Goal: Task Accomplishment & Management: Manage account settings

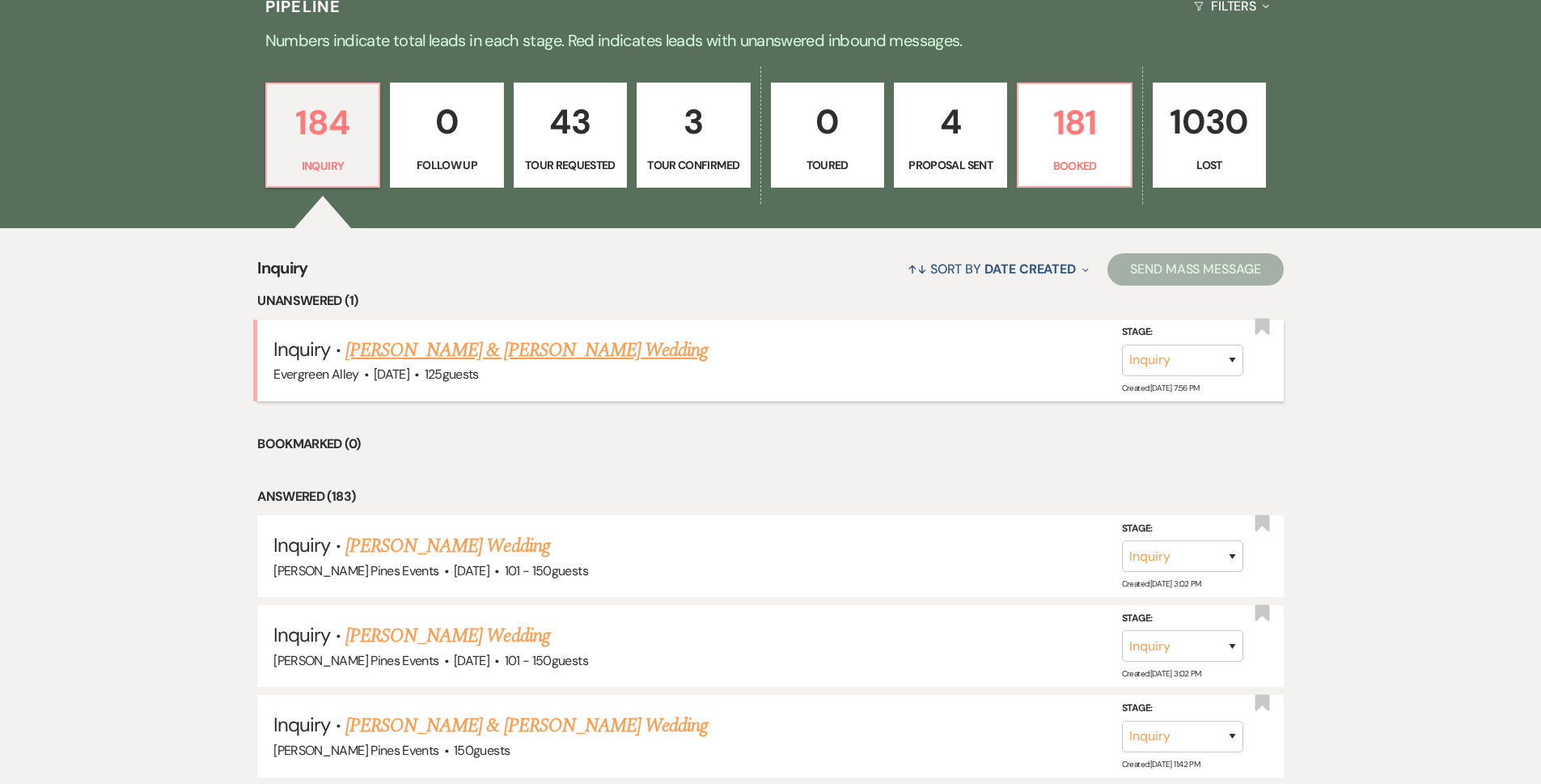
scroll to position [404, 0]
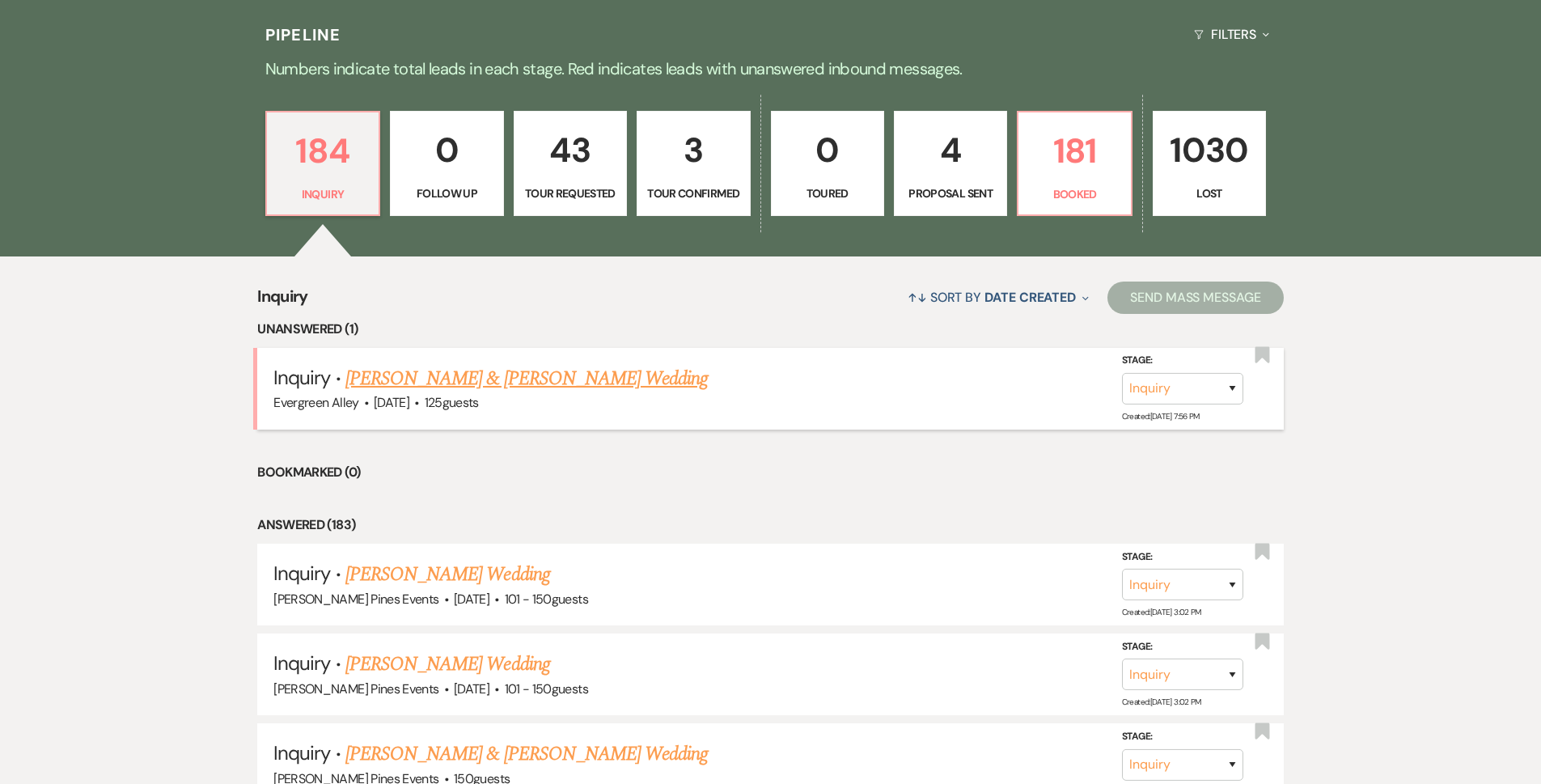
click at [465, 367] on link "[PERSON_NAME] & [PERSON_NAME] Wedding" at bounding box center [526, 379] width 363 height 29
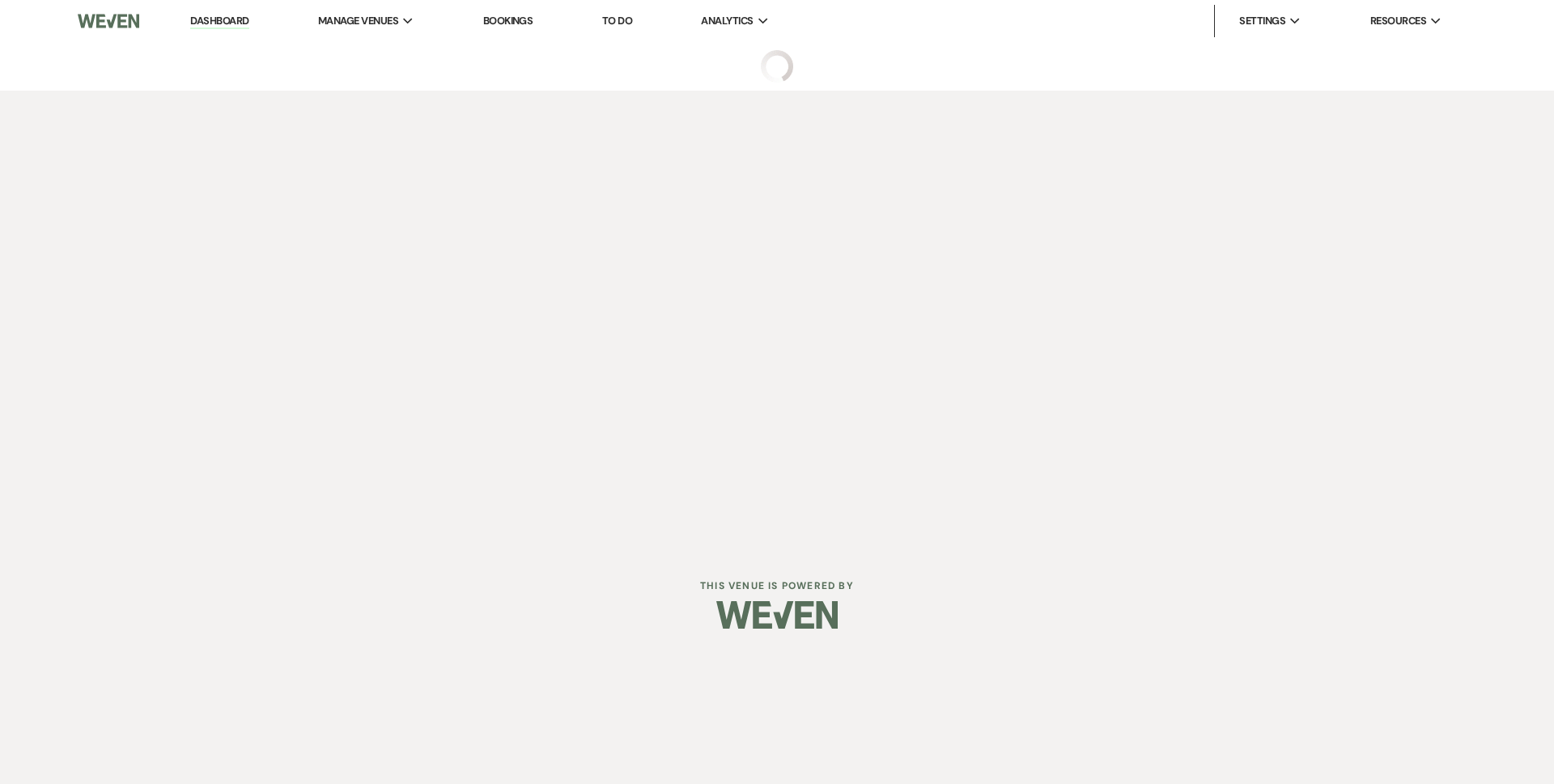
select select "5"
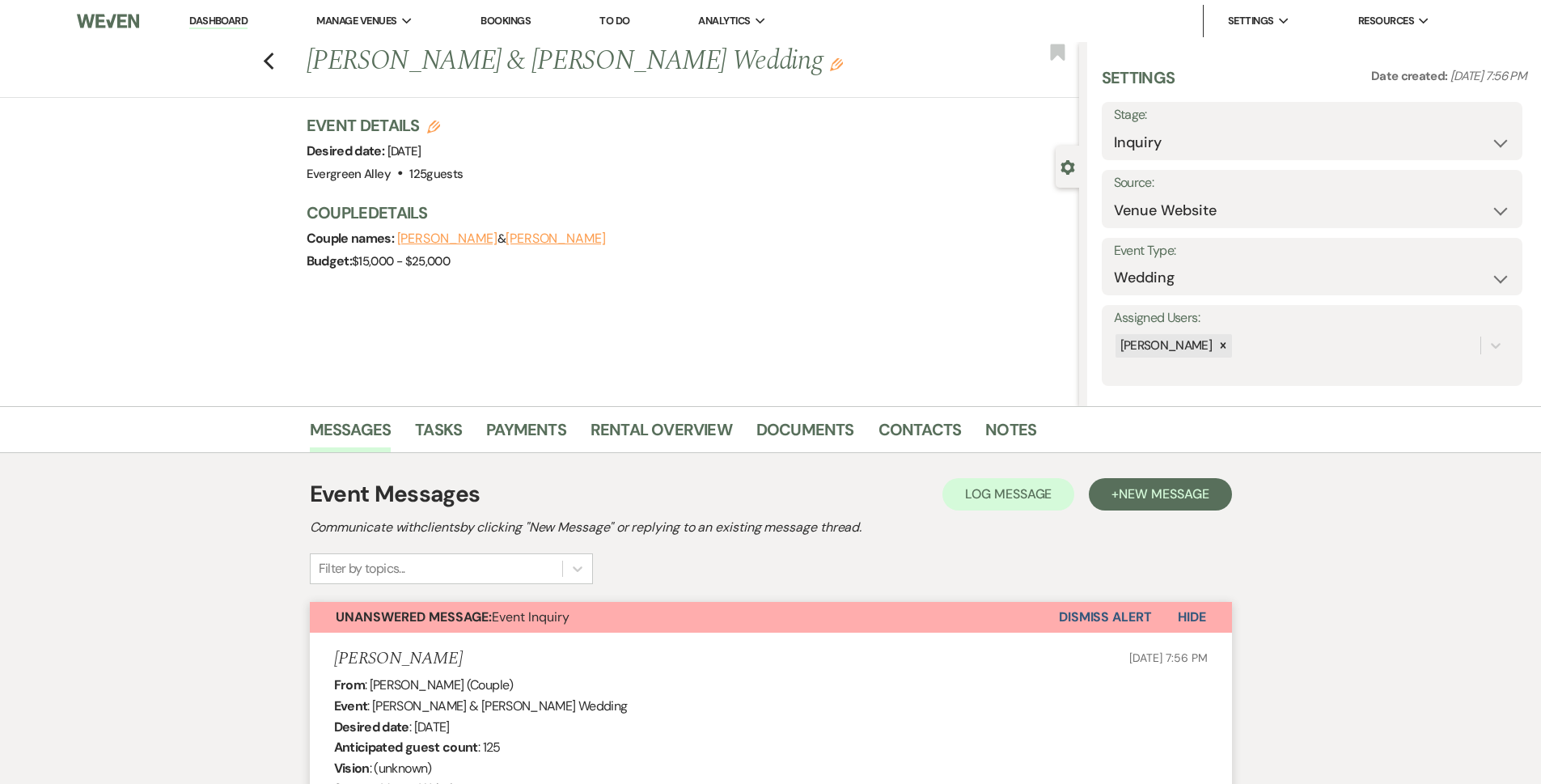
click at [281, 67] on div "Previous Grayson Stukes & Olivia Rookstool's Wedding Edit Bookmark" at bounding box center [536, 71] width 1088 height 56
click at [274, 67] on icon "Previous" at bounding box center [269, 62] width 13 height 19
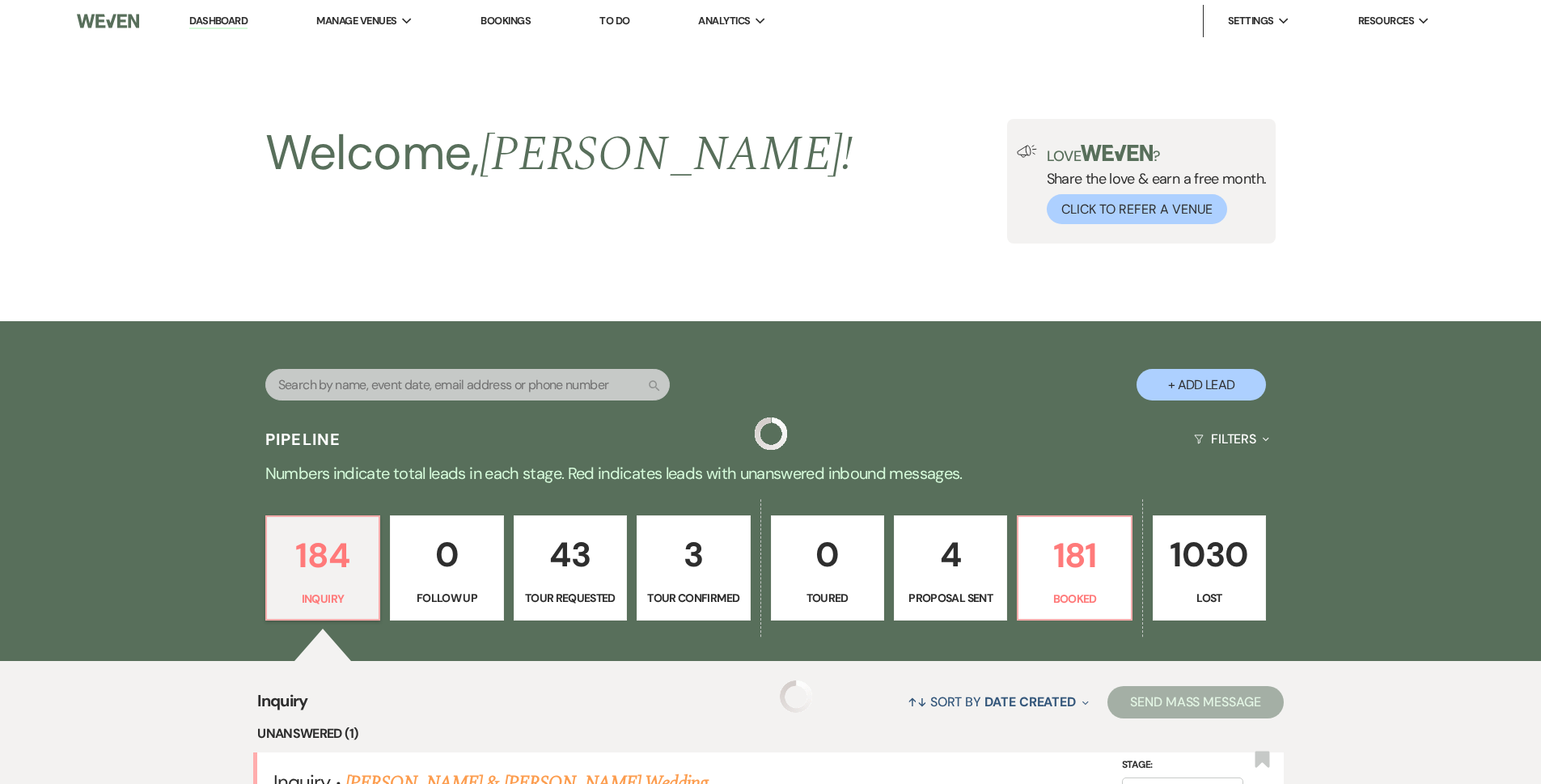
scroll to position [404, 0]
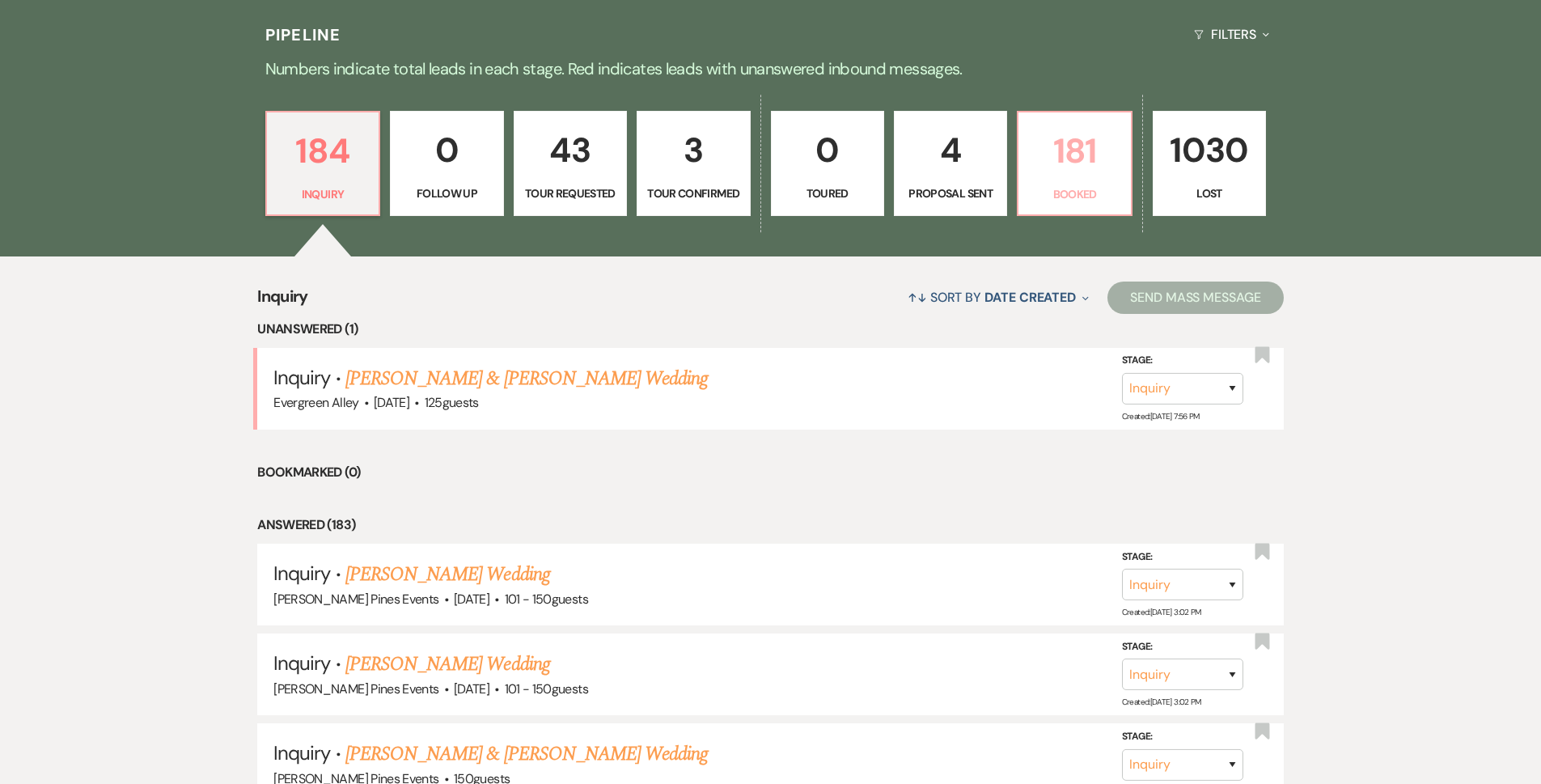
click at [1067, 151] on p "181" at bounding box center [1073, 151] width 92 height 54
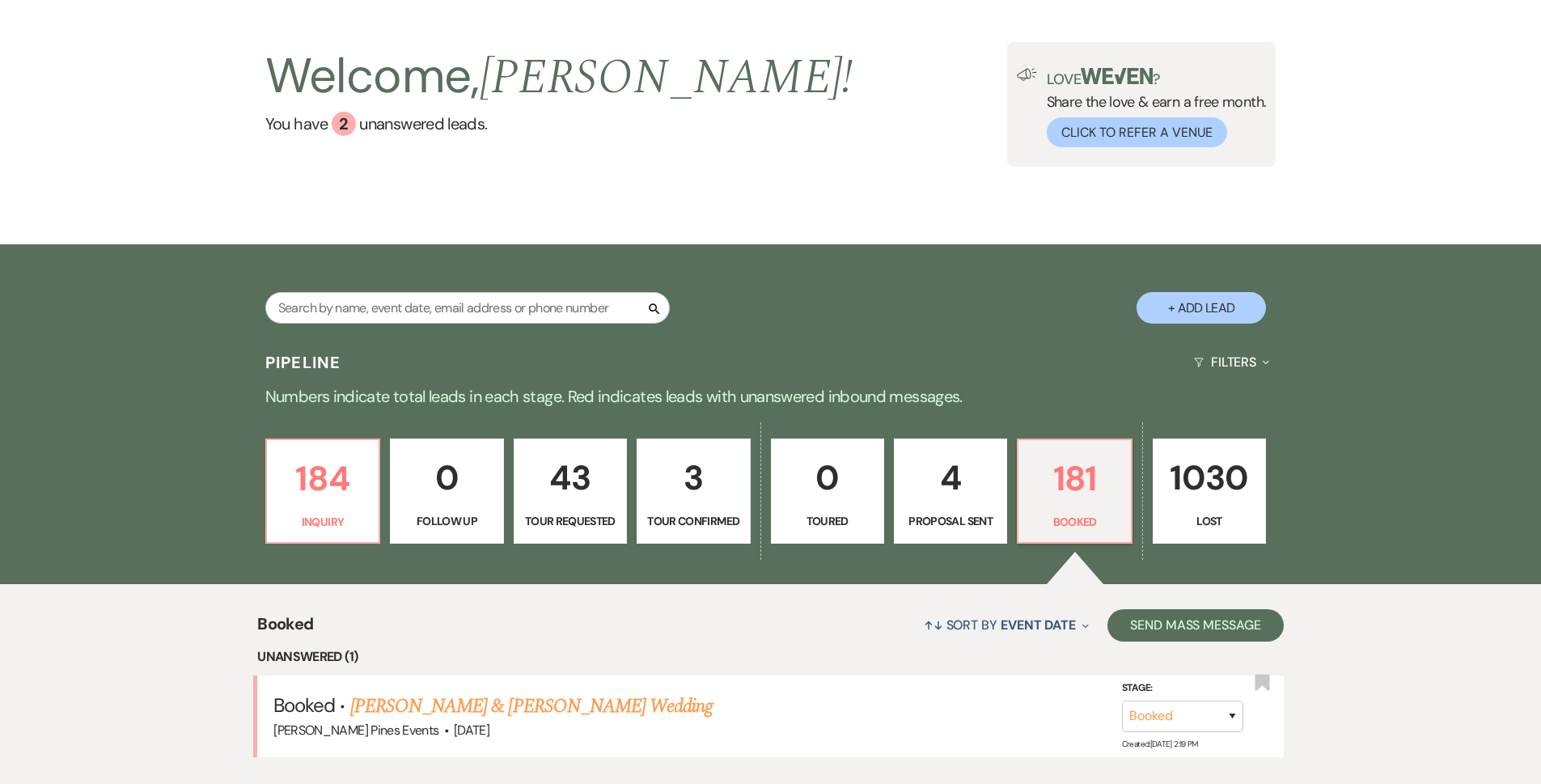
scroll to position [404, 0]
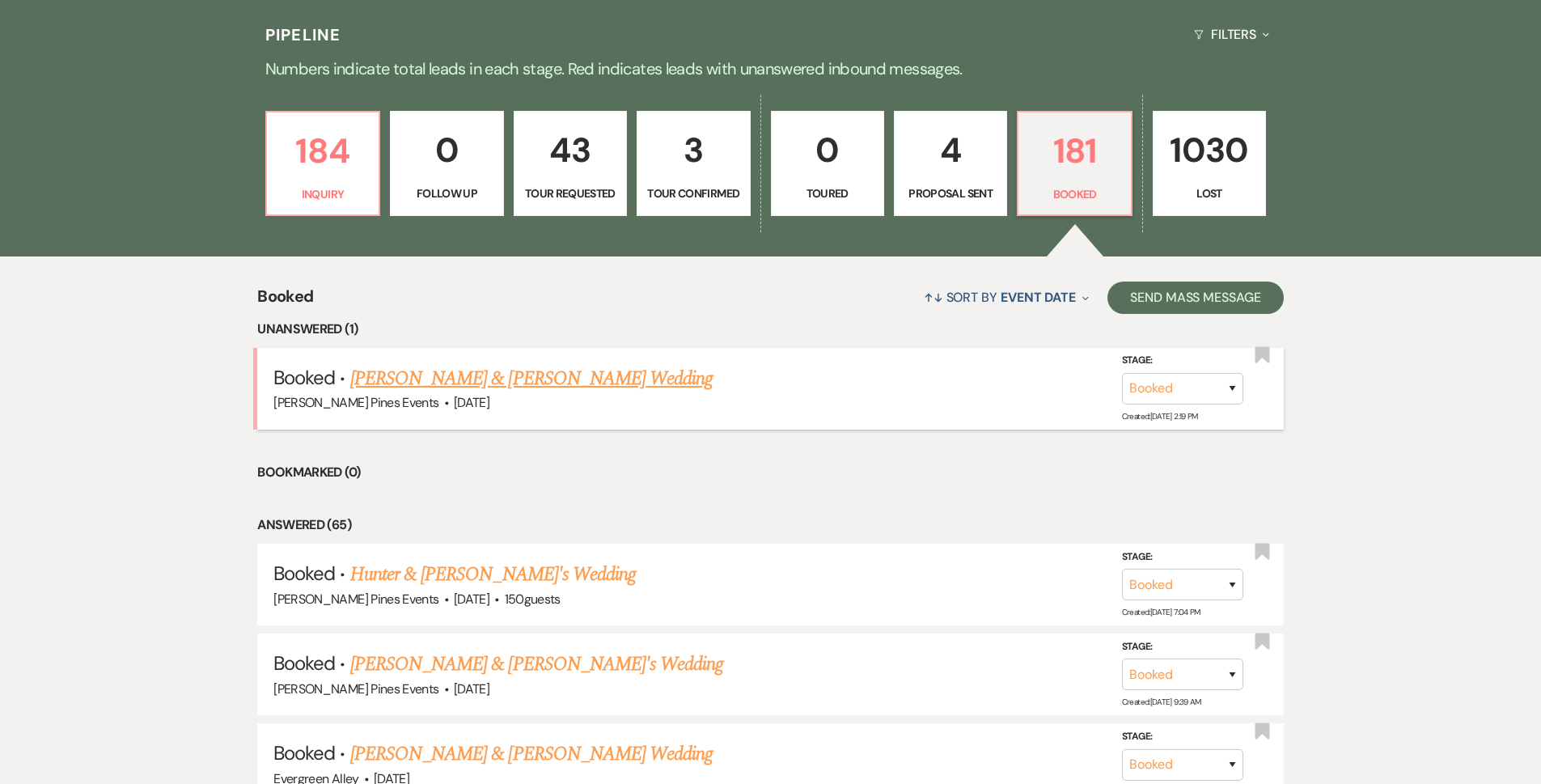
click at [592, 381] on link "Courtney Cribb & Anthony Ward's Wedding" at bounding box center [531, 379] width 363 height 29
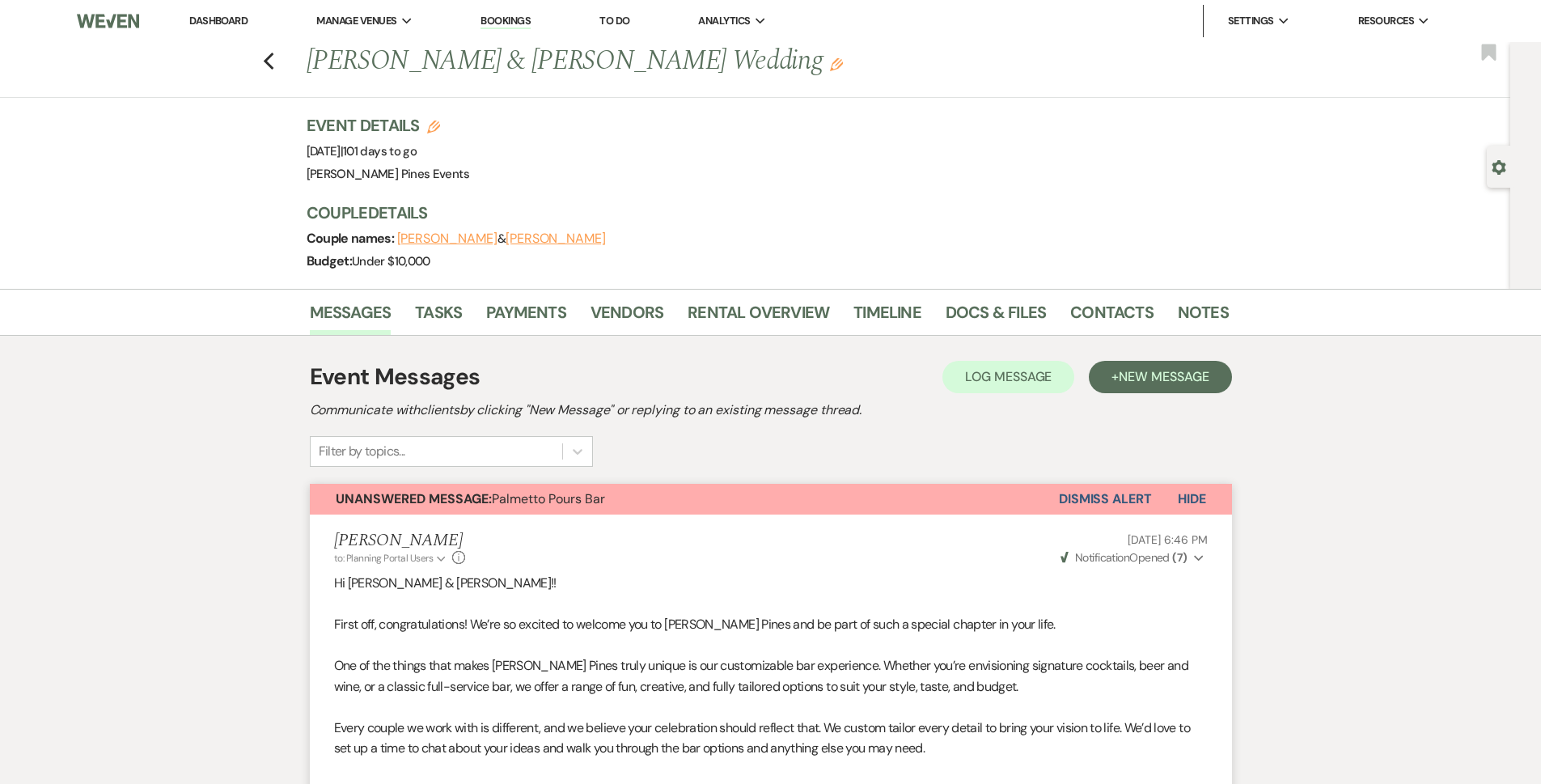
click at [214, 12] on li "Dashboard" at bounding box center [218, 20] width 74 height 32
click at [214, 25] on link "Dashboard" at bounding box center [218, 20] width 58 height 14
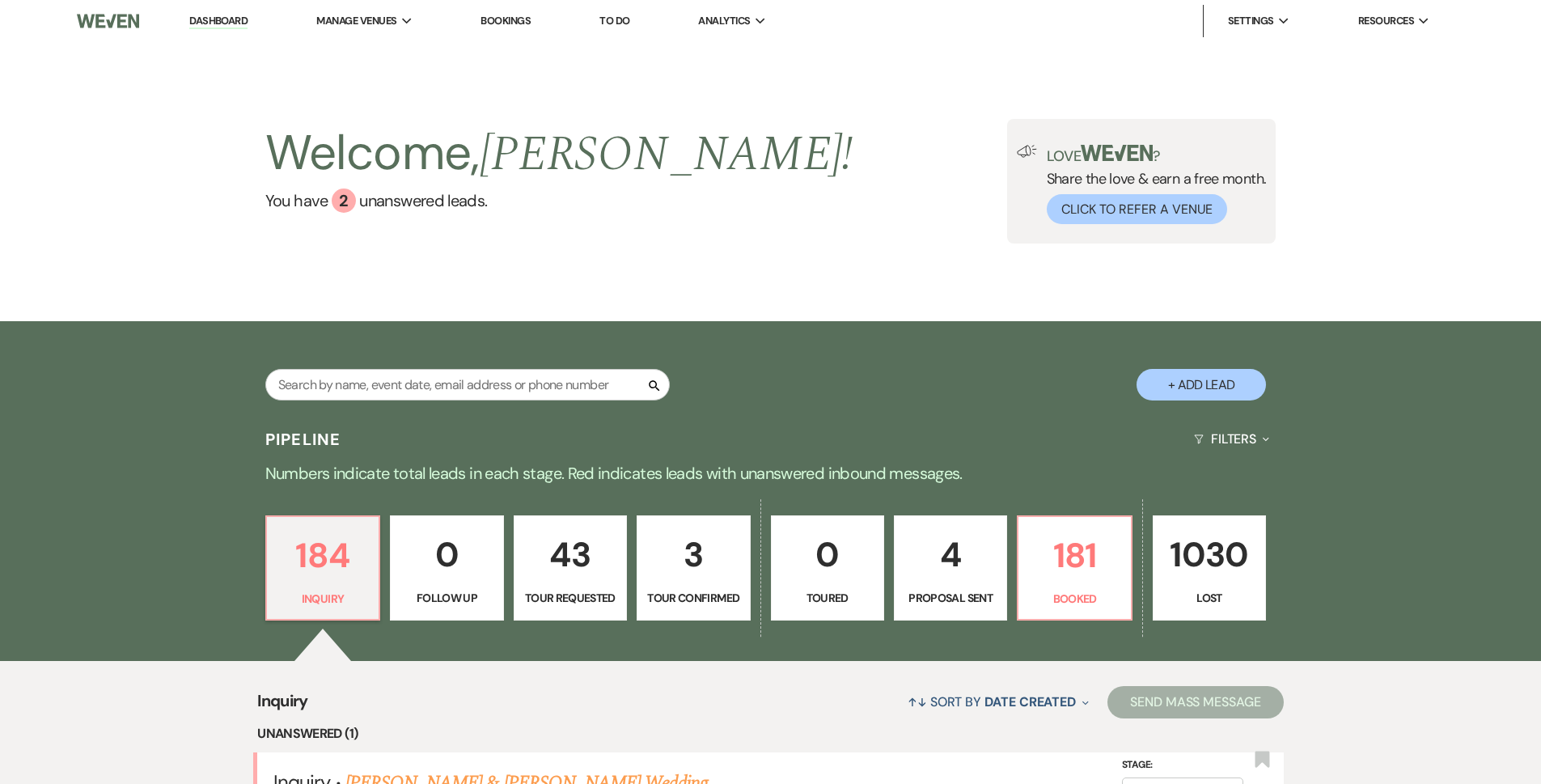
drag, startPoint x: 423, startPoint y: 354, endPoint x: 432, endPoint y: 413, distance: 59.7
click at [423, 358] on div "Search + Add Lead" at bounding box center [770, 372] width 1165 height 85
click at [427, 393] on input "text" at bounding box center [467, 385] width 404 height 32
type input "ott"
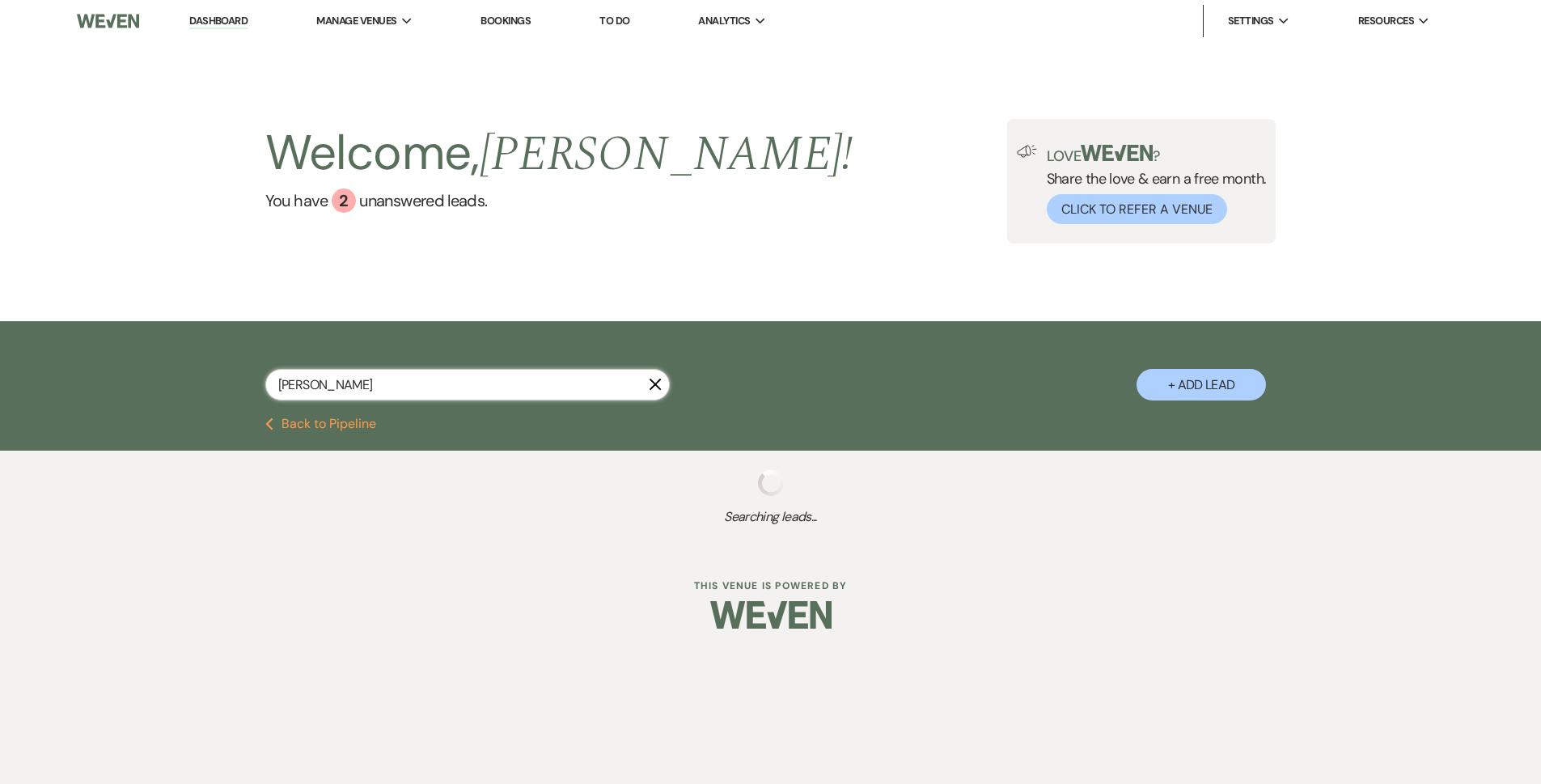
select select "2"
select select "8"
select select "6"
select select "2"
select select "8"
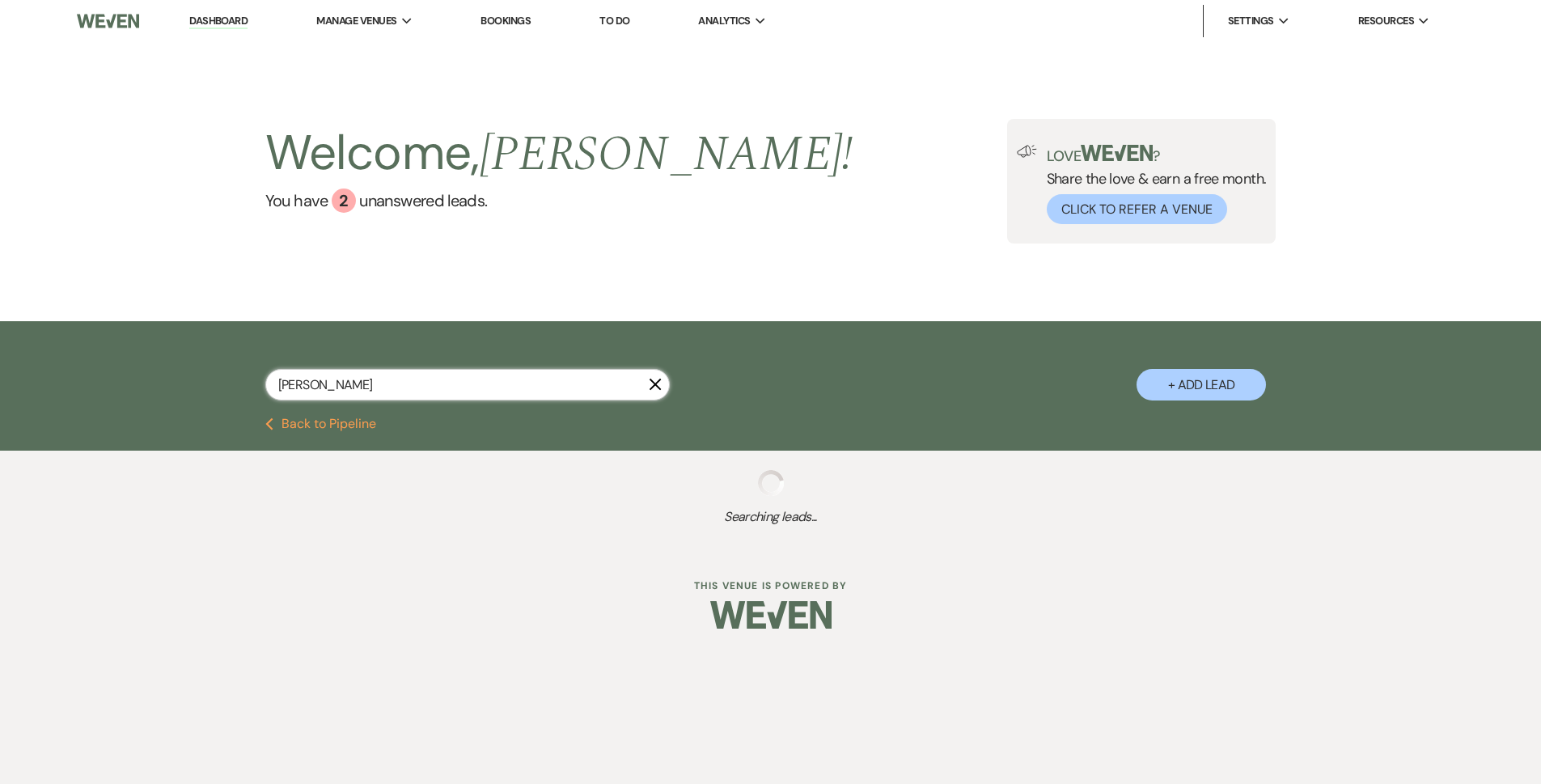
select select "8"
select select "5"
select select "8"
select select "5"
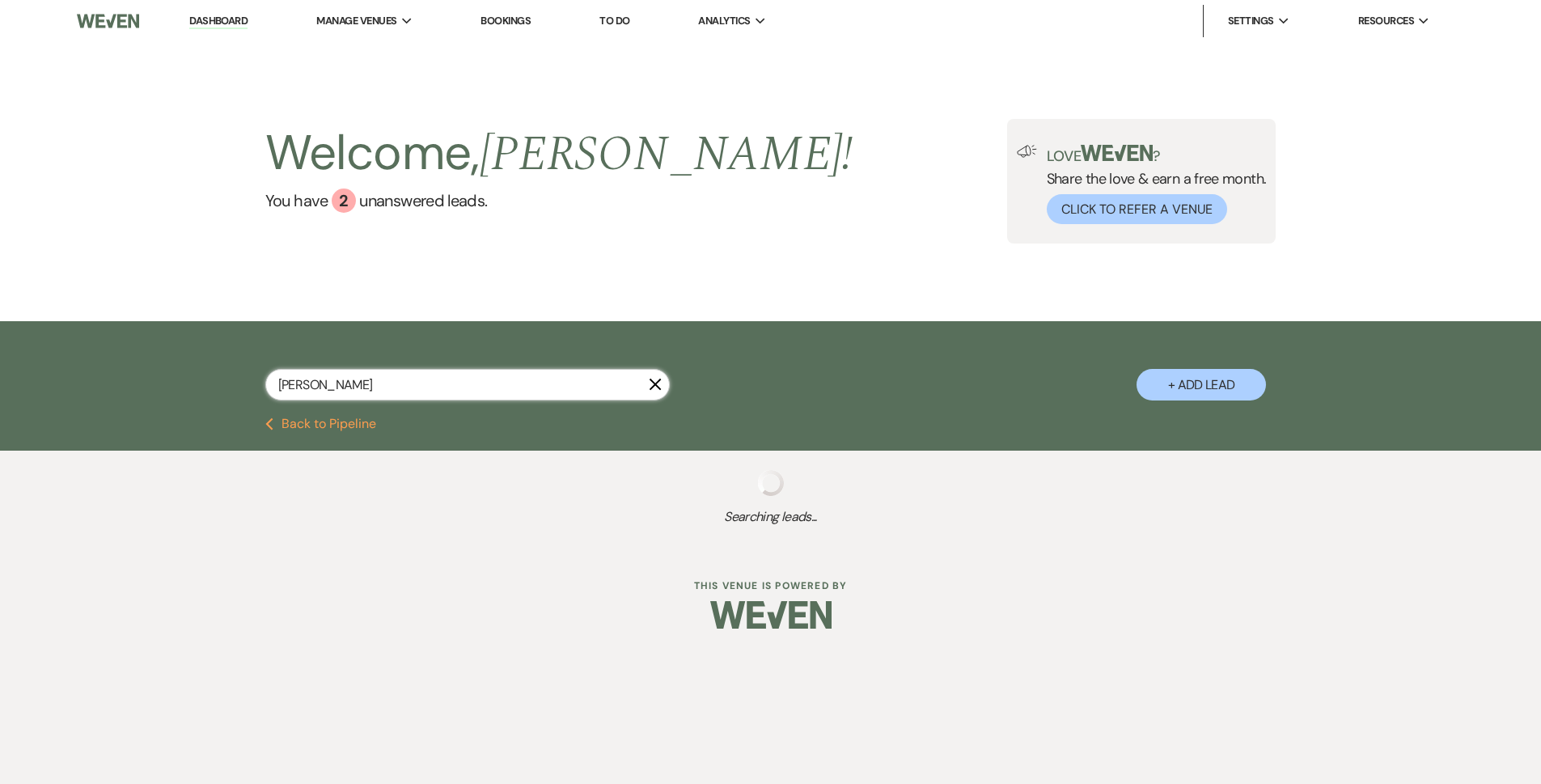
select select "8"
select select "5"
select select "8"
select select "5"
select select "8"
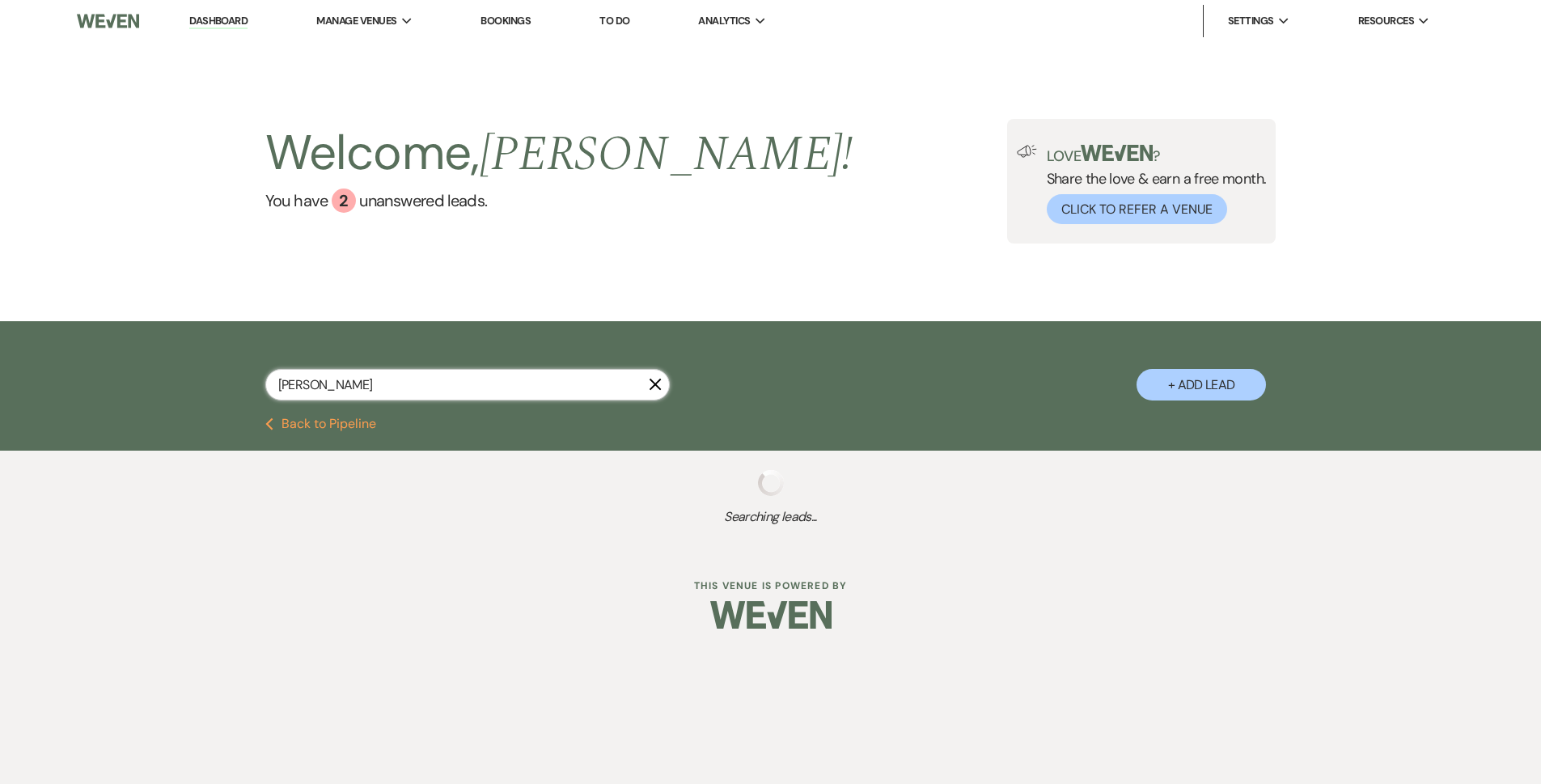
select select "5"
select select "8"
select select "5"
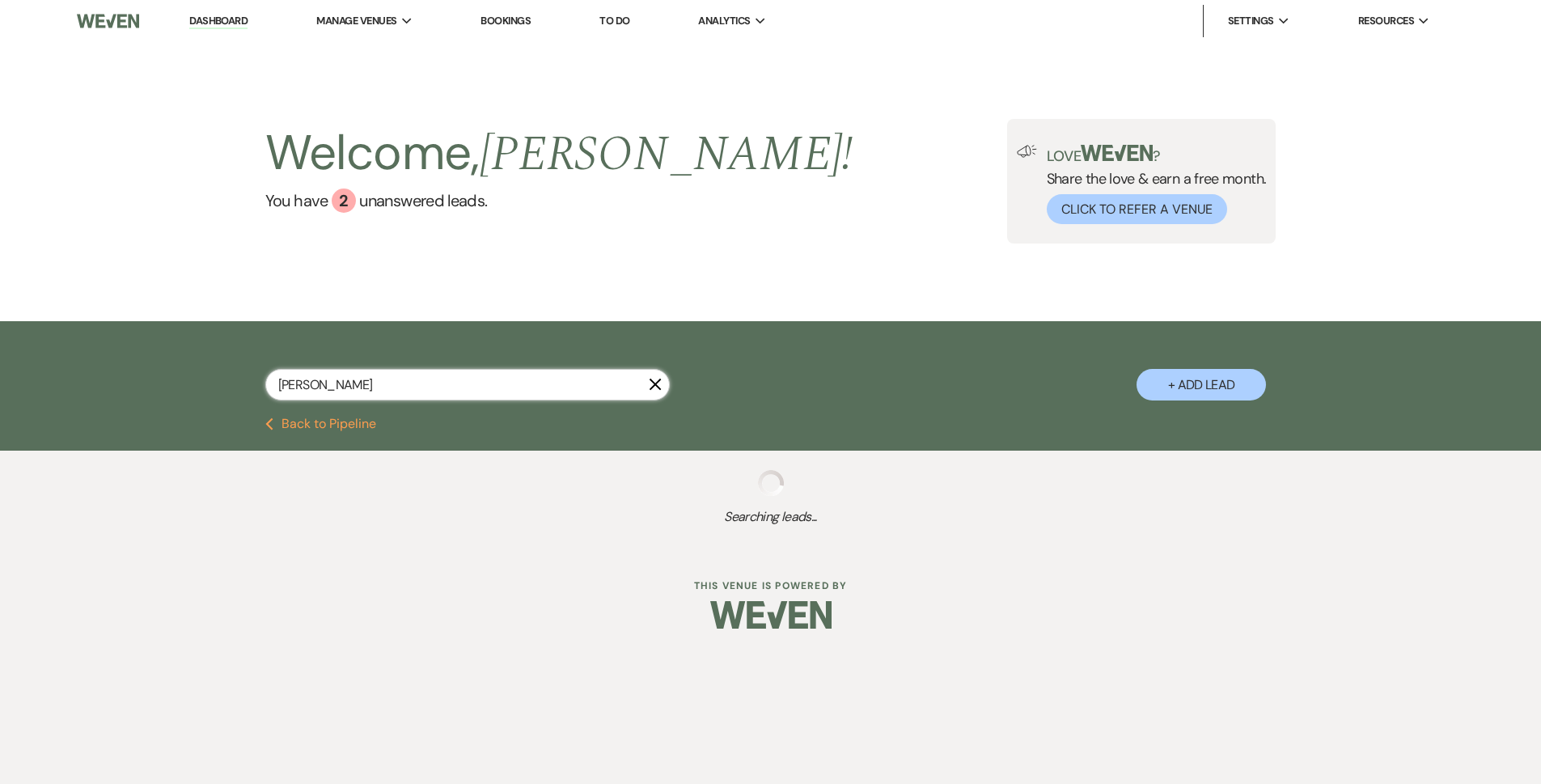
select select "8"
select select "5"
select select "8"
select select "11"
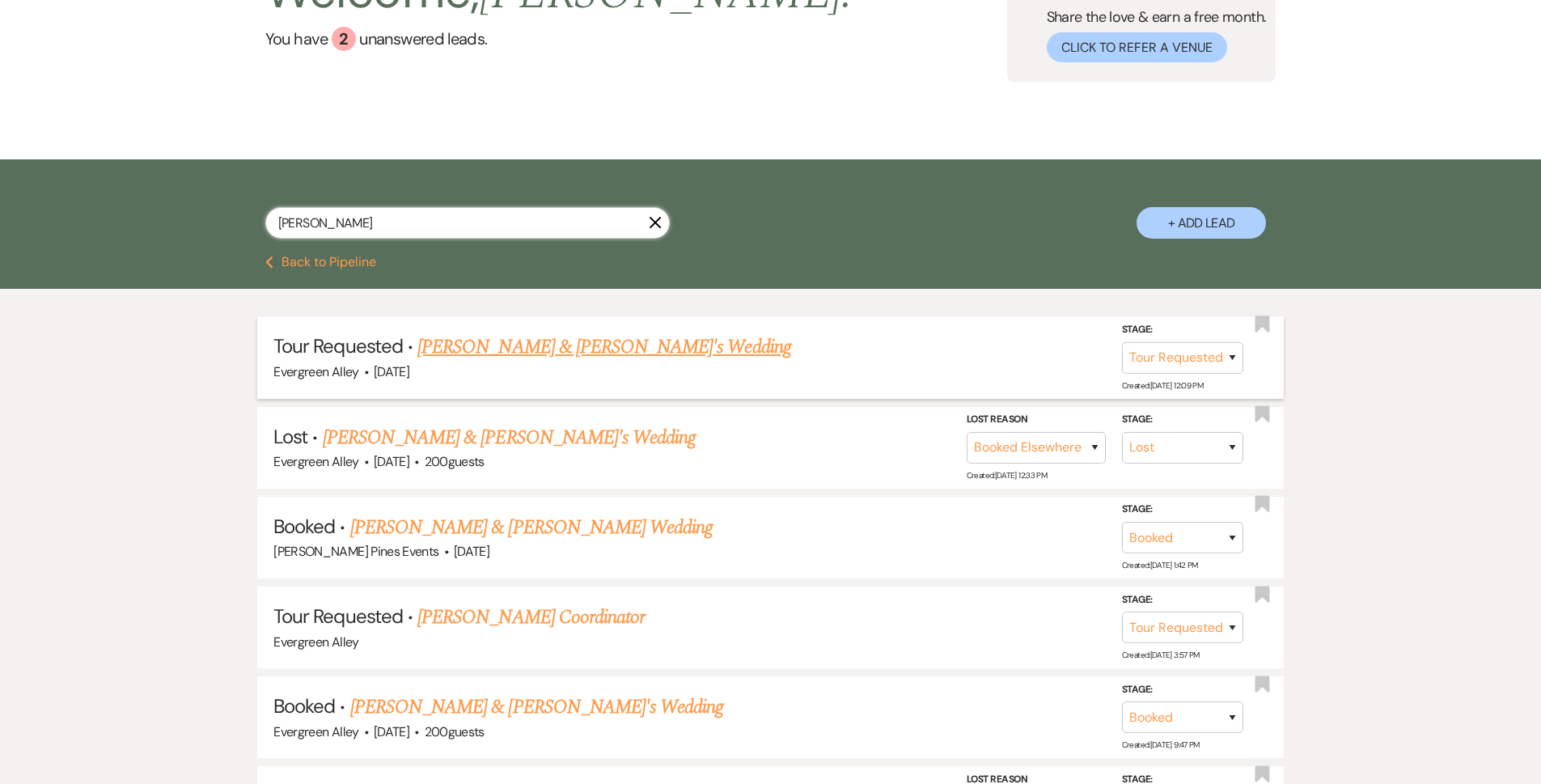
scroll to position [243, 0]
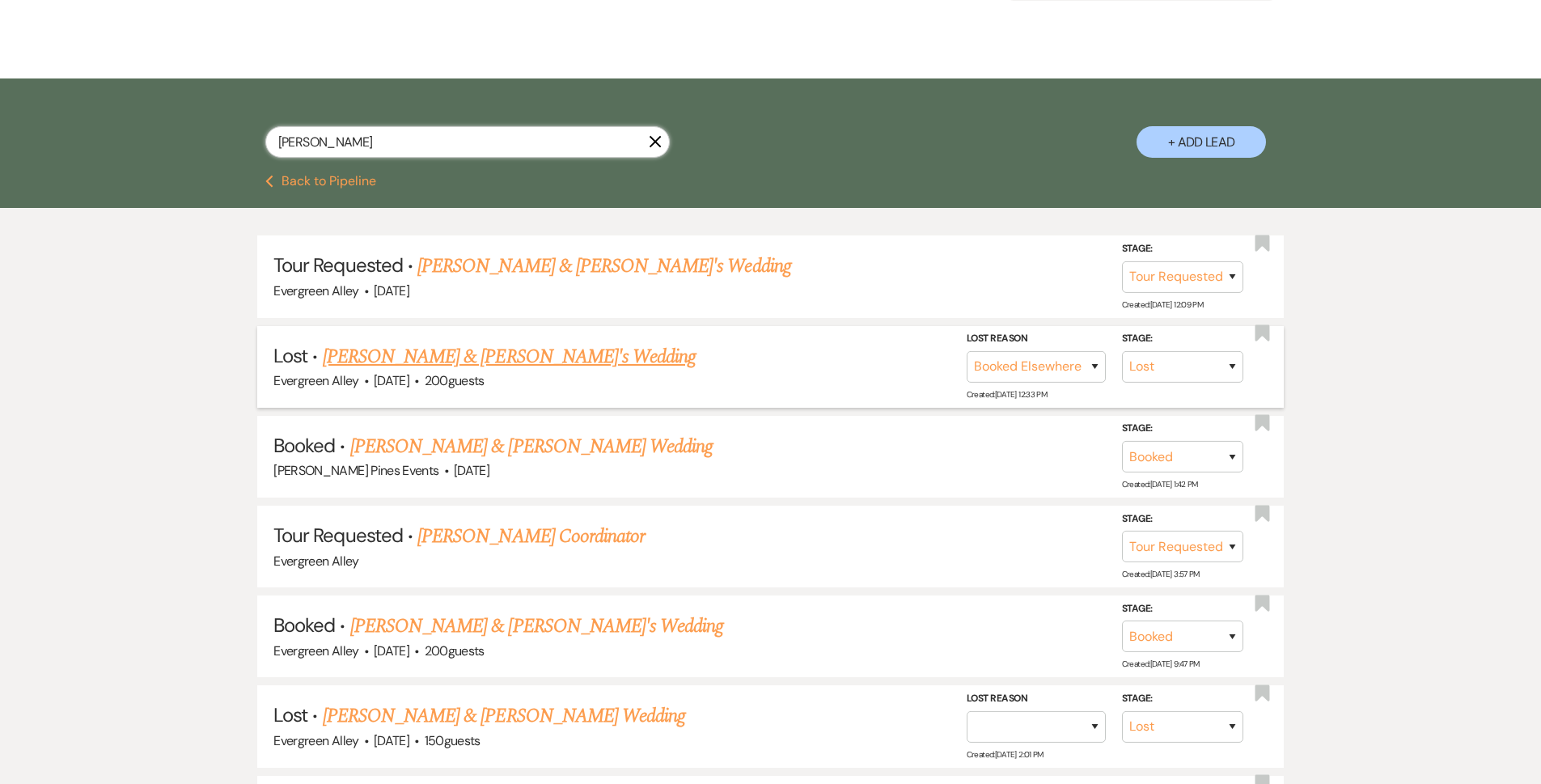
type input "ott"
click at [501, 396] on li "Lost · Grayson Cottingham & Aubrey's Wedding Evergreen Alley · Sep 5, 2026 · 20…" at bounding box center [770, 366] width 1027 height 82
click at [501, 443] on link "Mark Taylor & Raelyn Ott's Wedding" at bounding box center [531, 447] width 363 height 29
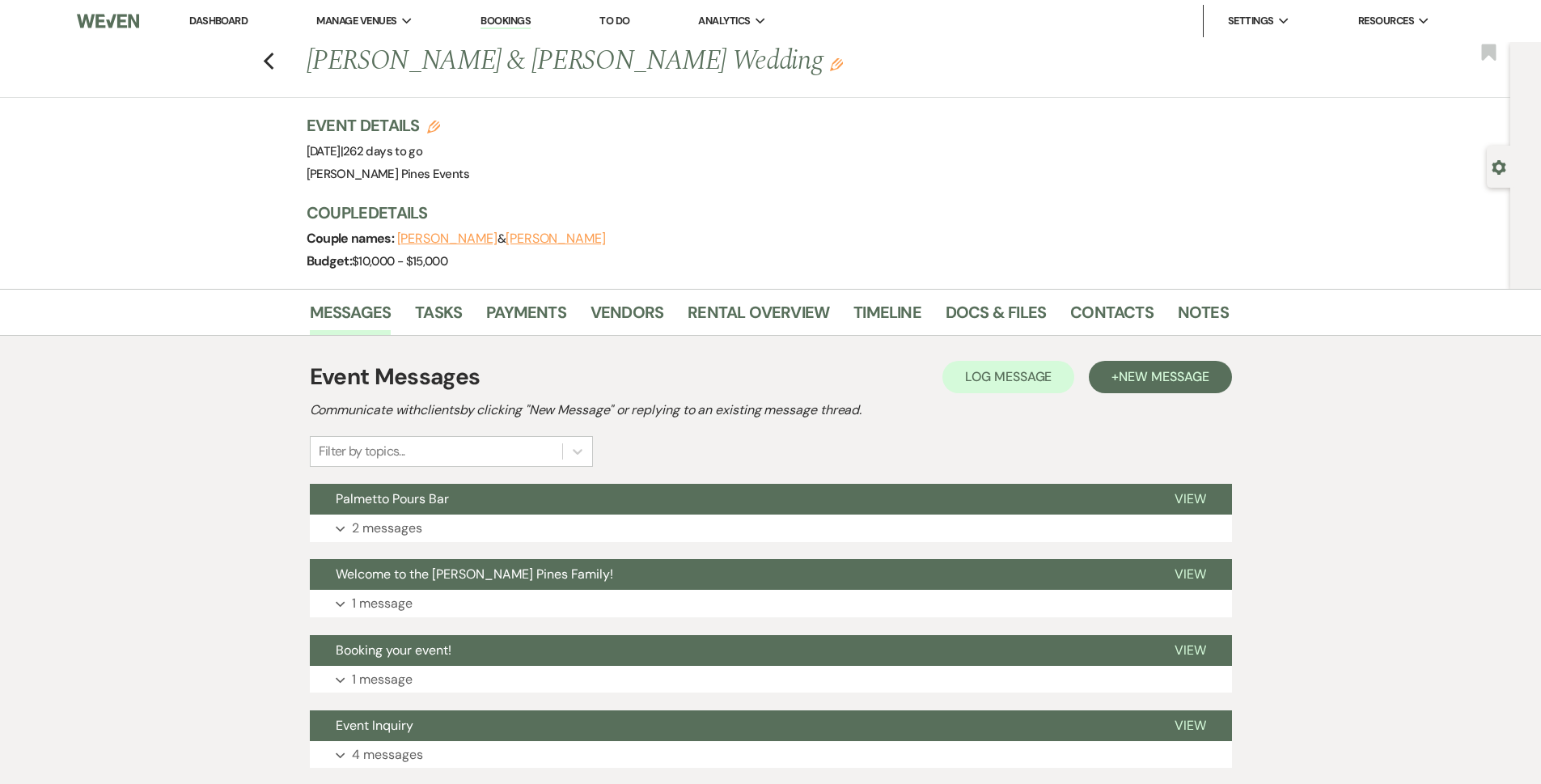
click at [509, 17] on link "Bookings" at bounding box center [506, 21] width 50 height 15
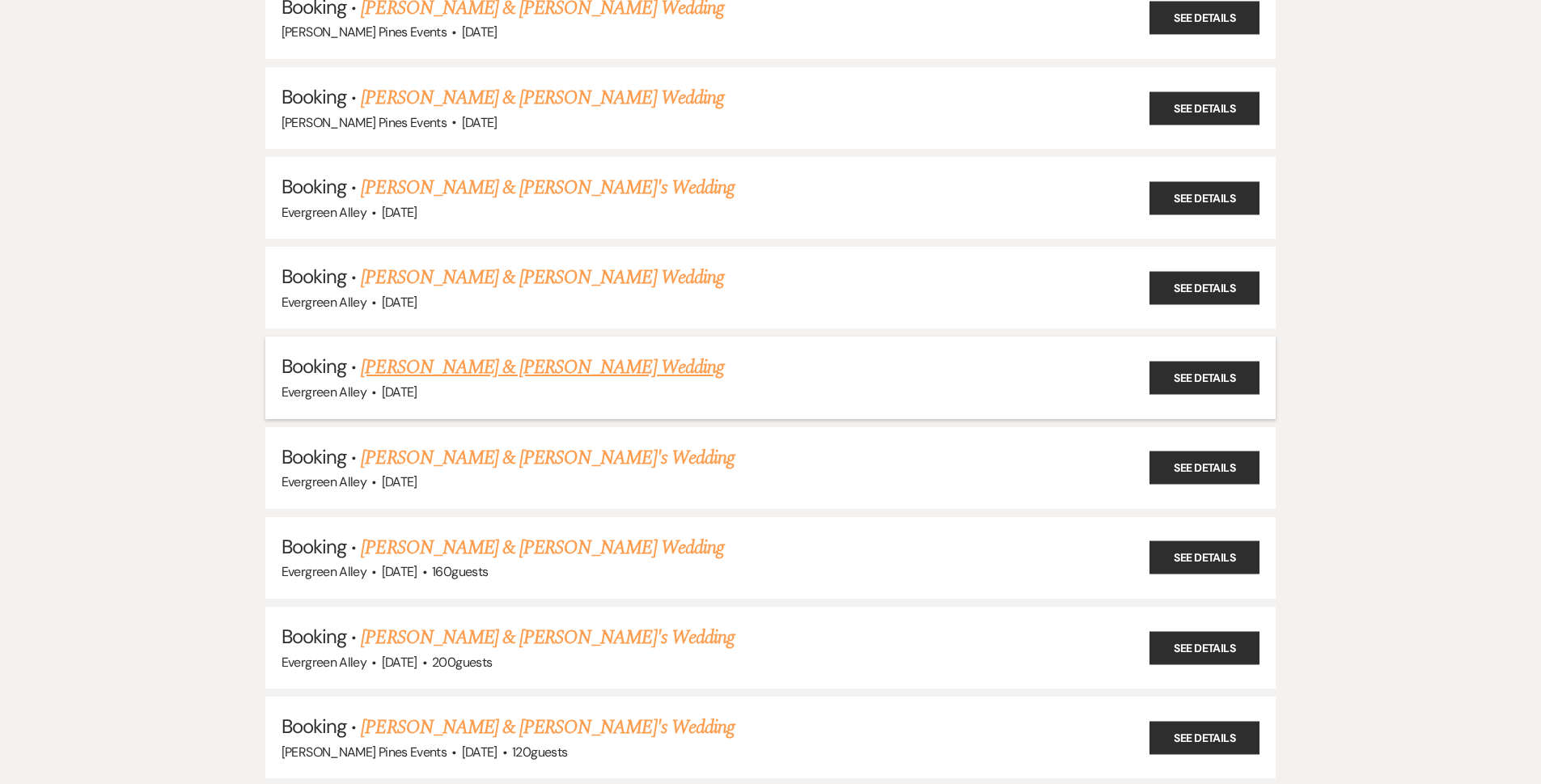
scroll to position [3559, 0]
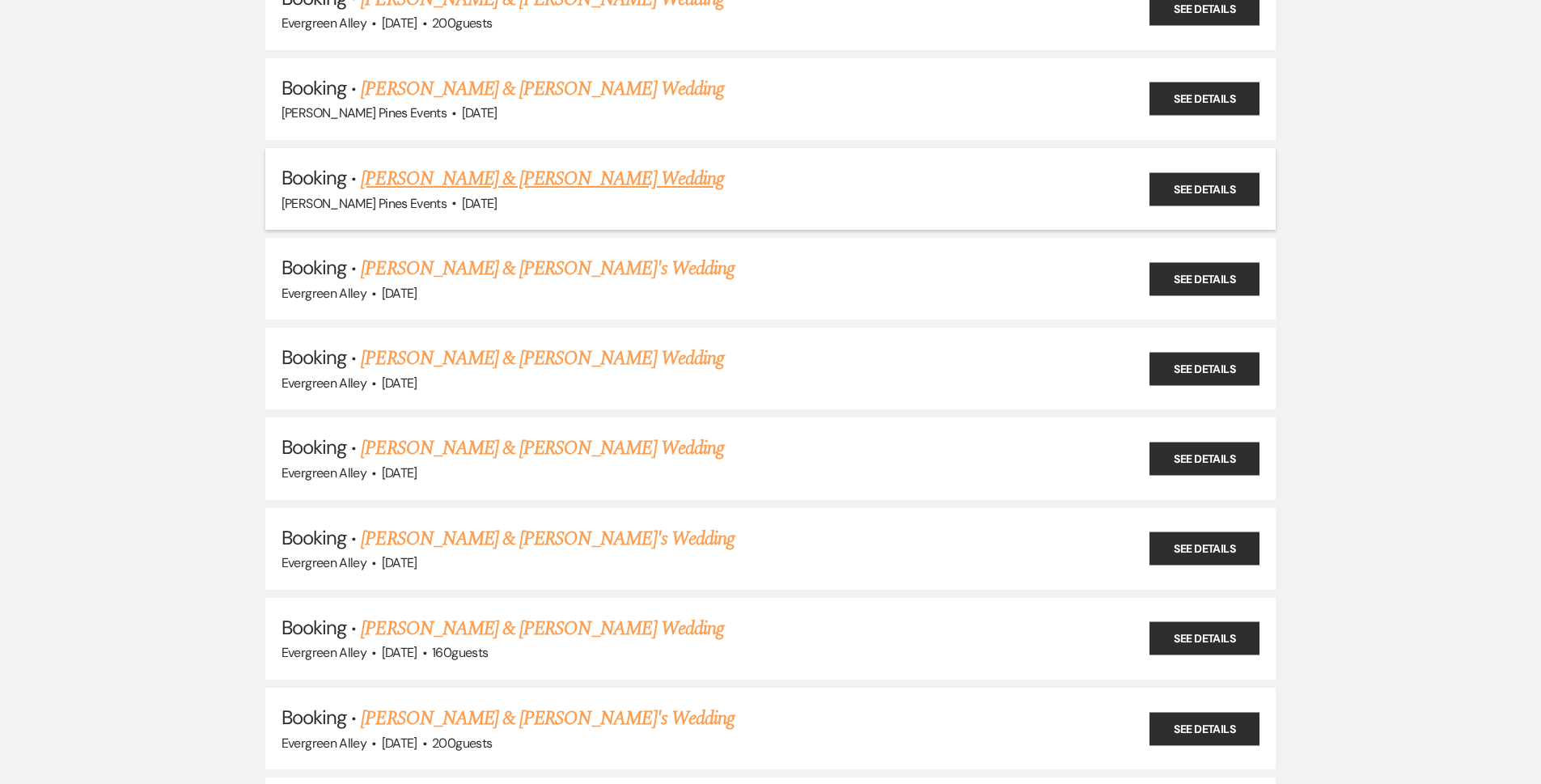
click at [596, 171] on link "Mark Taylor & Raelyn Ott's Wedding" at bounding box center [541, 179] width 363 height 29
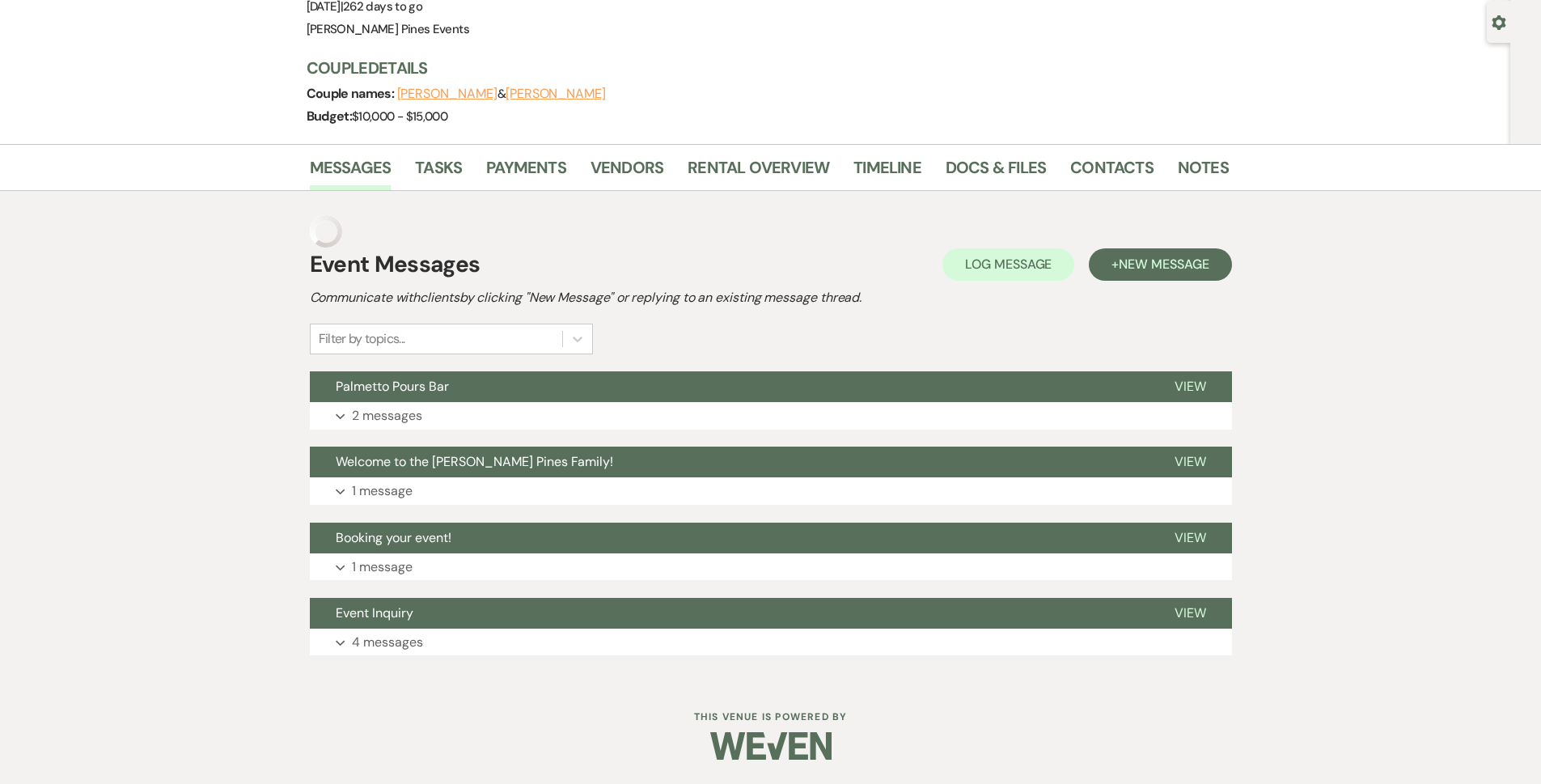
scroll to position [112, 0]
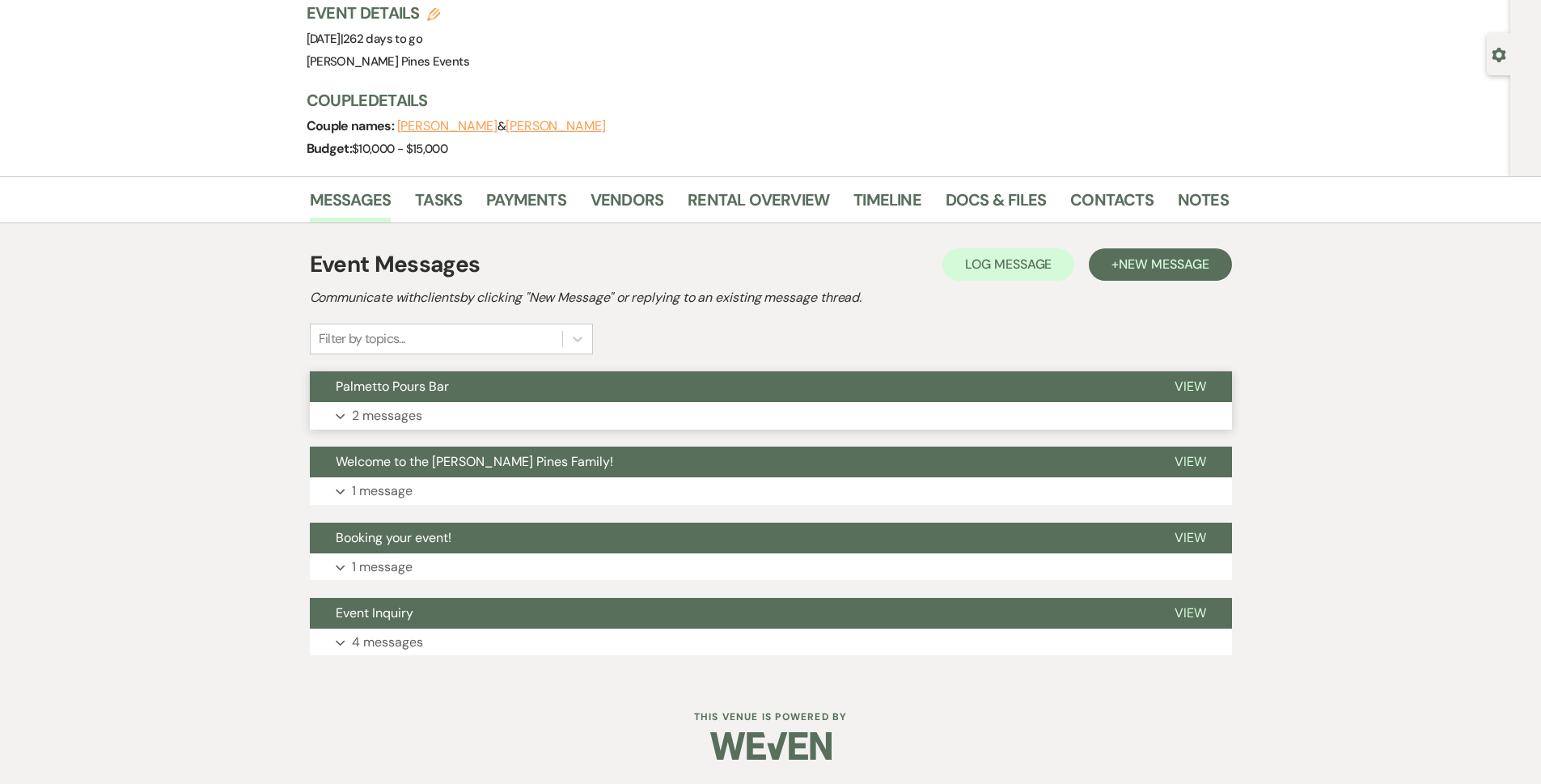
click at [428, 400] on button "Palmetto Pours Bar" at bounding box center [729, 387] width 839 height 31
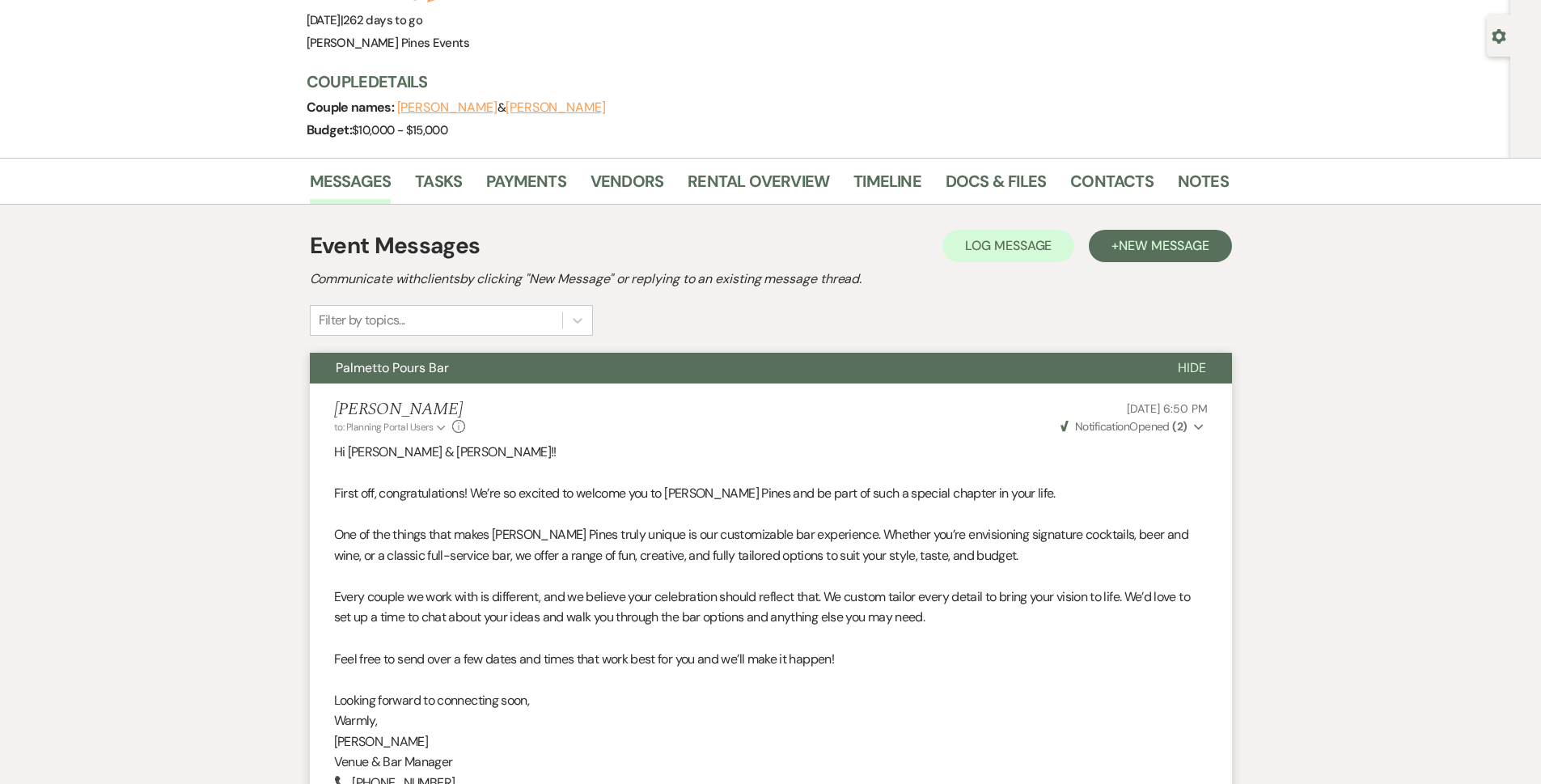
scroll to position [0, 0]
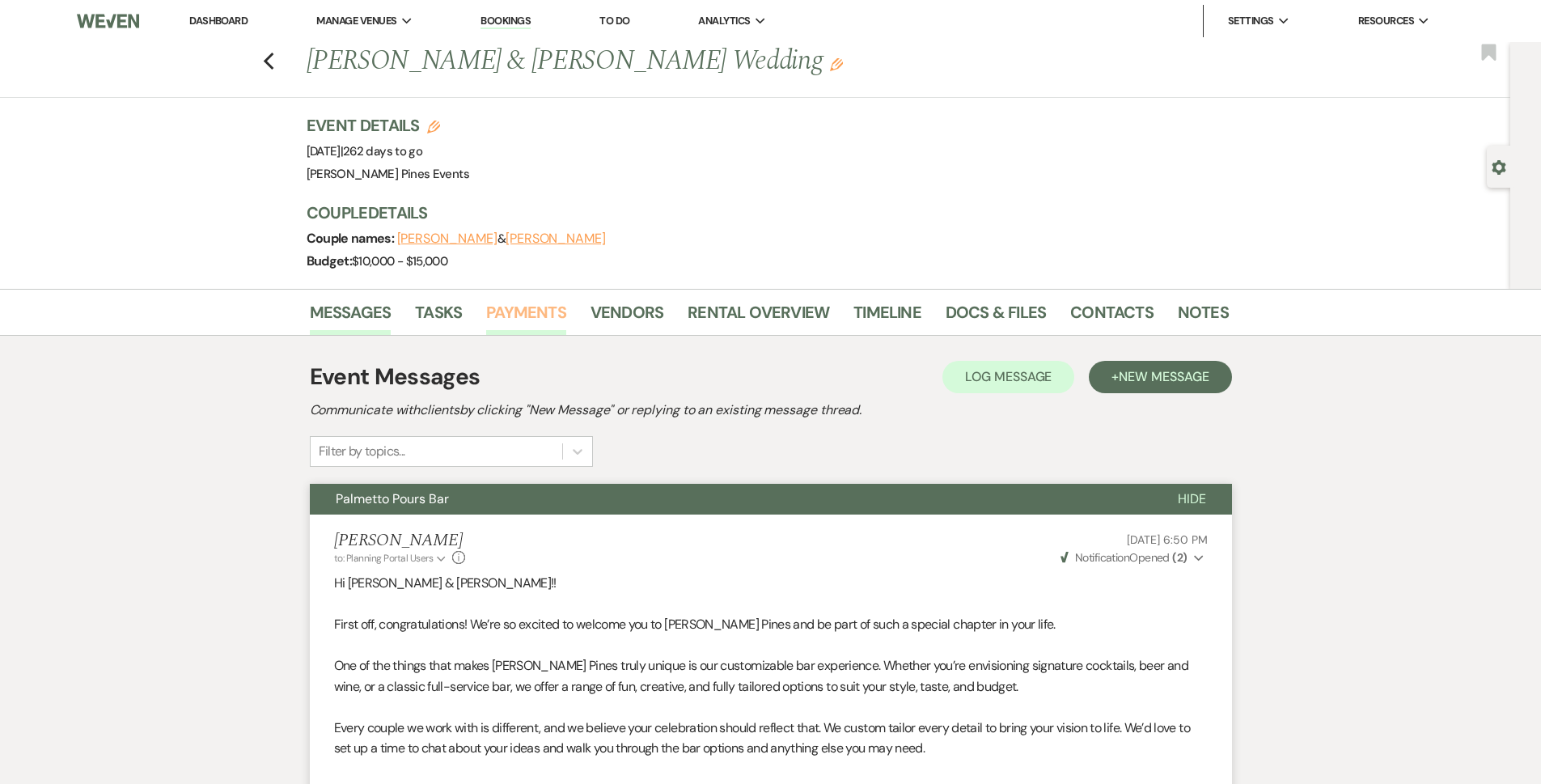
click at [529, 311] on link "Payments" at bounding box center [526, 317] width 80 height 36
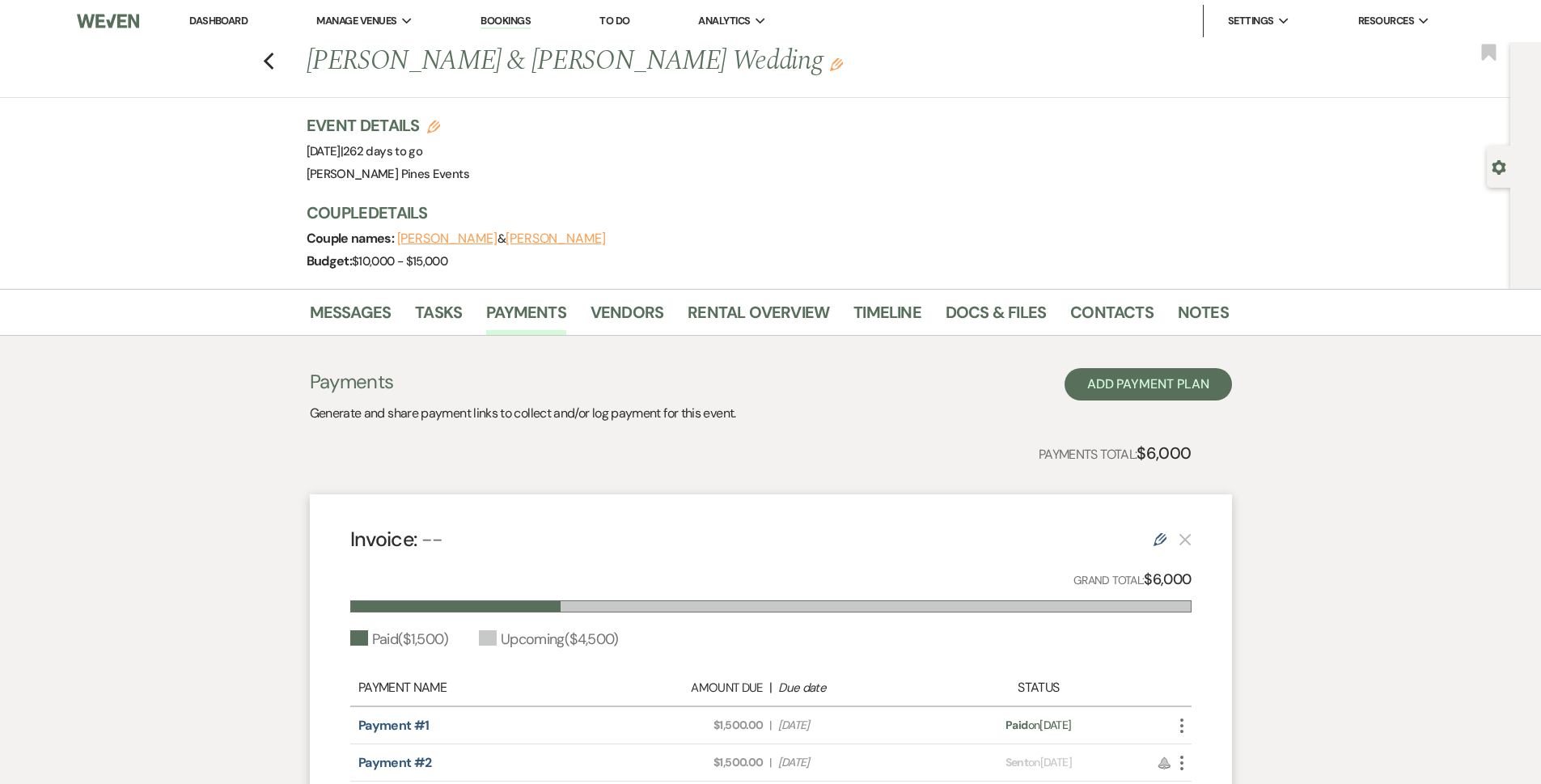
click at [267, 57] on div "Previous Mark Taylor & Raelyn Ott's Wedding Edit Bookmark" at bounding box center [751, 71] width 1519 height 56
click at [275, 62] on icon "Previous" at bounding box center [269, 62] width 13 height 19
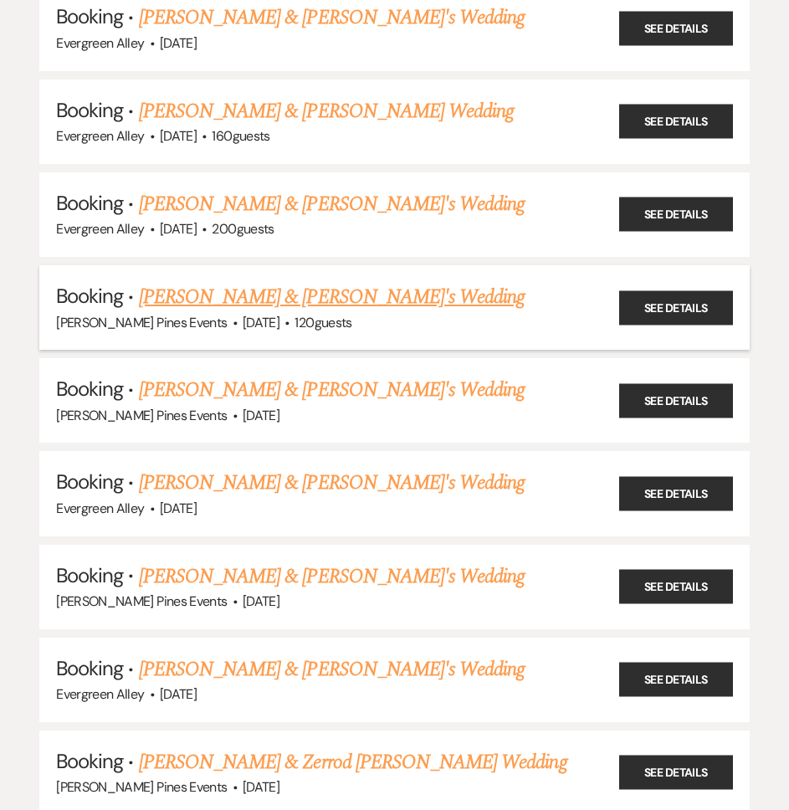
scroll to position [4267, 0]
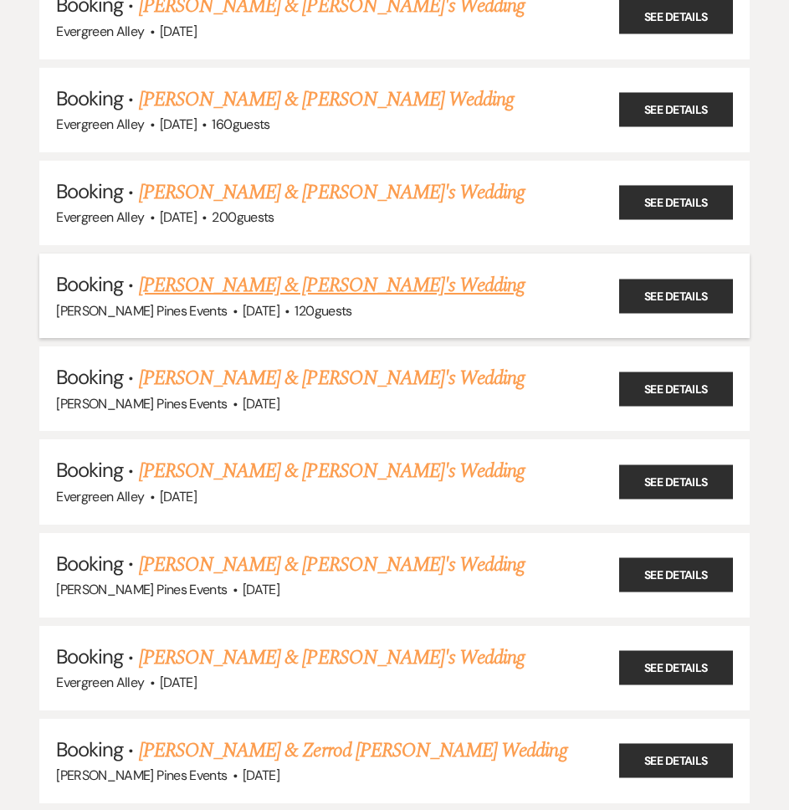
click at [288, 282] on link "Payton & Kayla's Wedding" at bounding box center [332, 285] width 387 height 30
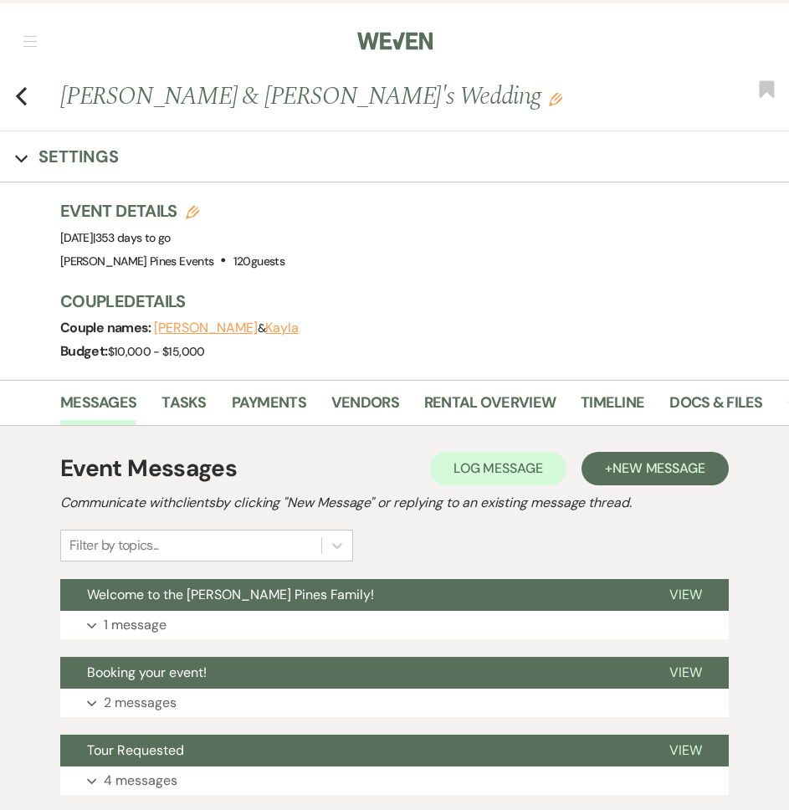
scroll to position [133, 0]
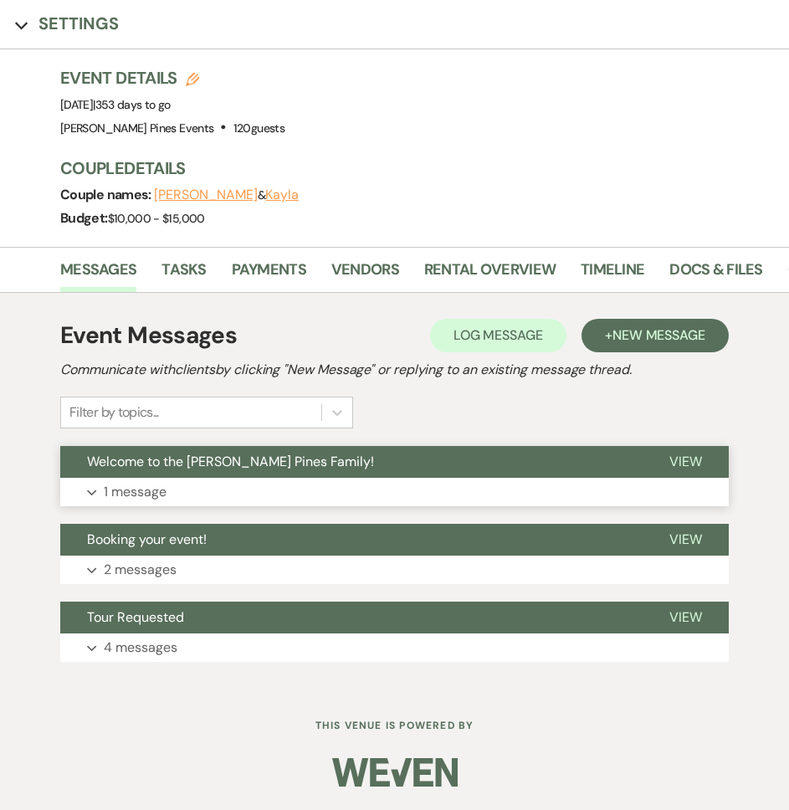
click at [209, 480] on button "Expand 1 message" at bounding box center [394, 492] width 669 height 28
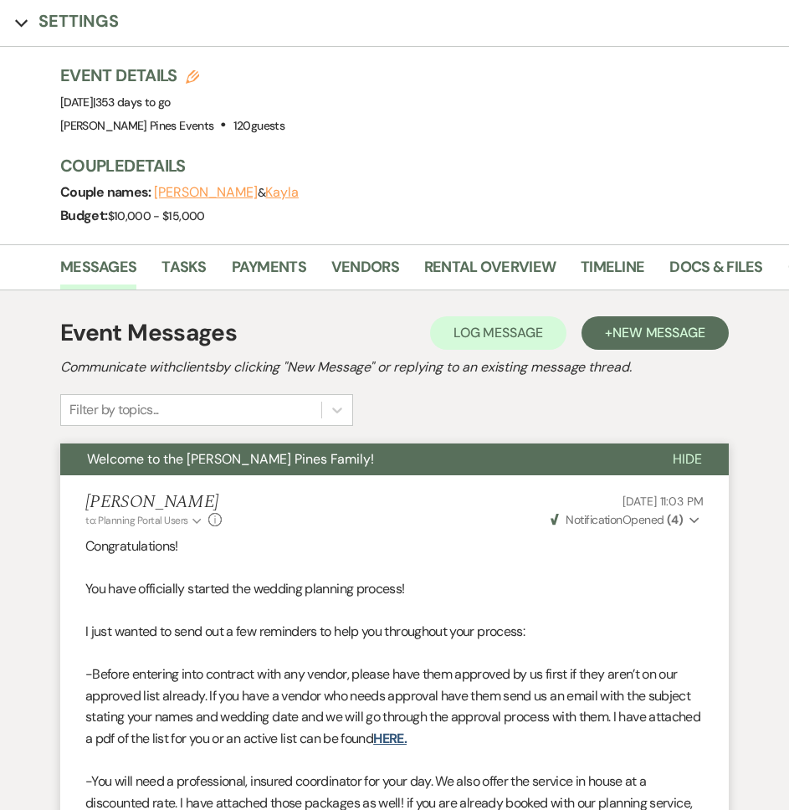
scroll to position [0, 0]
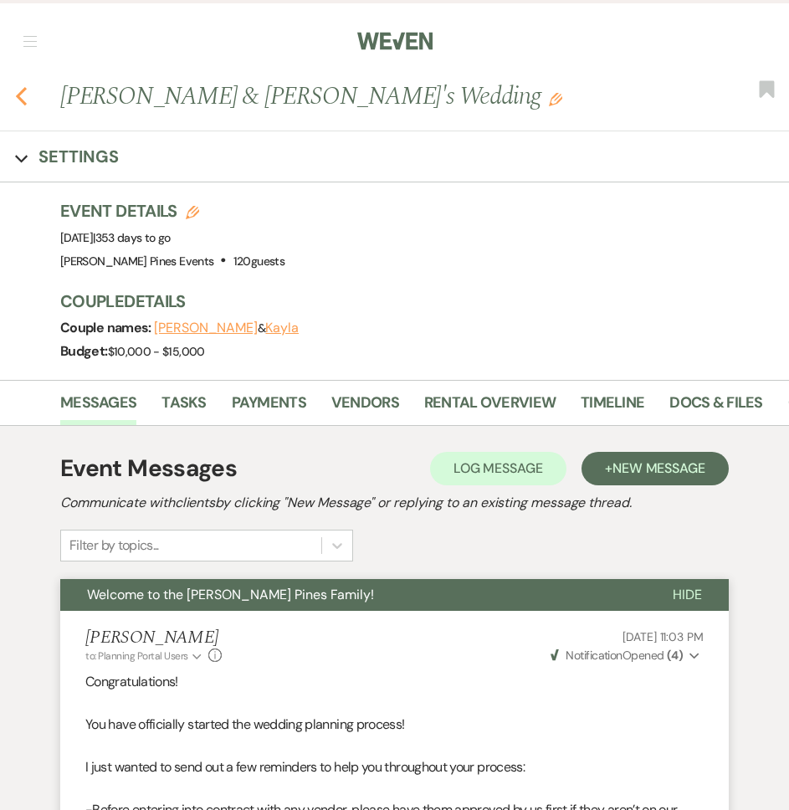
click at [18, 100] on icon "Previous" at bounding box center [21, 96] width 13 height 20
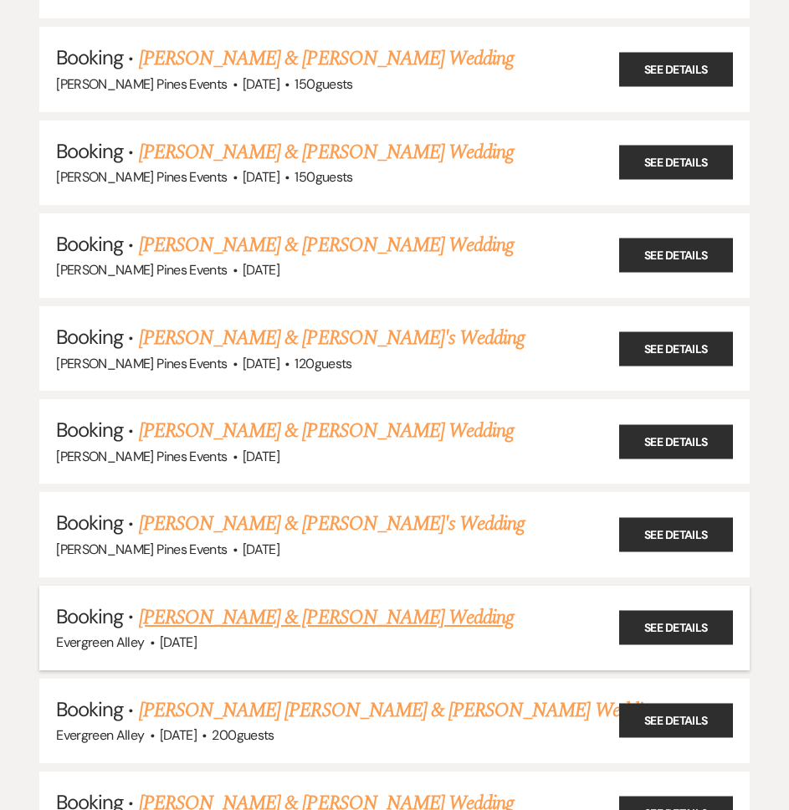
scroll to position [2678, 0]
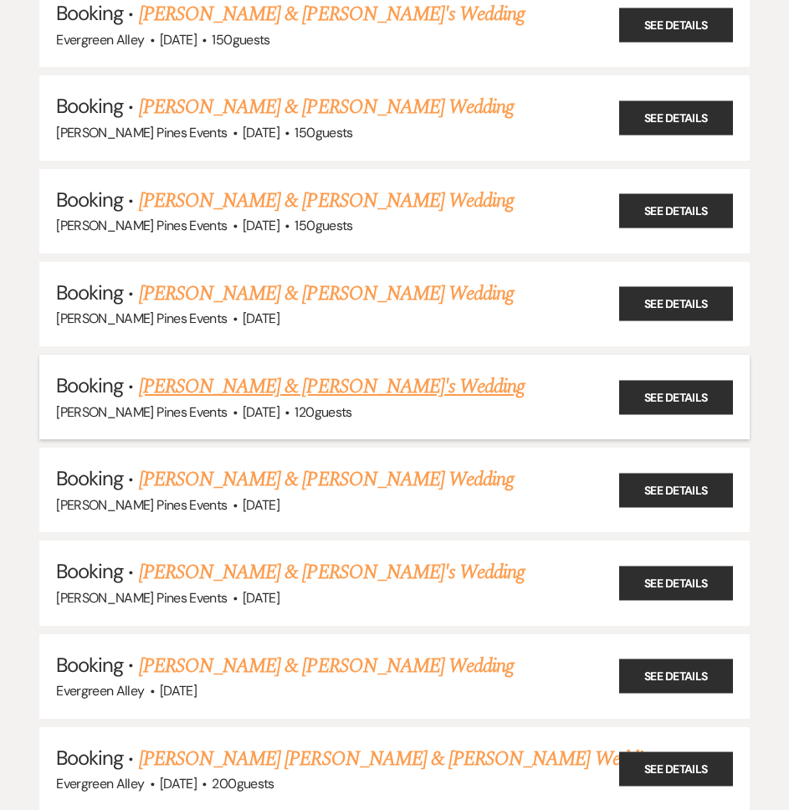
click at [293, 386] on link "Abigail & Vince's Wedding" at bounding box center [332, 387] width 387 height 30
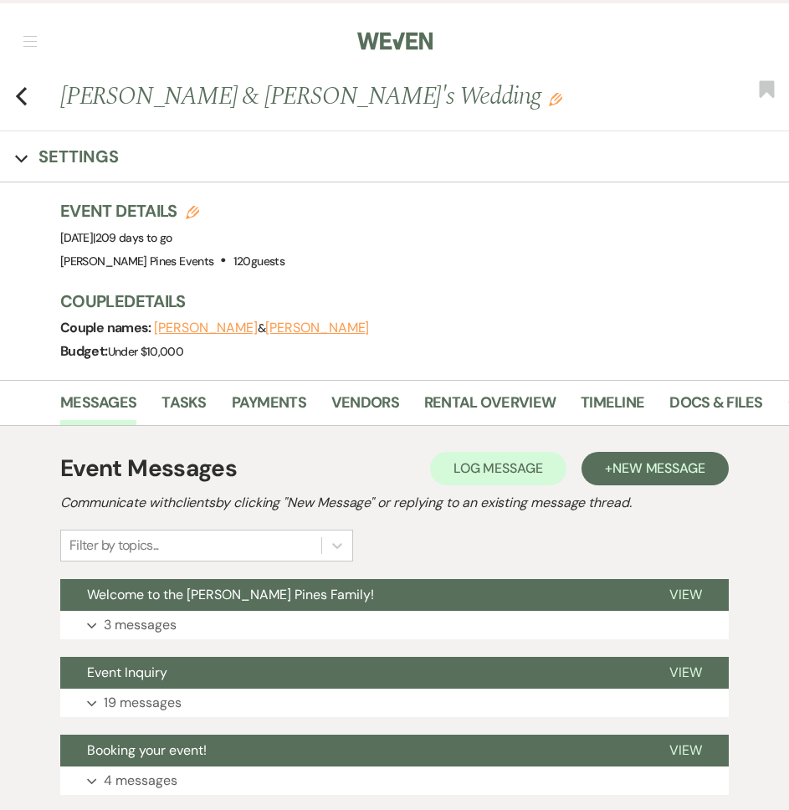
click at [779, 402] on li "Docs & Files" at bounding box center [728, 406] width 118 height 38
click at [774, 402] on ul "Messages Tasks Payments Vendors Rental Overview Timeline Docs & Files Contacts …" at bounding box center [394, 406] width 759 height 38
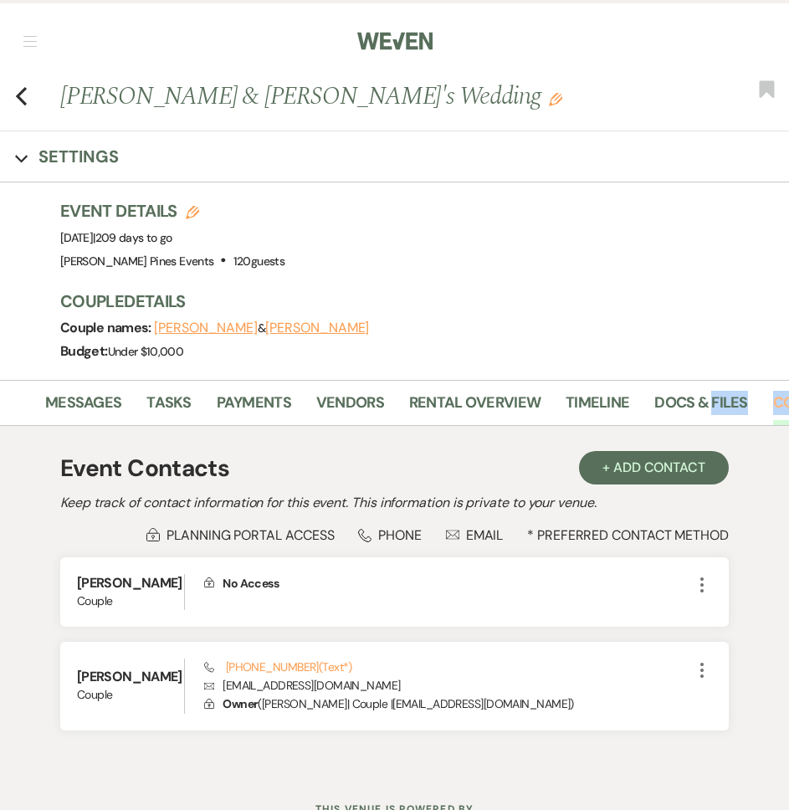
scroll to position [83, 0]
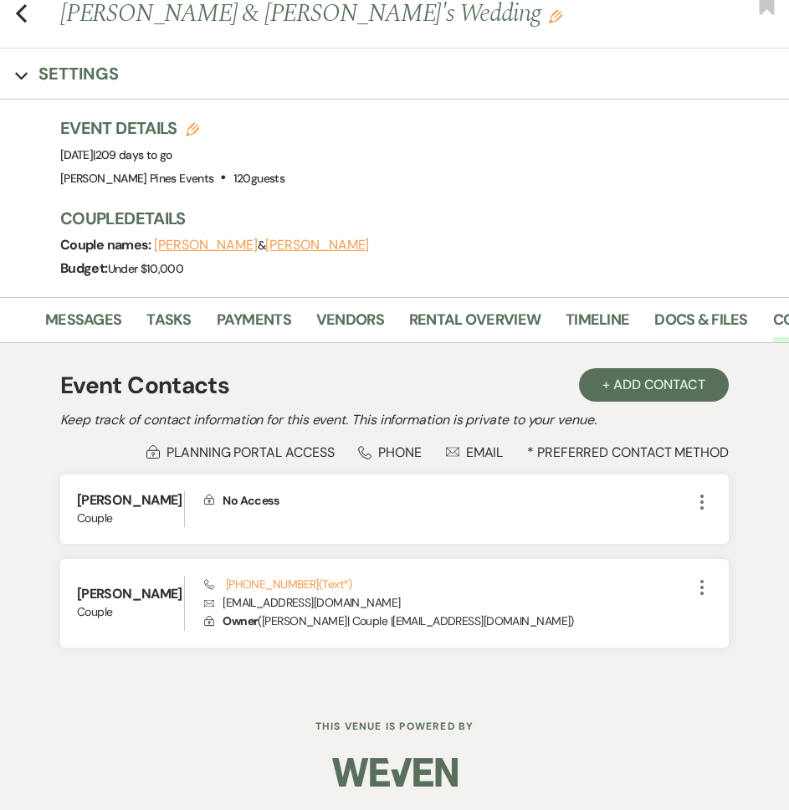
click at [361, 694] on div "Dashboard Manage Venues Expand Parker Pines Events Evergreen Alley Bookings To …" at bounding box center [394, 363] width 789 height 893
click at [670, 320] on link "Docs & Files" at bounding box center [700, 325] width 93 height 34
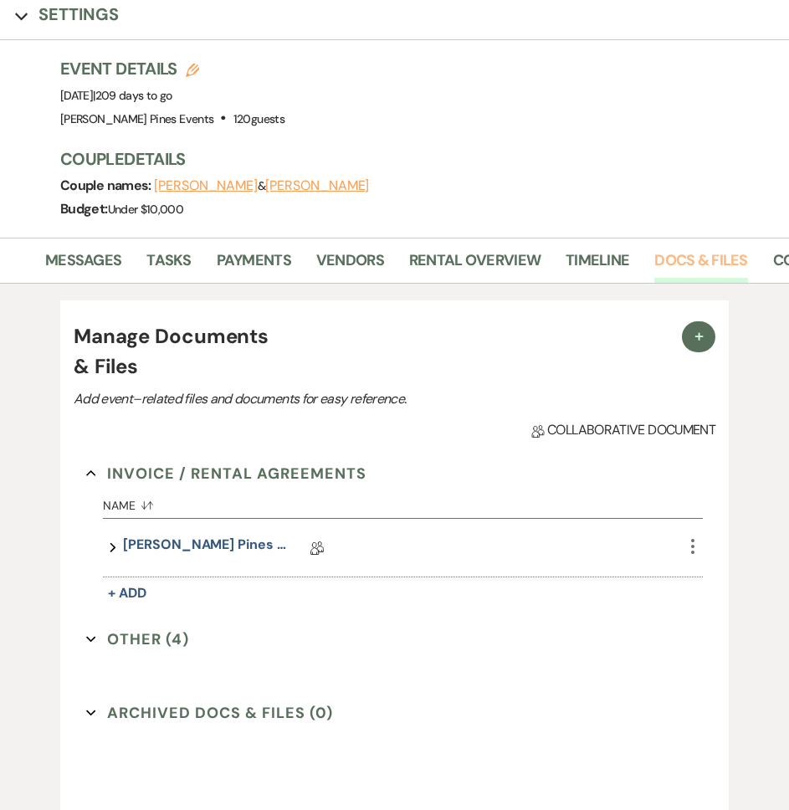
scroll to position [418, 0]
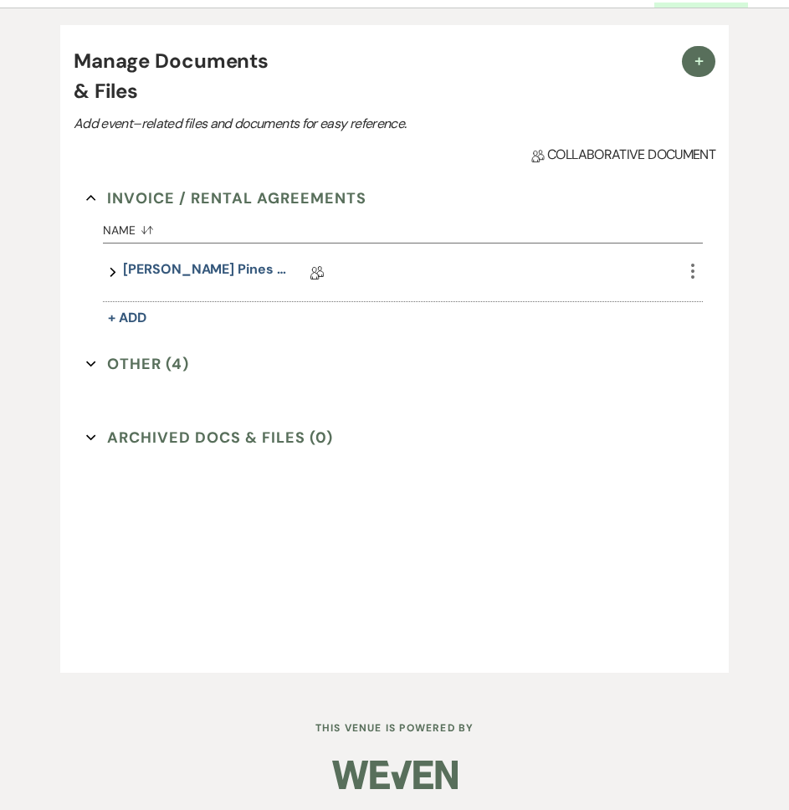
drag, startPoint x: 145, startPoint y: 382, endPoint x: 152, endPoint y: 373, distance: 11.3
click at [146, 382] on div "Invoice / Rental Agreements Collapse Name Sort Default Expand Parker Pines Cont…" at bounding box center [394, 292] width 616 height 213
click at [157, 365] on button "Other (4) Expand" at bounding box center [137, 363] width 103 height 25
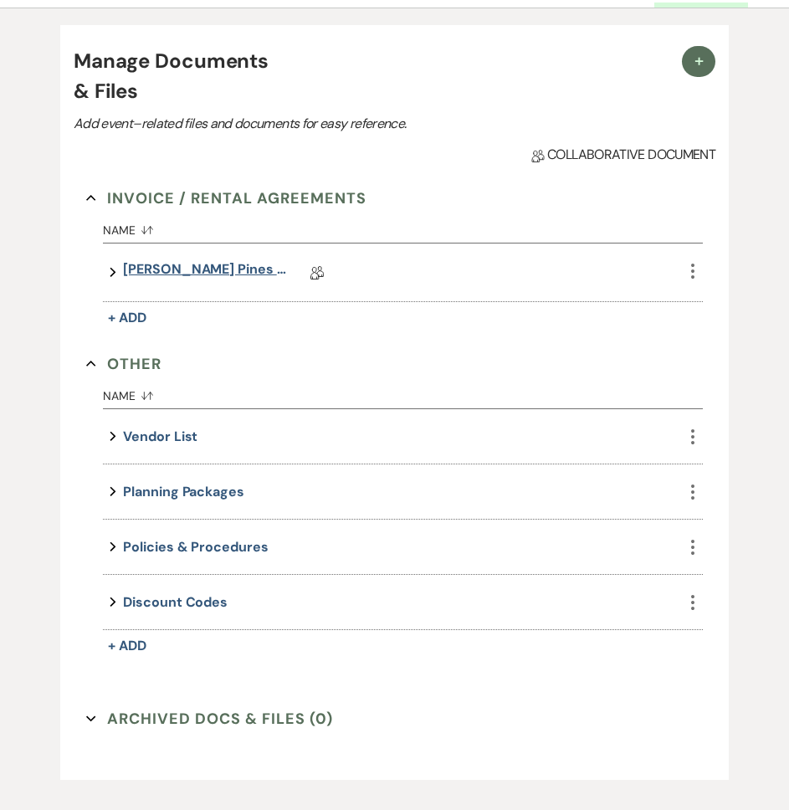
click at [208, 267] on link "Parker Pines Contract" at bounding box center [206, 272] width 167 height 26
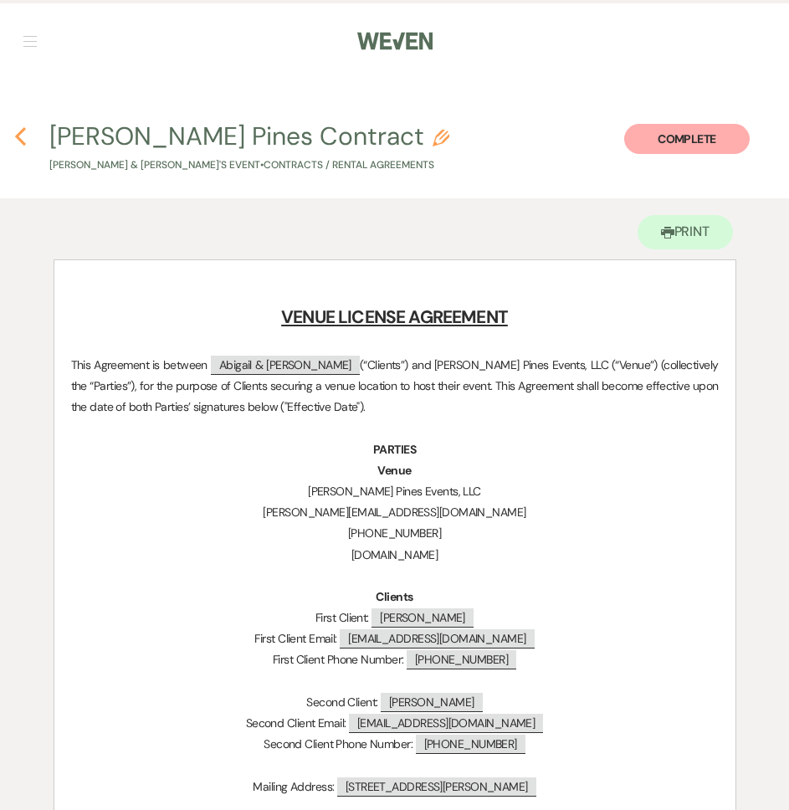
click at [20, 136] on icon "Previous" at bounding box center [20, 136] width 13 height 20
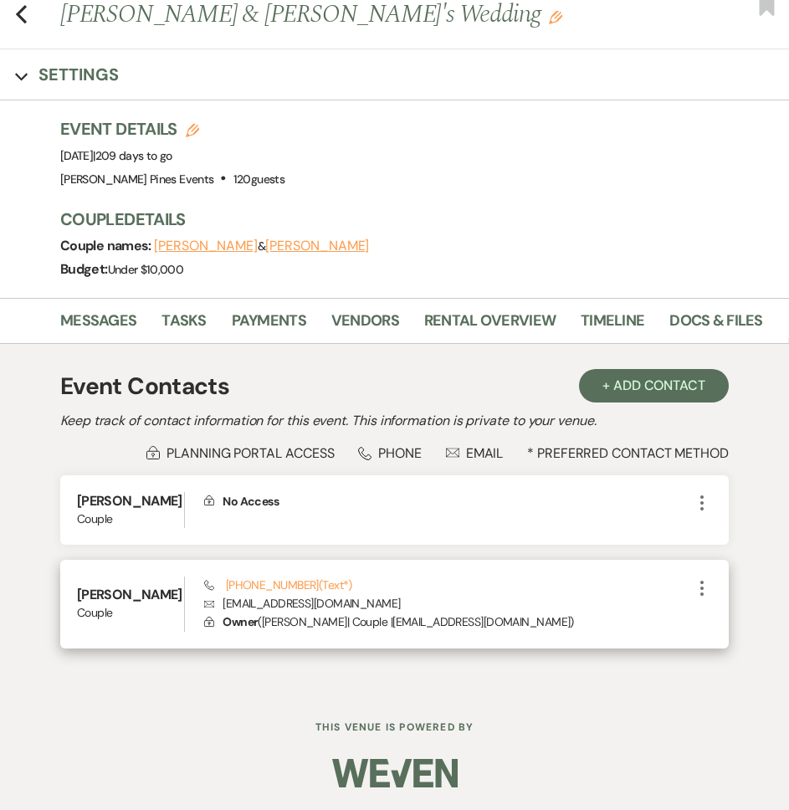
scroll to position [83, 0]
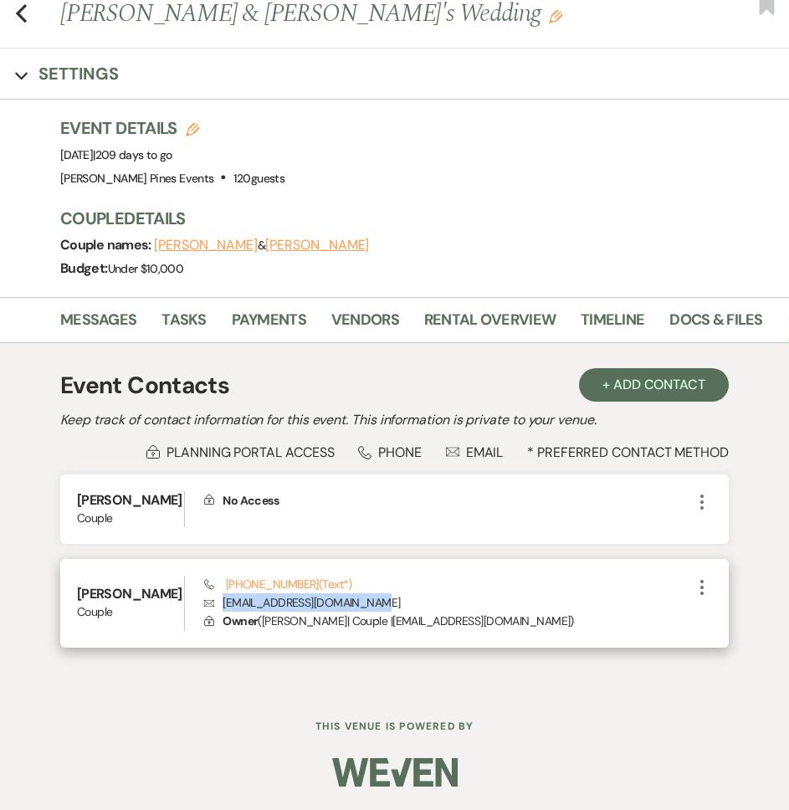
drag, startPoint x: 222, startPoint y: 605, endPoint x: 413, endPoint y: 604, distance: 190.8
click at [413, 604] on p "Envelope avgibbonswedding@gmail.com" at bounding box center [448, 602] width 488 height 18
copy p "avgibbonswedding@gmail.com"
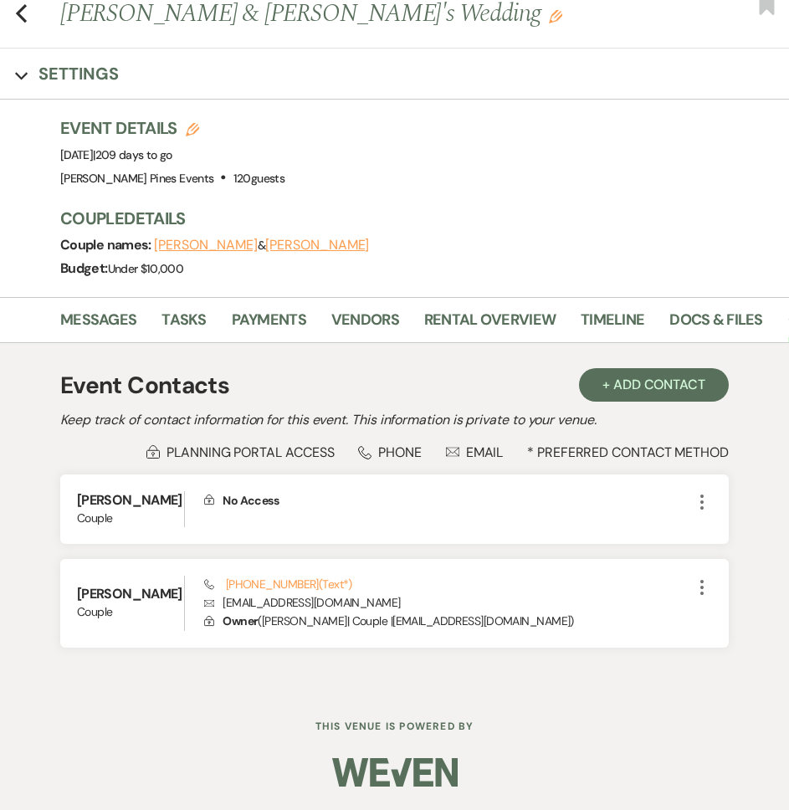
click at [450, 260] on div "Budget: Under $10,000" at bounding box center [416, 268] width 712 height 23
click at [21, 15] on use "button" at bounding box center [21, 13] width 11 height 18
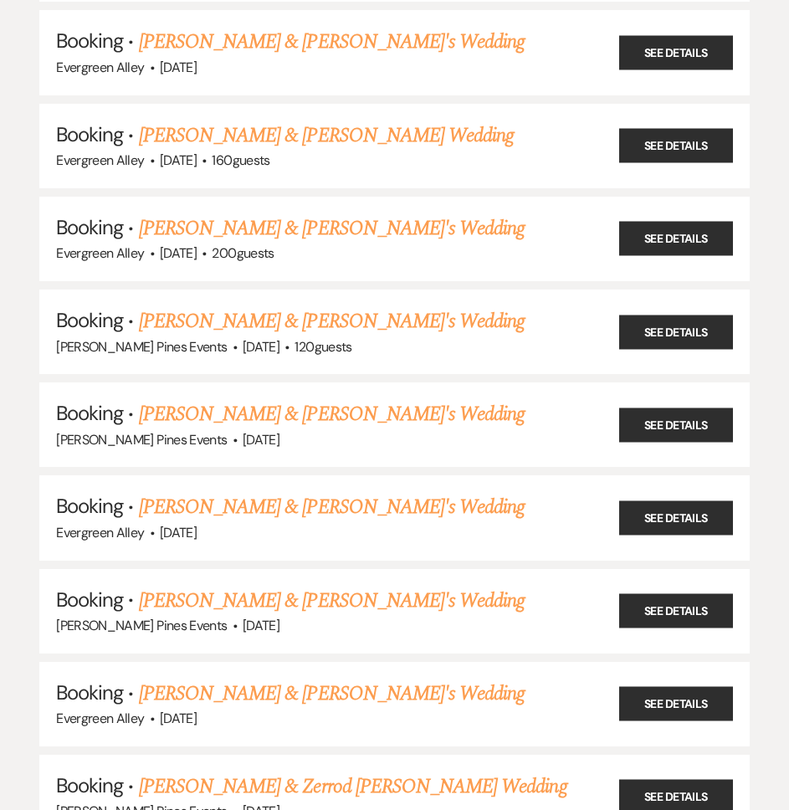
scroll to position [4267, 0]
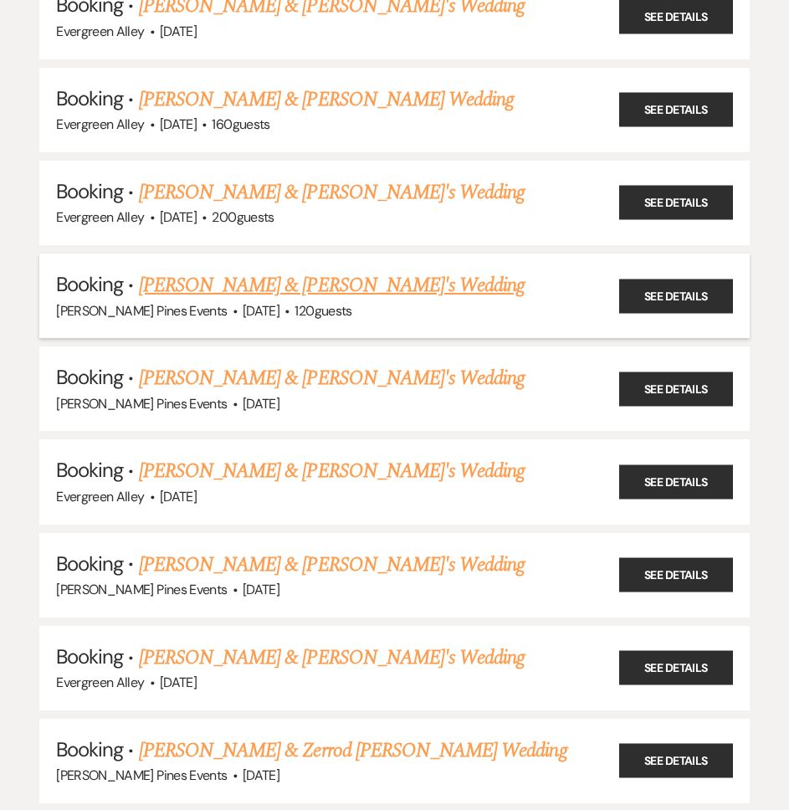
click at [208, 290] on link "Payton & Kayla's Wedding" at bounding box center [332, 285] width 387 height 30
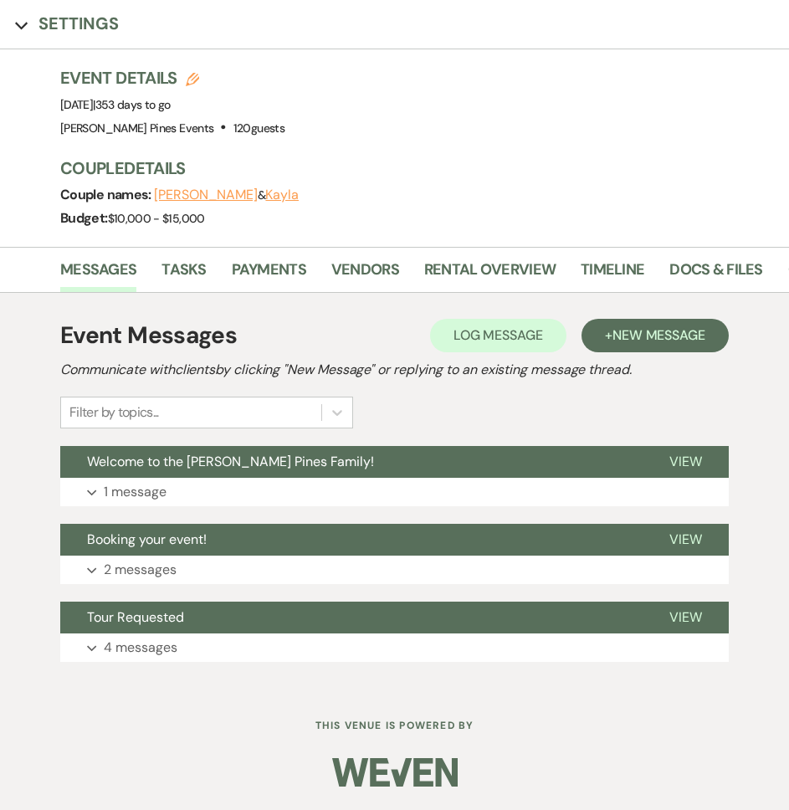
scroll to position [133, 0]
click at [778, 267] on li "Docs & Files" at bounding box center [728, 273] width 118 height 38
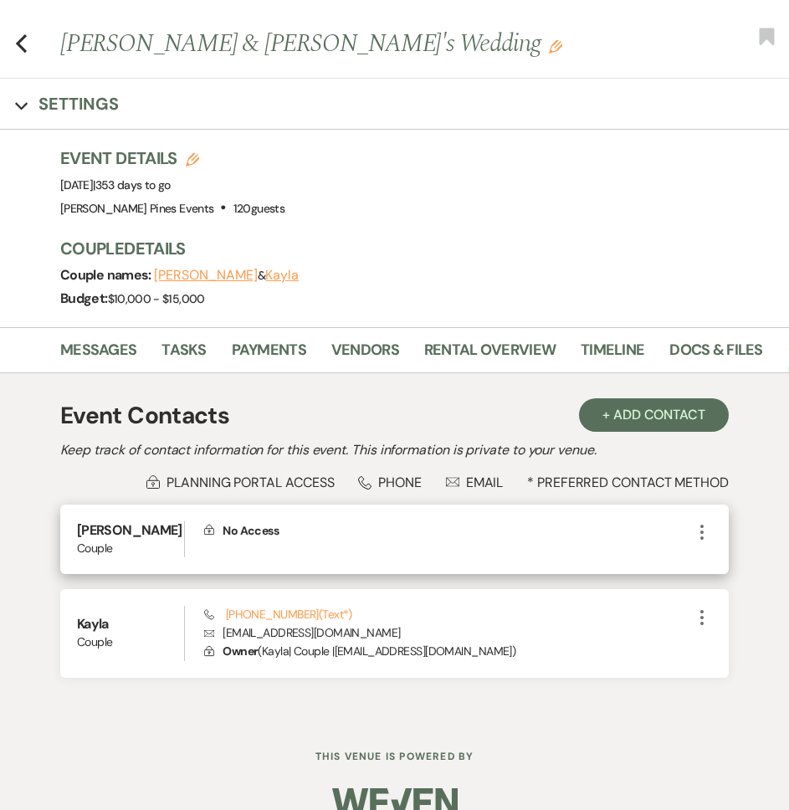
scroll to position [83, 0]
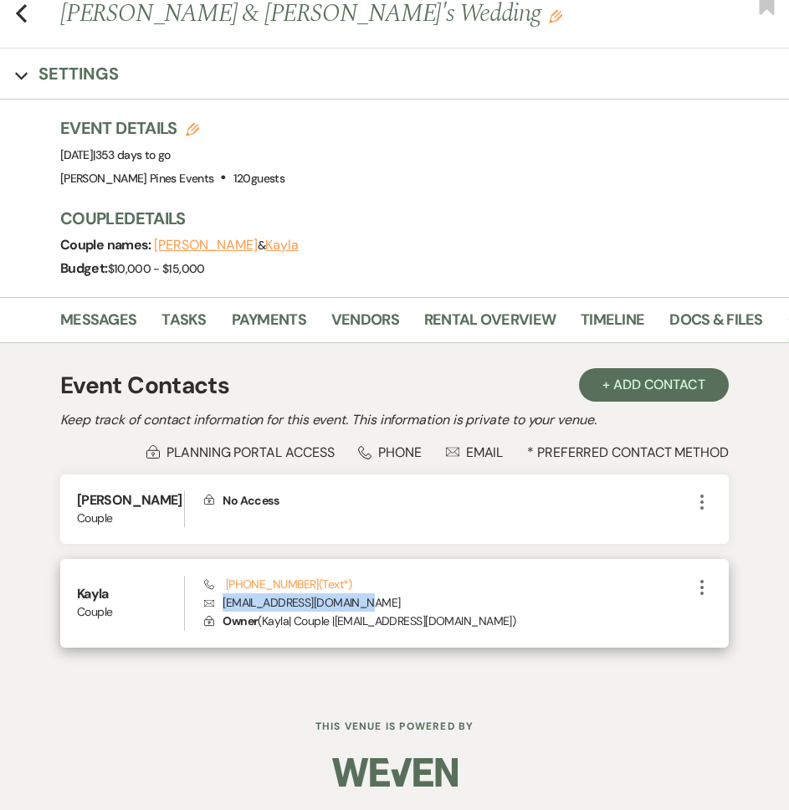
drag, startPoint x: 221, startPoint y: 603, endPoint x: 388, endPoint y: 602, distance: 167.4
click at [388, 602] on p "Envelope rogerskayla123@gmail.com" at bounding box center [448, 602] width 488 height 18
copy p "rogerskayla123@gmail.com"
click at [443, 582] on div "Phone (843) 430-8734 (Text*) Envelope rogerskayla123@gmail.com Lock Owner ( Kay…" at bounding box center [448, 603] width 488 height 55
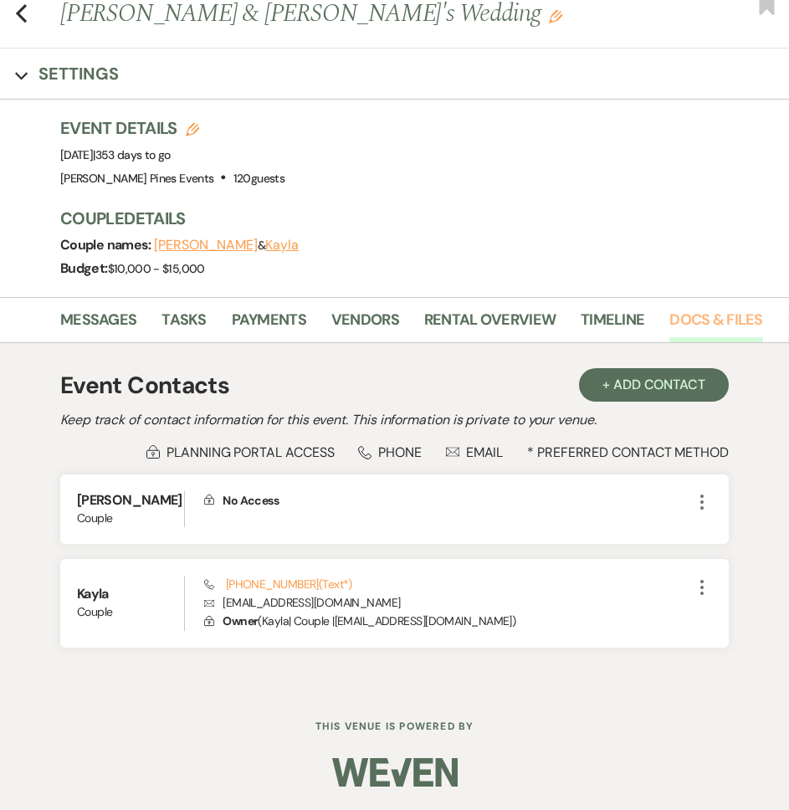
click at [715, 319] on link "Docs & Files" at bounding box center [715, 325] width 93 height 34
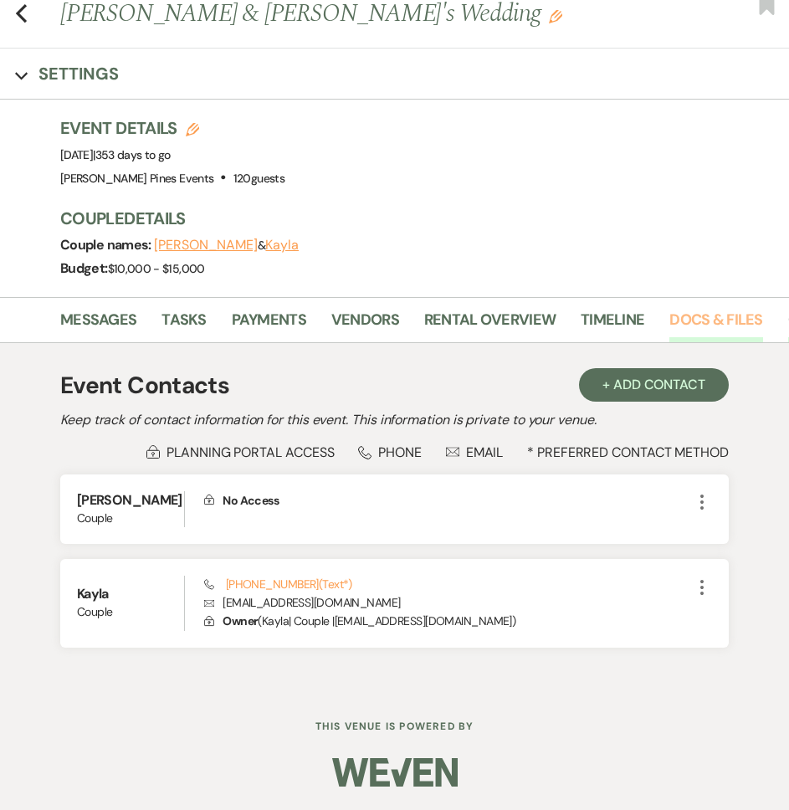
click at [737, 322] on link "Docs & Files" at bounding box center [715, 325] width 93 height 34
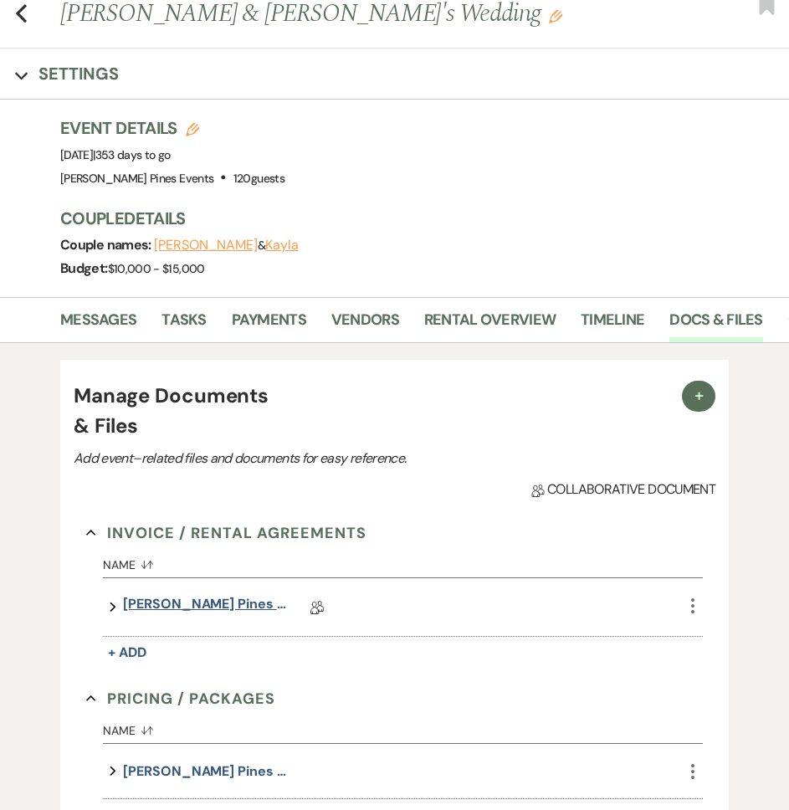
click at [206, 607] on link "Parker Pines Contract" at bounding box center [206, 607] width 167 height 26
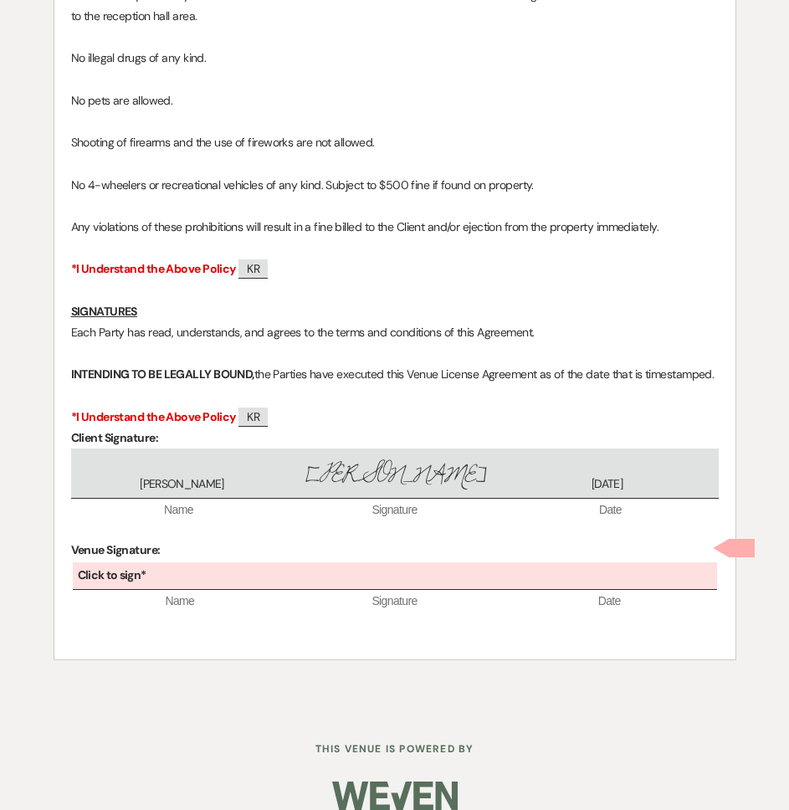
scroll to position [14628, 0]
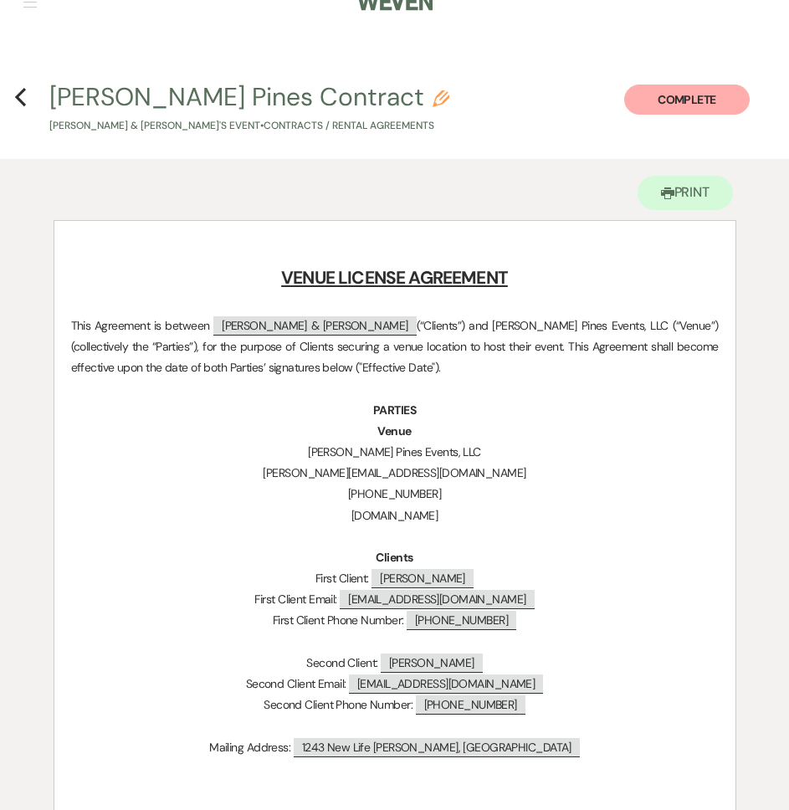
scroll to position [0, 0]
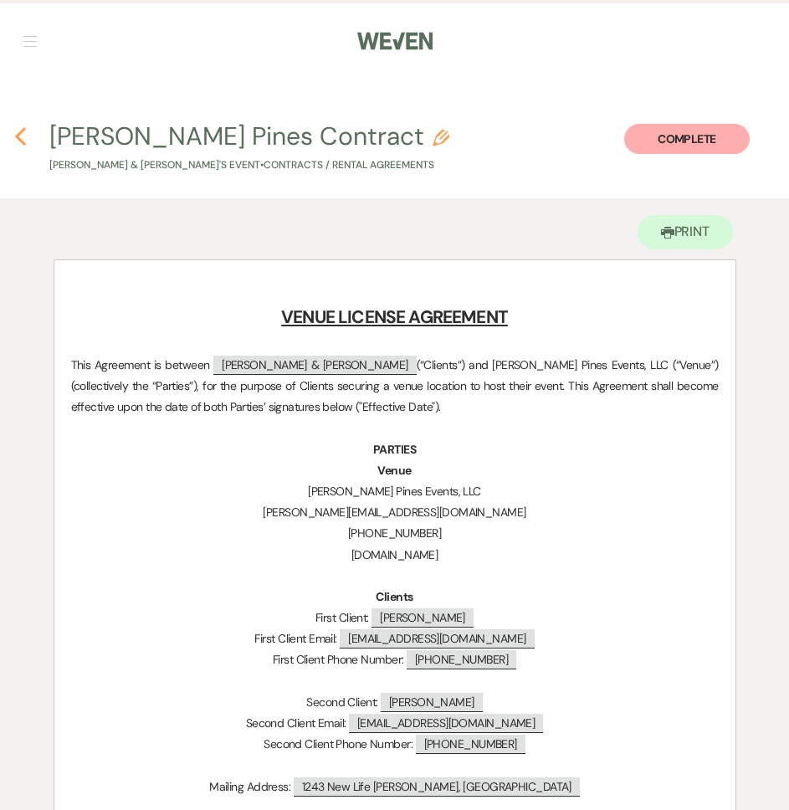
click at [15, 136] on icon "Previous" at bounding box center [20, 136] width 13 height 20
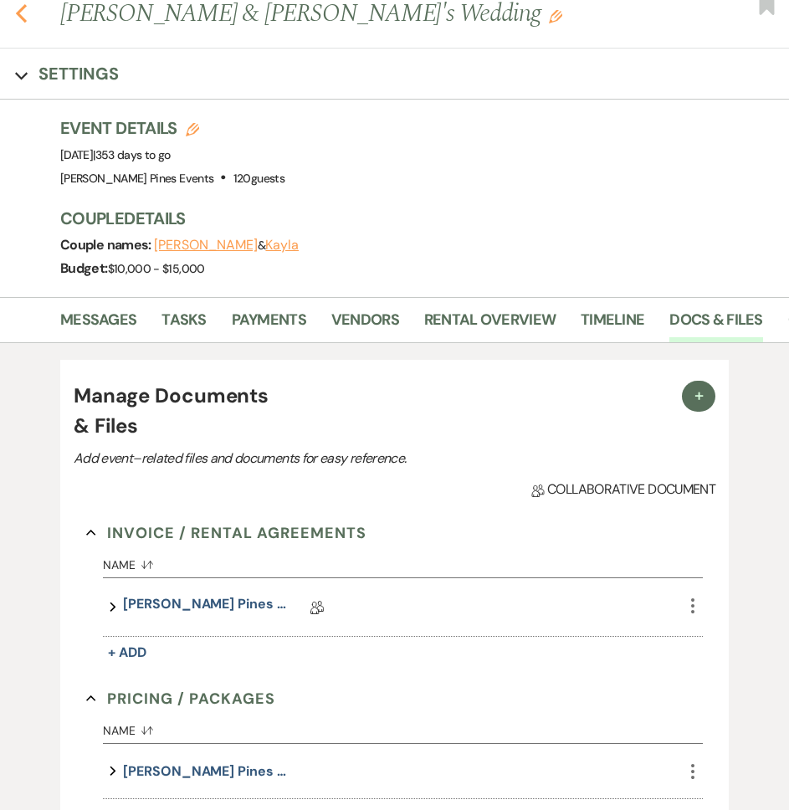
click at [23, 16] on icon "Previous" at bounding box center [21, 13] width 13 height 20
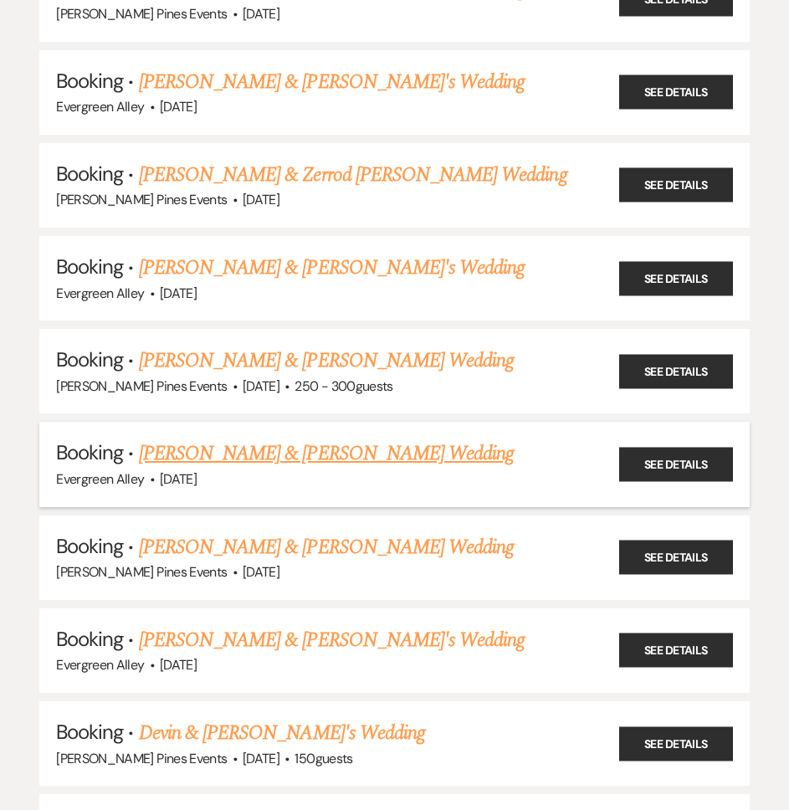
scroll to position [4853, 0]
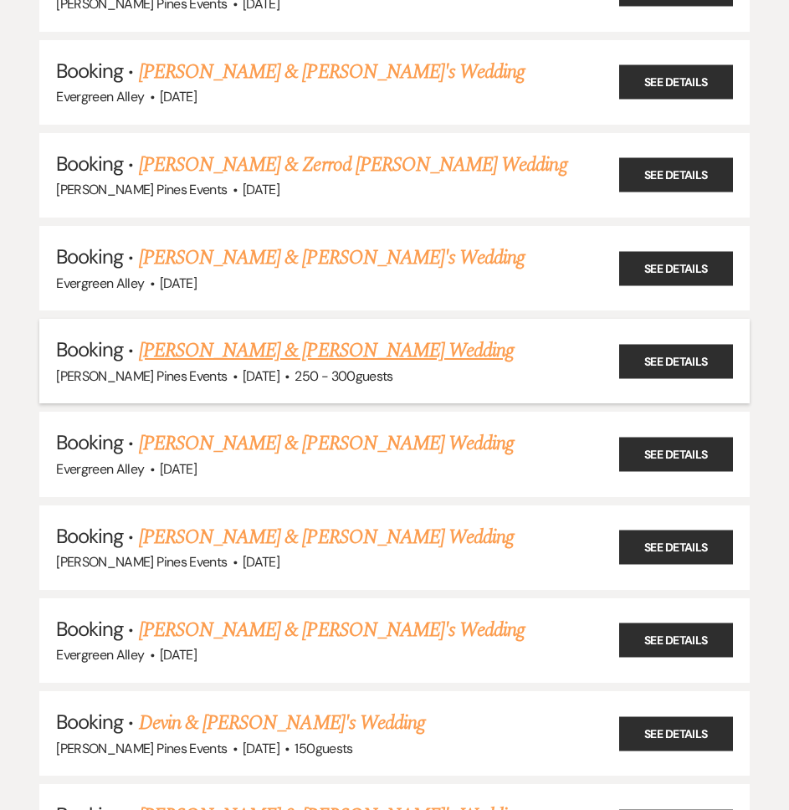
click at [301, 342] on link "Morgan Hatchell & Blake Mathis's Wedding" at bounding box center [326, 351] width 375 height 30
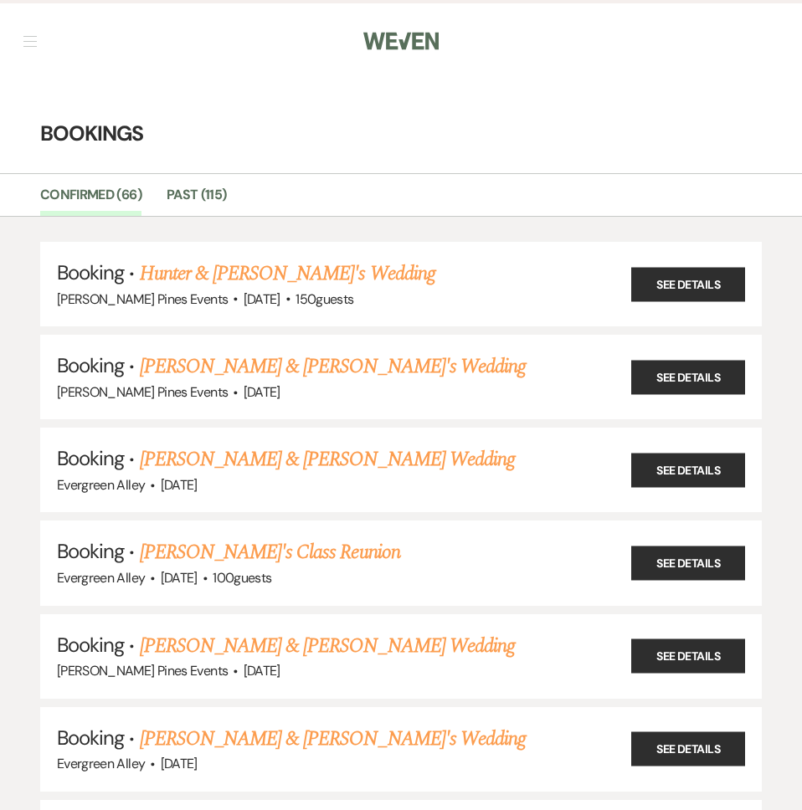
select select "5"
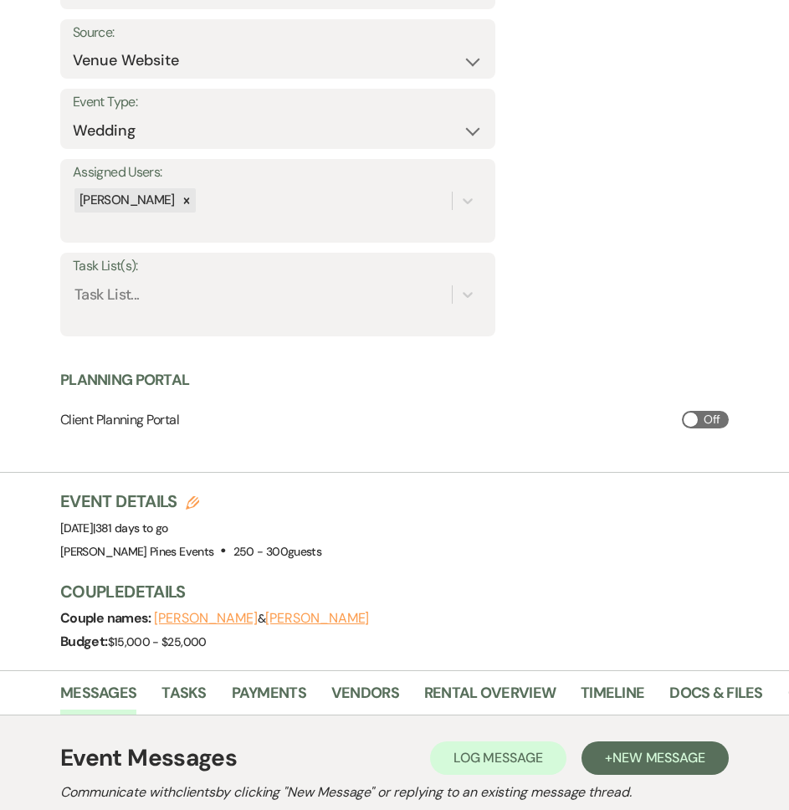
scroll to position [502, 0]
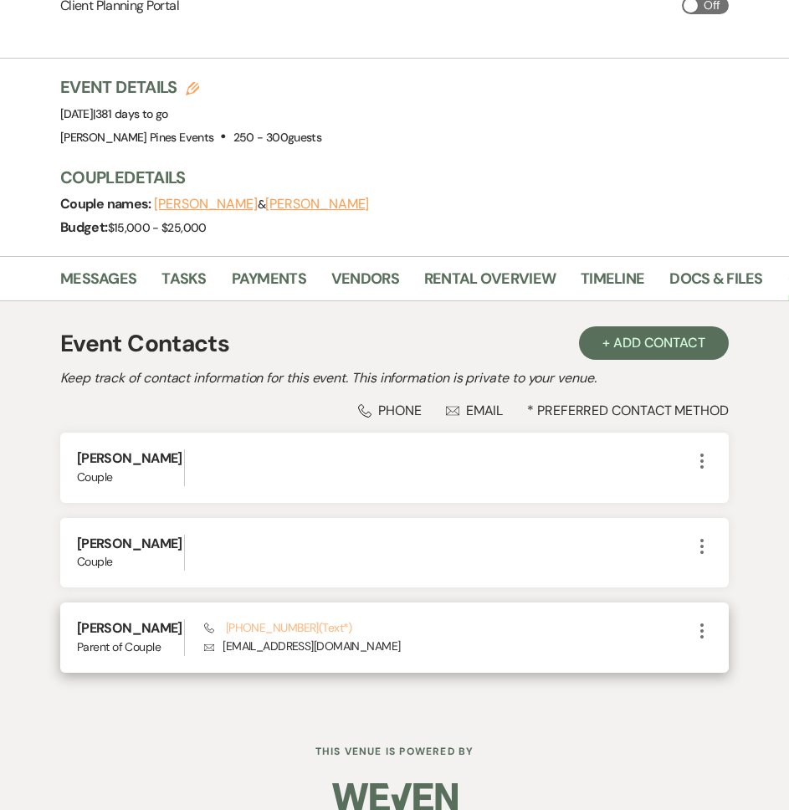
scroll to position [695, 0]
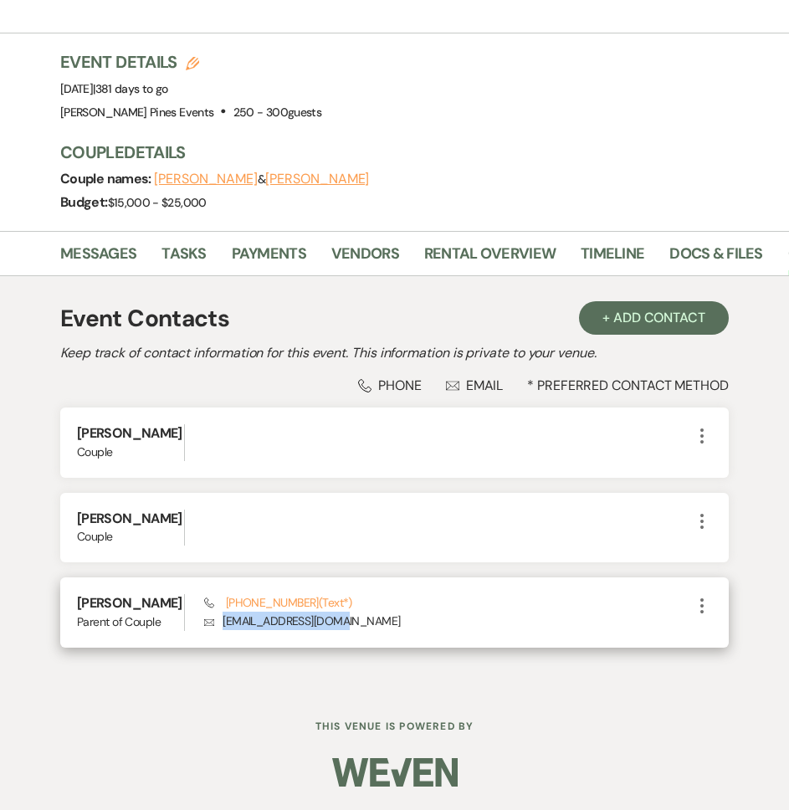
drag, startPoint x: 379, startPoint y: 619, endPoint x: 225, endPoint y: 625, distance: 154.1
click at [225, 625] on p "Envelope mhatchell1@scsnc.org" at bounding box center [448, 621] width 488 height 18
copy p "mhatchell1@scsnc.org"
click at [453, 611] on div "Phone (910) 217-0104 (Text*) Envelope mhatchell1@scsnc.org" at bounding box center [448, 612] width 488 height 36
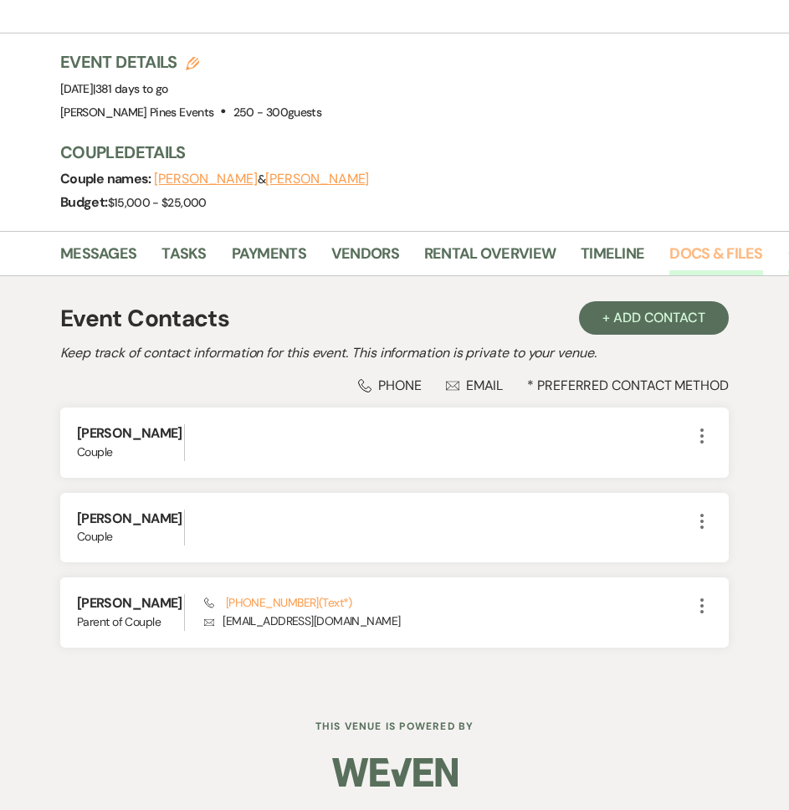
click at [752, 256] on link "Docs & Files" at bounding box center [715, 259] width 93 height 34
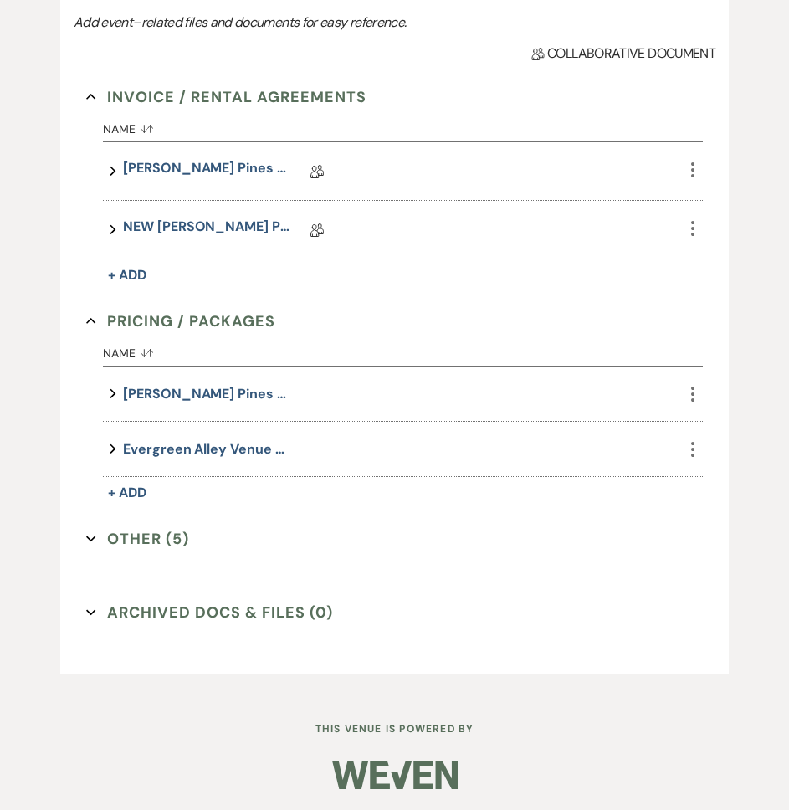
scroll to position [1068, 0]
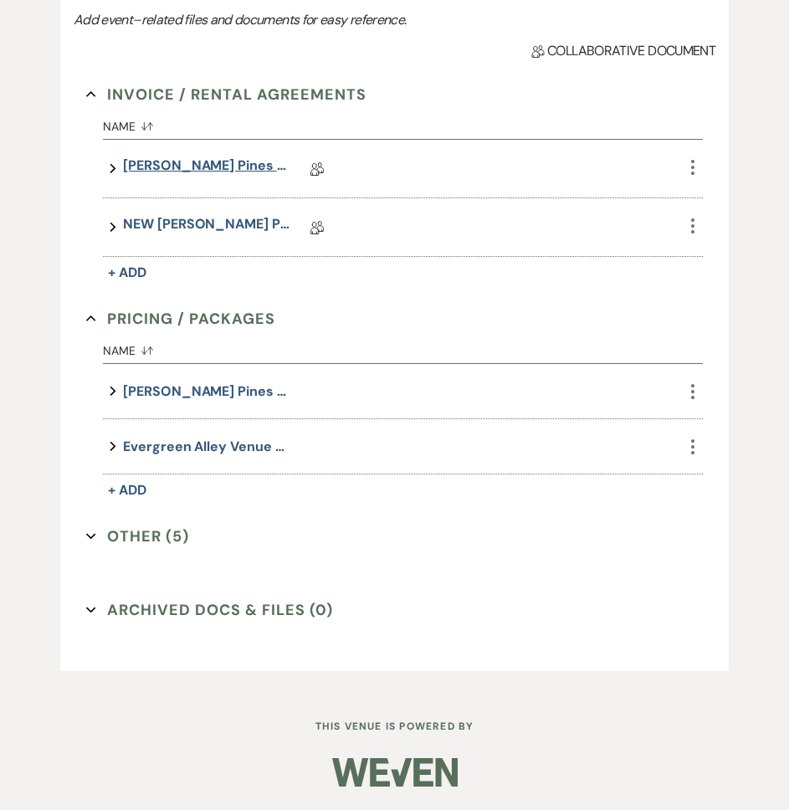
click at [192, 162] on link "Parker Pines Contract" at bounding box center [206, 169] width 167 height 26
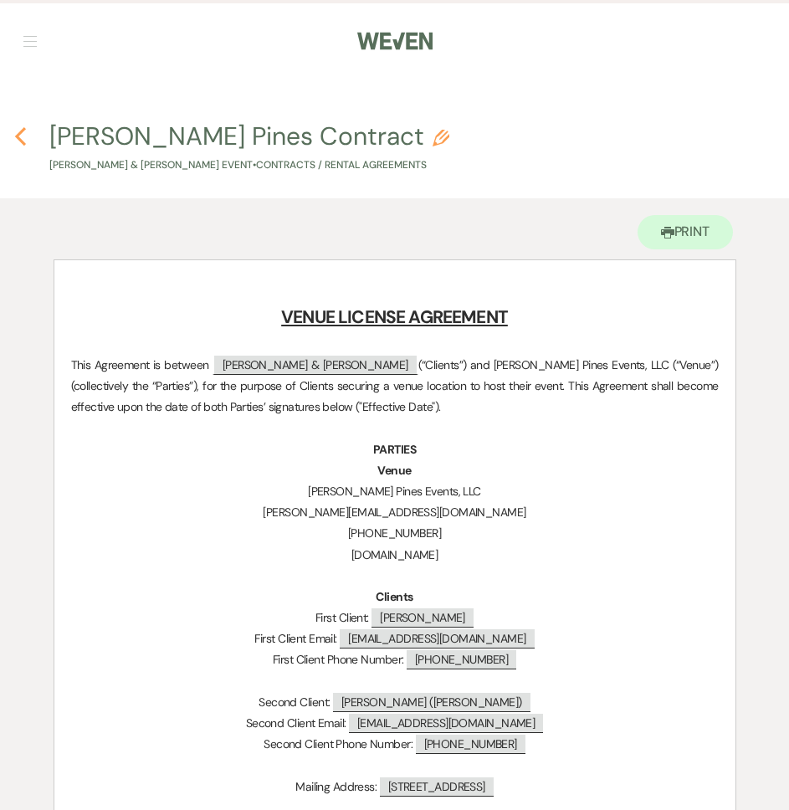
click at [16, 126] on icon "Previous" at bounding box center [20, 136] width 13 height 20
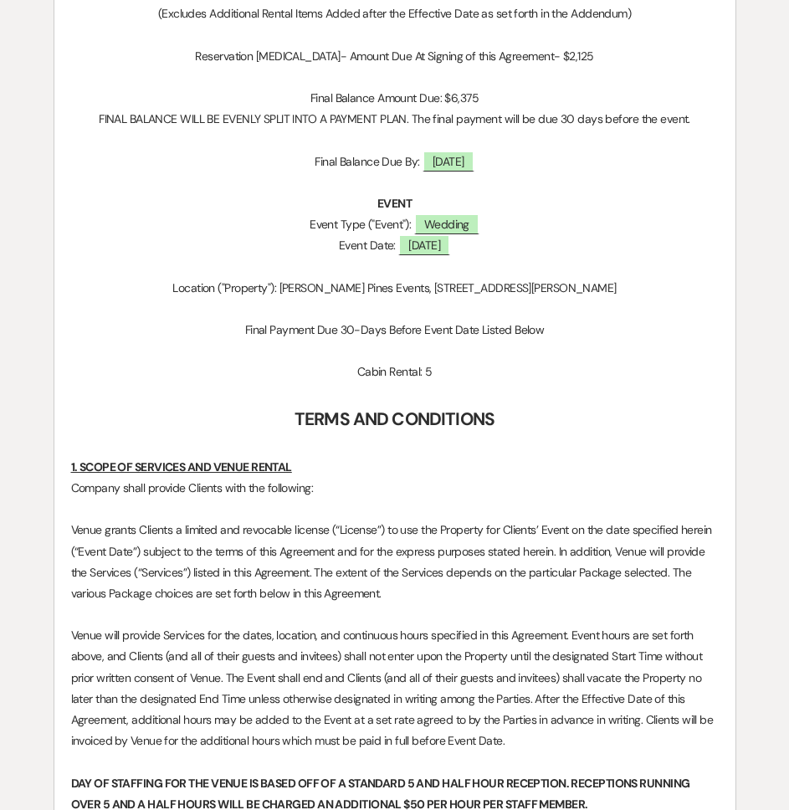
select select "5"
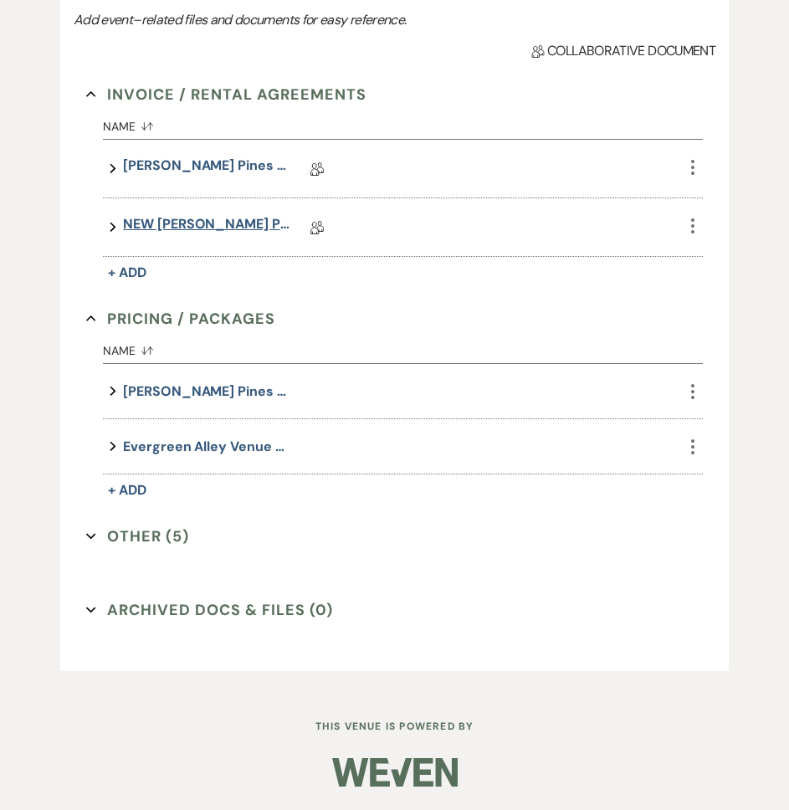
click at [216, 227] on link "NEW Parker Pines Contract" at bounding box center [206, 227] width 167 height 26
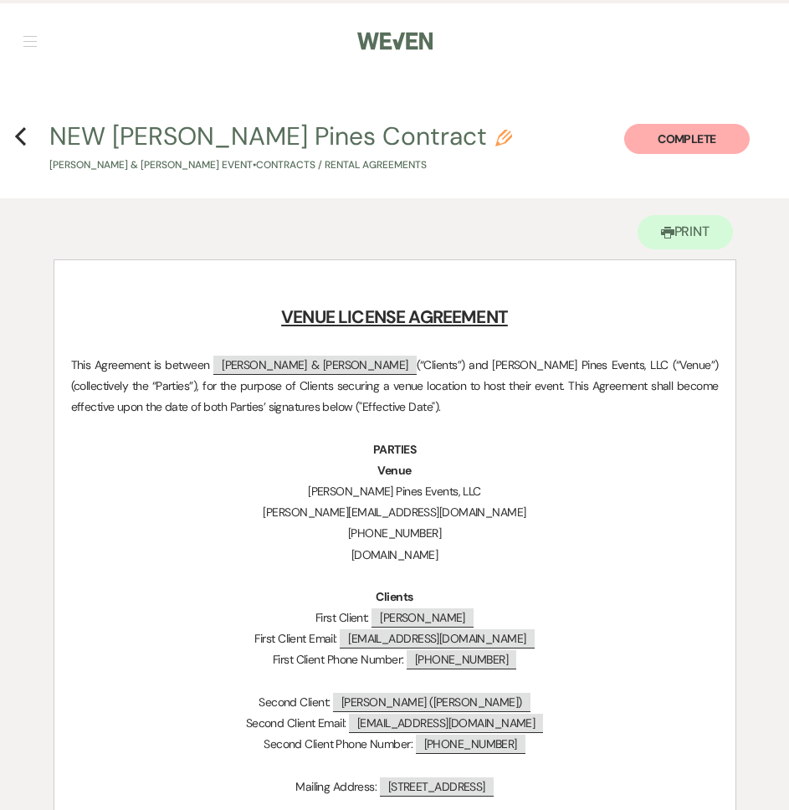
click at [35, 39] on button "button" at bounding box center [29, 41] width 13 height 10
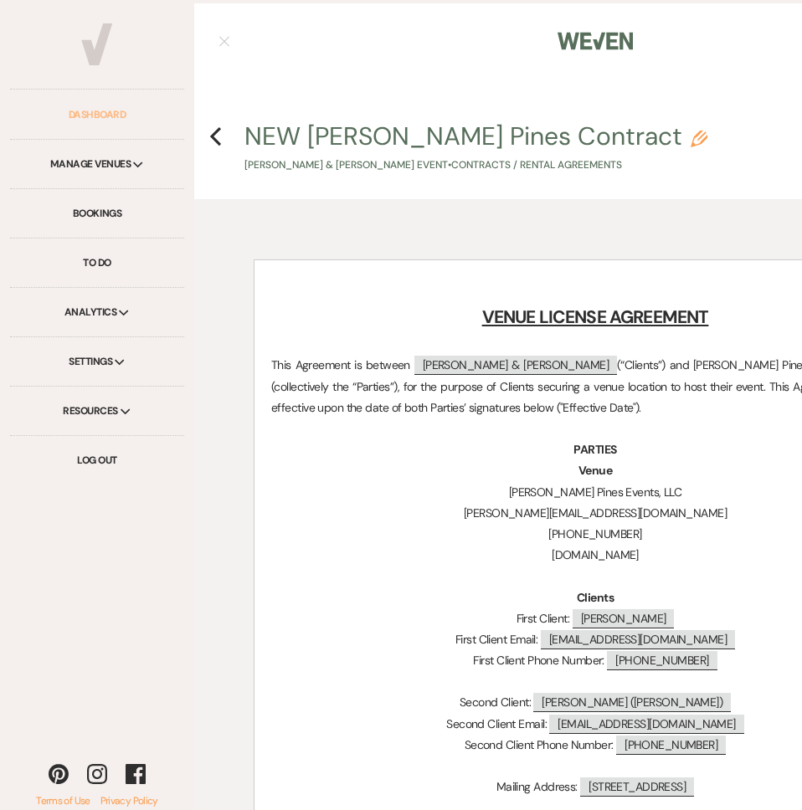
click at [74, 106] on link "Dashboard" at bounding box center [97, 114] width 174 height 49
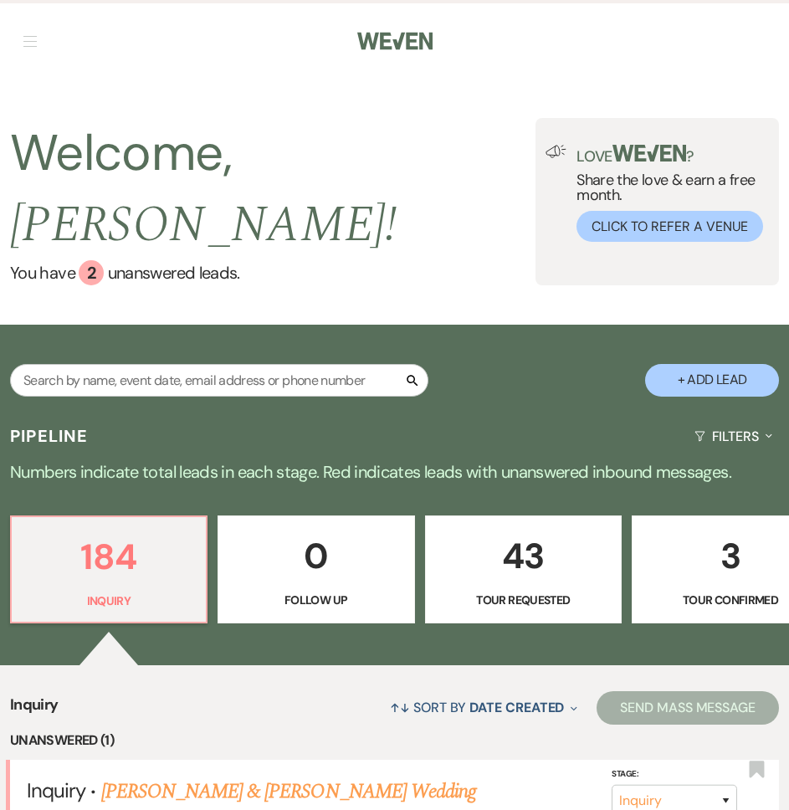
click at [14, 47] on nav "Dashboard Manage Venues Expand Parker Pines Events Evergreen Alley Bookings To …" at bounding box center [394, 39] width 789 height 79
click at [20, 40] on nav "Dashboard Manage Venues Expand Parker Pines Events Evergreen Alley Bookings To …" at bounding box center [394, 39] width 789 height 79
click at [18, 34] on nav "Dashboard Manage Venues Expand Parker Pines Events Evergreen Alley Bookings To …" at bounding box center [394, 39] width 789 height 79
click at [31, 38] on button "button" at bounding box center [29, 41] width 13 height 10
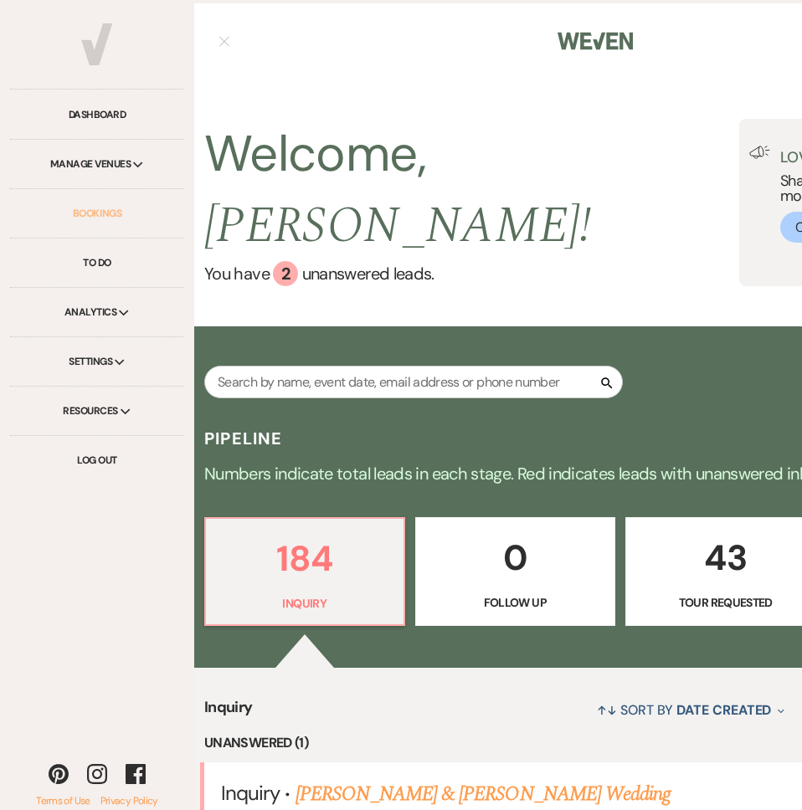
click at [116, 203] on link "Bookings" at bounding box center [97, 213] width 174 height 49
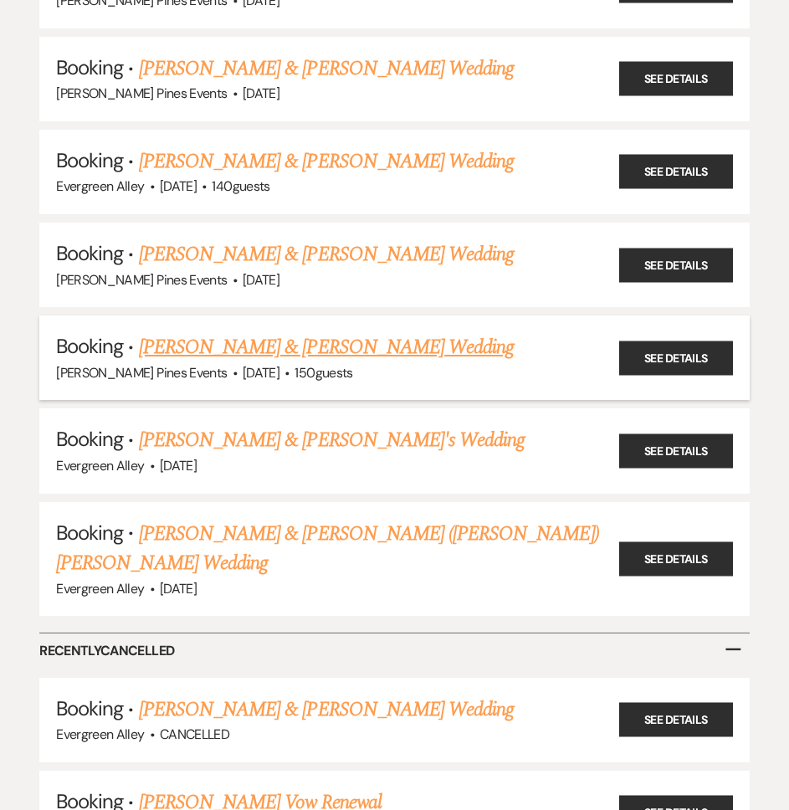
scroll to position [5757, 0]
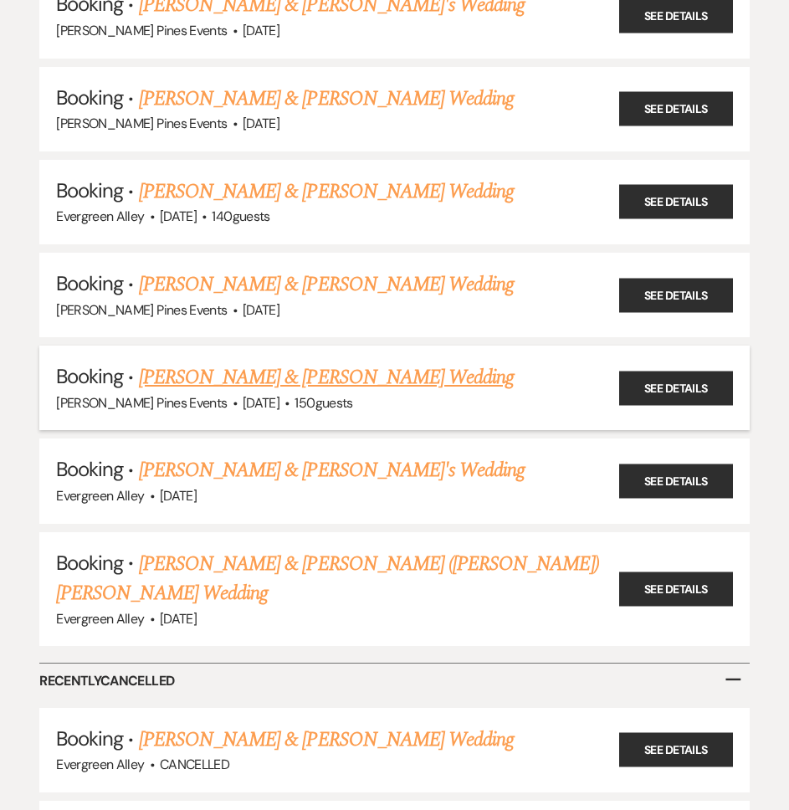
click at [261, 383] on link "Jake Bass & Lauren Davis's Wedding" at bounding box center [326, 377] width 375 height 30
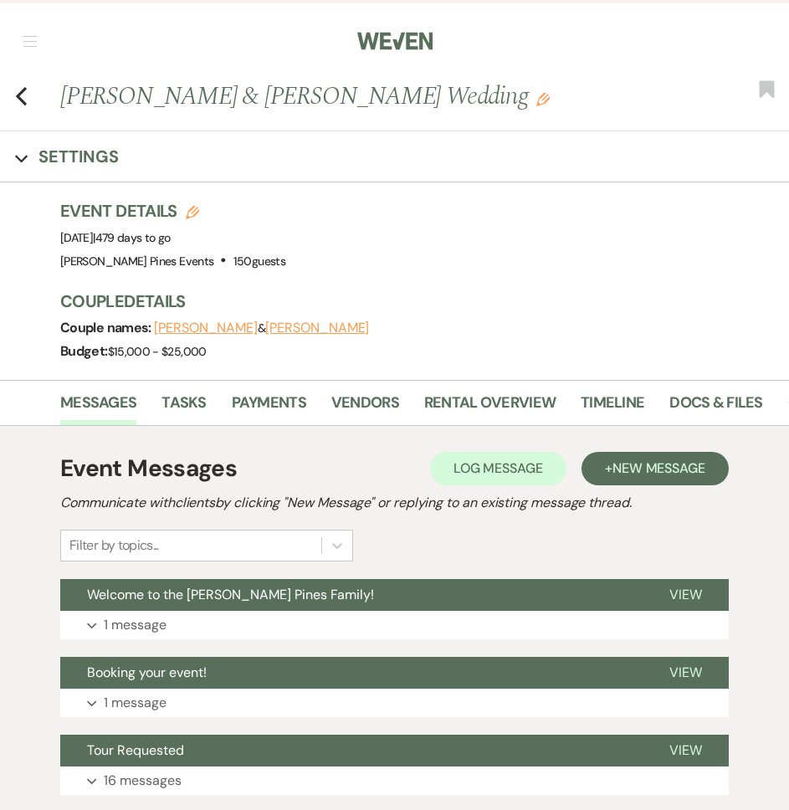
click at [773, 408] on li "Docs & Files" at bounding box center [728, 406] width 118 height 38
drag, startPoint x: 776, startPoint y: 404, endPoint x: 797, endPoint y: 405, distance: 21.8
click at [776, 403] on li "Docs & Files" at bounding box center [728, 406] width 118 height 38
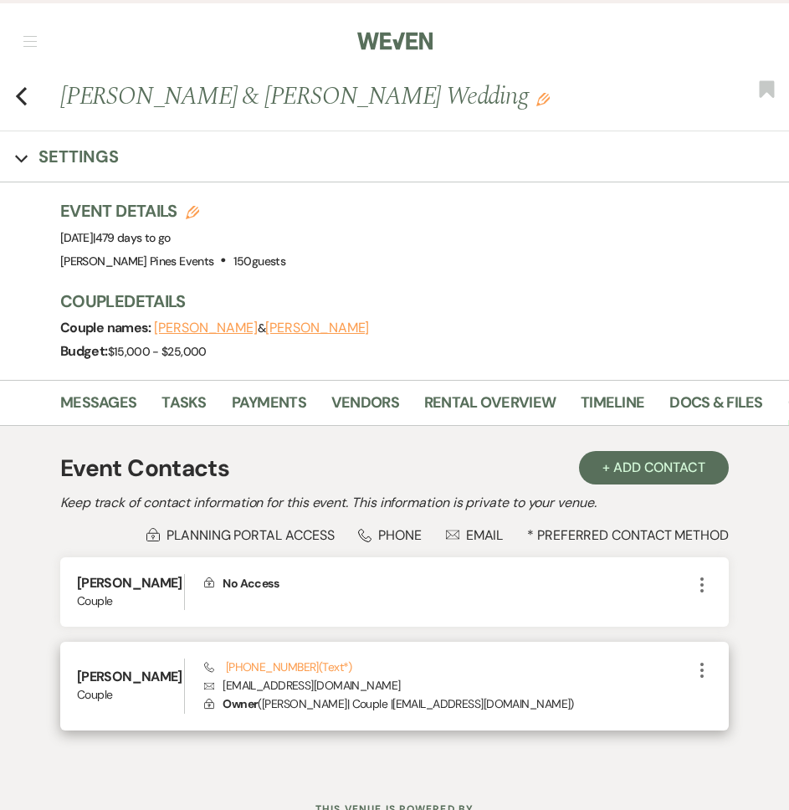
drag, startPoint x: 219, startPoint y: 685, endPoint x: 397, endPoint y: 689, distance: 178.3
click at [397, 689] on p "Envelope Laurenoliviadavis07@gmail.com" at bounding box center [448, 685] width 488 height 18
copy p "Laurenoliviadavis07@gmail.com"
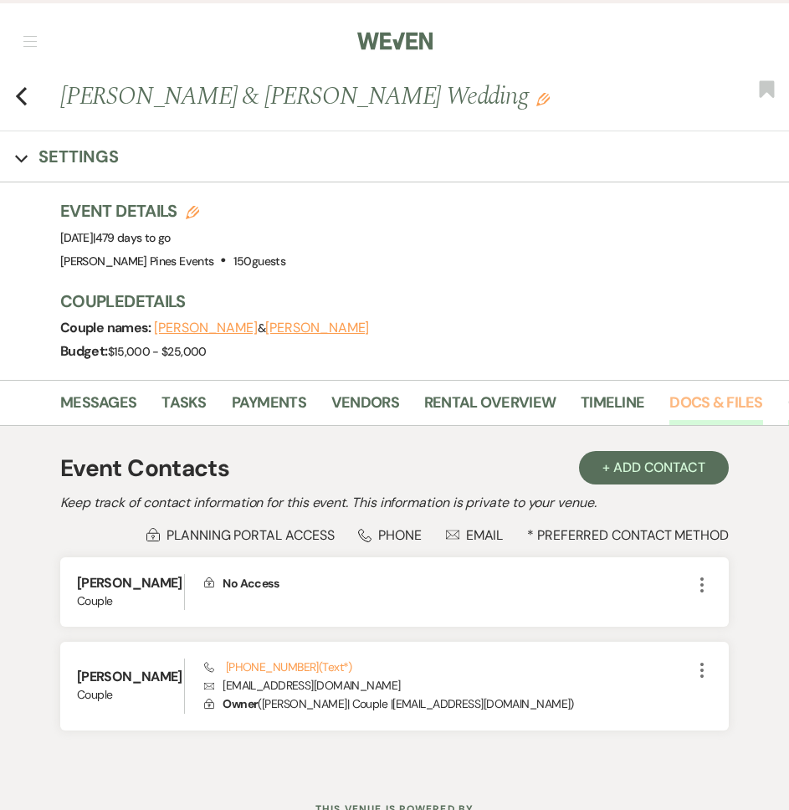
click at [686, 407] on link "Docs & Files" at bounding box center [715, 408] width 93 height 34
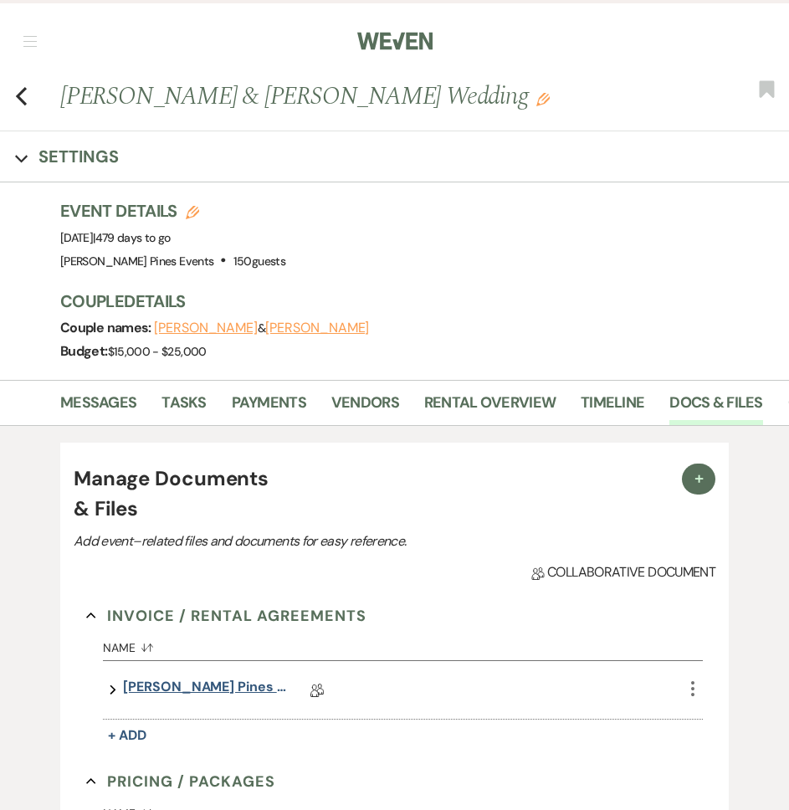
click at [172, 689] on link "Parker Pines Contract" at bounding box center [206, 690] width 167 height 26
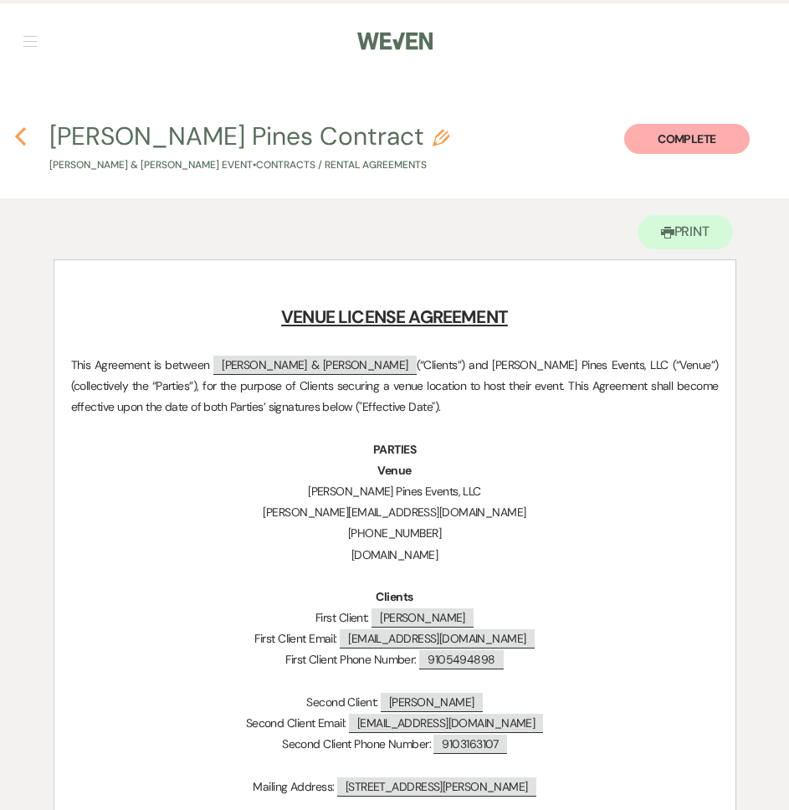
click at [18, 131] on icon "Previous" at bounding box center [20, 136] width 13 height 20
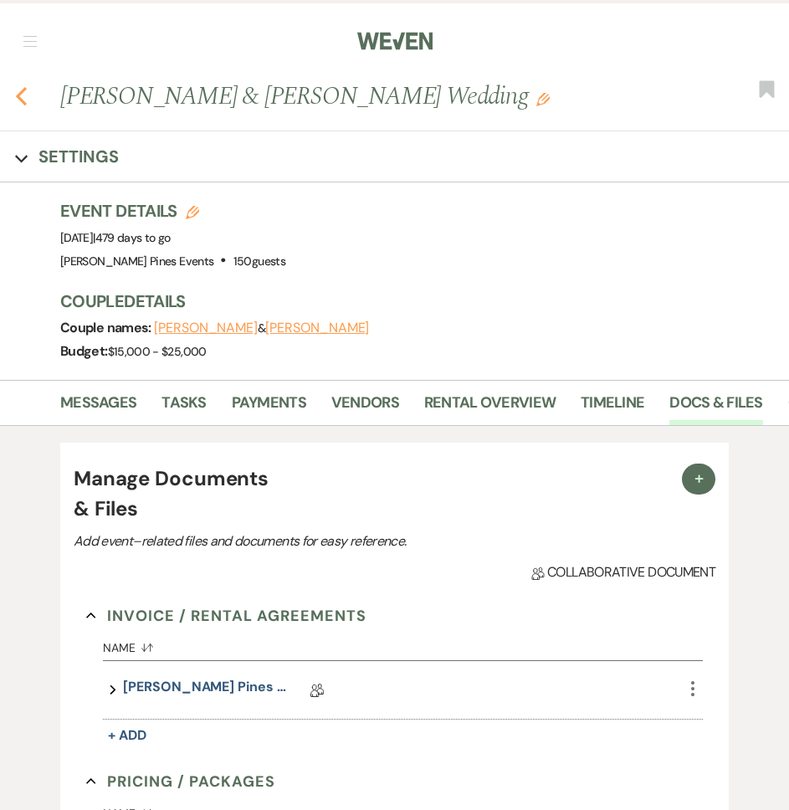
click at [18, 100] on icon "Previous" at bounding box center [21, 96] width 13 height 20
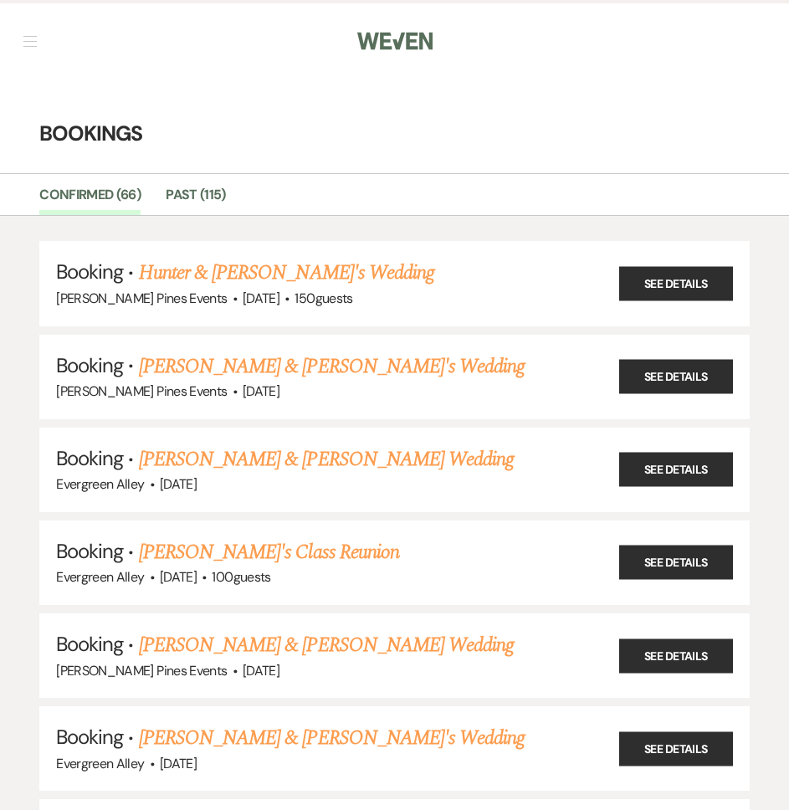
click at [43, 54] on nav "Dashboard Manage Venues Expand Parker Pines Events Evergreen Alley Bookings To …" at bounding box center [394, 39] width 789 height 79
click at [35, 36] on span "button" at bounding box center [29, 36] width 13 height 1
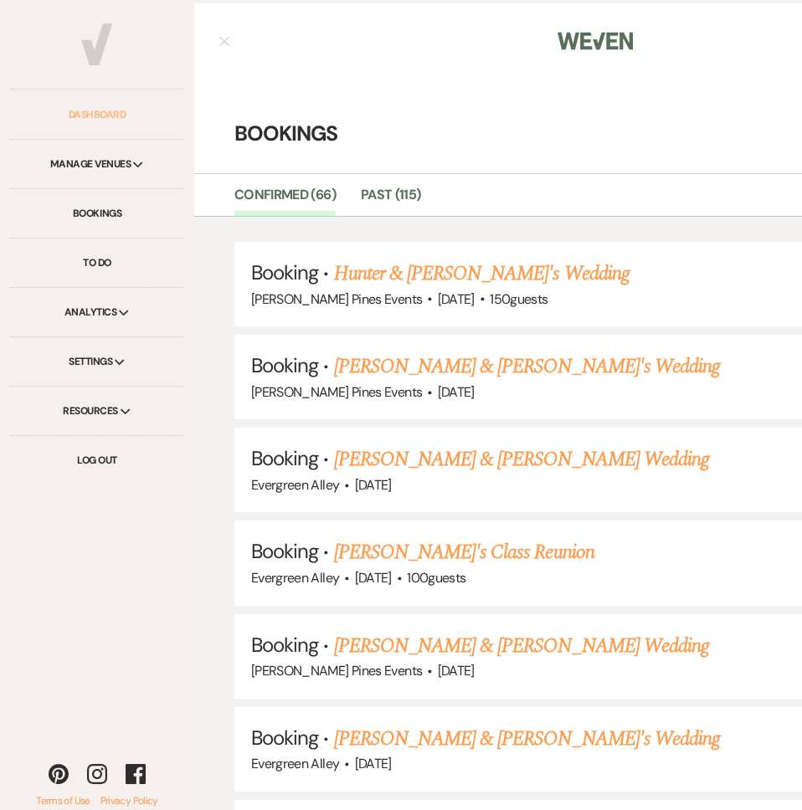
click at [121, 130] on link "Dashboard" at bounding box center [97, 114] width 174 height 49
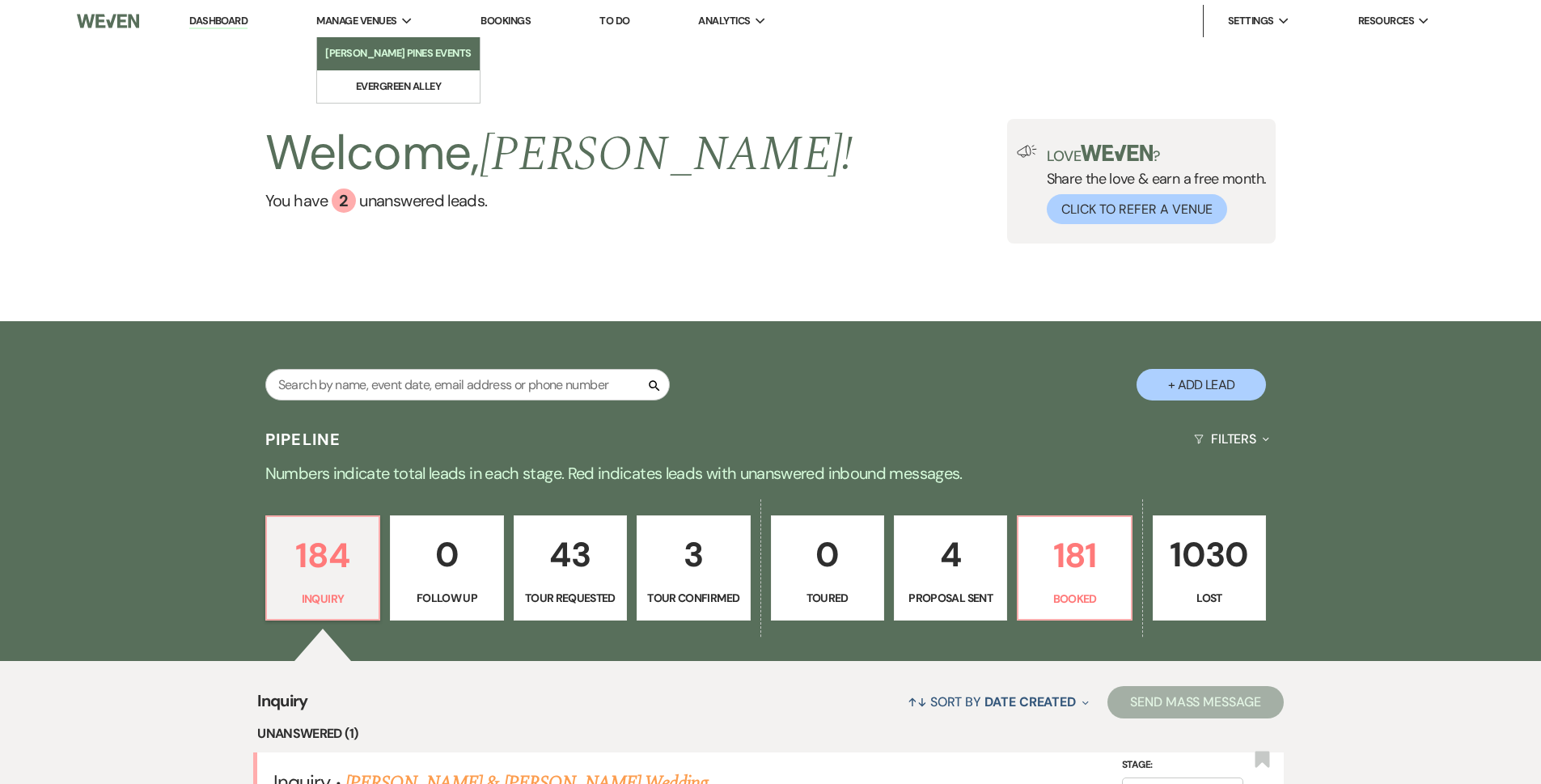
click at [399, 50] on li "[PERSON_NAME] Pines Events" at bounding box center [397, 53] width 146 height 16
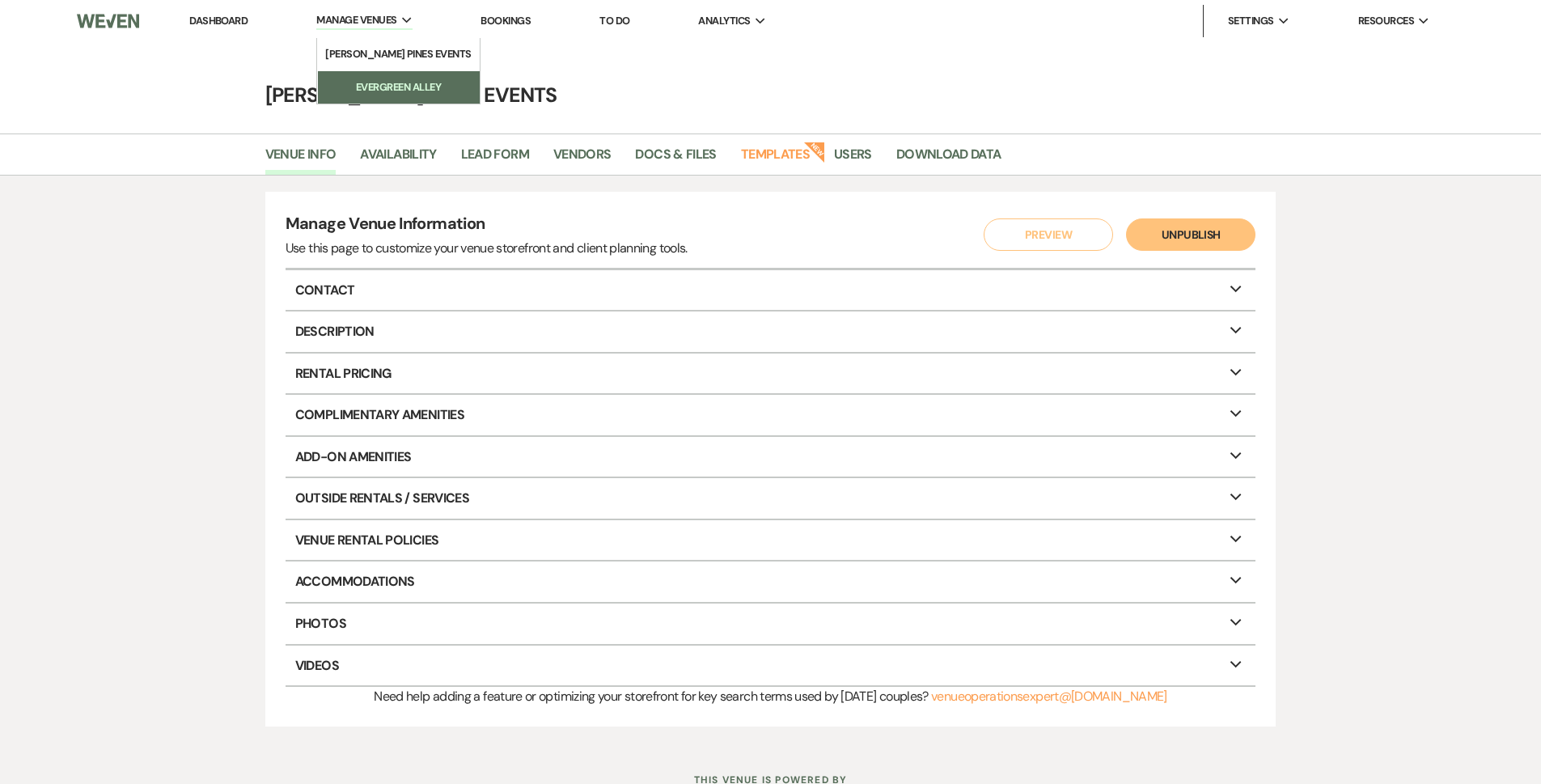
click at [395, 74] on link "Evergreen Alley" at bounding box center [398, 87] width 161 height 32
click at [783, 137] on div "Venue Info Availability Lead Form Vendors Docs & Files Templates New Users Down…" at bounding box center [770, 155] width 1541 height 43
click at [782, 144] on link "Templates" at bounding box center [774, 160] width 69 height 31
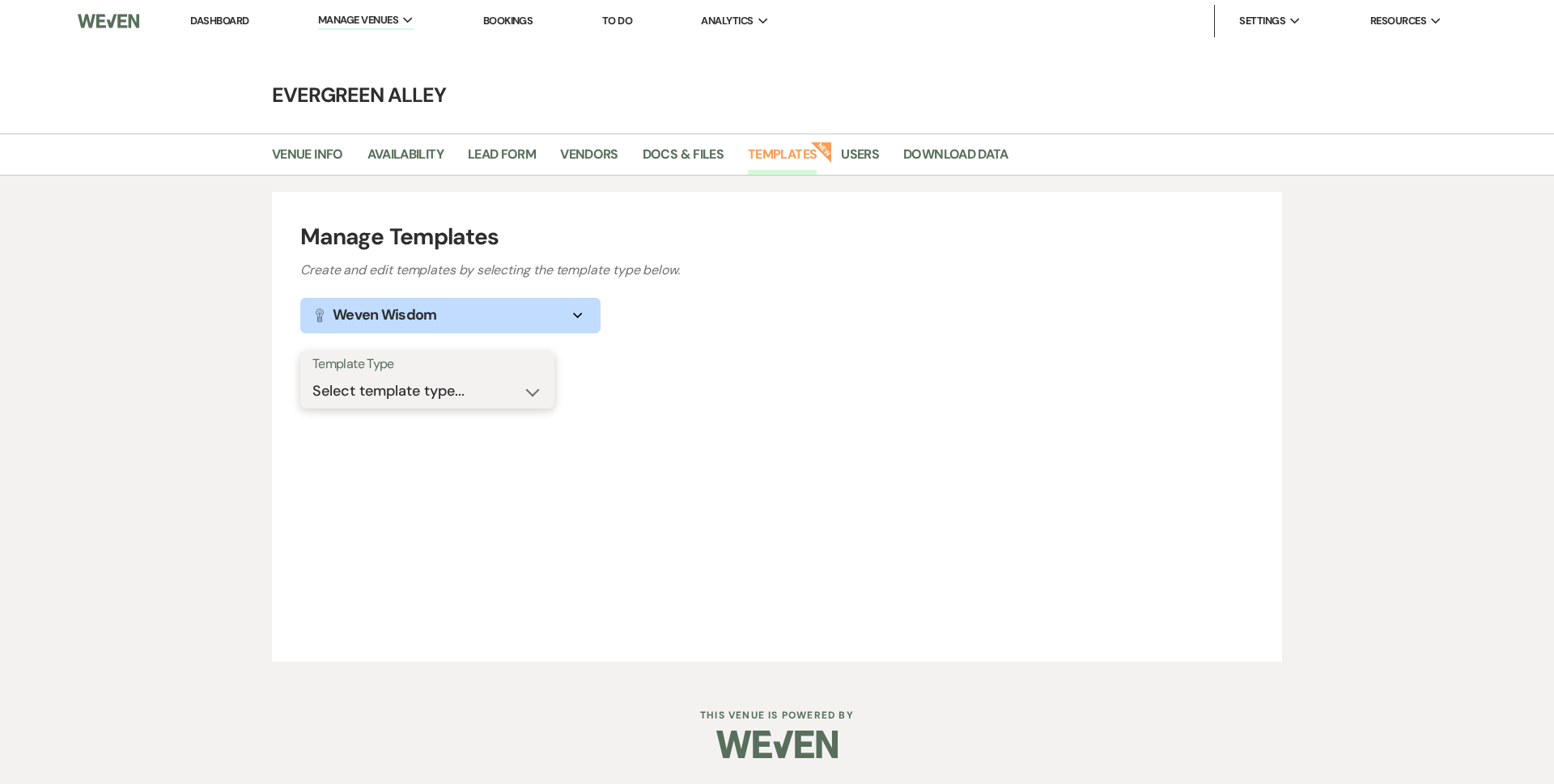
click at [403, 399] on select "Select template type... Task List Message Templates Payment Plan Inventory Item…" at bounding box center [427, 391] width 230 height 32
select select "Message Templates"
click at [312, 375] on select "Select template type... Task List Message Templates Payment Plan Inventory Item…" at bounding box center [427, 391] width 230 height 32
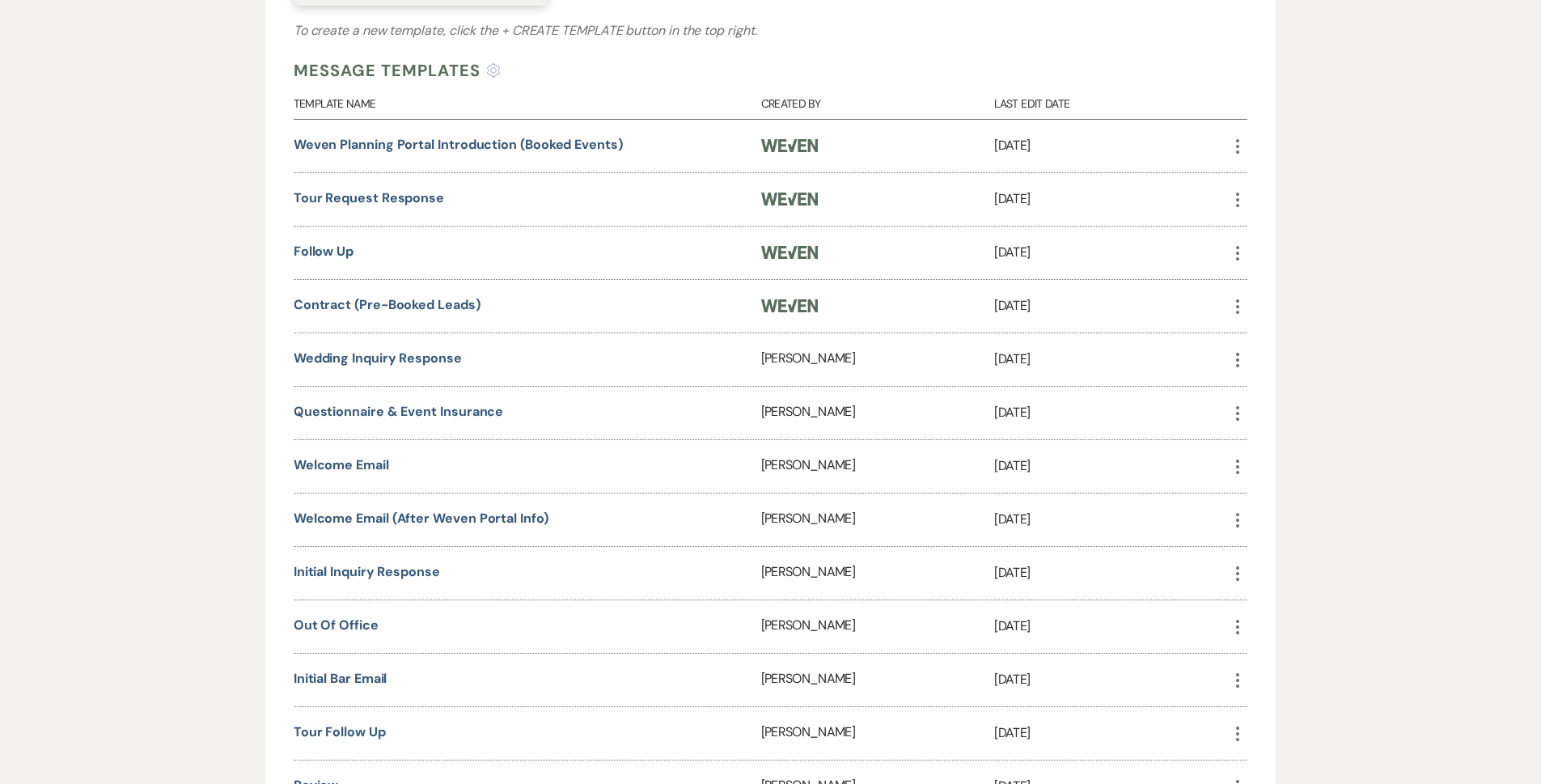
scroll to position [404, 0]
click at [439, 523] on link "Welcome Email (after weven portal info)" at bounding box center [422, 516] width 255 height 17
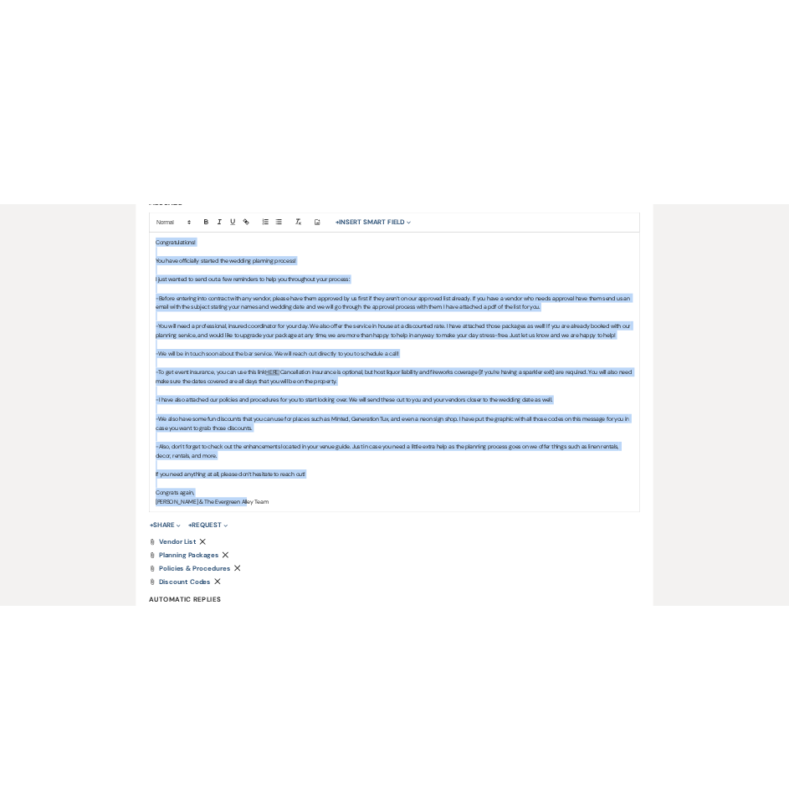
scroll to position [635, 0]
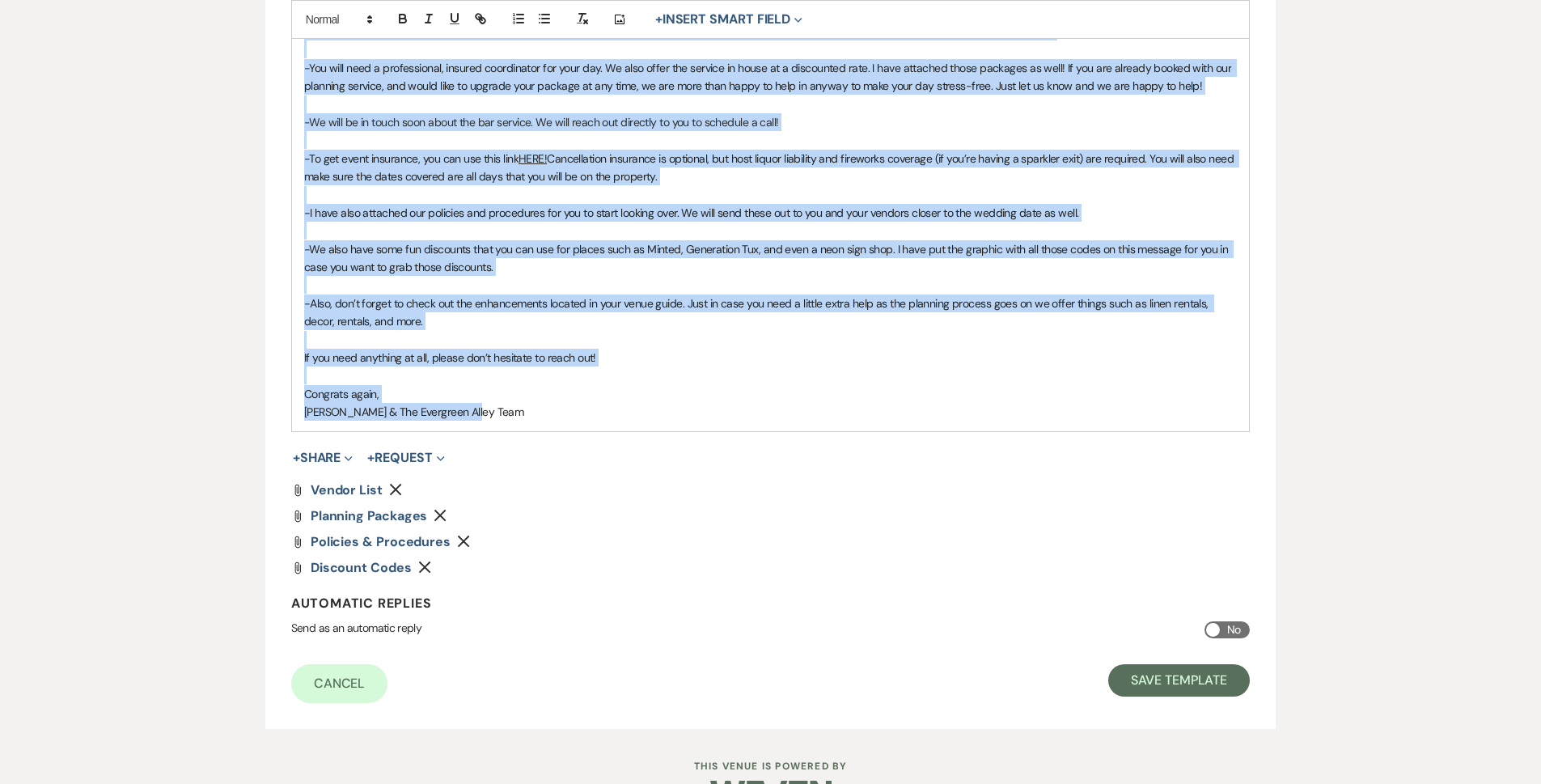
drag, startPoint x: 304, startPoint y: 355, endPoint x: 636, endPoint y: 417, distance: 337.7
click at [636, 417] on div "Congratulations! You have officially started the wedding planning process! I ju…" at bounding box center [770, 158] width 958 height 544
copy div "Congratulations! You have officially started the wedding planning process! I ju…"
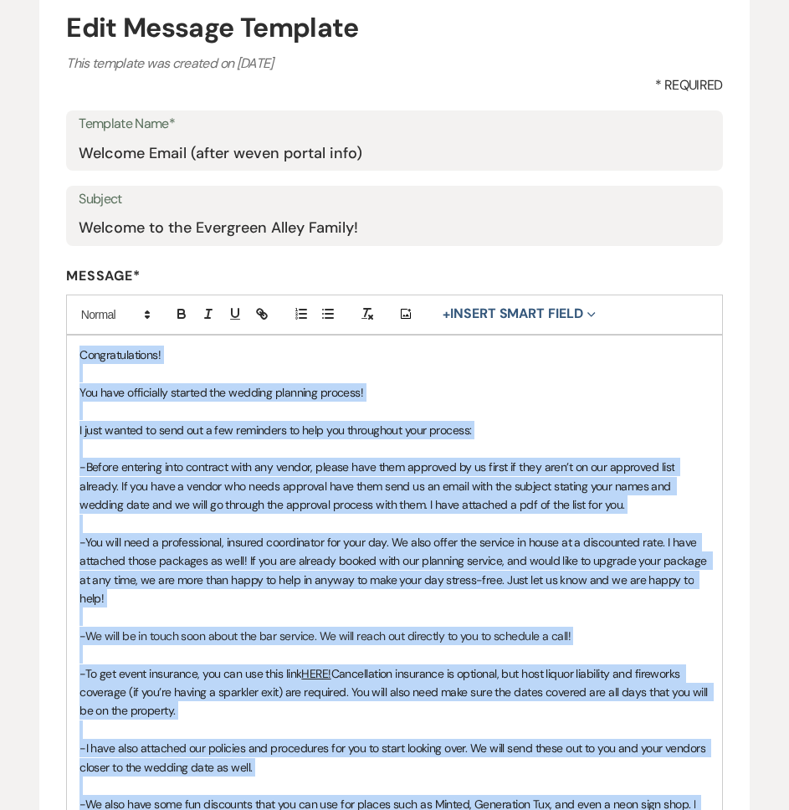
scroll to position [0, 0]
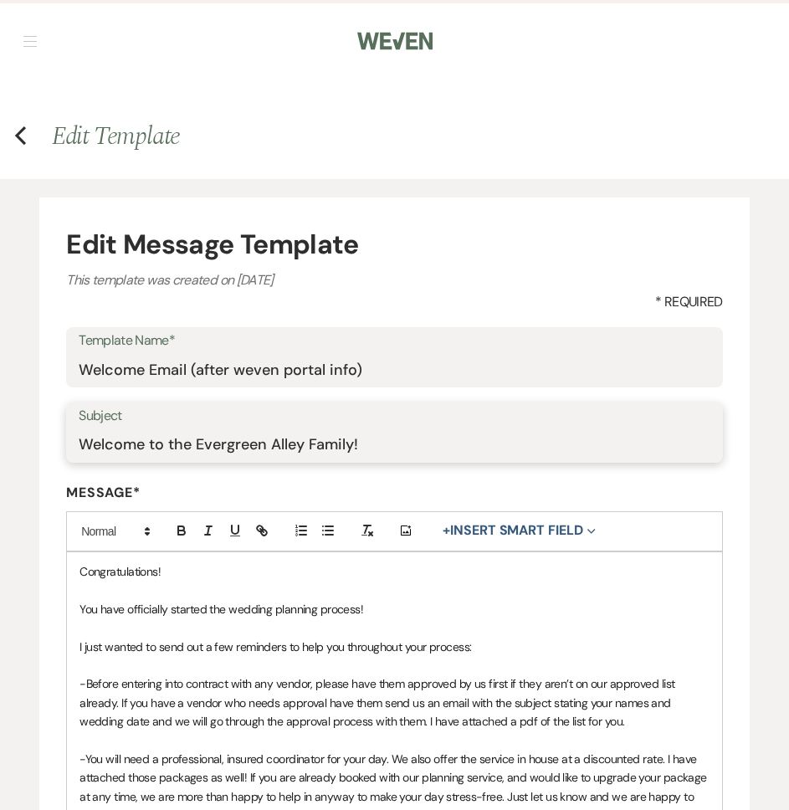
drag, startPoint x: 389, startPoint y: 443, endPoint x: -1, endPoint y: 466, distance: 390.6
click at [0, 466] on html "Weven Check Log Out Pinterest Instagram Facebook Terms of Use Privacy Policy Da…" at bounding box center [394, 820] width 789 height 1640
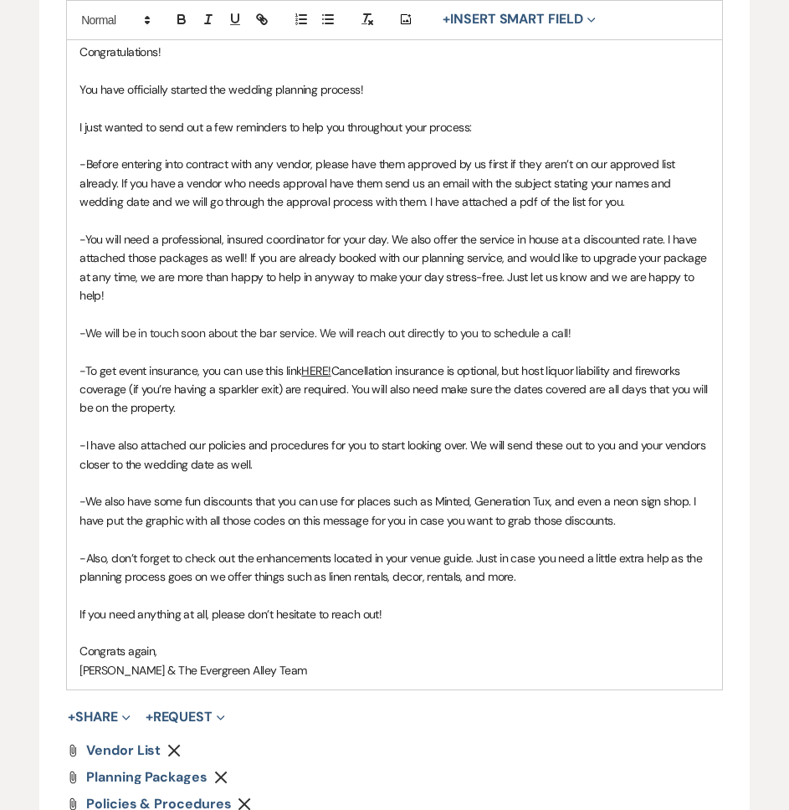
scroll to position [830, 0]
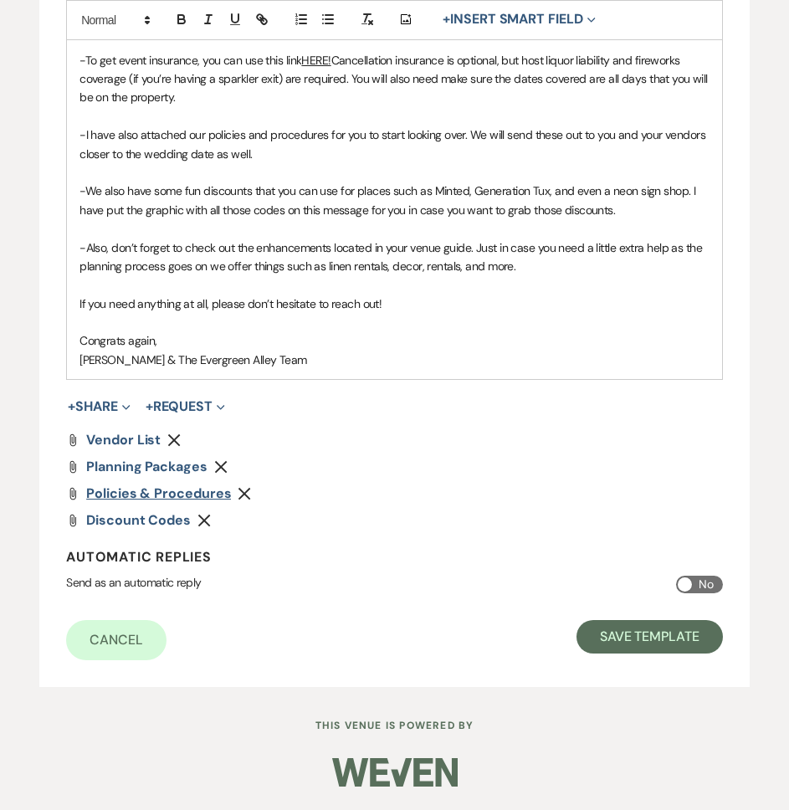
click at [164, 499] on span "Policies & Procedures" at bounding box center [158, 493] width 145 height 18
click at [155, 521] on span "Discount Codes" at bounding box center [138, 520] width 105 height 18
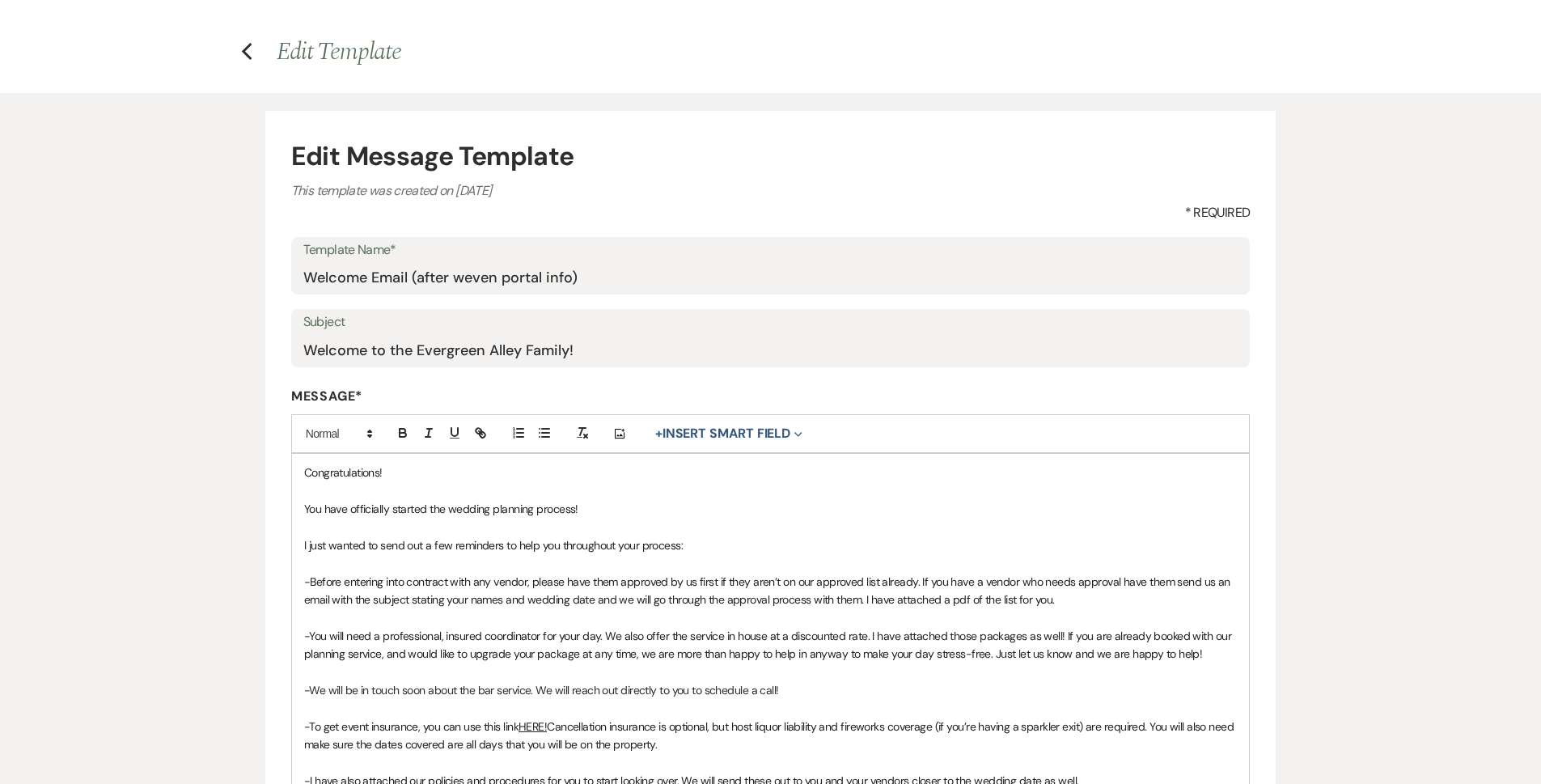
scroll to position [0, 0]
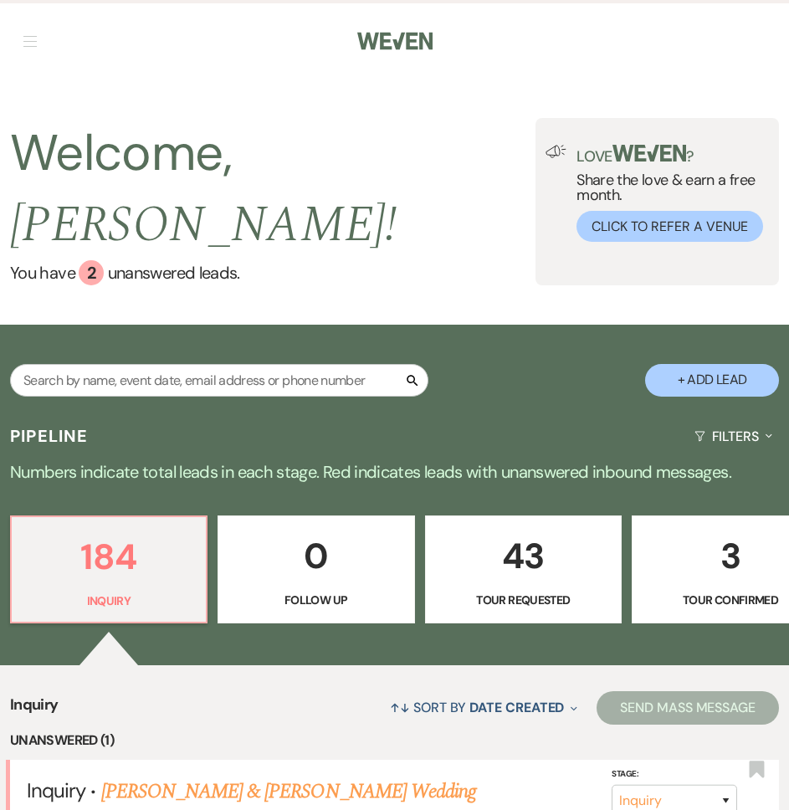
click at [28, 36] on span "button" at bounding box center [29, 36] width 13 height 1
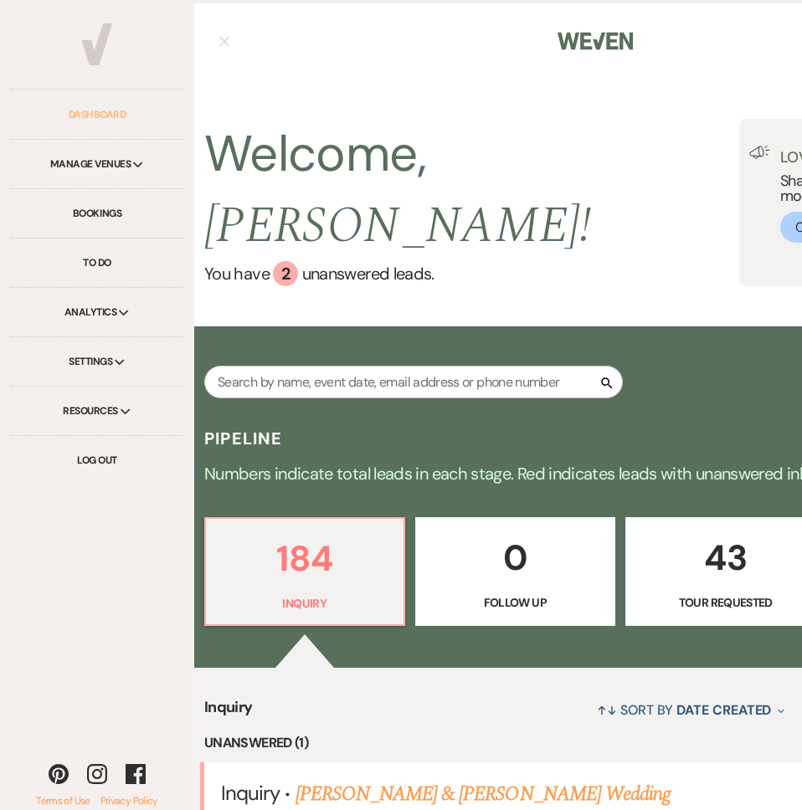
click at [114, 124] on link "Dashboard" at bounding box center [97, 114] width 174 height 49
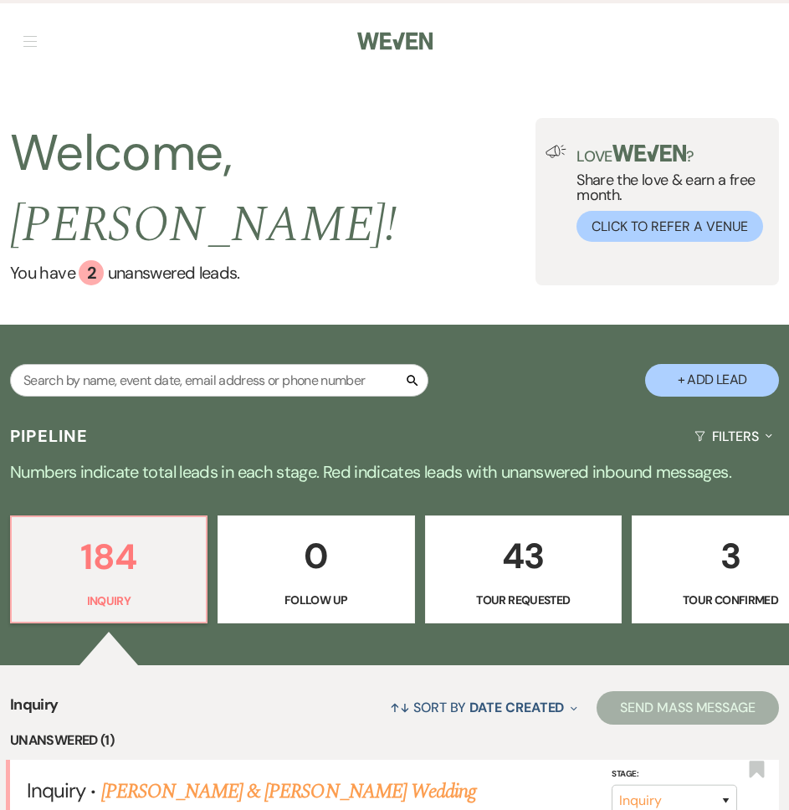
click at [16, 33] on nav "Dashboard Manage Venues Expand Parker Pines Events Evergreen Alley Bookings To …" at bounding box center [394, 39] width 789 height 79
click at [19, 34] on nav "Dashboard Manage Venues Expand Parker Pines Events Evergreen Alley Bookings To …" at bounding box center [394, 39] width 789 height 79
click at [30, 44] on button "button" at bounding box center [29, 41] width 13 height 10
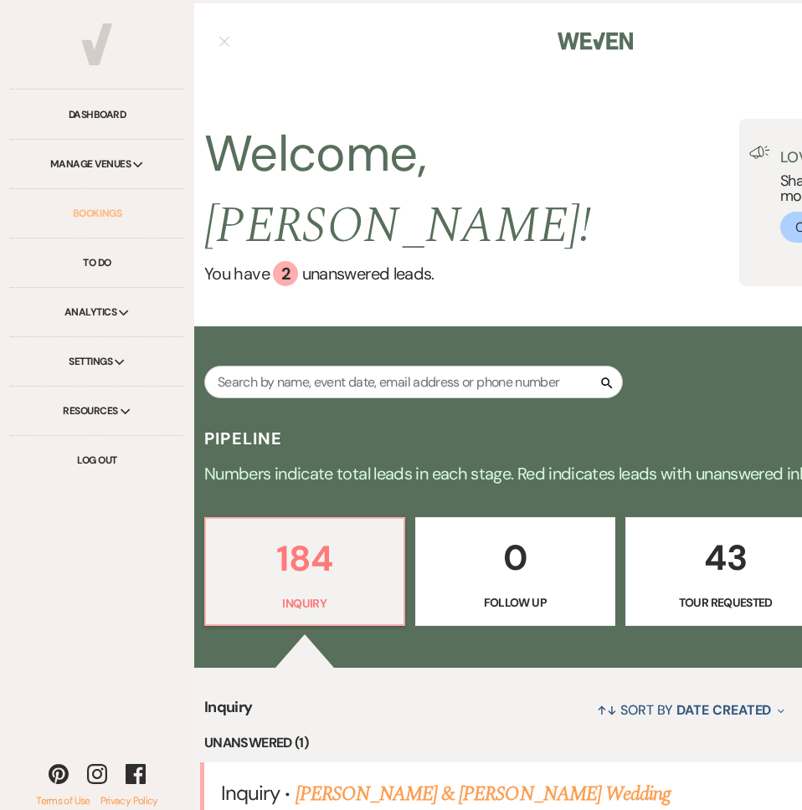
click at [102, 222] on link "Bookings" at bounding box center [97, 213] width 174 height 49
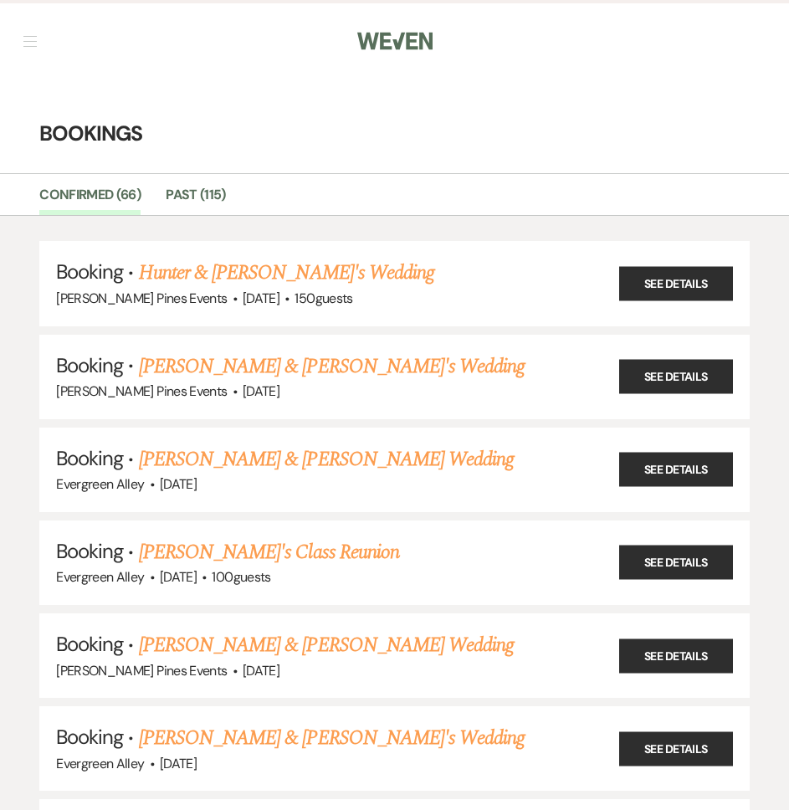
click at [28, 38] on button "button" at bounding box center [29, 41] width 13 height 10
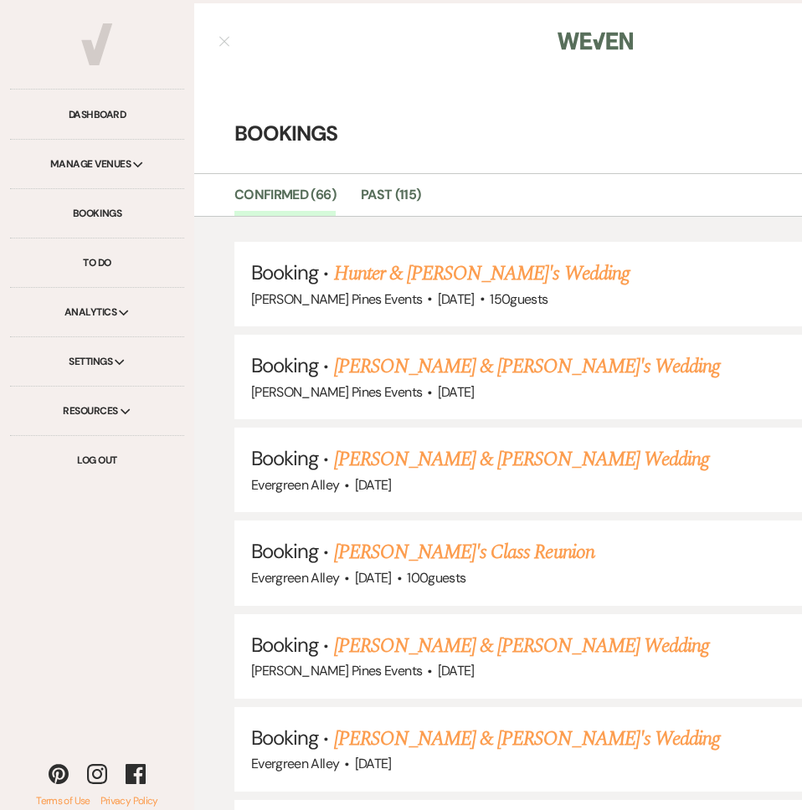
click at [121, 174] on div "Manage Venues Expand" at bounding box center [97, 164] width 174 height 49
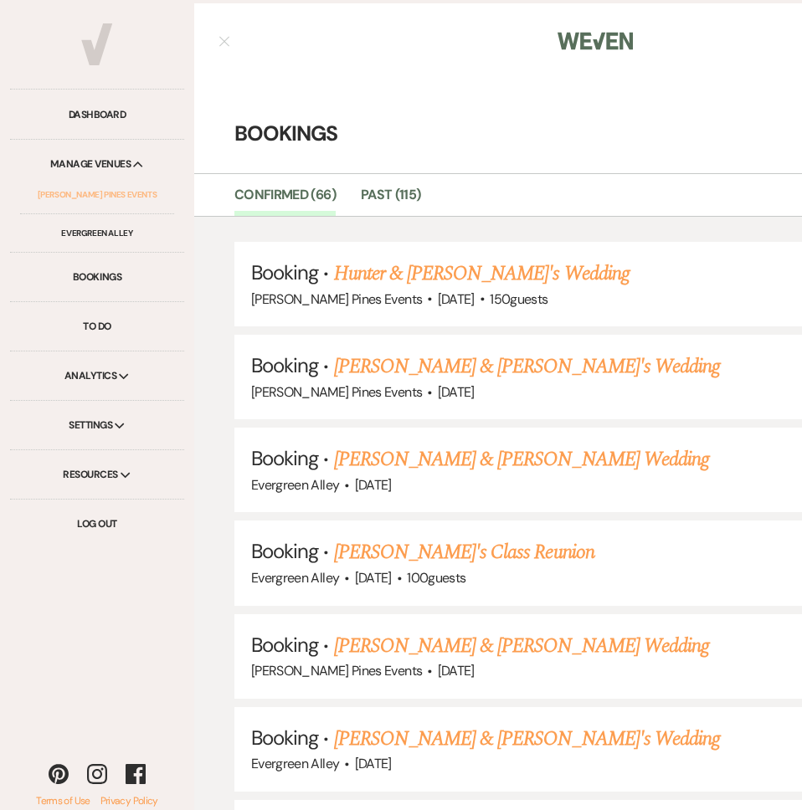
click at [106, 208] on link "[PERSON_NAME] Pines Events" at bounding box center [97, 195] width 154 height 38
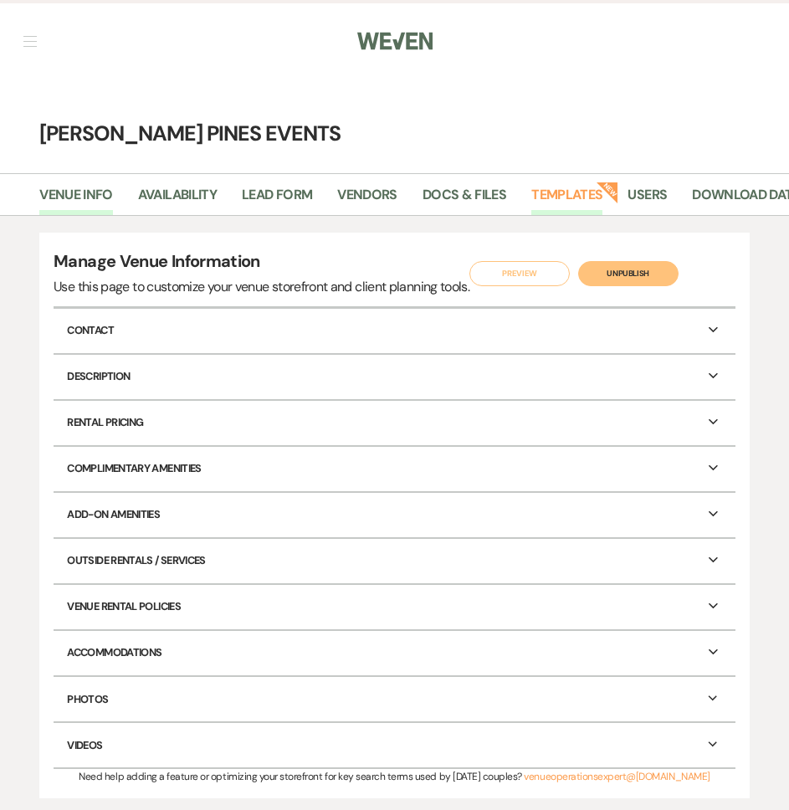
click at [568, 198] on link "Templates" at bounding box center [566, 200] width 71 height 32
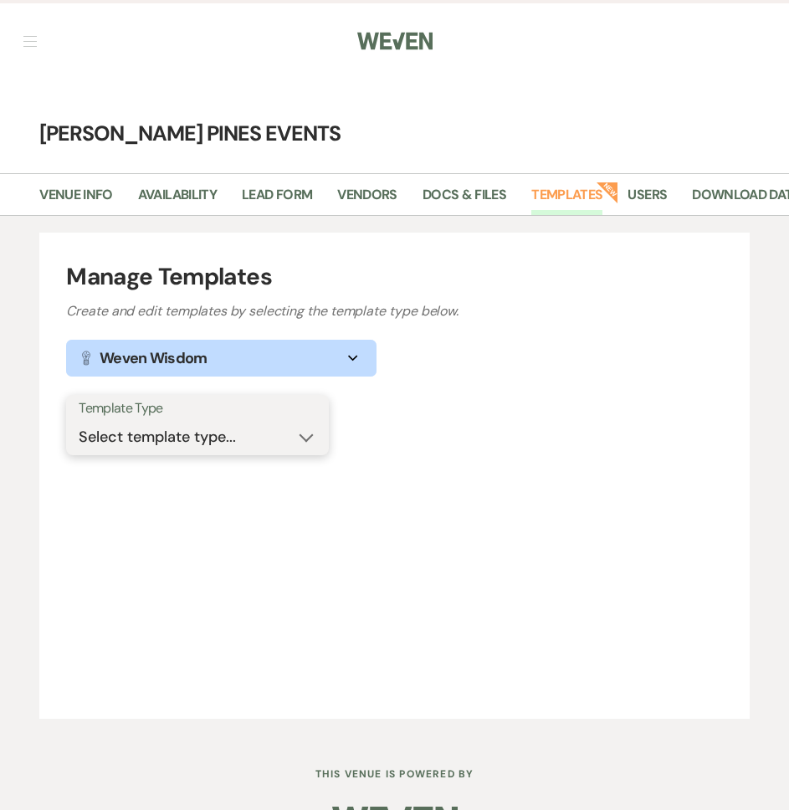
click at [169, 435] on select "Select template type... Task List Message Templates Payment Plan Inventory Item…" at bounding box center [198, 437] width 238 height 33
select select "Message Templates"
click at [79, 421] on select "Select template type... Task List Message Templates Payment Plan Inventory Item…" at bounding box center [198, 437] width 238 height 33
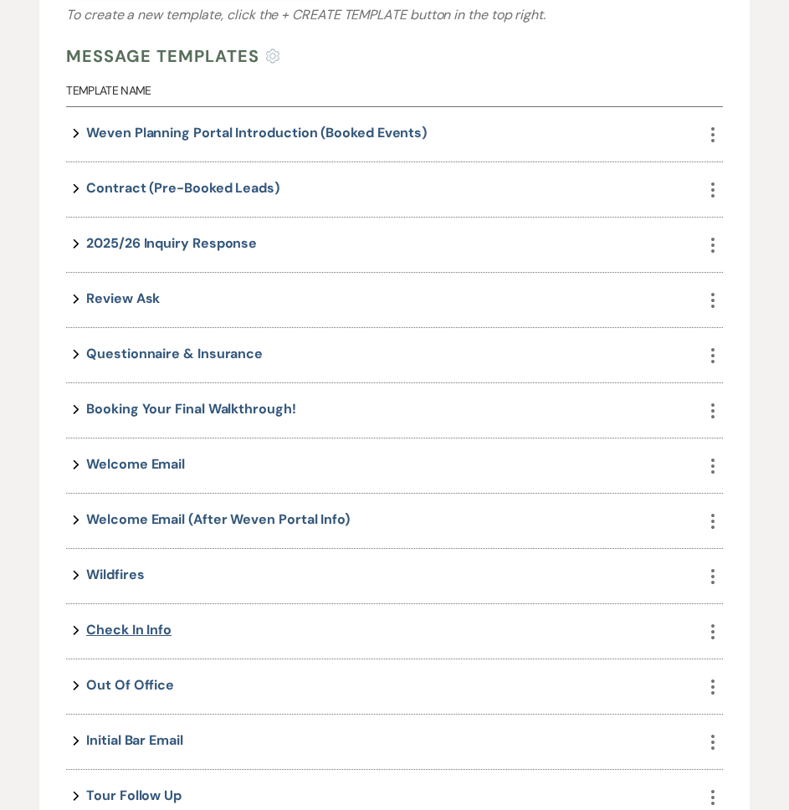
scroll to position [446, 0]
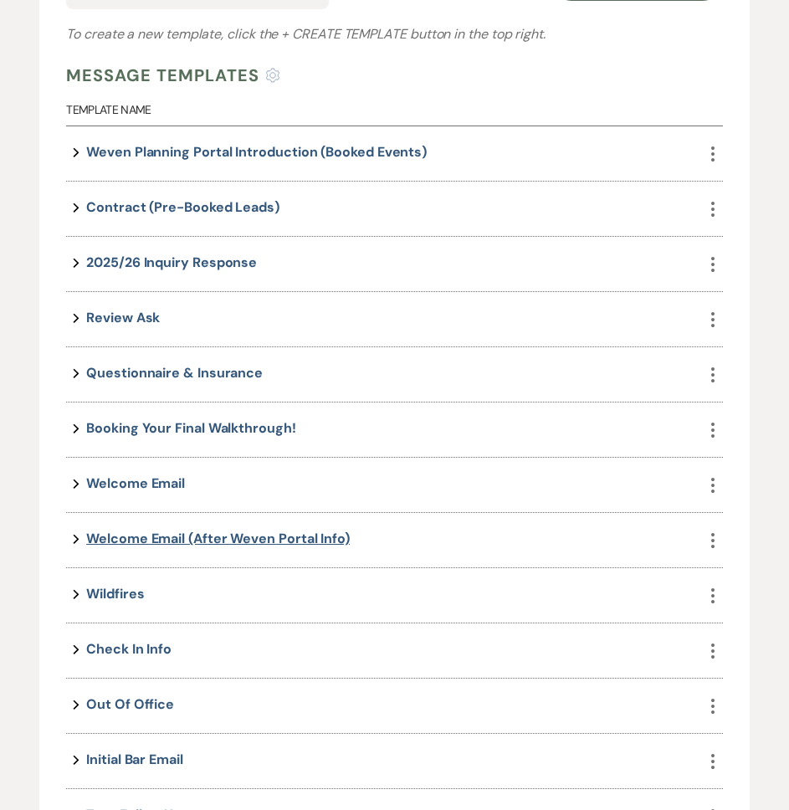
click at [216, 532] on link "Welcome Email (after weven portal info)" at bounding box center [218, 539] width 264 height 18
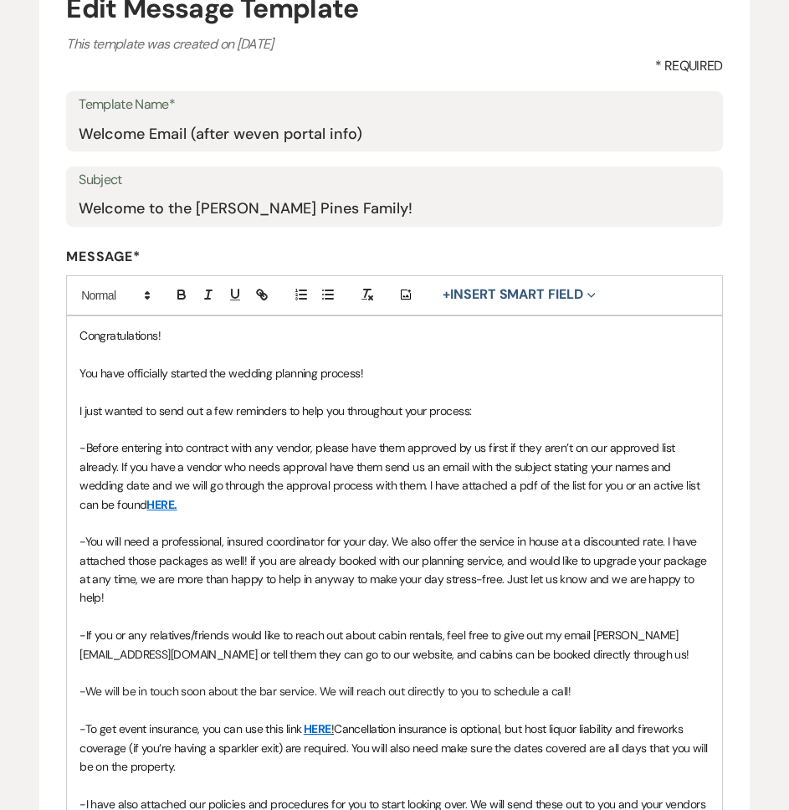
scroll to position [251, 0]
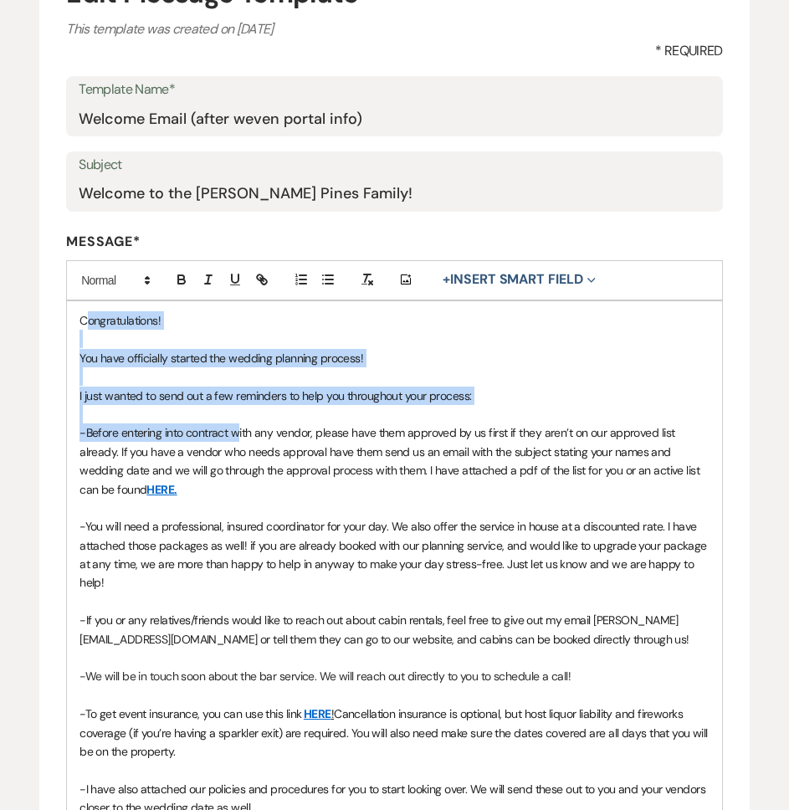
drag, startPoint x: 84, startPoint y: 320, endPoint x: 243, endPoint y: 439, distance: 198.5
click at [243, 439] on div "Congratulations! You have officially started the wedding planning process! I ju…" at bounding box center [394, 667] width 655 height 732
click at [243, 439] on span "-Before entering into contract with any vendor, please have them approved by us…" at bounding box center [390, 460] width 623 height 71
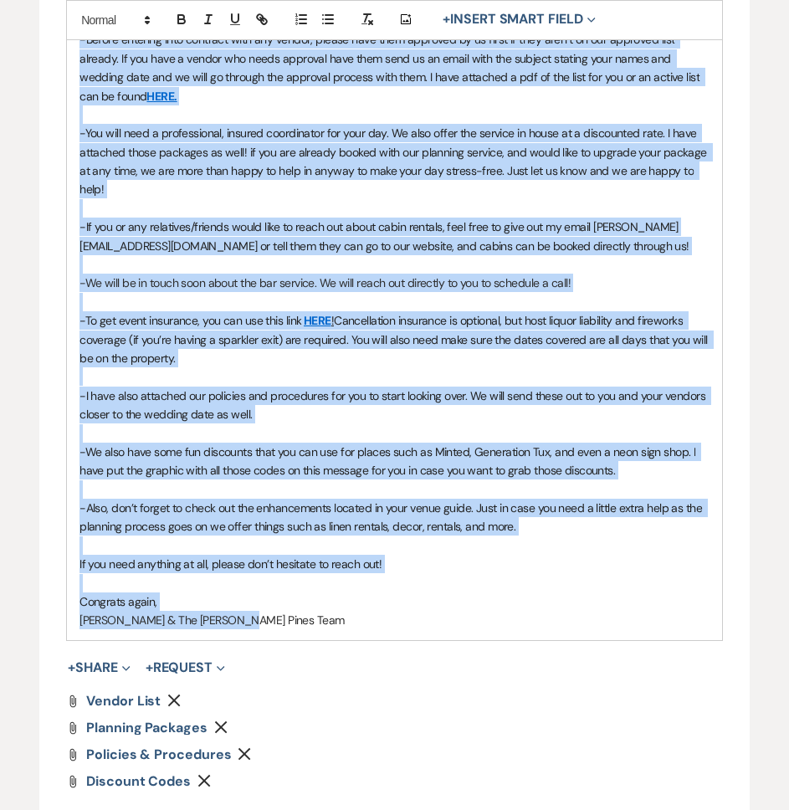
scroll to position [753, 0]
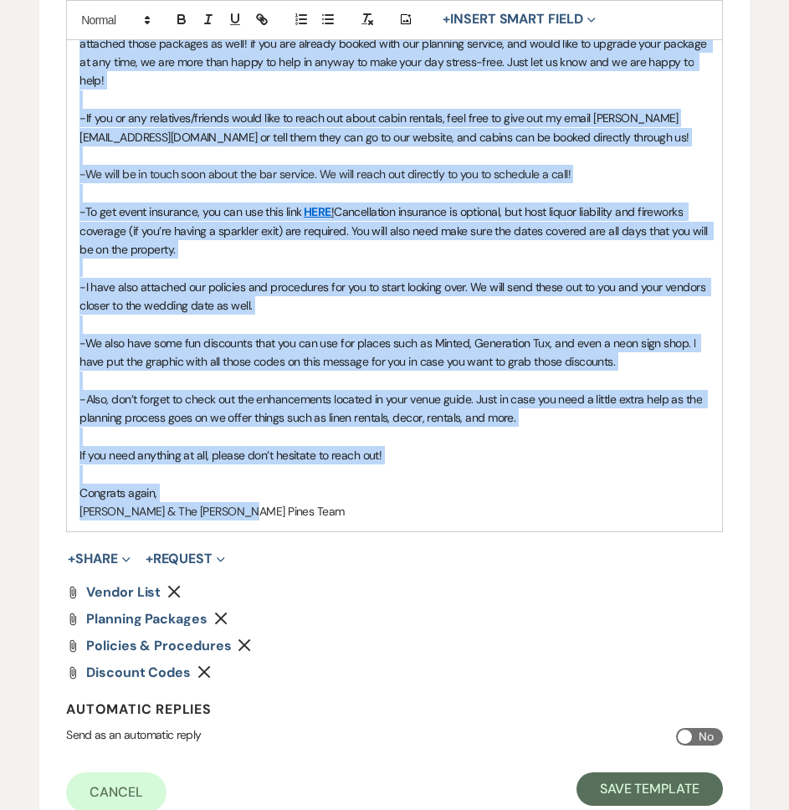
drag, startPoint x: 77, startPoint y: 319, endPoint x: 393, endPoint y: 511, distance: 370.2
click at [393, 511] on div "Congratulations! You have officially started the wedding planning process! I ju…" at bounding box center [394, 165] width 655 height 732
copy div "Loremipsumdolor! Sit amet consectetu adipisc eli seddoei temporin utlabor! E do…"
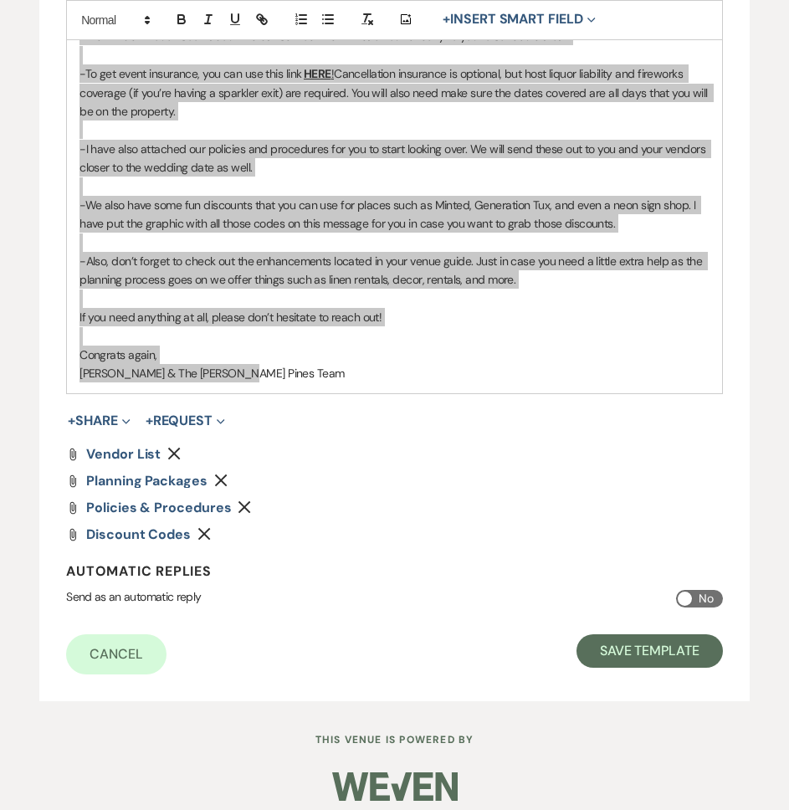
scroll to position [905, 0]
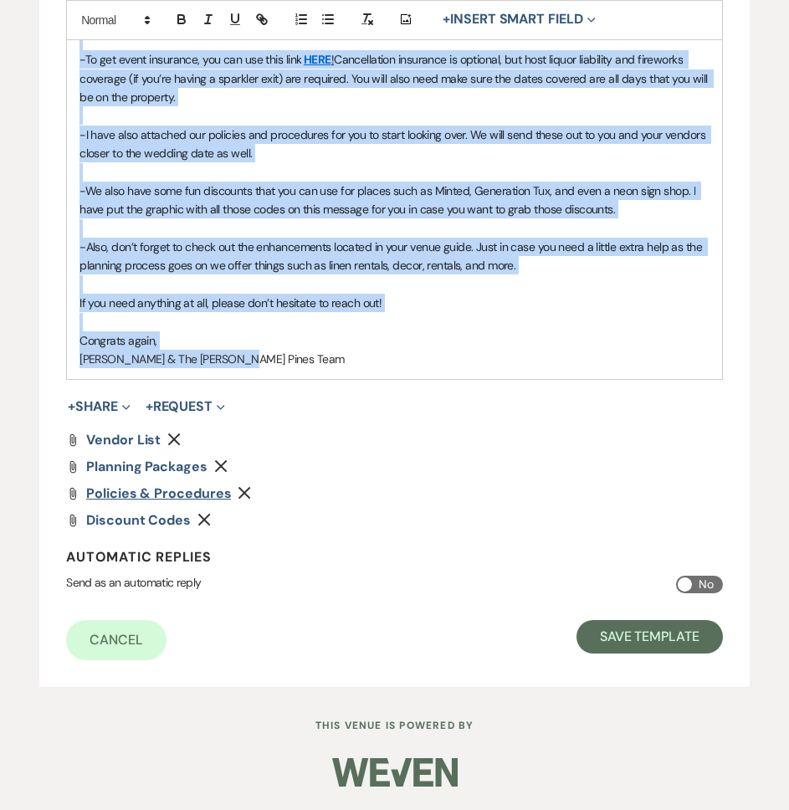
click at [152, 496] on span "Policies & Procedures" at bounding box center [158, 493] width 145 height 18
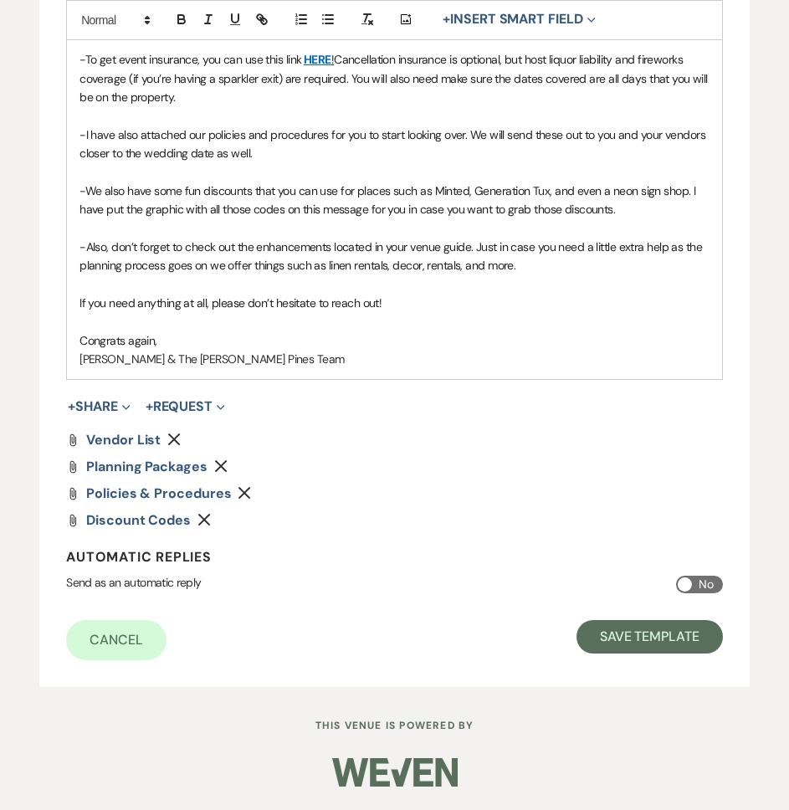
click at [517, 405] on div "+ Share Expand Doc Upload Documents Add Photo Images Pref Vendors Preferred ven…" at bounding box center [388, 407] width 670 height 20
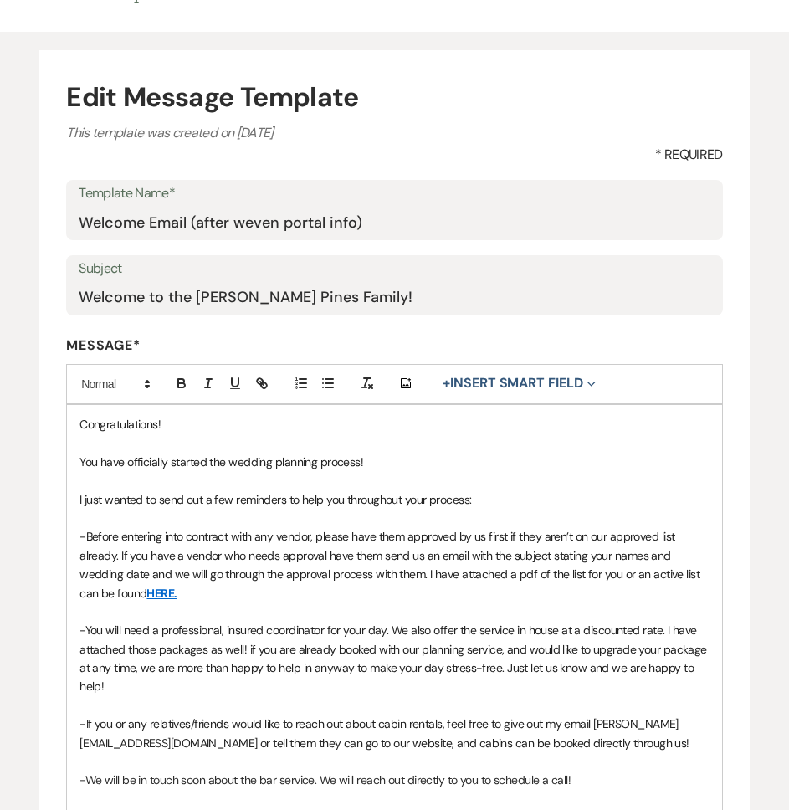
scroll to position [0, 0]
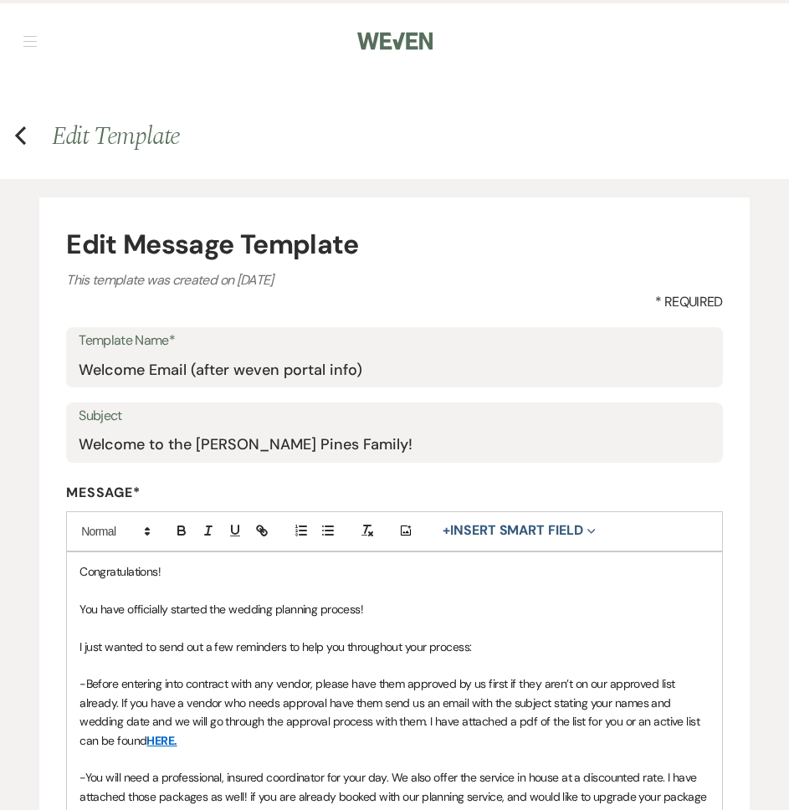
drag, startPoint x: 38, startPoint y: 36, endPoint x: 23, endPoint y: 41, distance: 15.9
click at [38, 36] on nav "Dashboard Manage Venues Expand [PERSON_NAME] Pines Events Evergreen Alley Booki…" at bounding box center [394, 39] width 789 height 79
click at [36, 38] on button "button" at bounding box center [29, 41] width 13 height 10
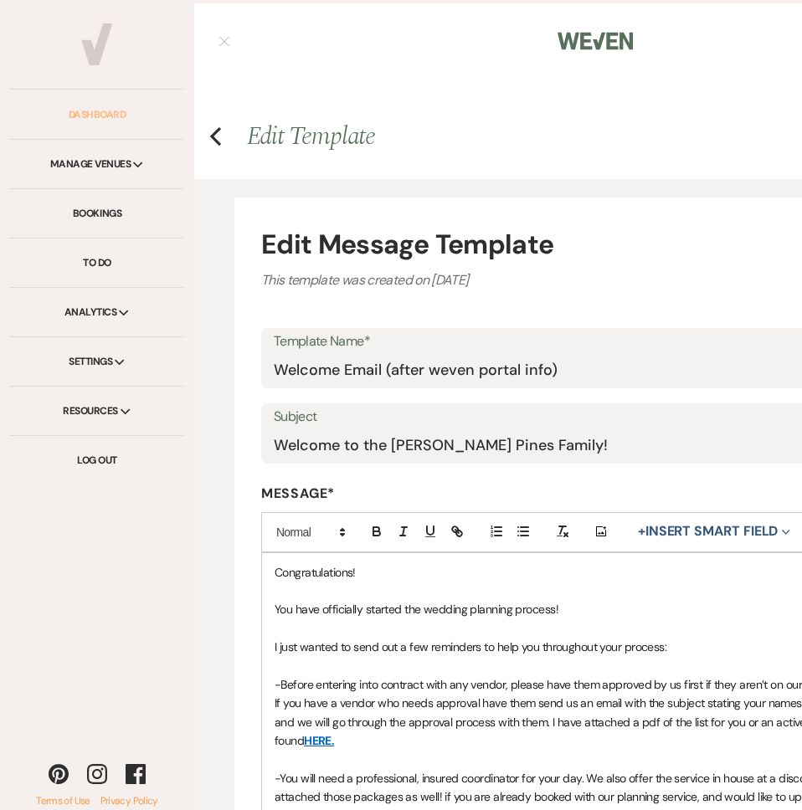
click at [106, 121] on link "Dashboard" at bounding box center [97, 114] width 174 height 49
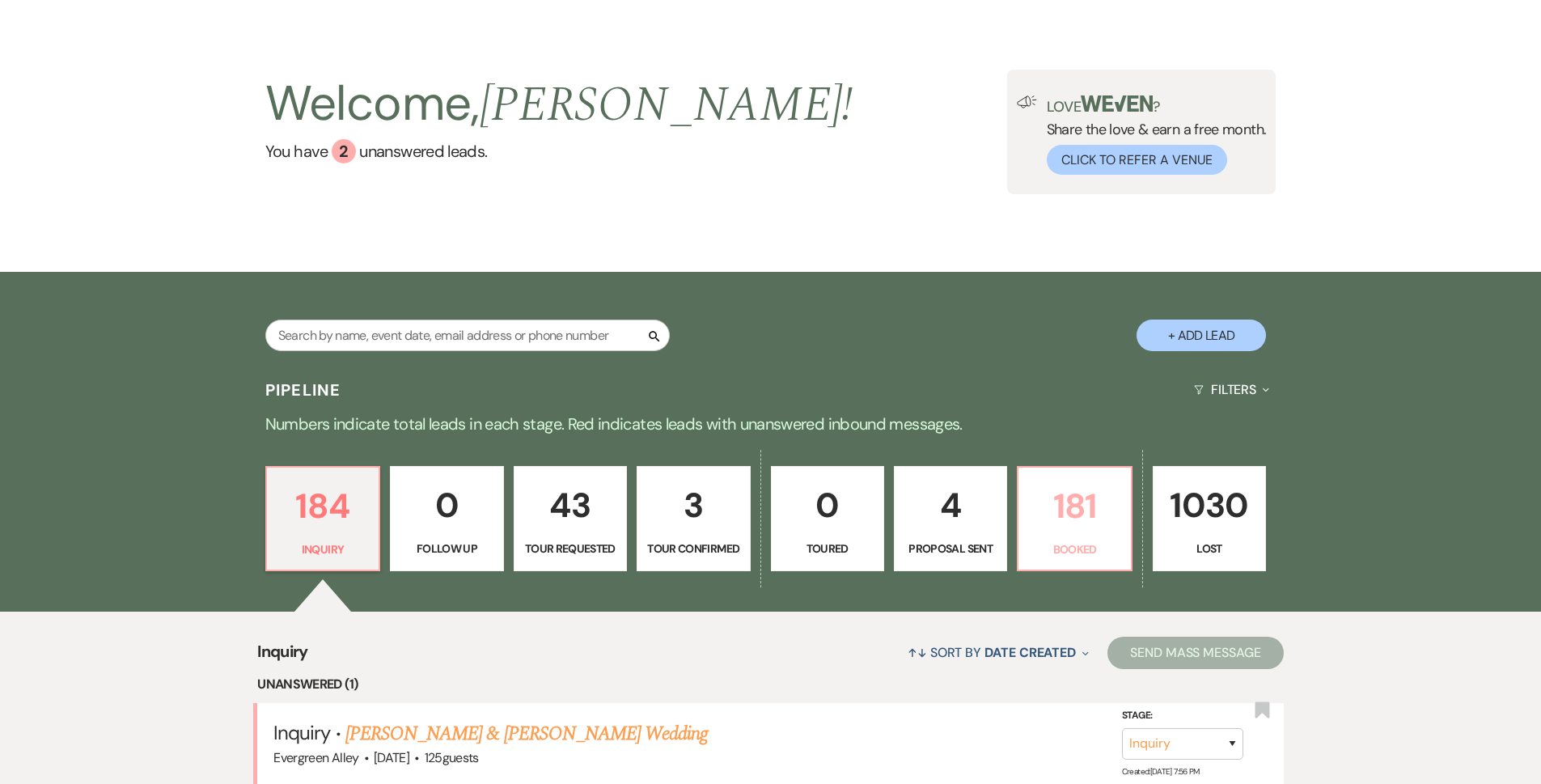
click at [762, 552] on link "181 Booked" at bounding box center [1074, 518] width 115 height 105
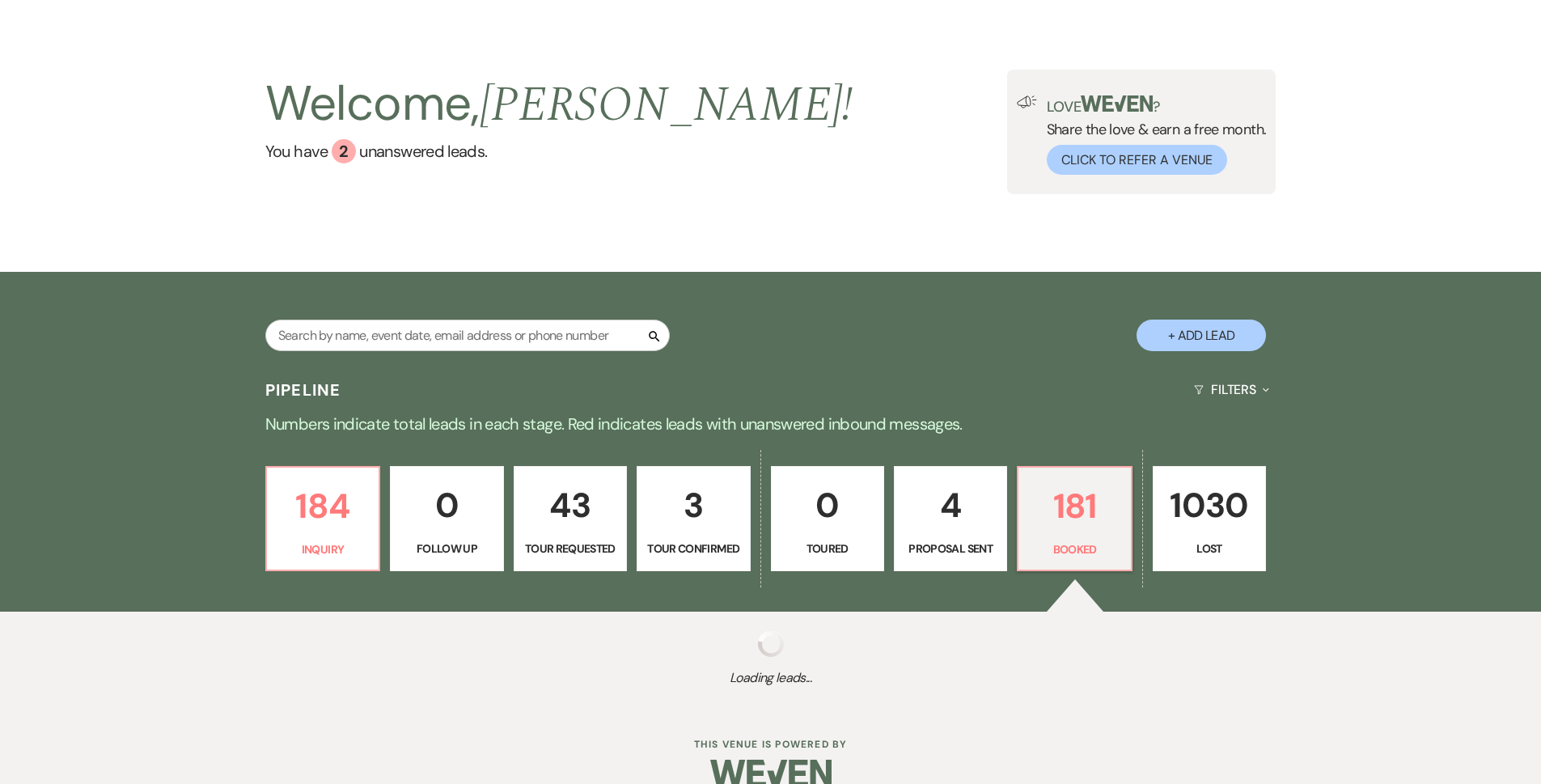
click at [762, 549] on p "Proposal Sent" at bounding box center [949, 548] width 92 height 17
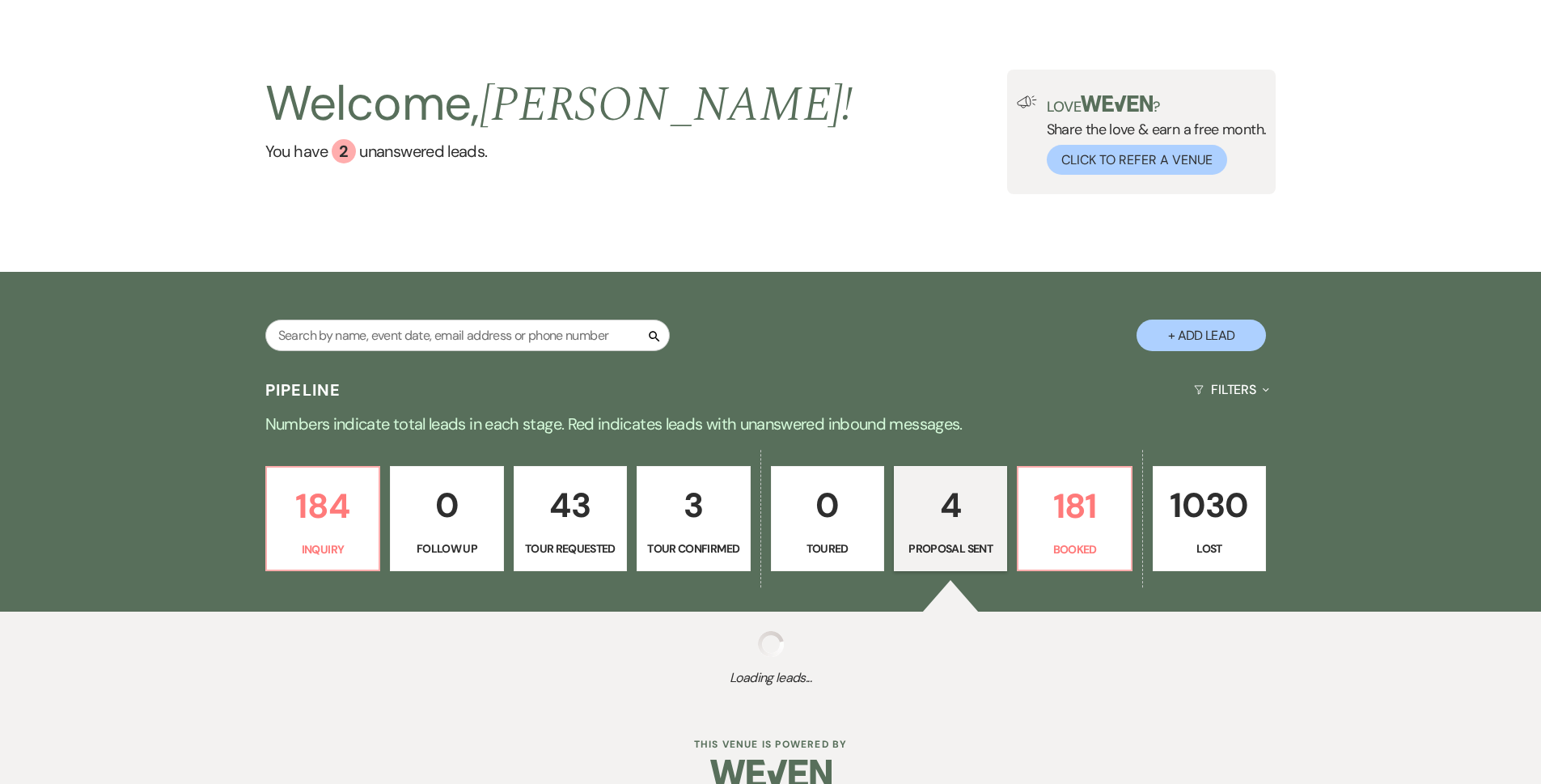
select select "6"
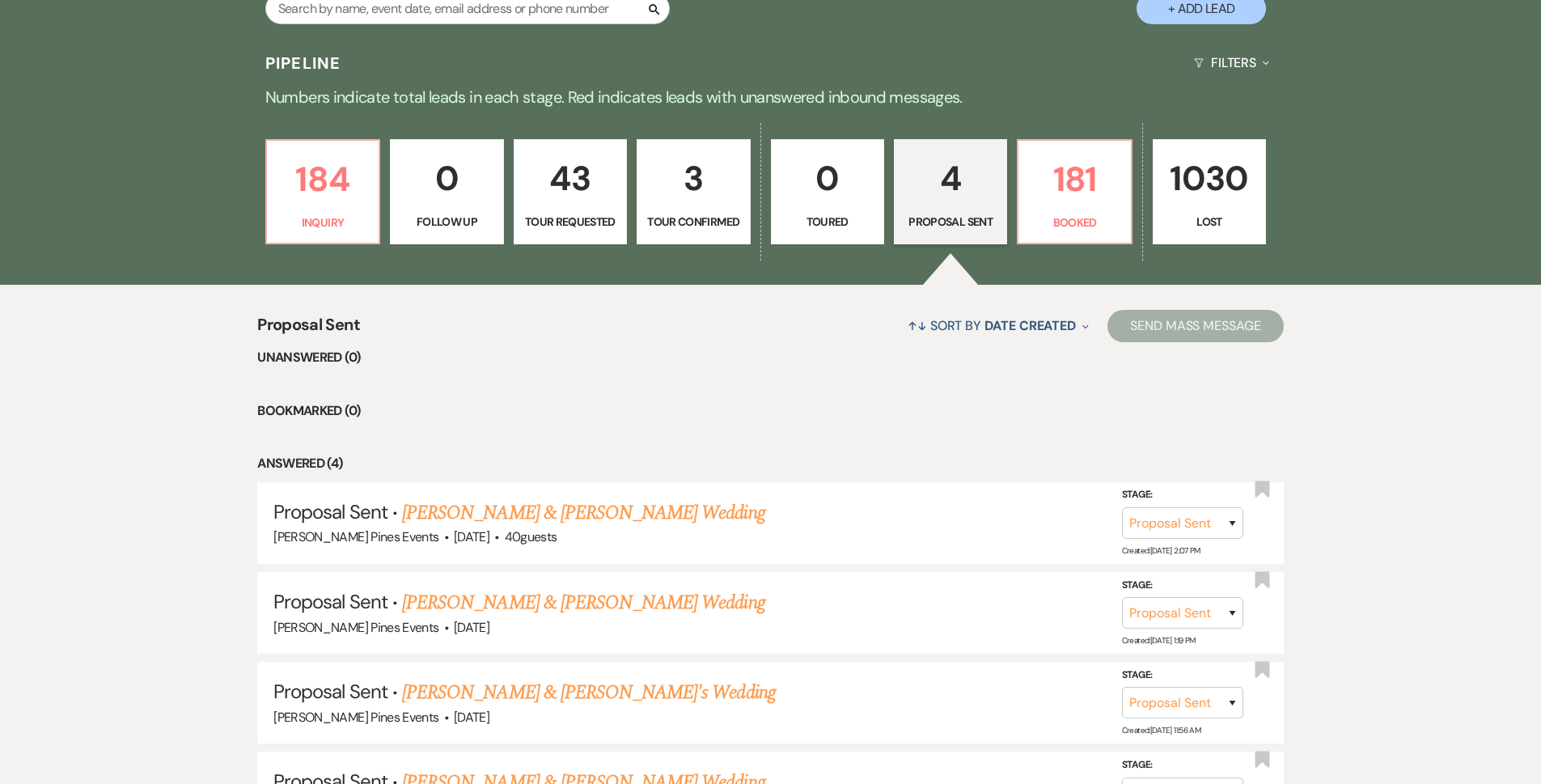
scroll to position [153, 0]
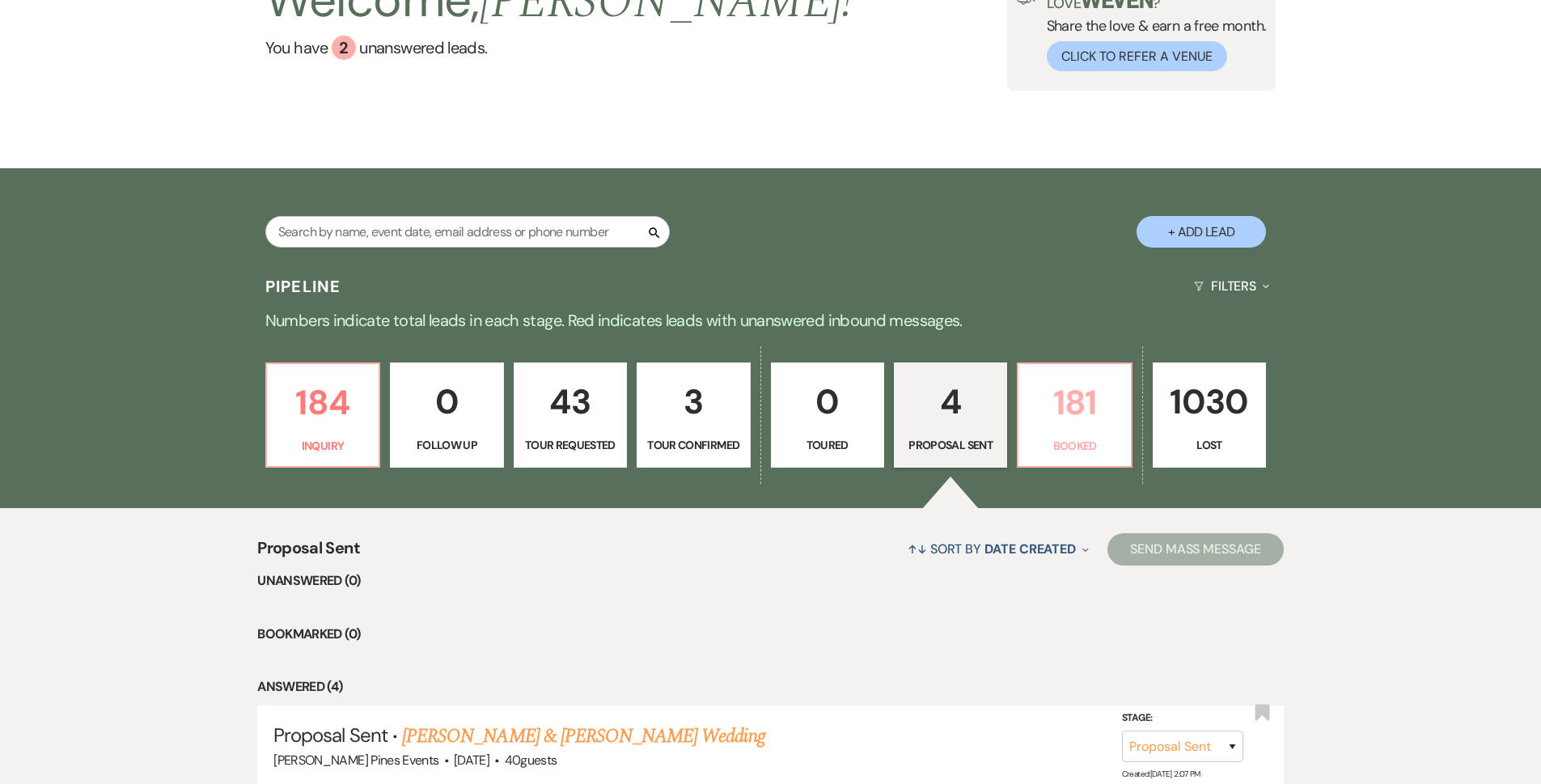
click at [762, 438] on p "Booked" at bounding box center [1073, 446] width 92 height 17
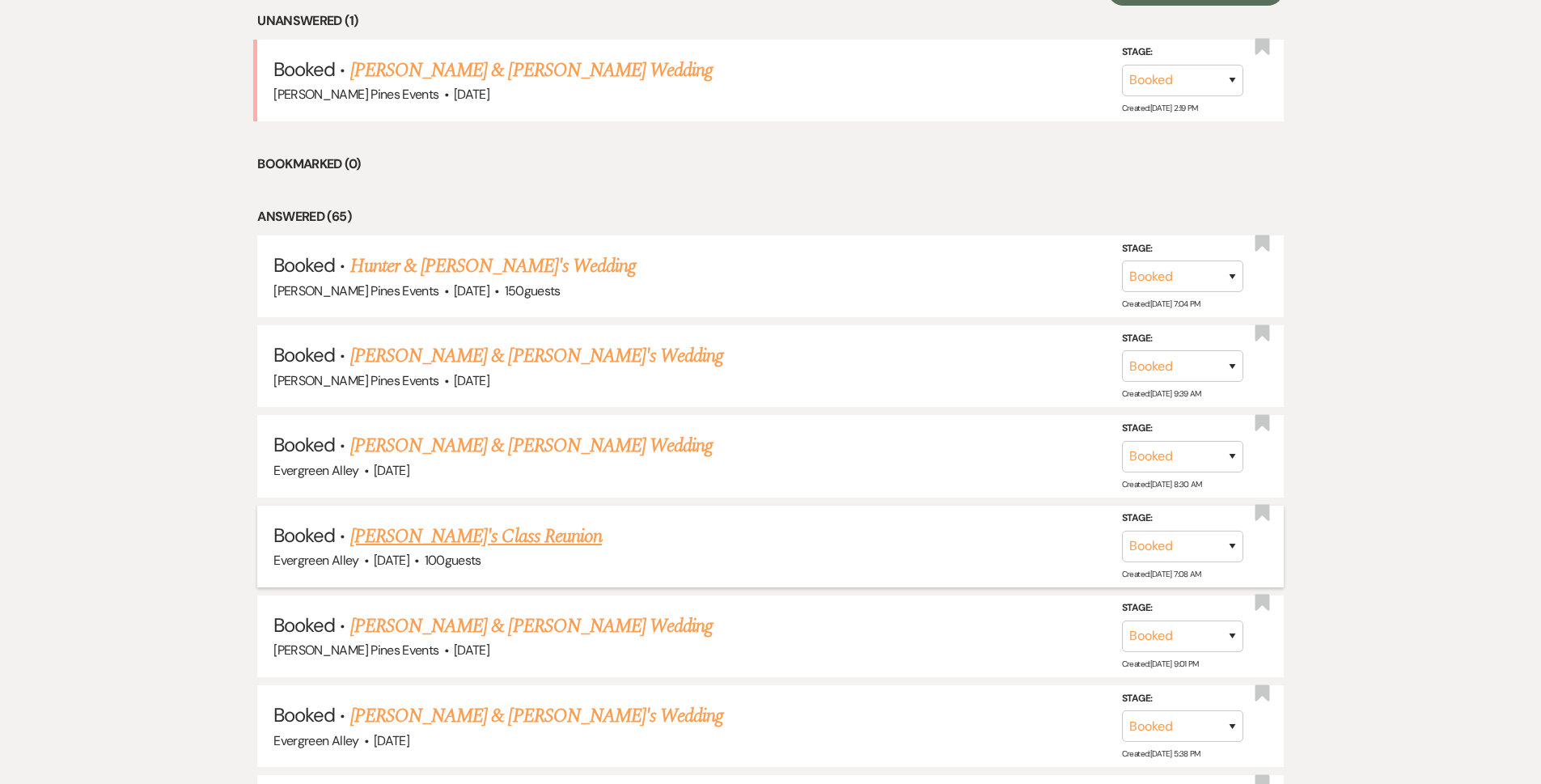
scroll to position [719, 0]
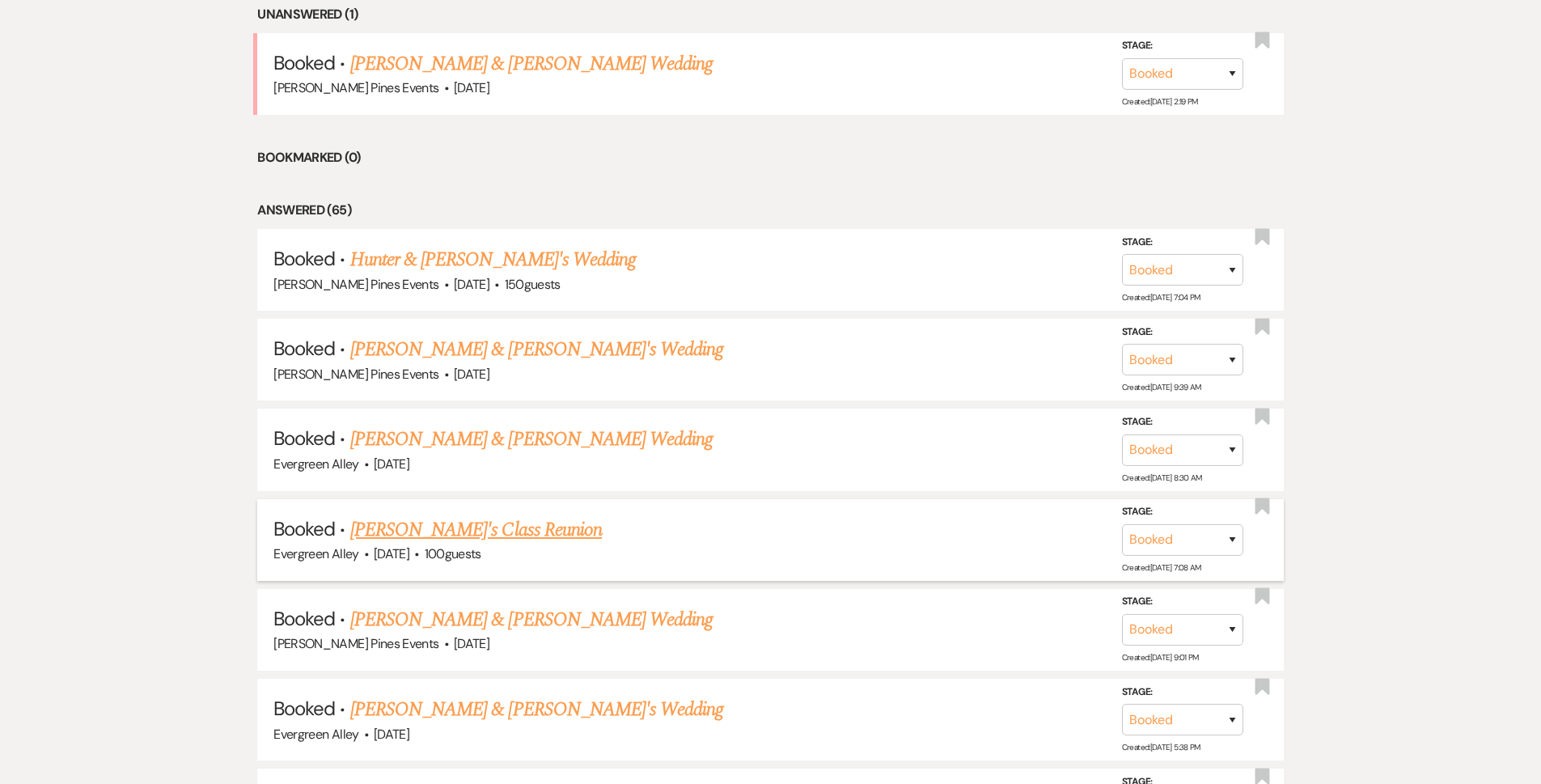
click at [468, 524] on link "Jasmine German's Class Reunion" at bounding box center [476, 530] width 251 height 29
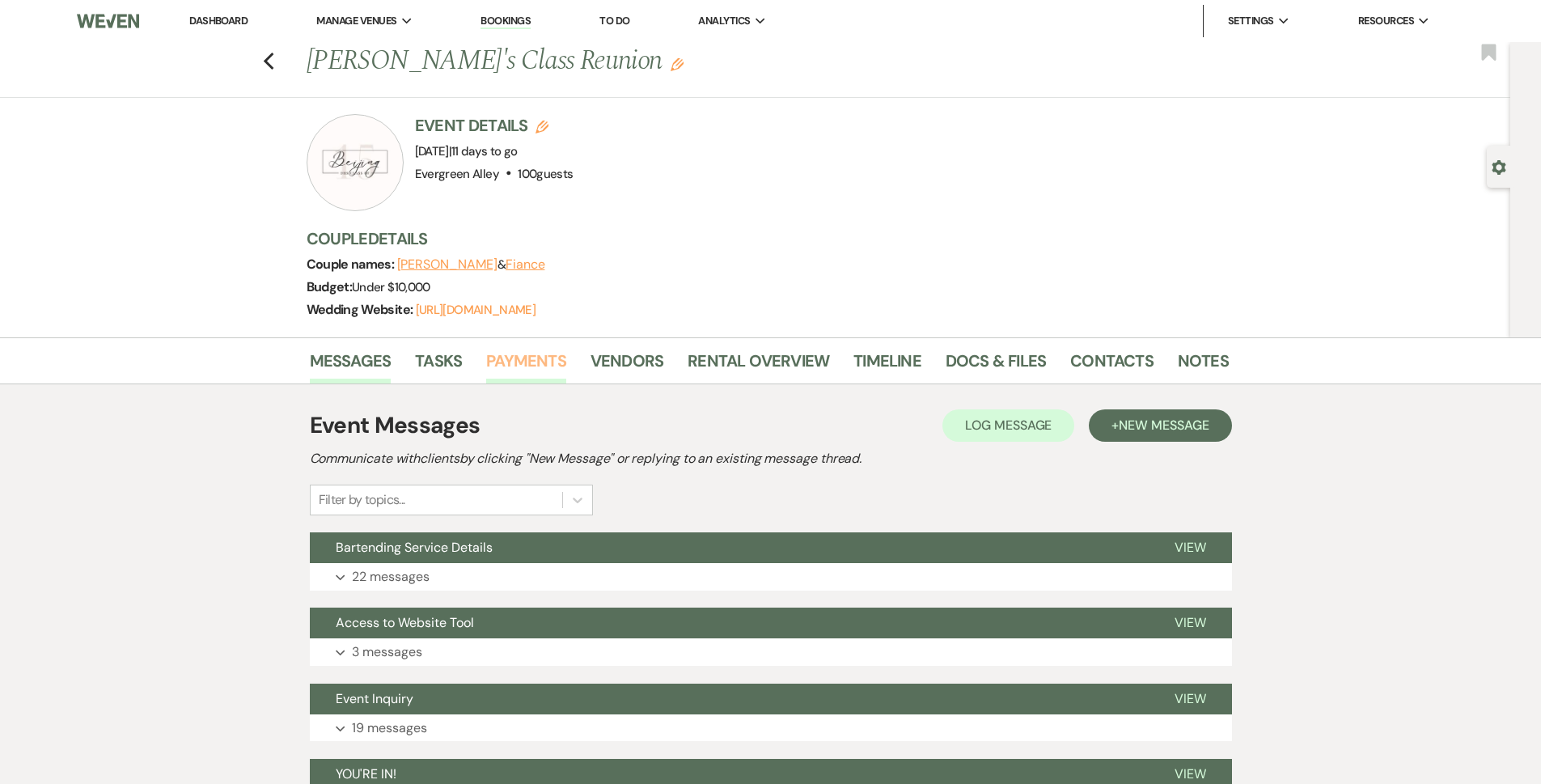
click at [530, 373] on link "Payments" at bounding box center [526, 365] width 80 height 36
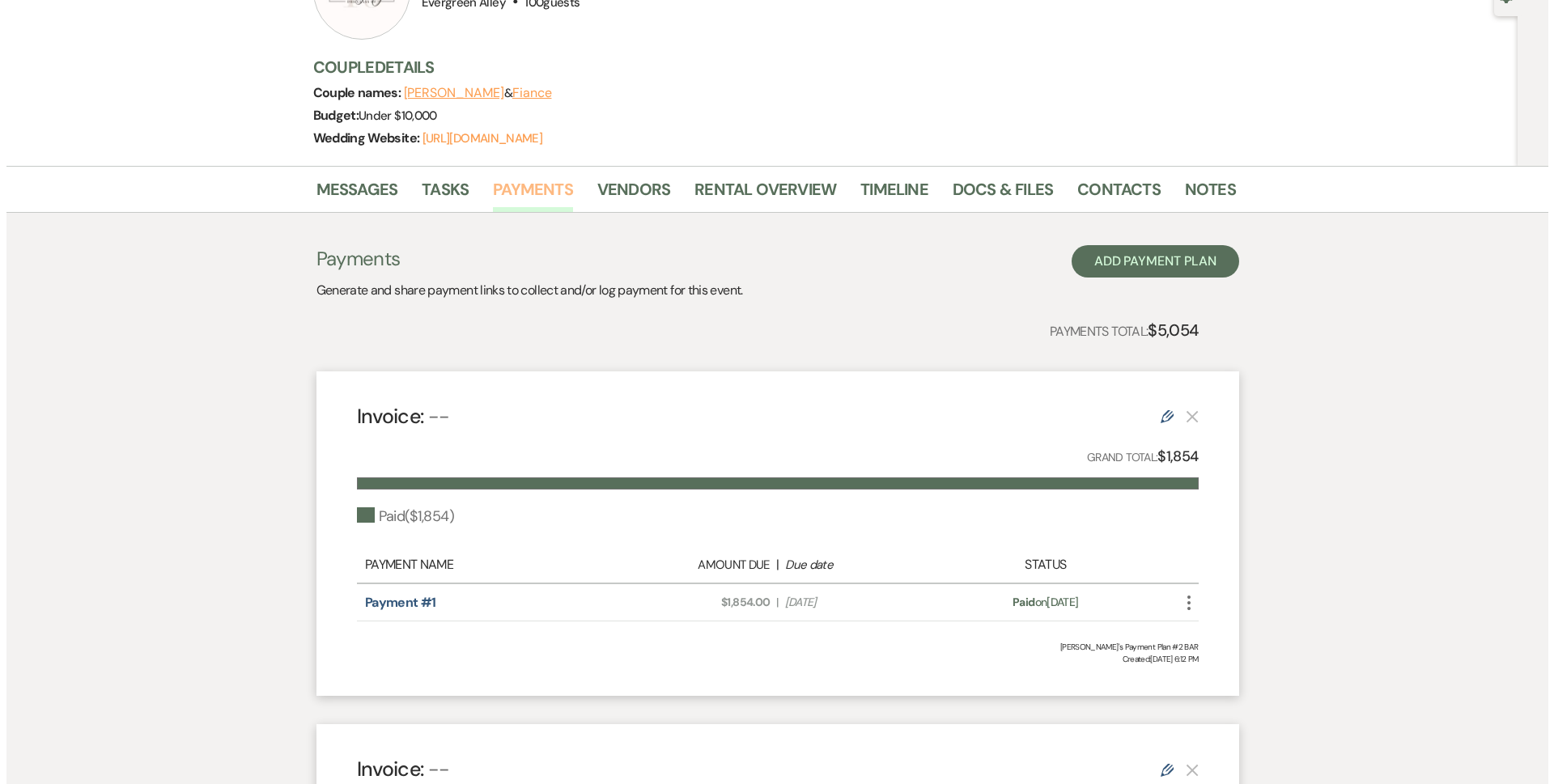
scroll to position [324, 0]
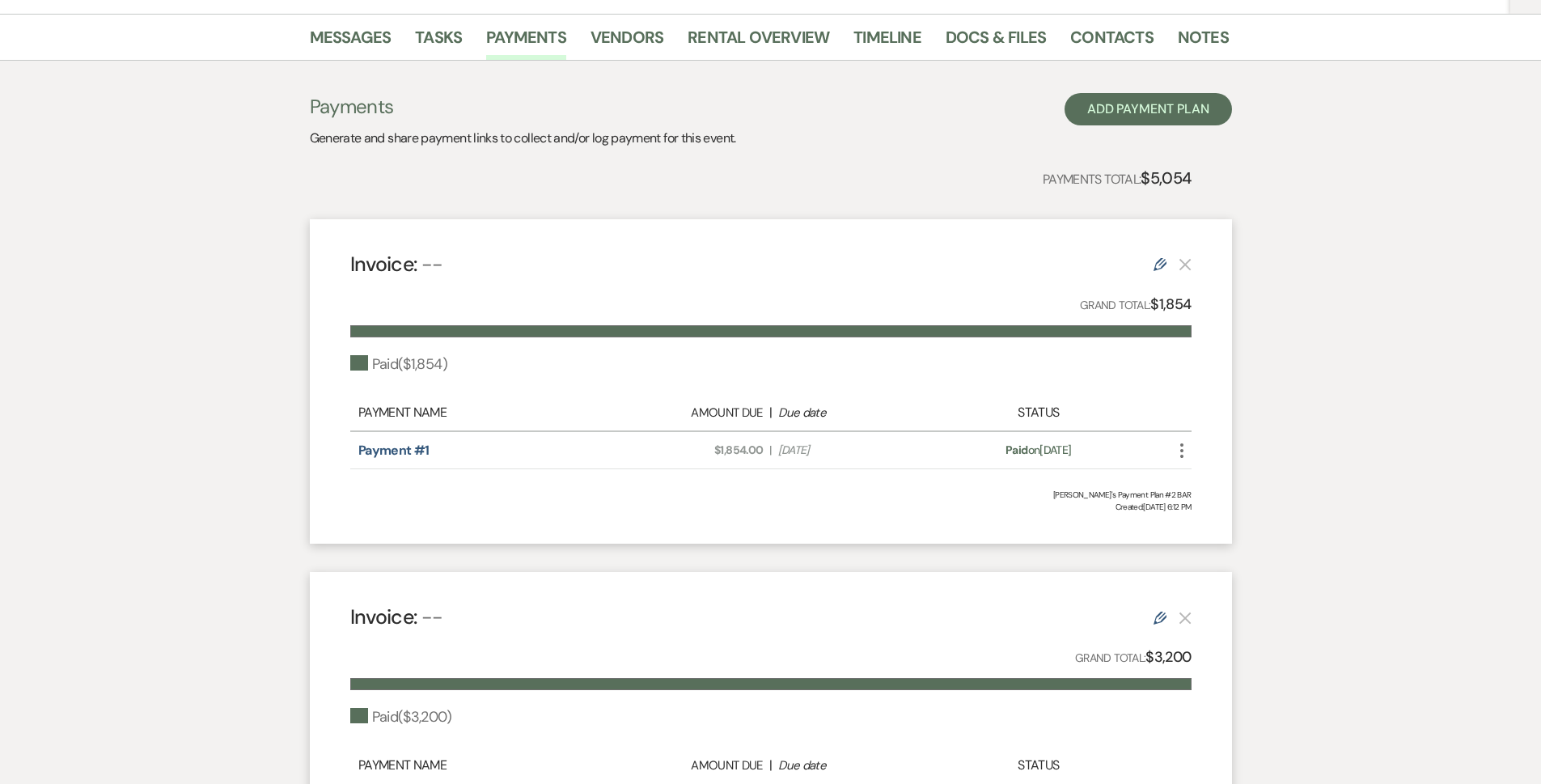
click at [762, 85] on div "Payments Generate and share payment links to collect and/or log payment for thi…" at bounding box center [770, 524] width 922 height 926
click at [762, 108] on button "Add Payment Plan" at bounding box center [1148, 108] width 167 height 32
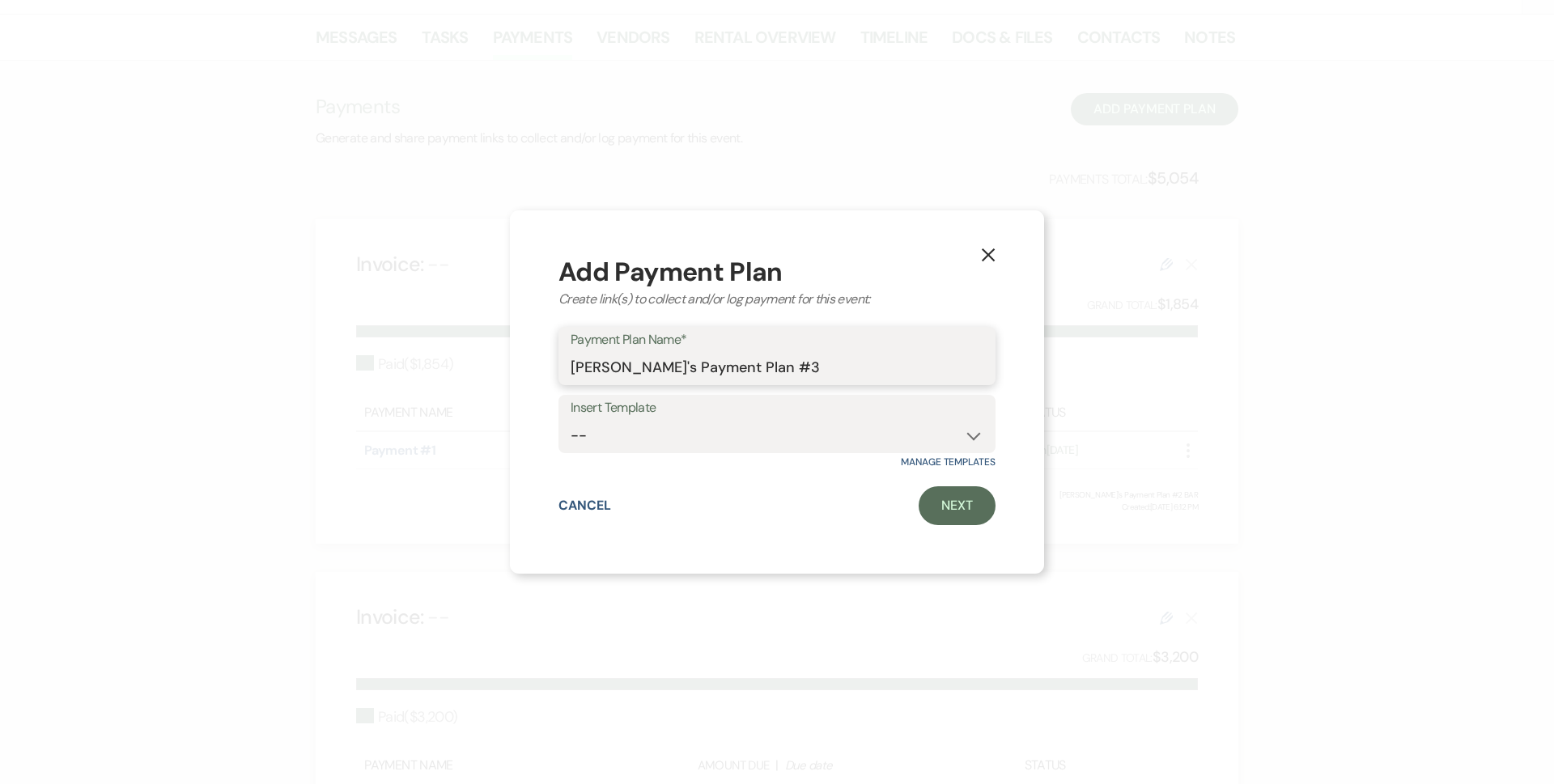
drag, startPoint x: 867, startPoint y: 372, endPoint x: 342, endPoint y: 373, distance: 525.0
click at [369, 375] on div "X Add Payment Plan Create link(s) to collect and/or log payment for this event:…" at bounding box center [777, 392] width 1554 height 784
type input "a"
type input "Additional Hour"
click at [762, 517] on link "Next" at bounding box center [956, 506] width 76 height 39
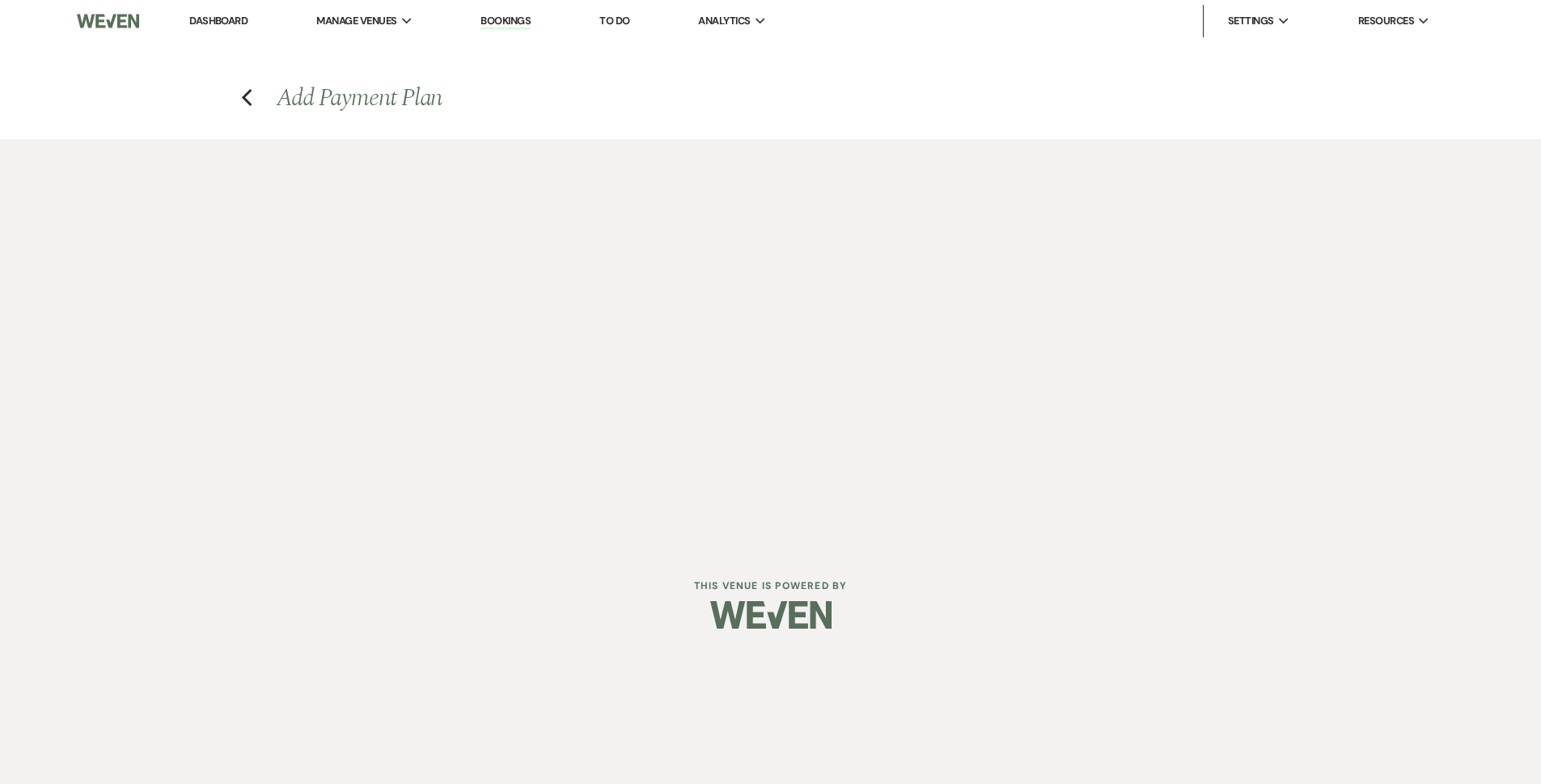
select select "2"
select select "percentage"
select select "true"
select select "client"
select select "weeks"
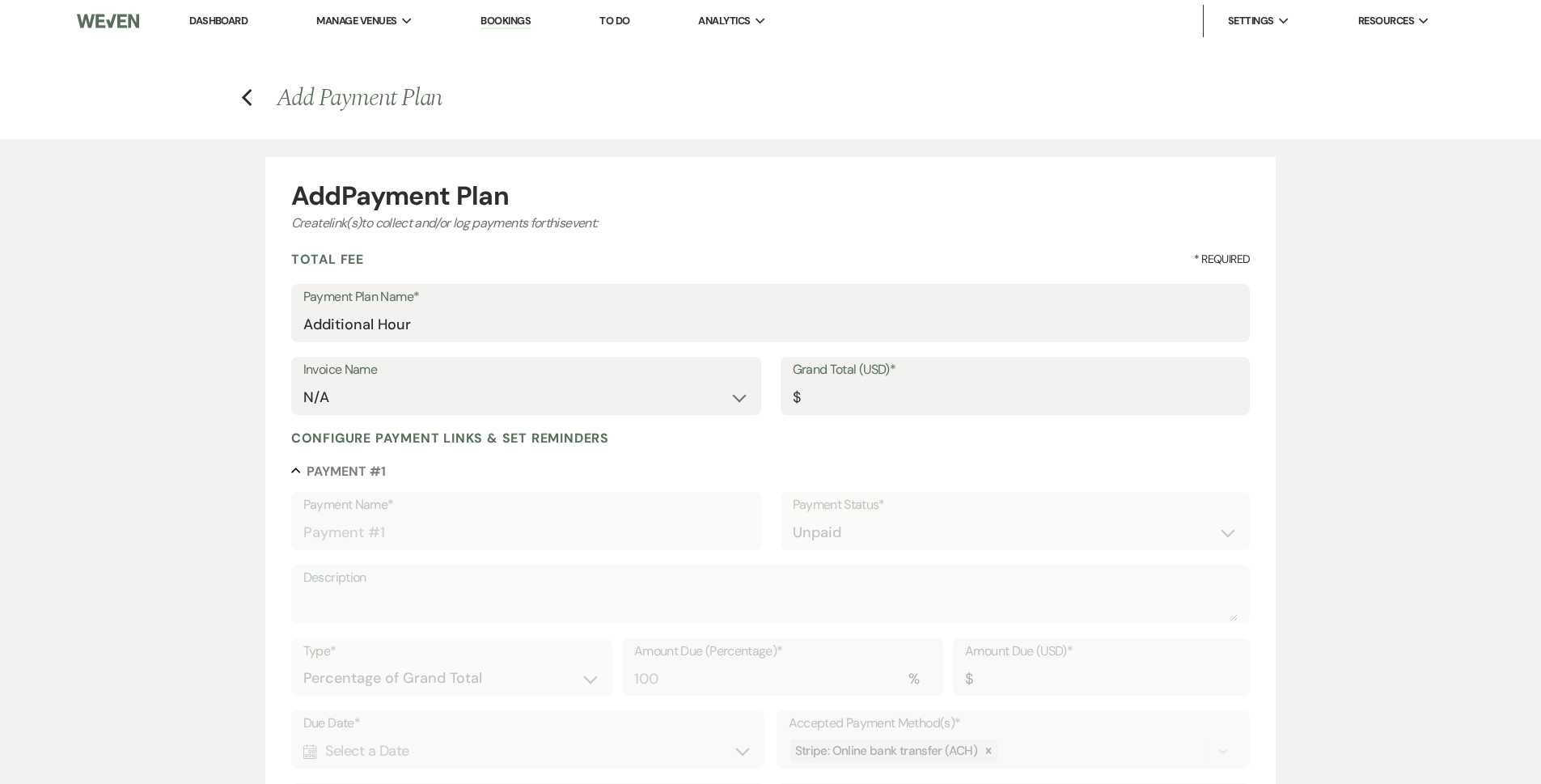
click at [762, 369] on label "Grand Total (USD)*" at bounding box center [1015, 370] width 446 height 23
click at [762, 382] on input "Grand Total (USD)*" at bounding box center [1015, 397] width 446 height 32
type input "1"
type input "1.00"
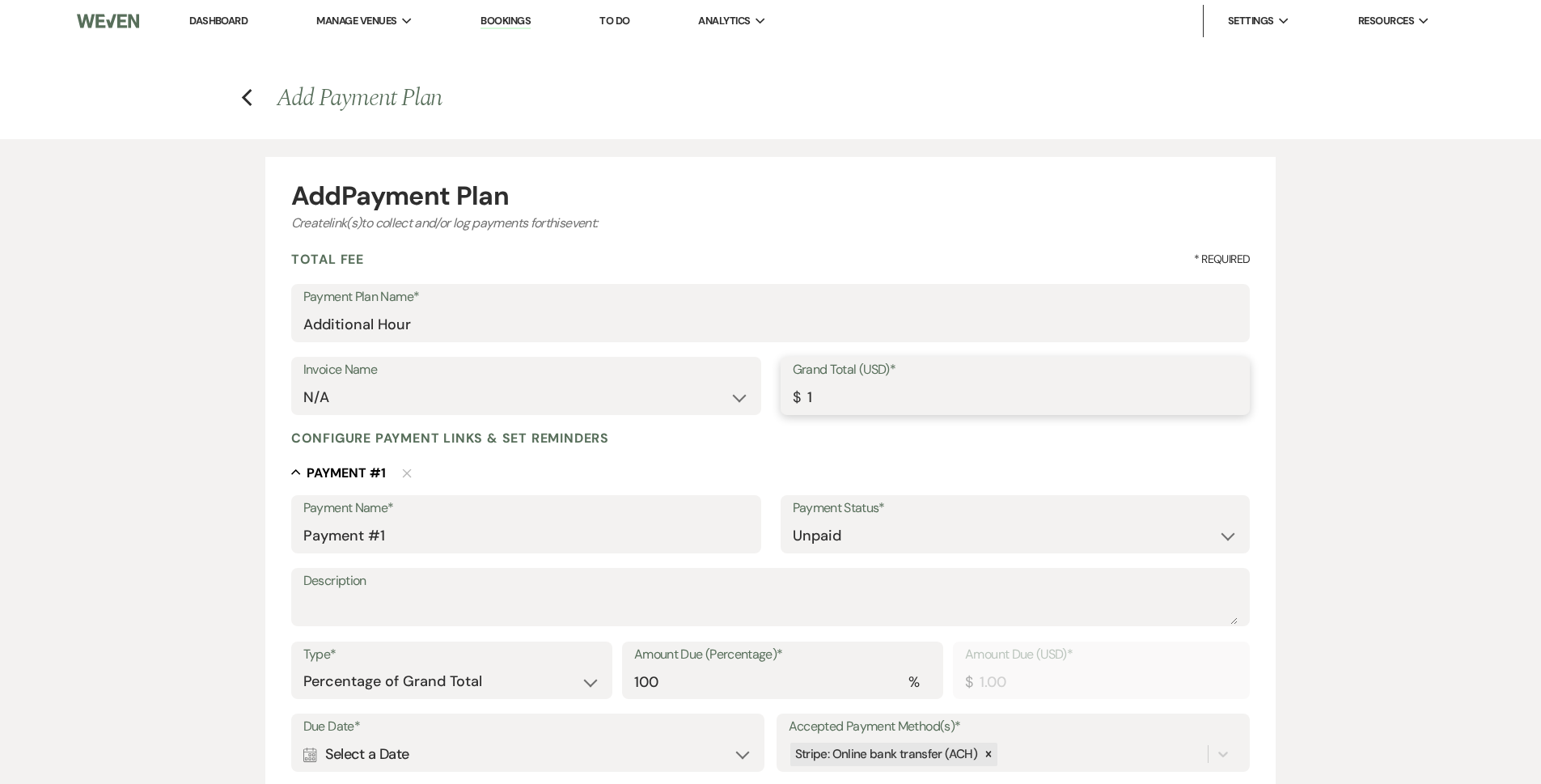
type input "10"
type input "10.00"
type input "100"
type input "100.00"
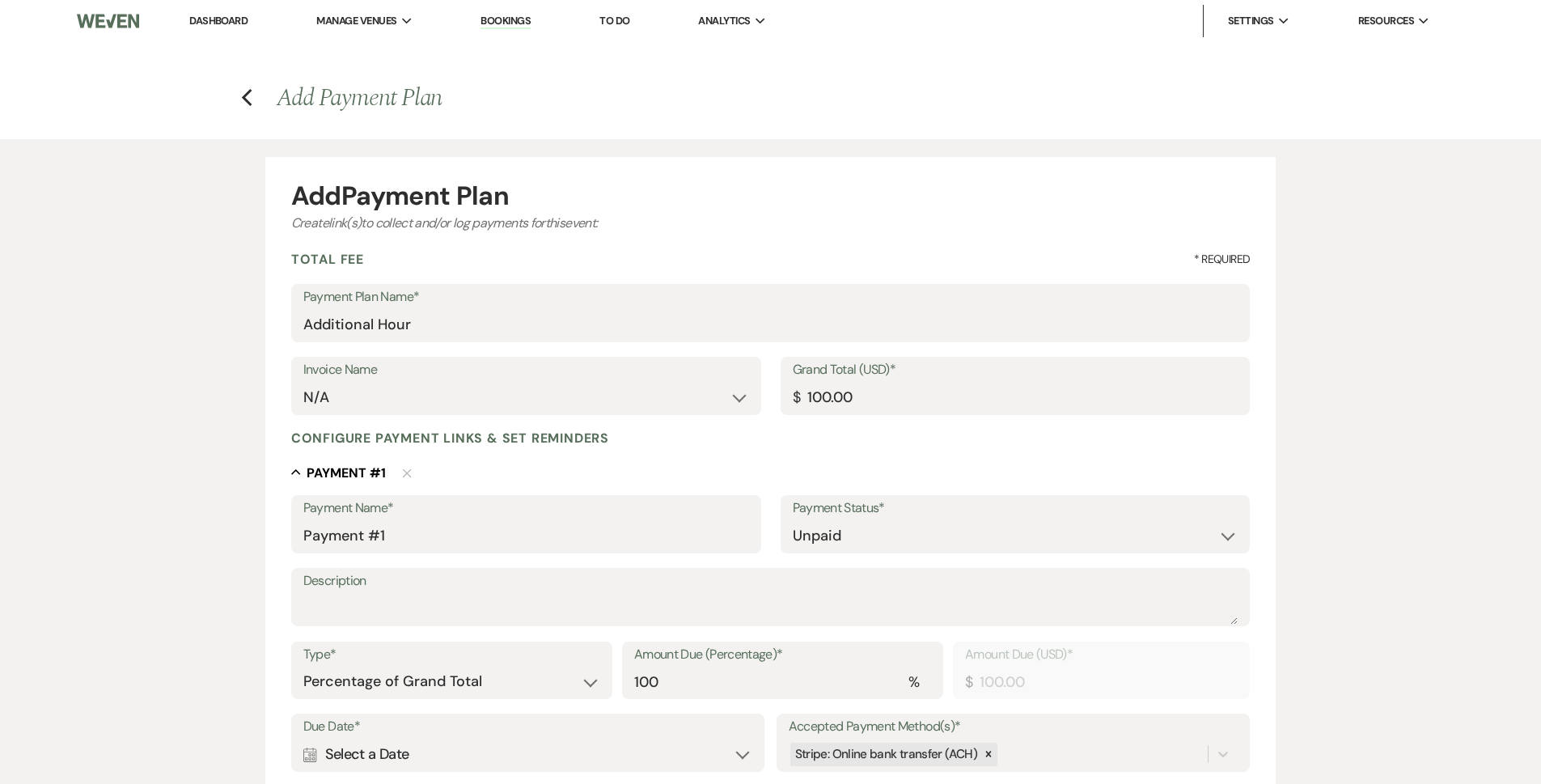
click at [762, 453] on div "Configure payment links & set reminders Collapse Payment # 1 Delete Payment Nam…" at bounding box center [770, 740] width 959 height 621
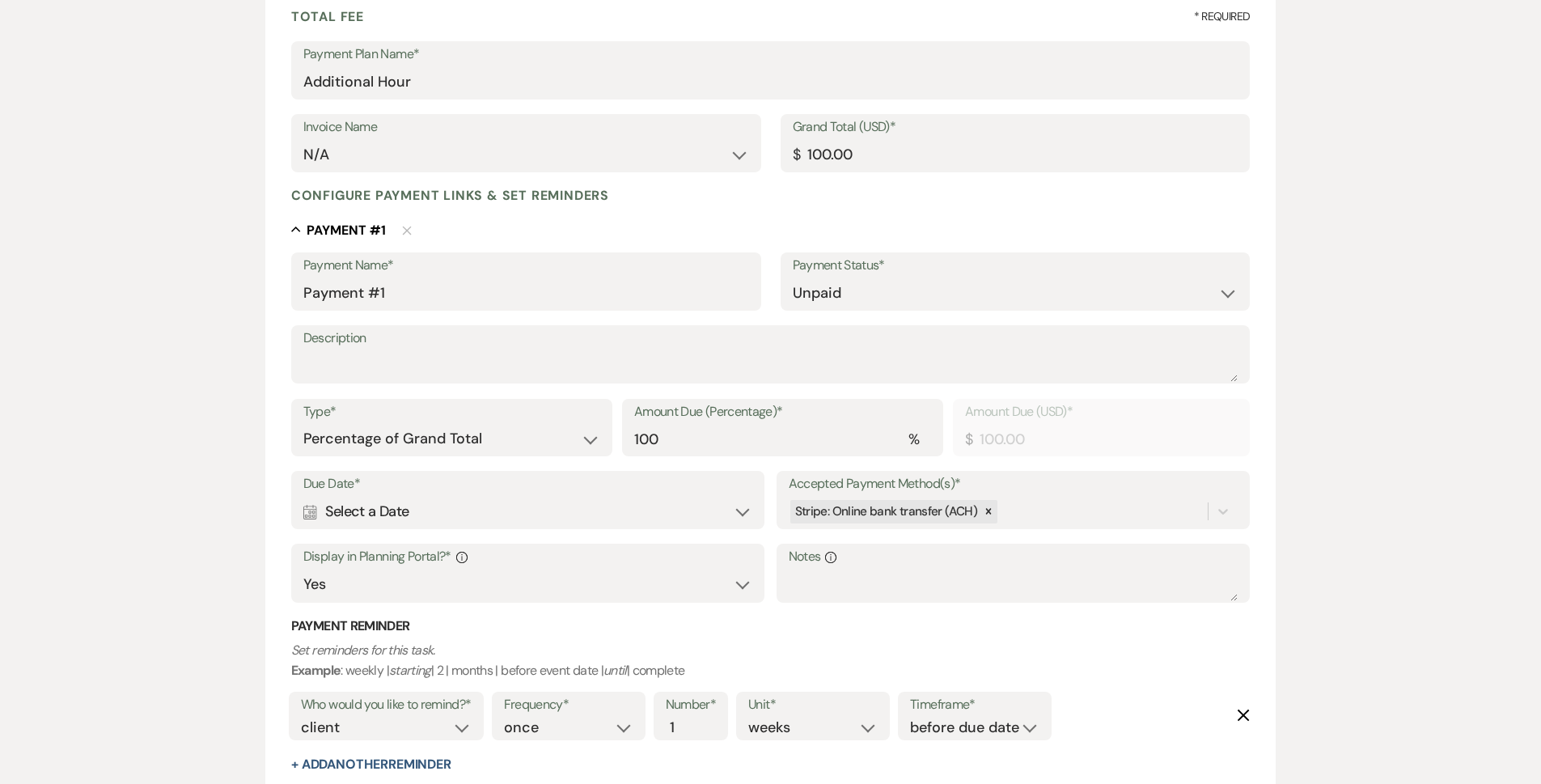
click at [496, 508] on div "Calendar Select a Date Expand" at bounding box center [528, 511] width 450 height 32
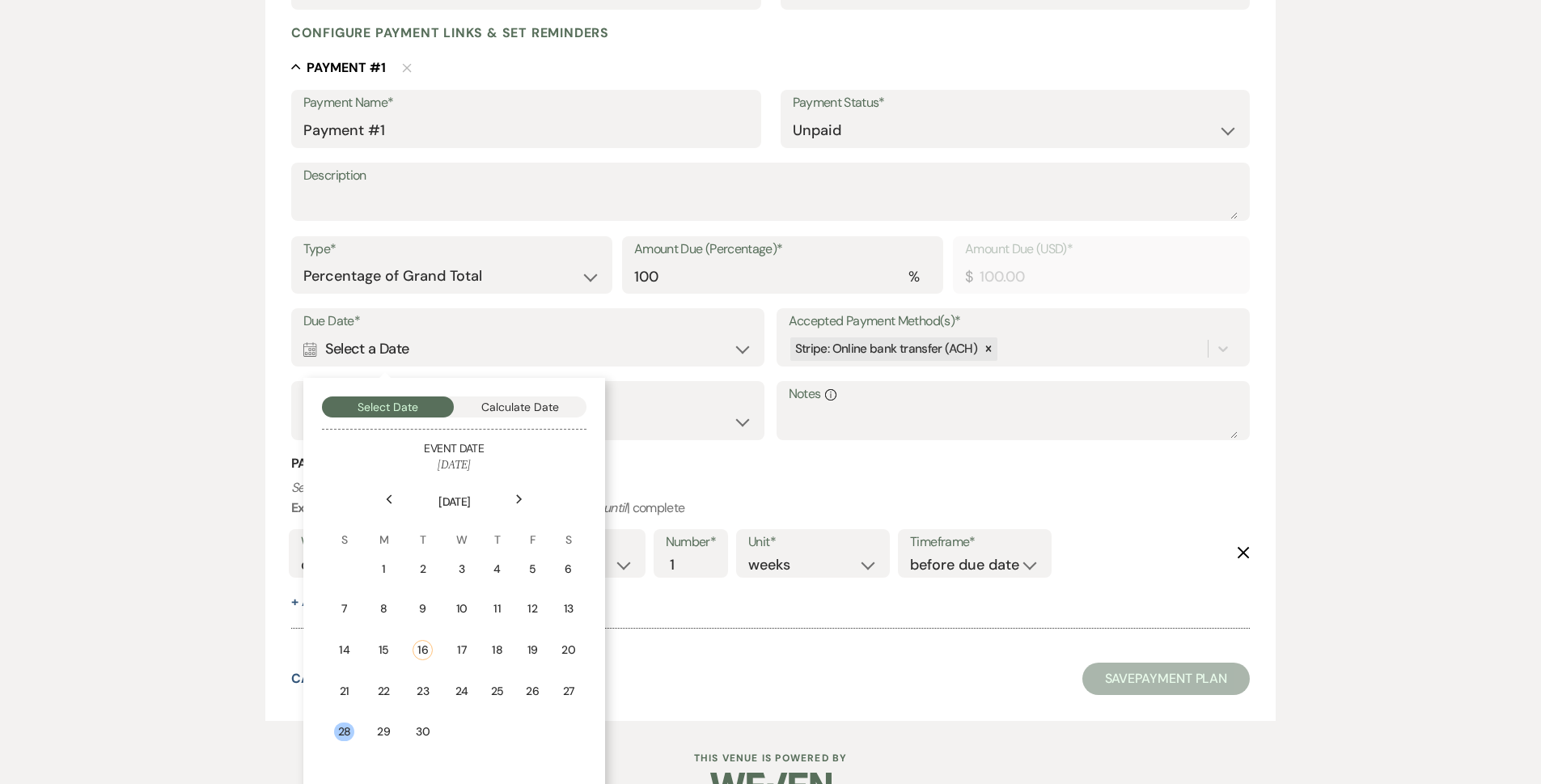
scroll to position [452, 0]
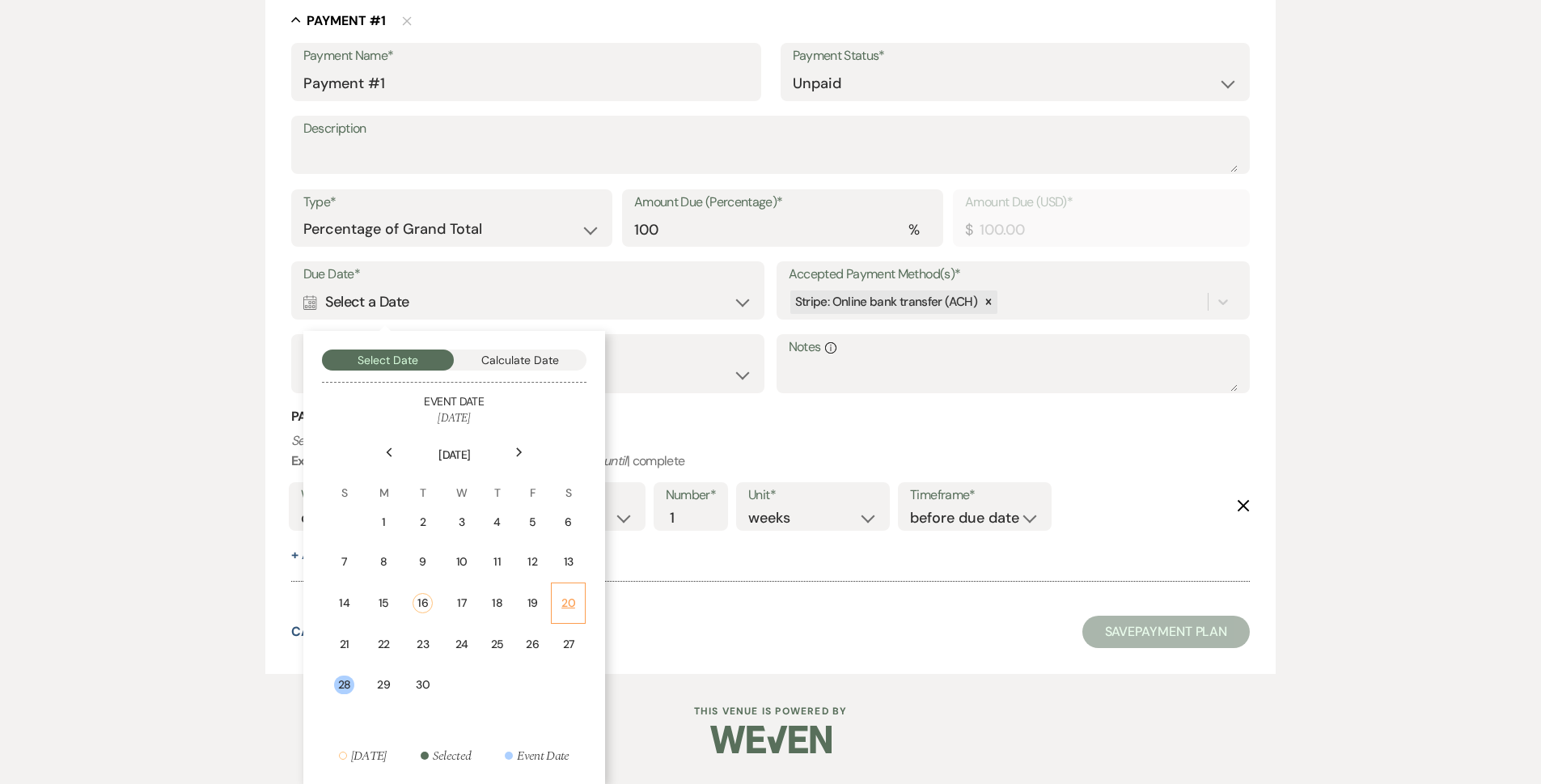
click at [563, 601] on div "20" at bounding box center [568, 603] width 14 height 17
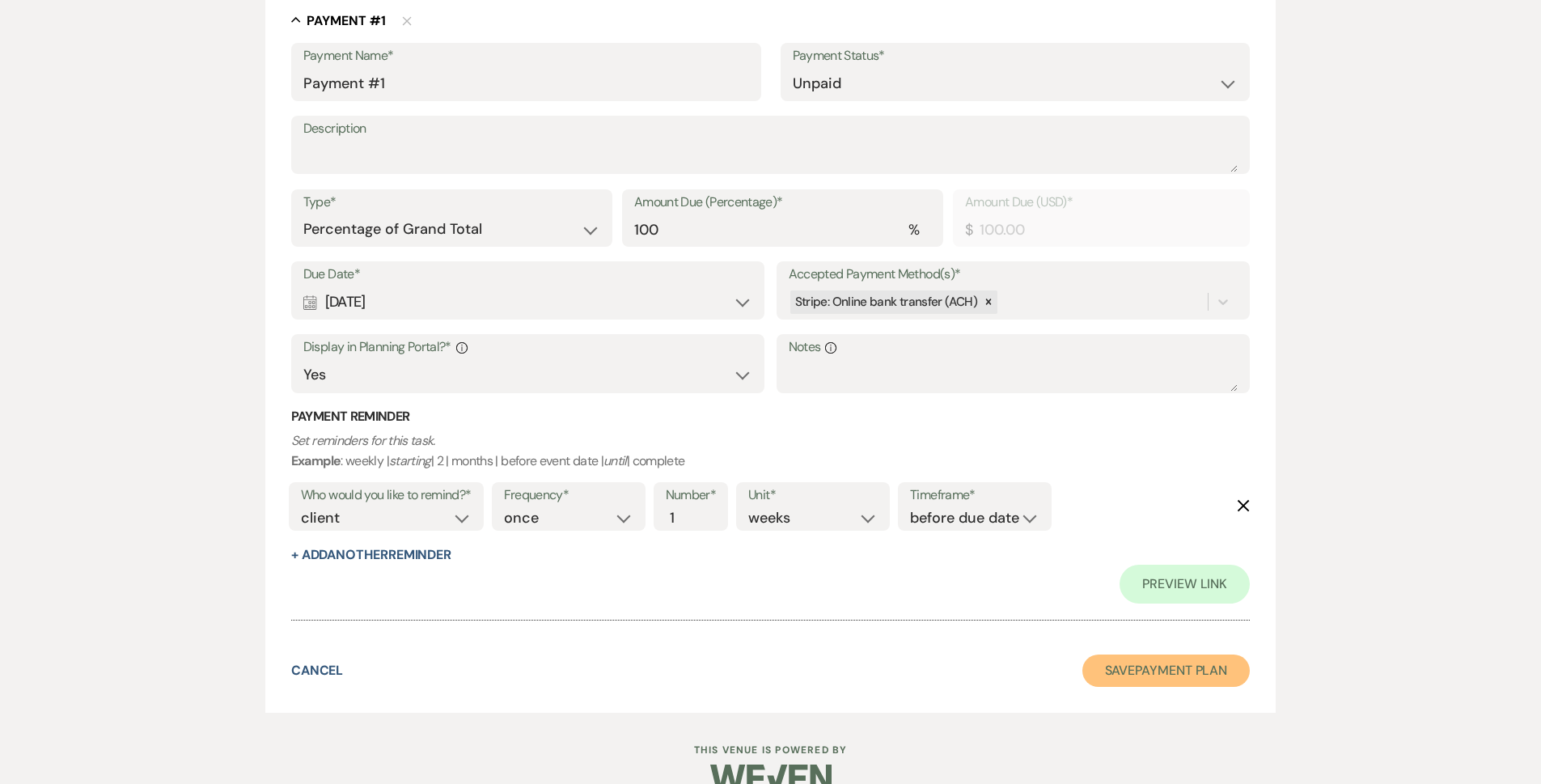
click at [762, 669] on button "Save Payment Plan" at bounding box center [1167, 670] width 168 height 32
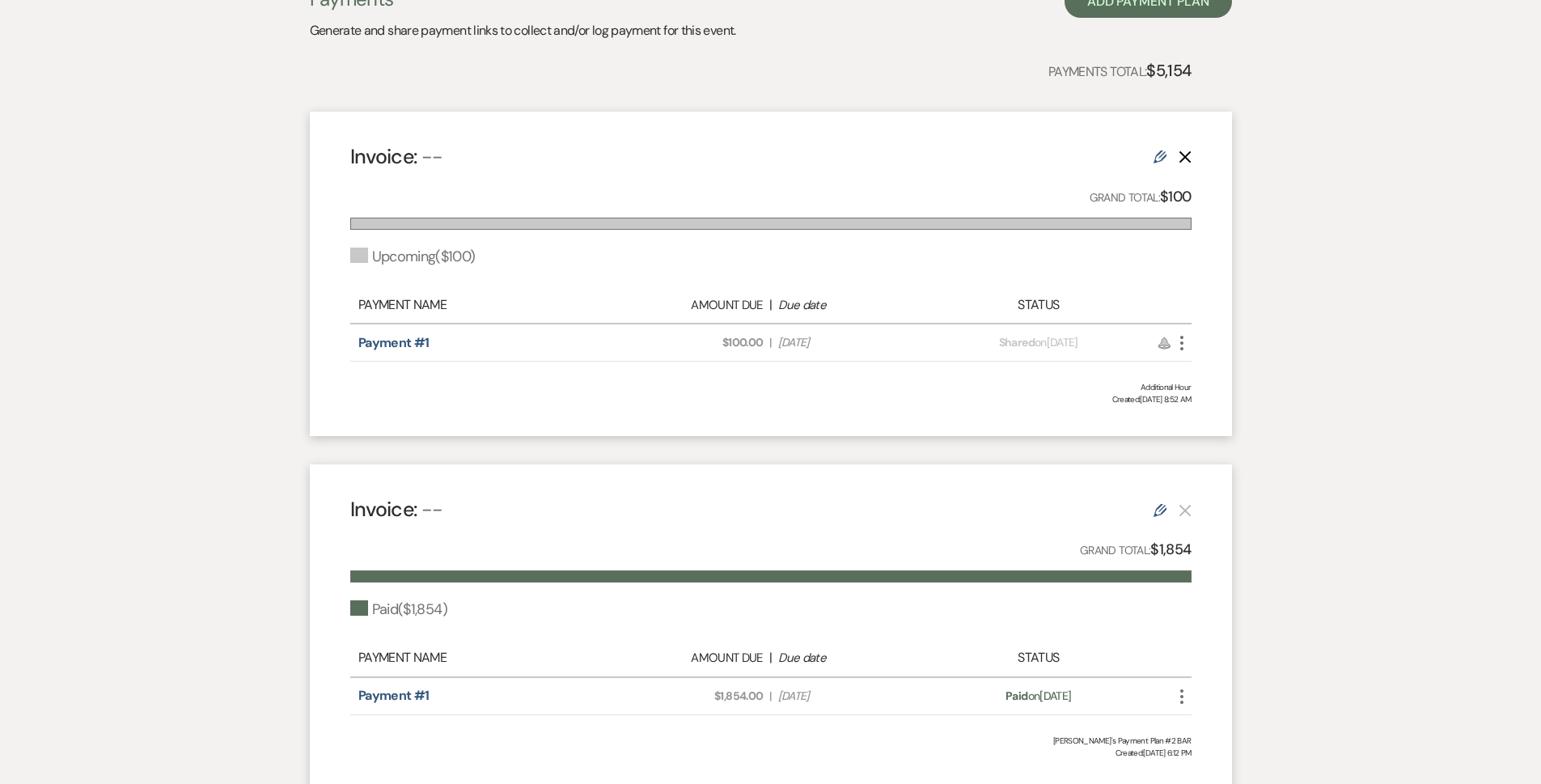
scroll to position [243, 0]
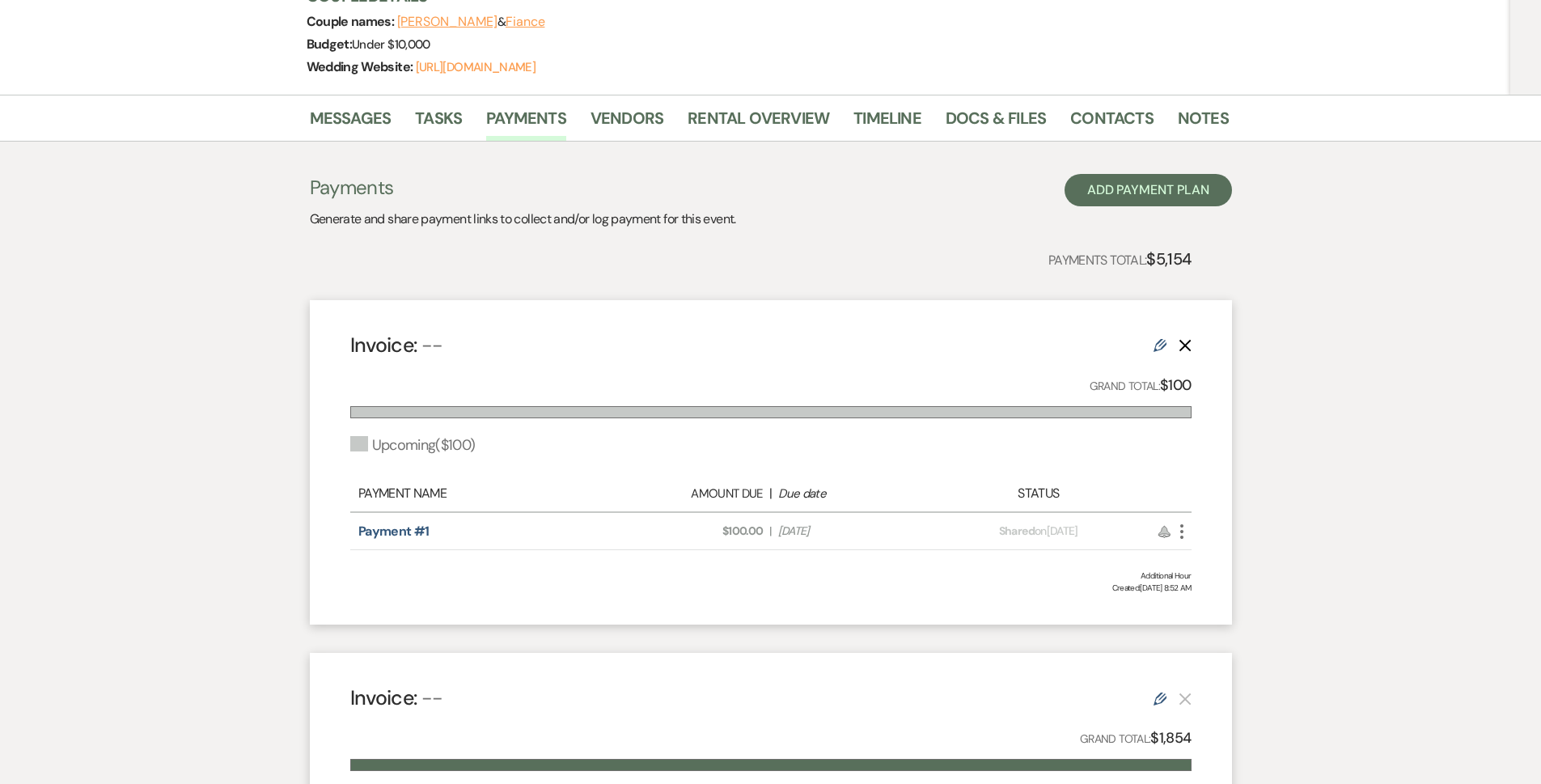
click at [762, 349] on icon "Edit" at bounding box center [1159, 345] width 13 height 13
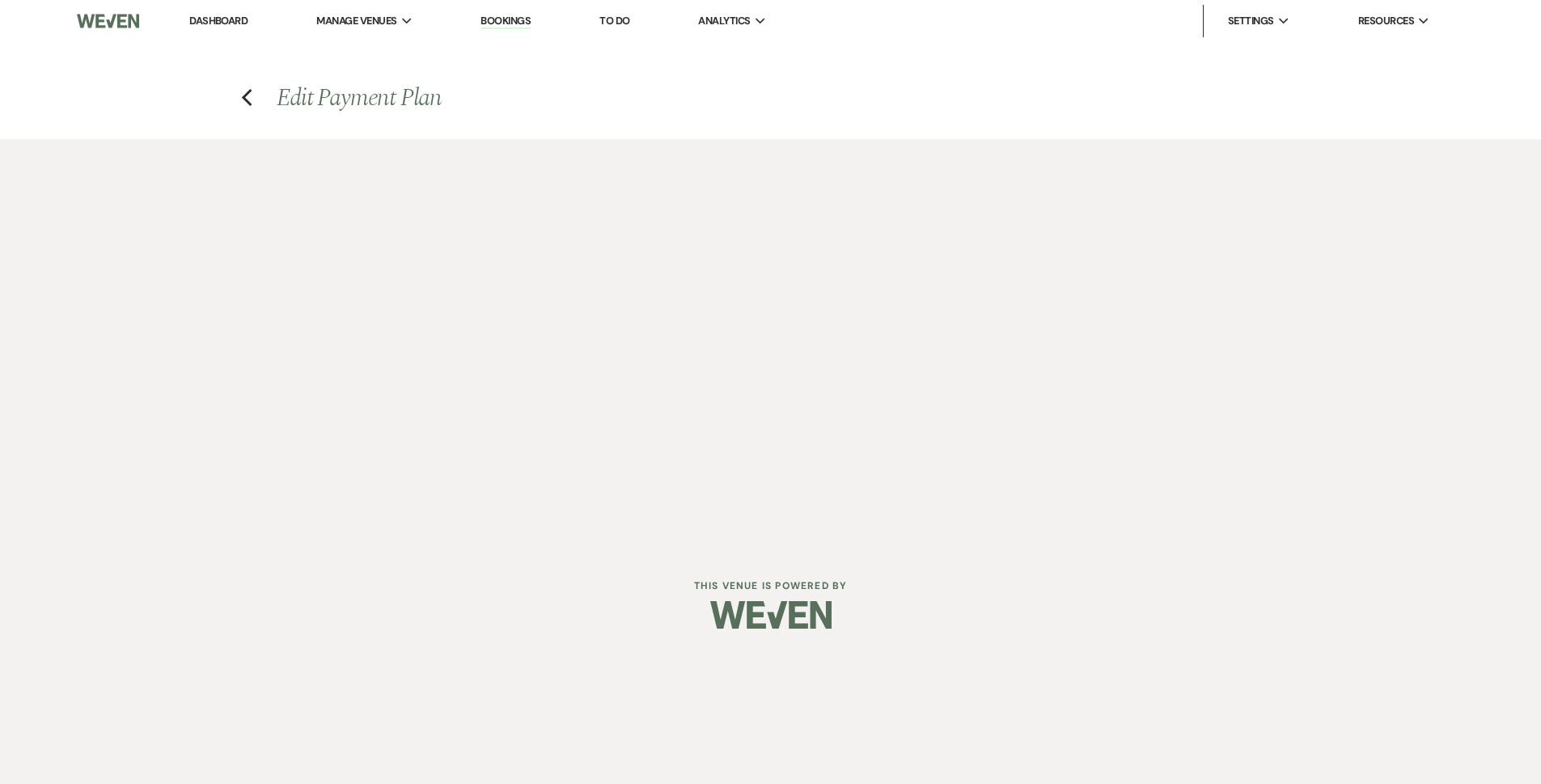
select select "2"
select select "percentage"
select select "true"
select select "client"
select select "weeks"
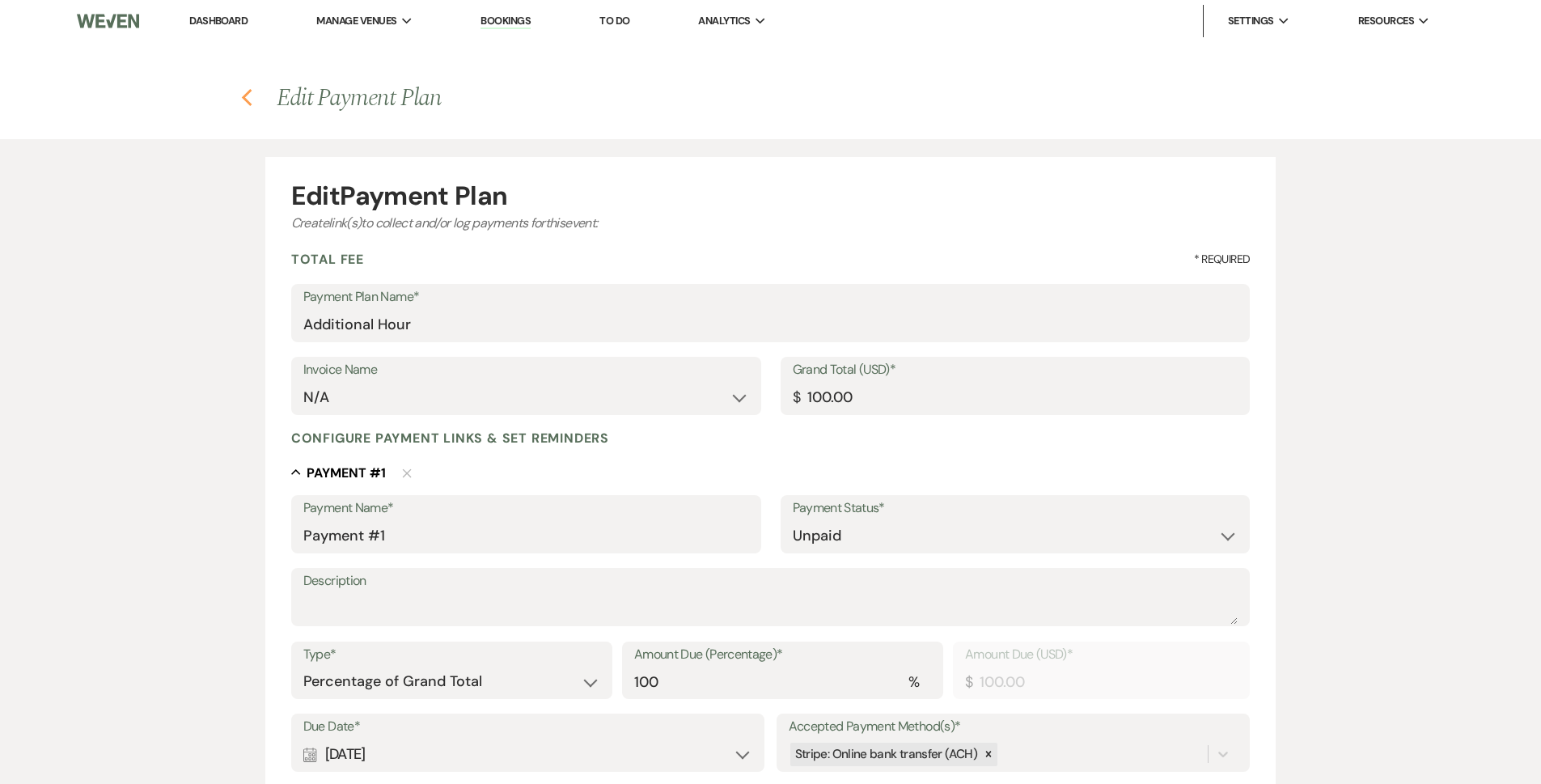
click at [242, 94] on icon "Previous" at bounding box center [247, 98] width 13 height 19
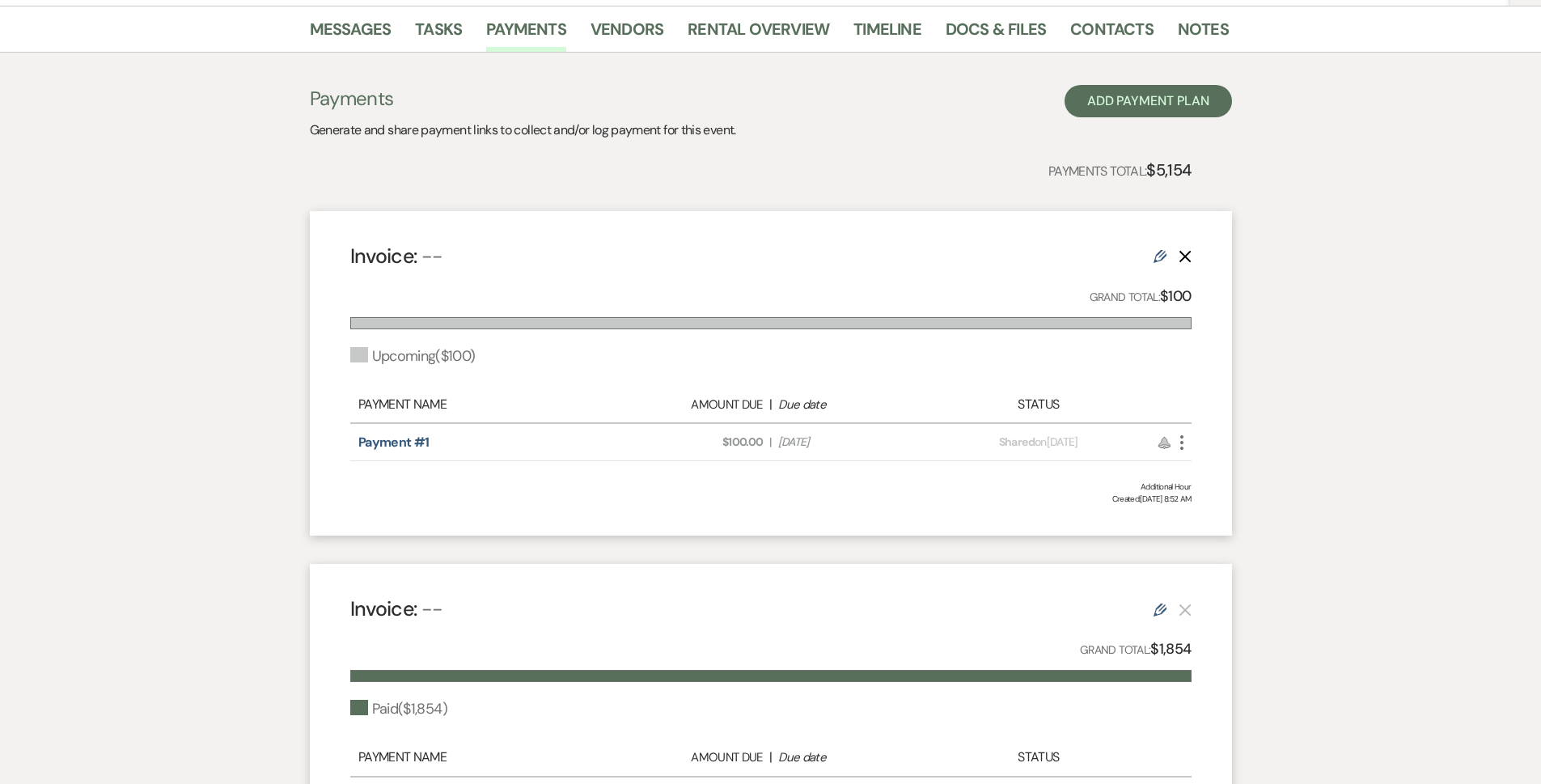
scroll to position [485, 0]
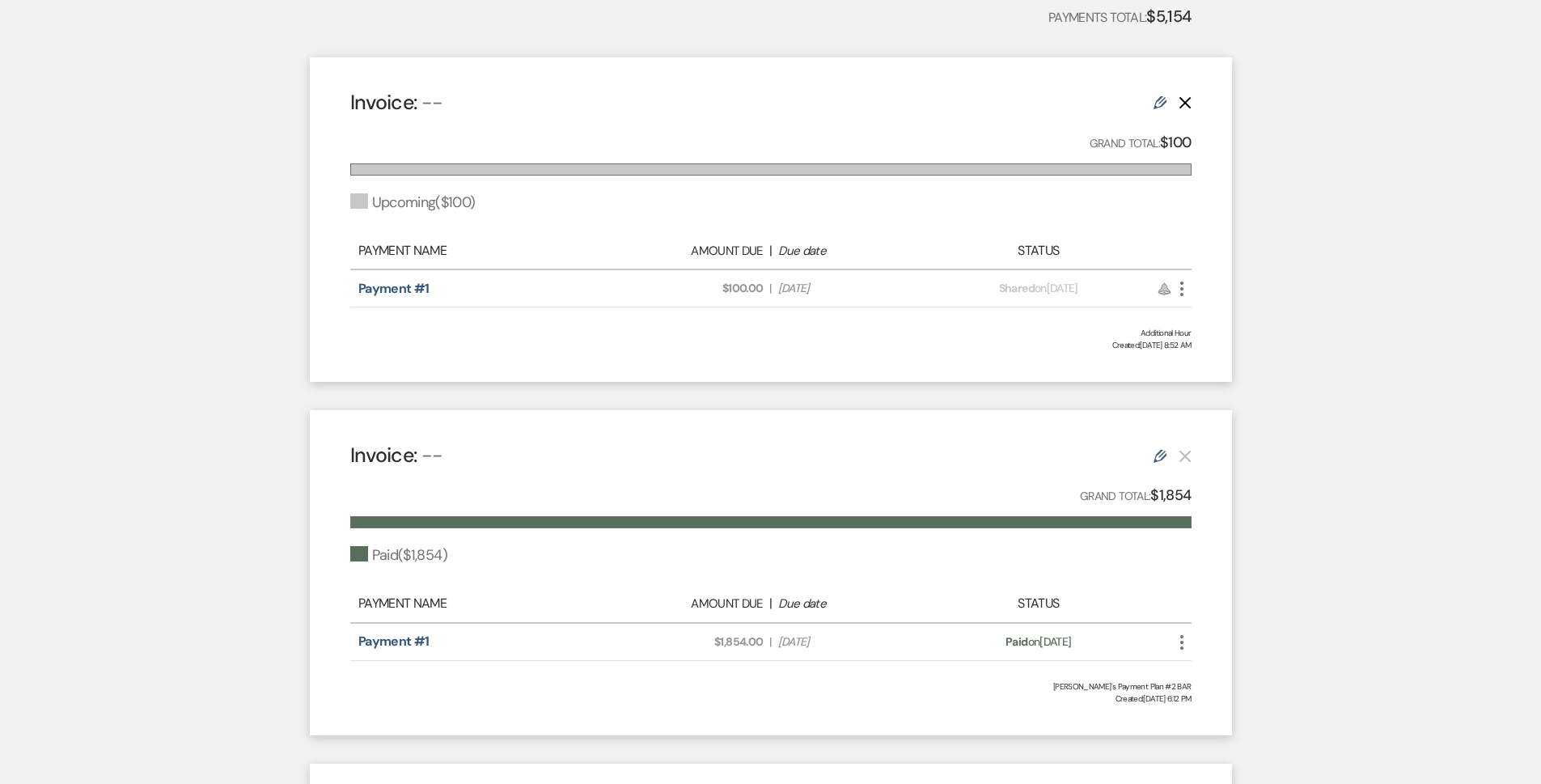
click at [762, 284] on icon "More" at bounding box center [1181, 289] width 19 height 19
click at [762, 330] on button "Attach File Attach to Message" at bounding box center [1253, 321] width 163 height 27
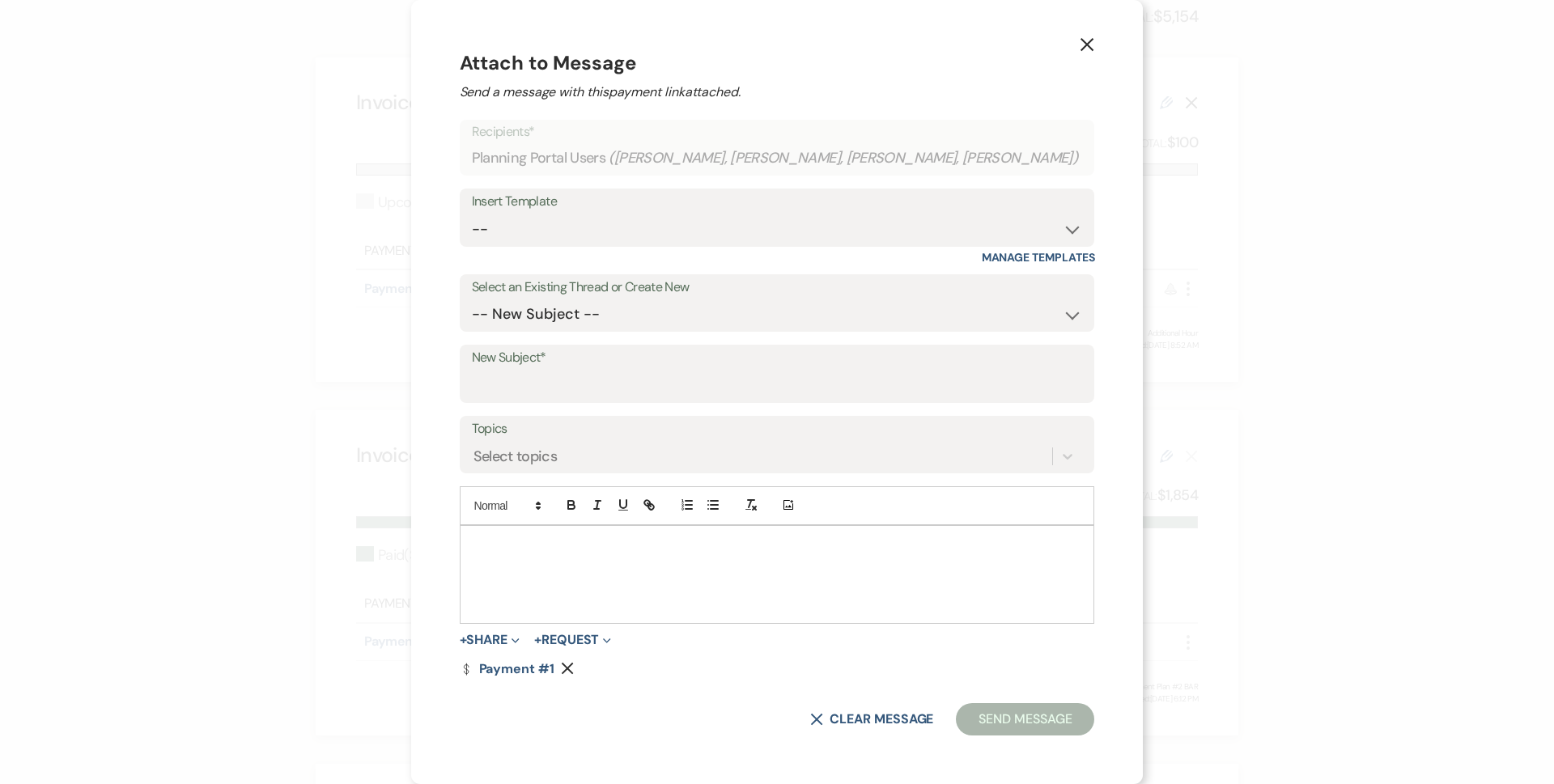
click at [565, 409] on form "Recipients* Planning Portal Users ( Jasmine German, Breanna Mcallister, Kajayla…" at bounding box center [777, 427] width 635 height 616
click at [567, 363] on label "New Subject*" at bounding box center [777, 358] width 611 height 23
click at [567, 369] on input "New Subject*" at bounding box center [777, 385] width 611 height 32
type input "Additional Hour"
type button "ordered"
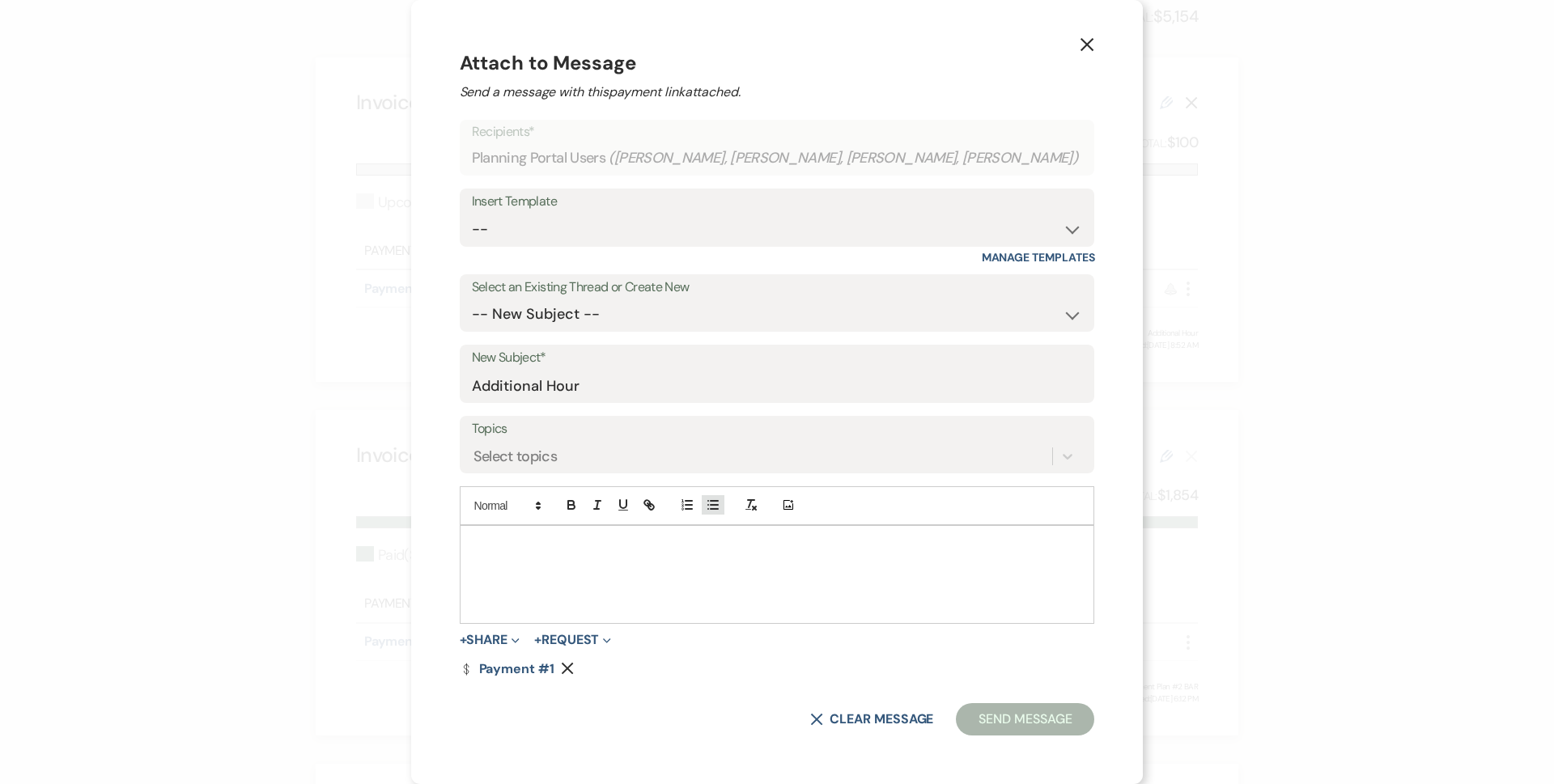
type button "bullet"
click at [580, 530] on div at bounding box center [777, 574] width 633 height 97
click at [762, 713] on button "Send Message" at bounding box center [1024, 718] width 138 height 32
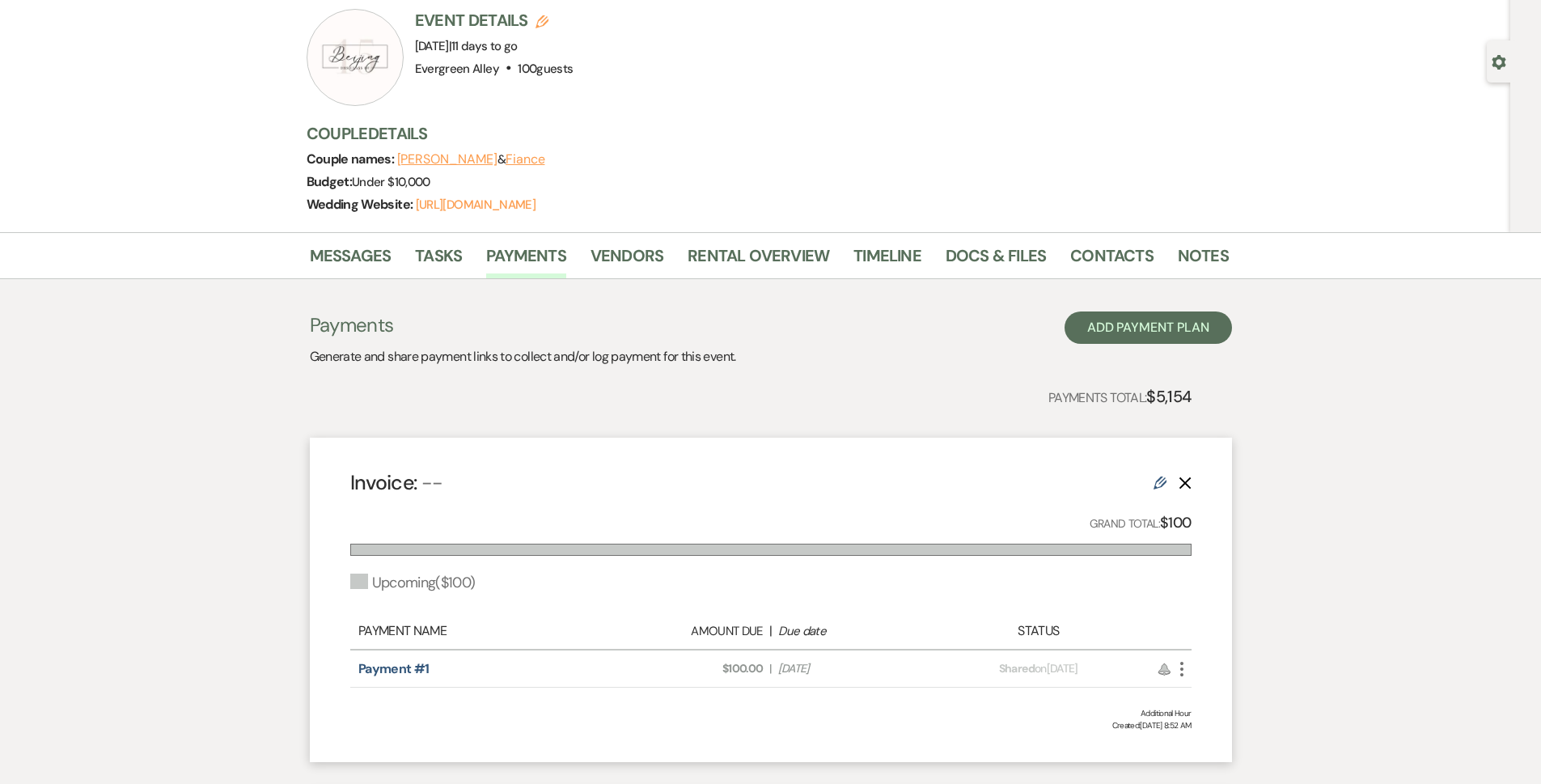
scroll to position [0, 0]
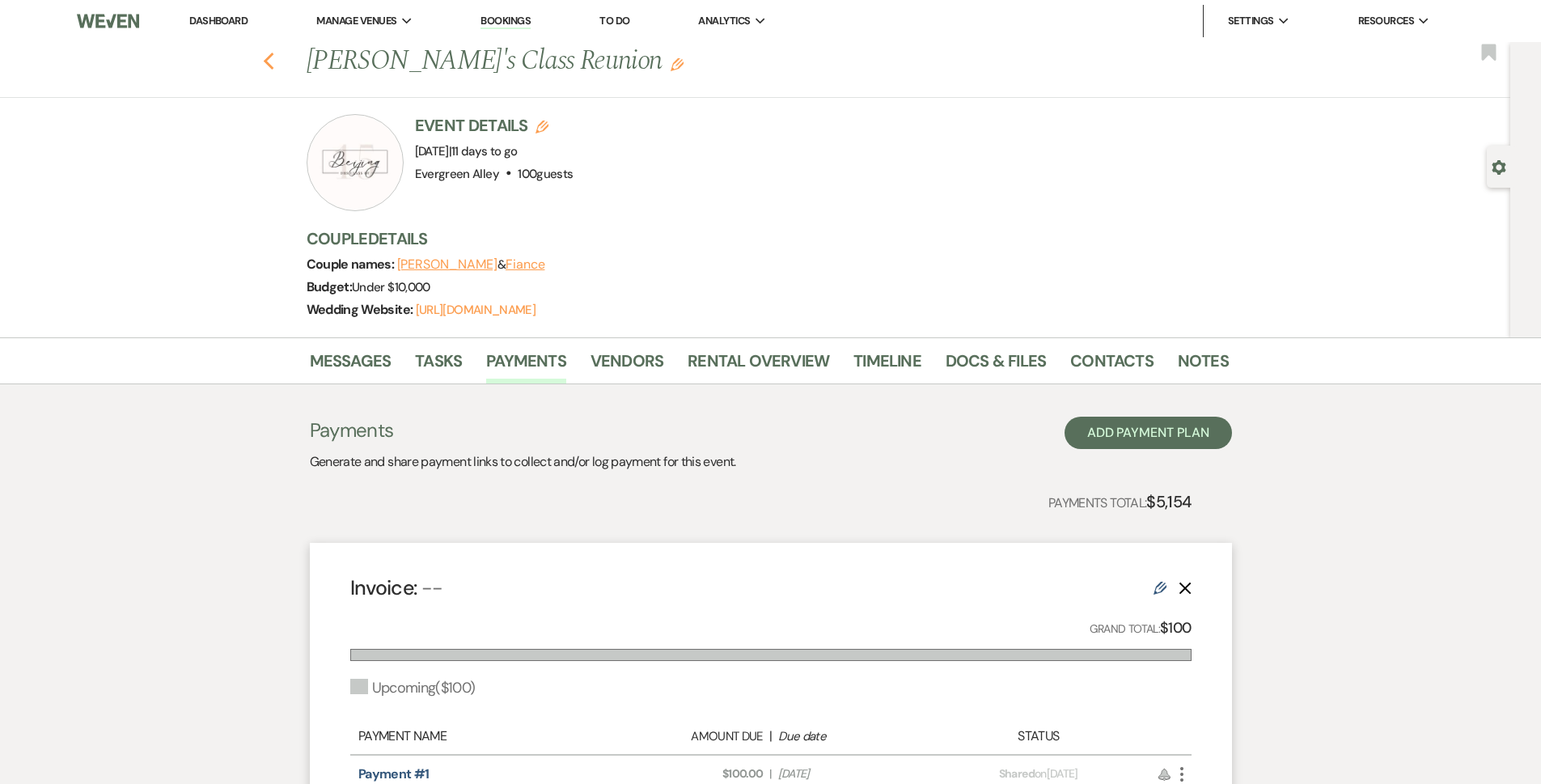
click at [283, 57] on div "Previous Jasmine German's Class Reunion Edit Bookmark" at bounding box center [751, 71] width 1519 height 56
click at [275, 57] on icon "Previous" at bounding box center [269, 62] width 13 height 19
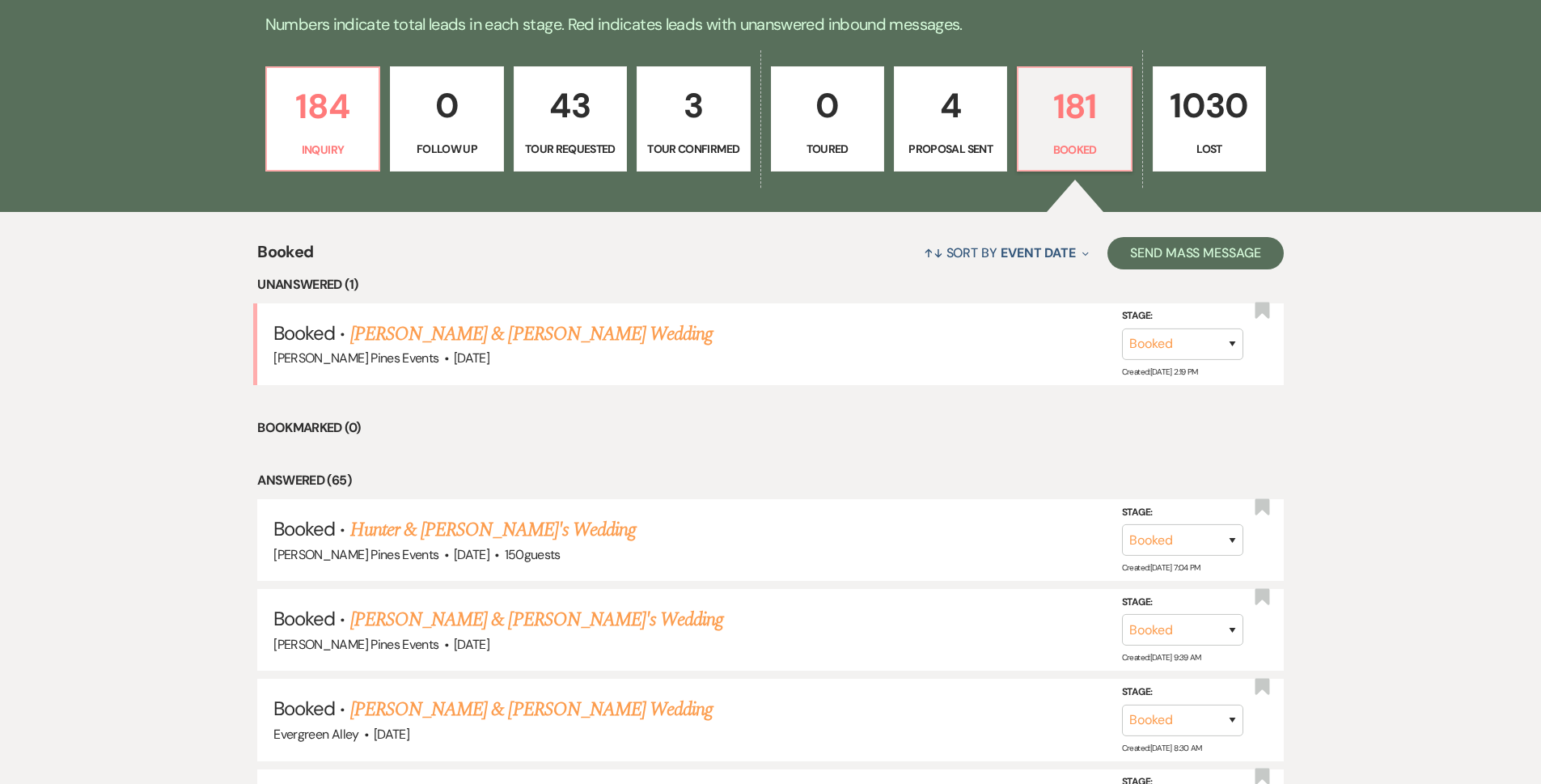
scroll to position [485, 0]
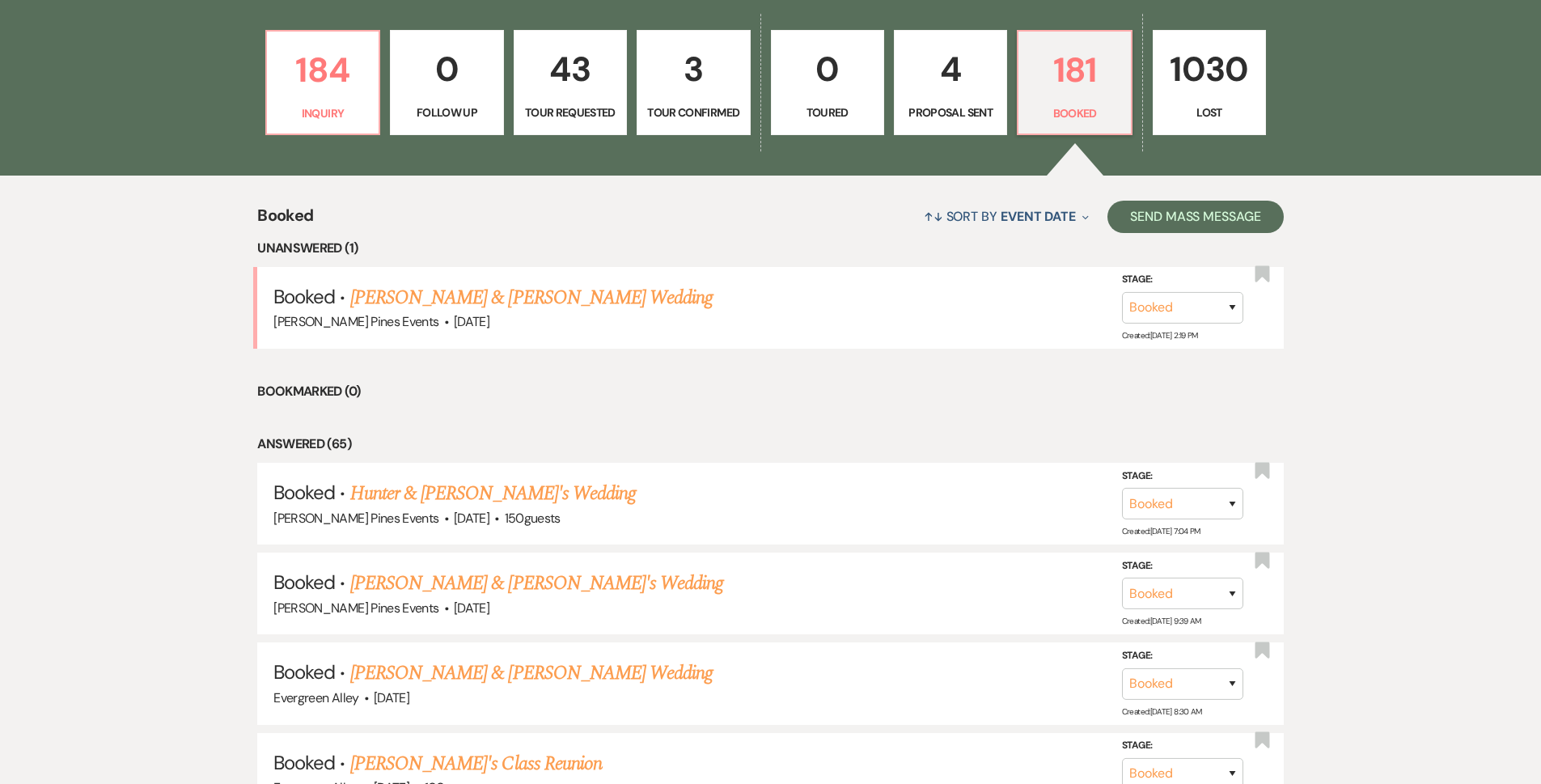
drag, startPoint x: 387, startPoint y: 304, endPoint x: 426, endPoint y: 304, distance: 39.0
click at [387, 304] on link "Courtney Cribb & Anthony Ward's Wedding" at bounding box center [531, 298] width 363 height 29
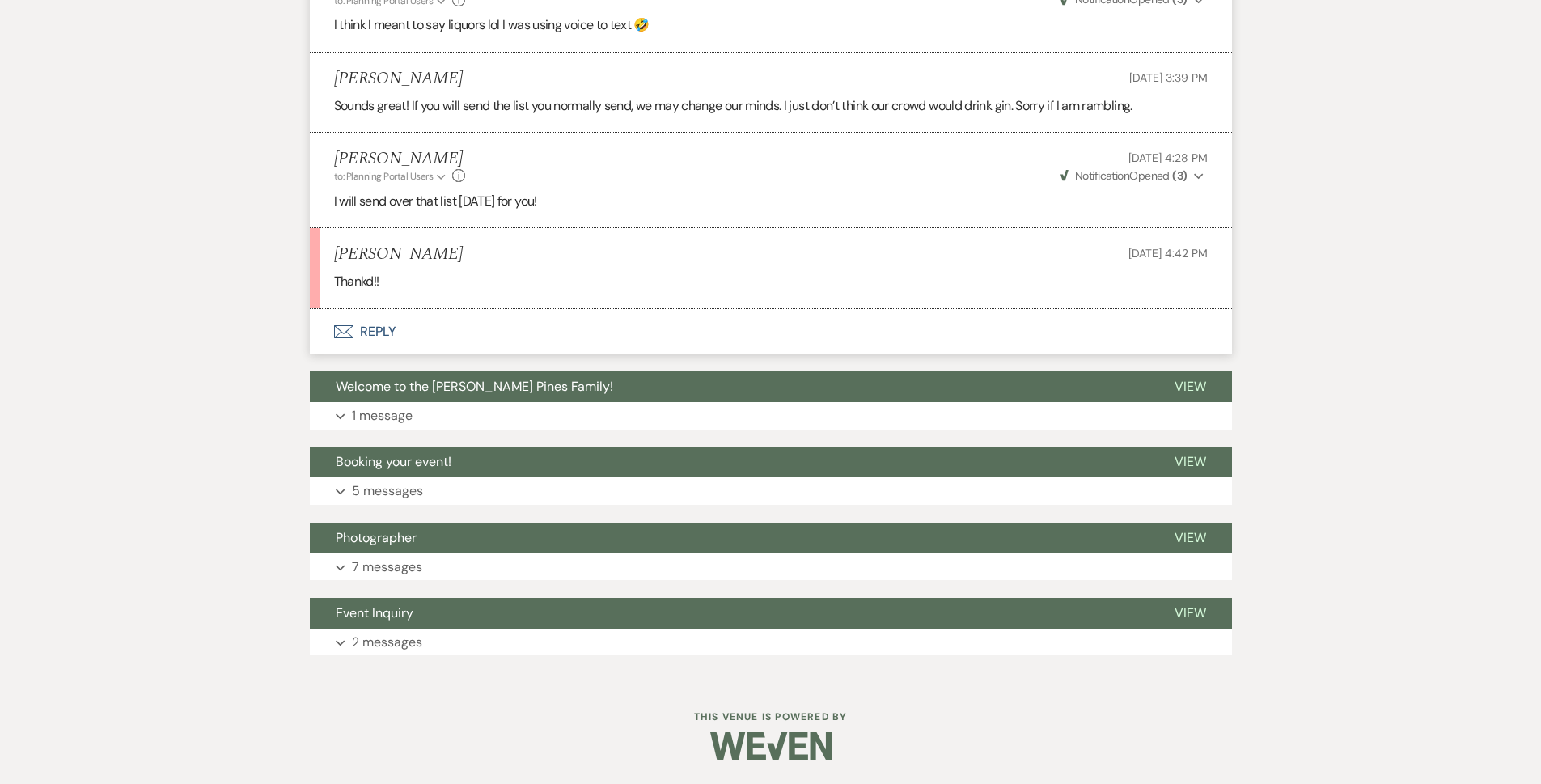
scroll to position [2100, 0]
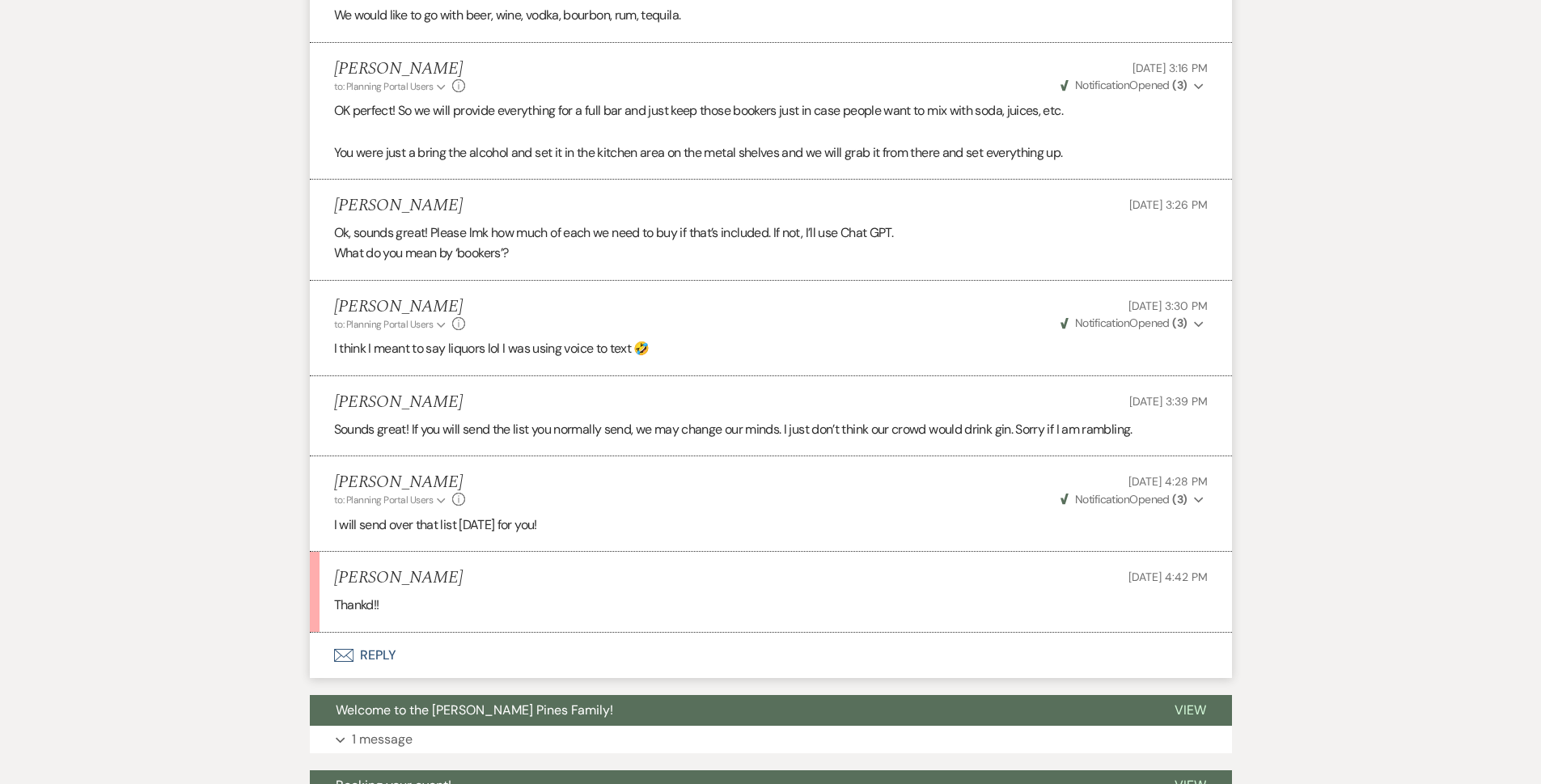
click at [429, 670] on button "Envelope Reply" at bounding box center [770, 654] width 922 height 45
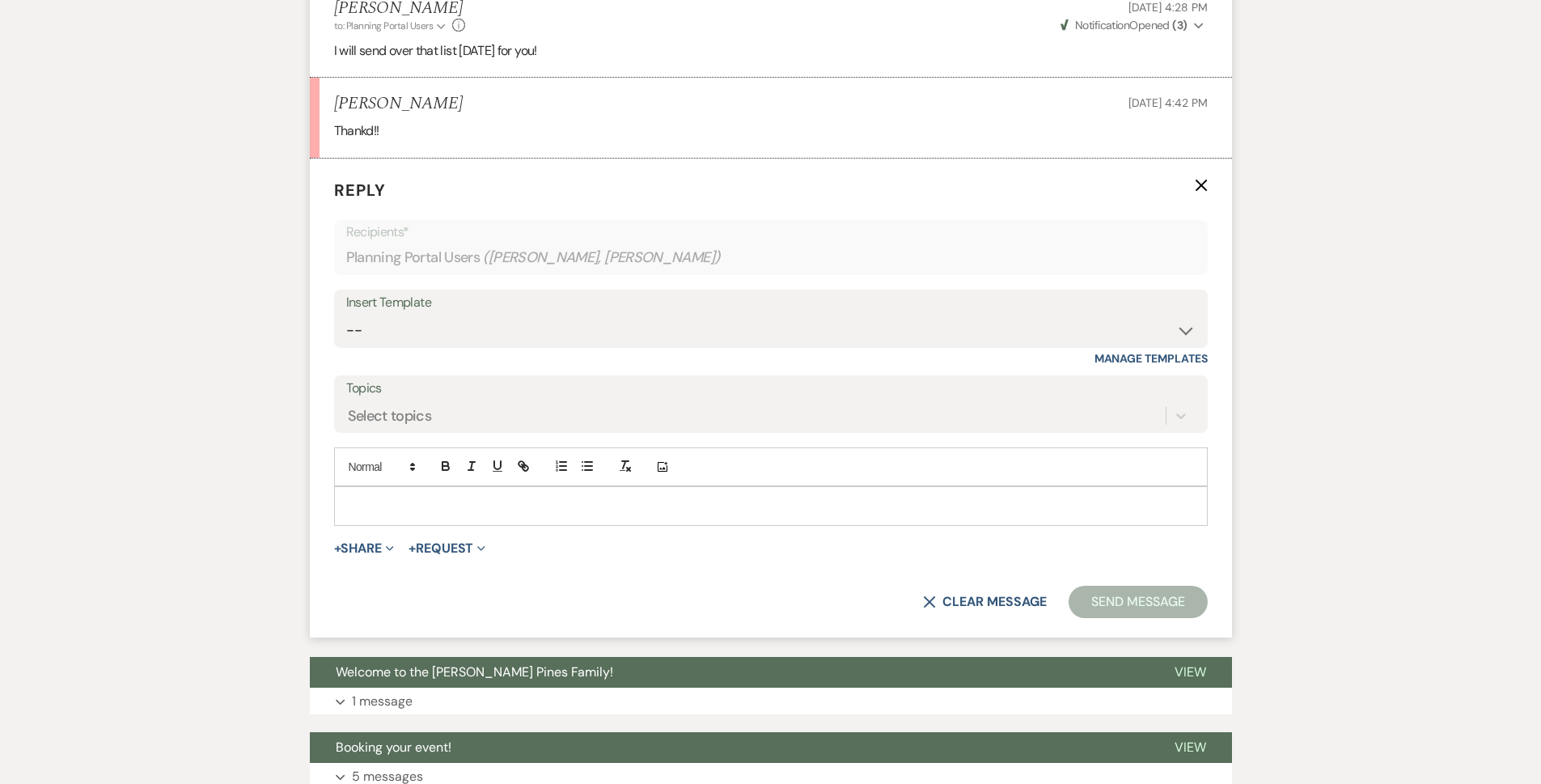
scroll to position [2580, 0]
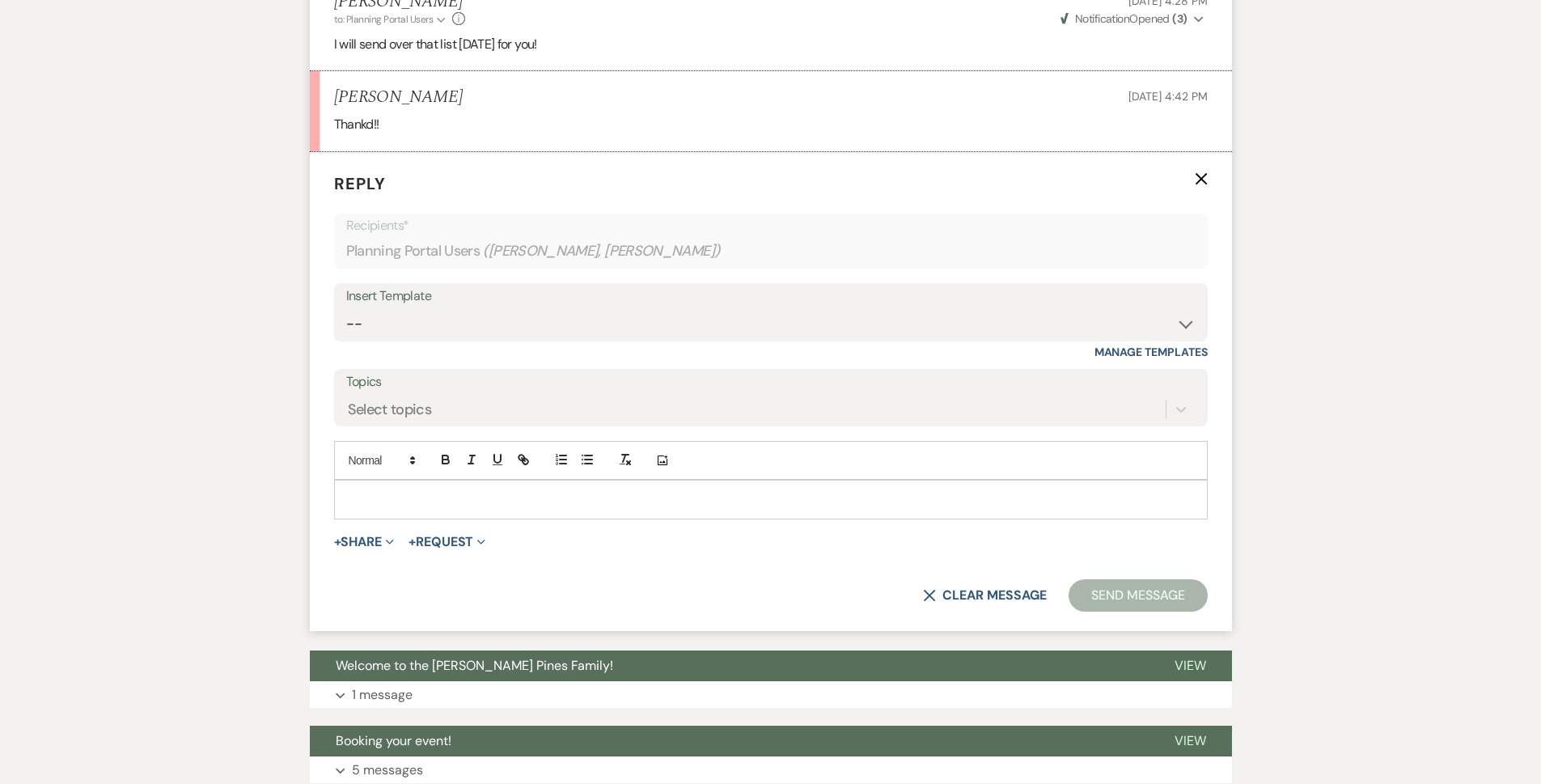
click at [455, 497] on p at bounding box center [770, 499] width 848 height 17
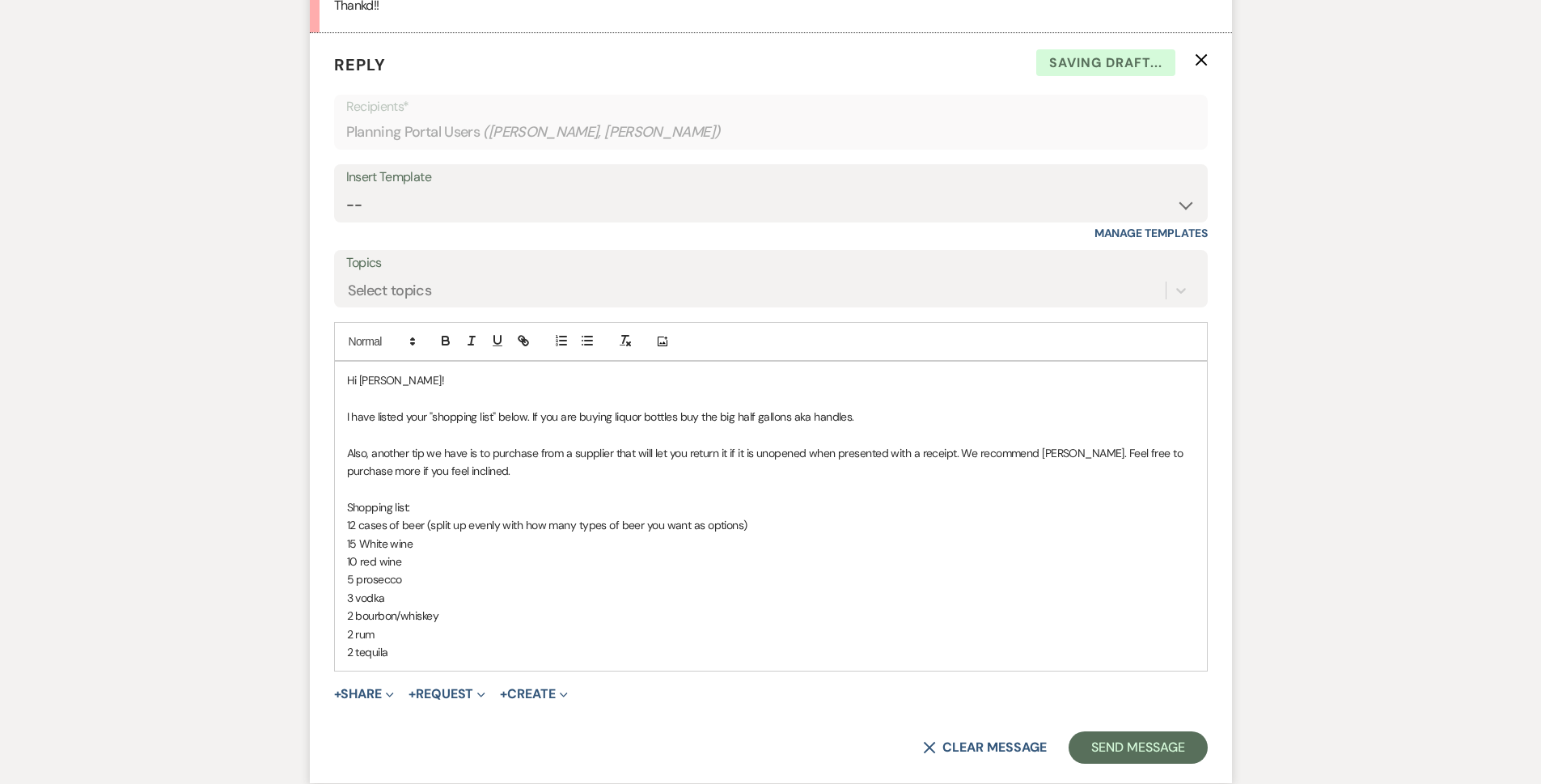
scroll to position [2904, 0]
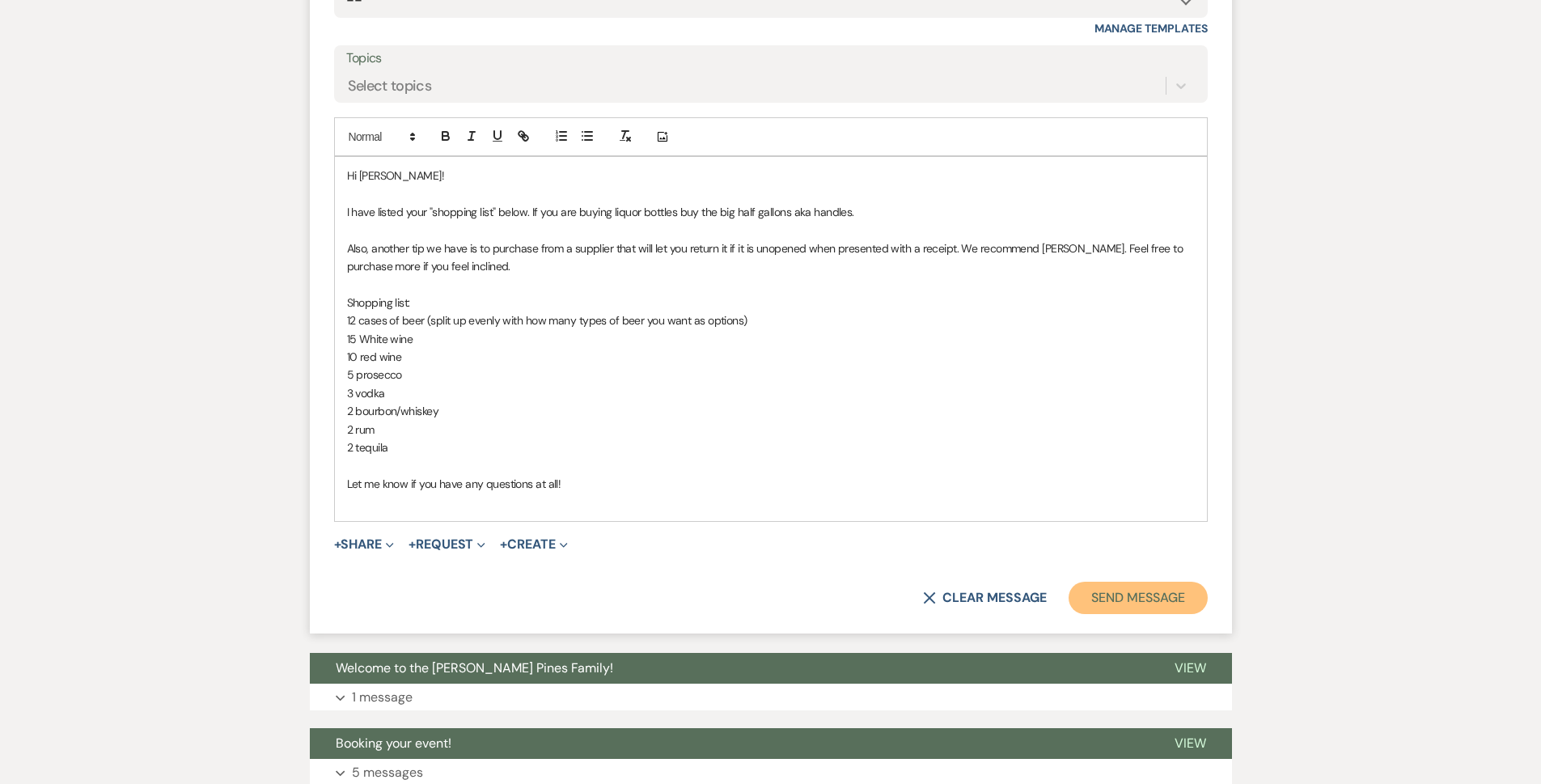
click at [762, 590] on button "Send Message" at bounding box center [1137, 597] width 138 height 32
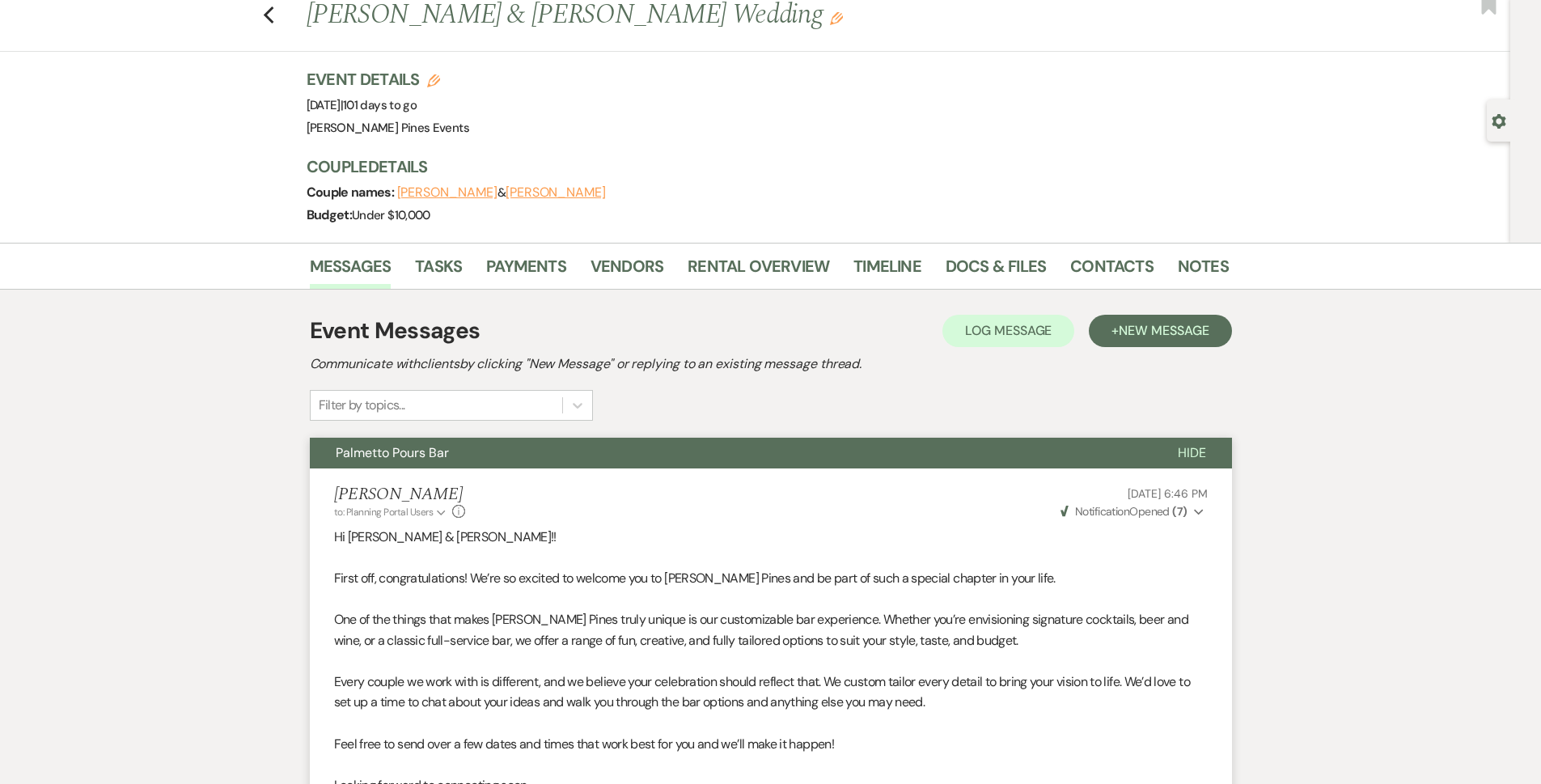
scroll to position [0, 0]
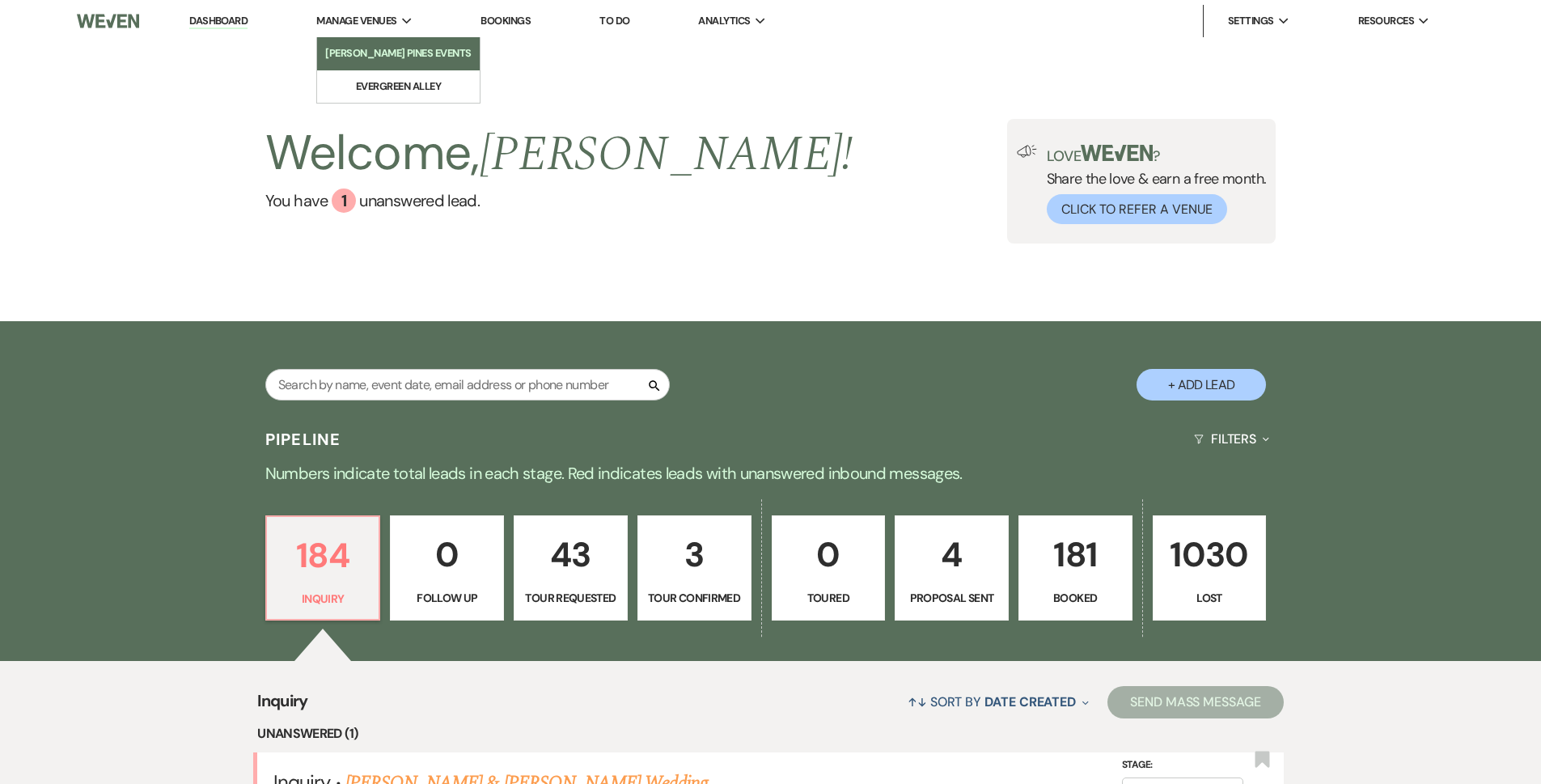
click at [377, 47] on li "[PERSON_NAME] Pines Events" at bounding box center [397, 53] width 146 height 16
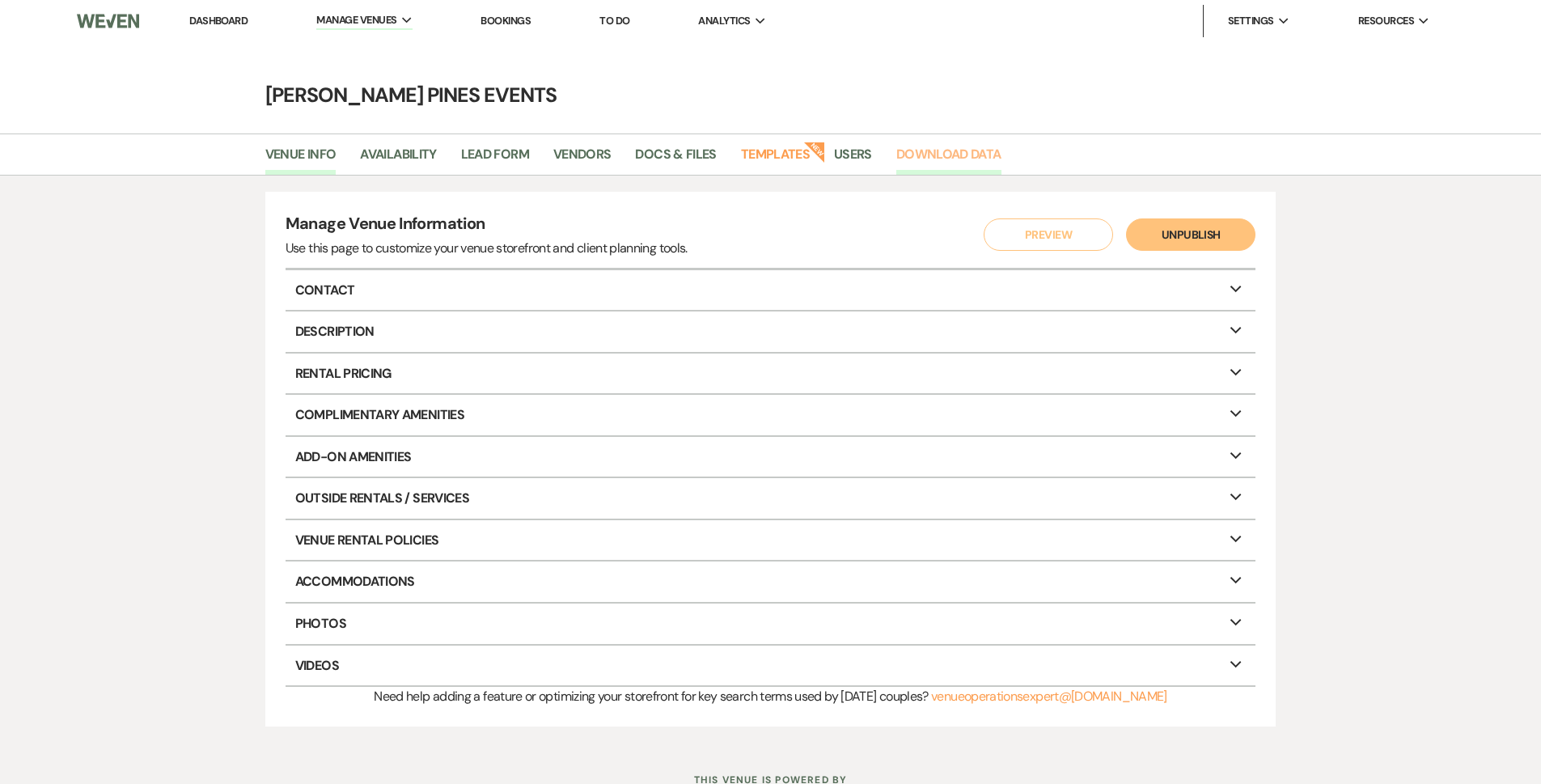
click at [954, 146] on link "Download Data" at bounding box center [948, 160] width 105 height 31
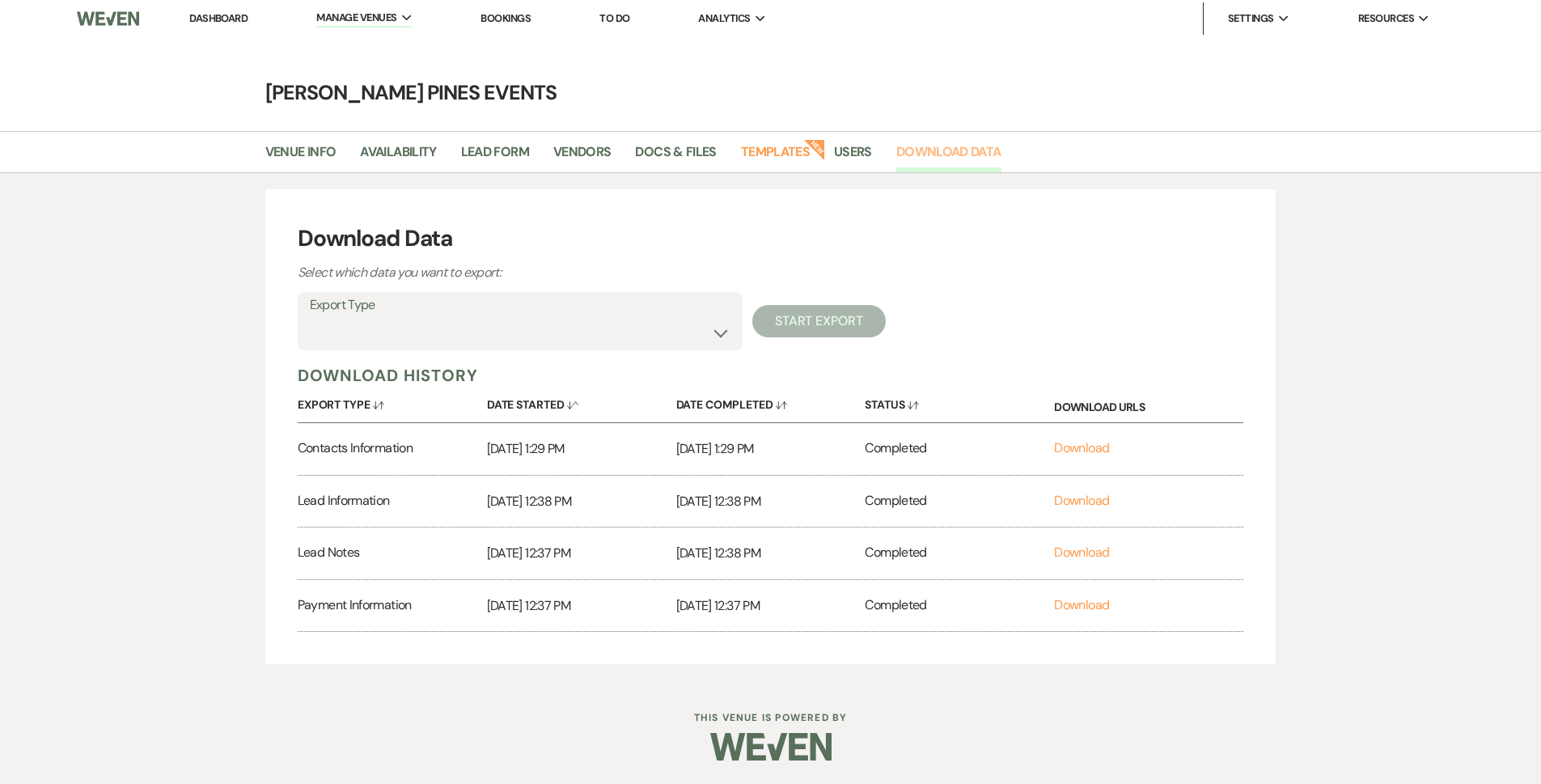
scroll to position [3, 0]
click at [683, 309] on label "Export Type" at bounding box center [519, 305] width 421 height 23
click at [652, 339] on select "Availability Calendar Information Category Templates Contacts Information Event…" at bounding box center [519, 332] width 421 height 32
click at [235, 692] on div "Dashboard Manage Venues Expand [PERSON_NAME] Pines Events Evergreen Alley Booki…" at bounding box center [770, 391] width 1541 height 787
